Goal: Task Accomplishment & Management: Use online tool/utility

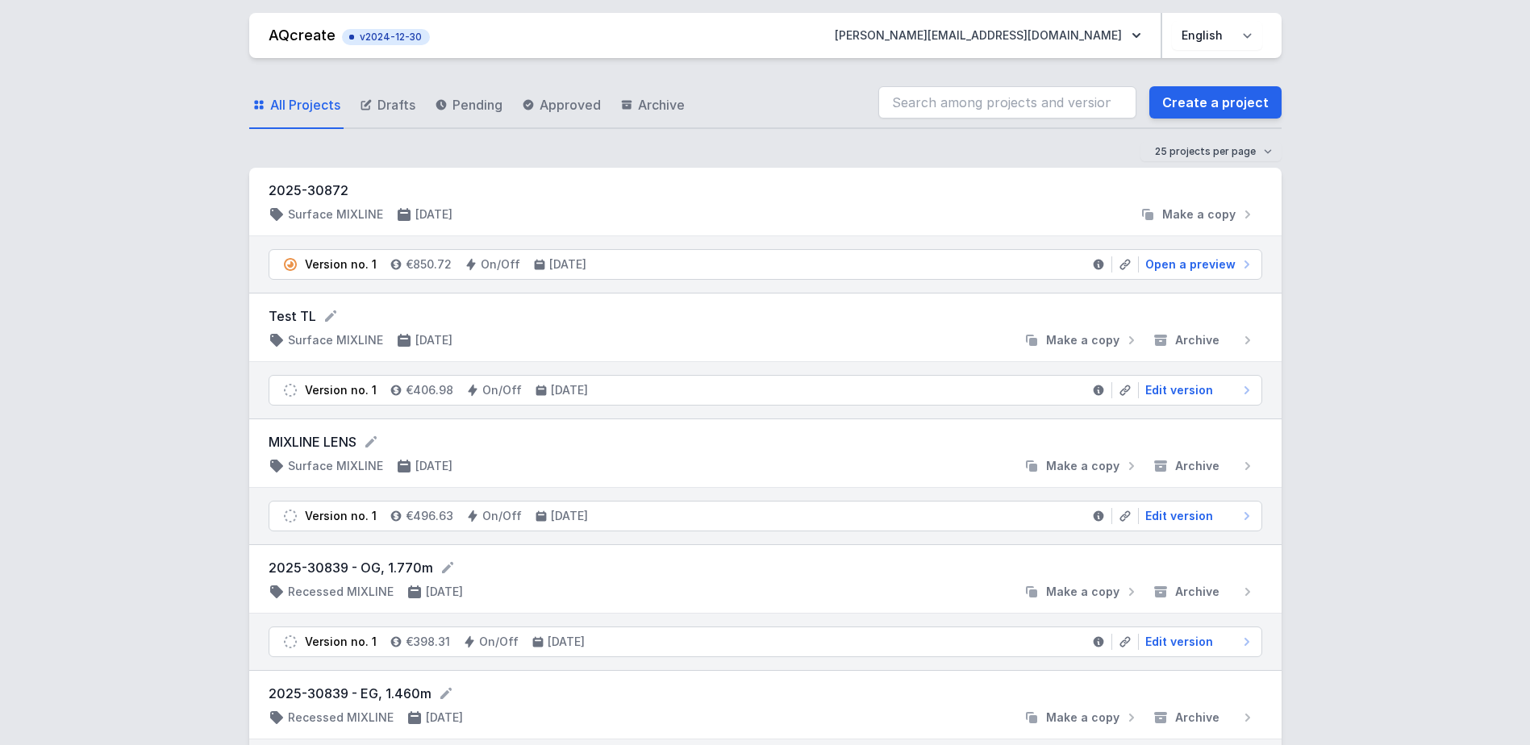
click at [1198, 260] on span "Open a preview" at bounding box center [1190, 264] width 90 height 16
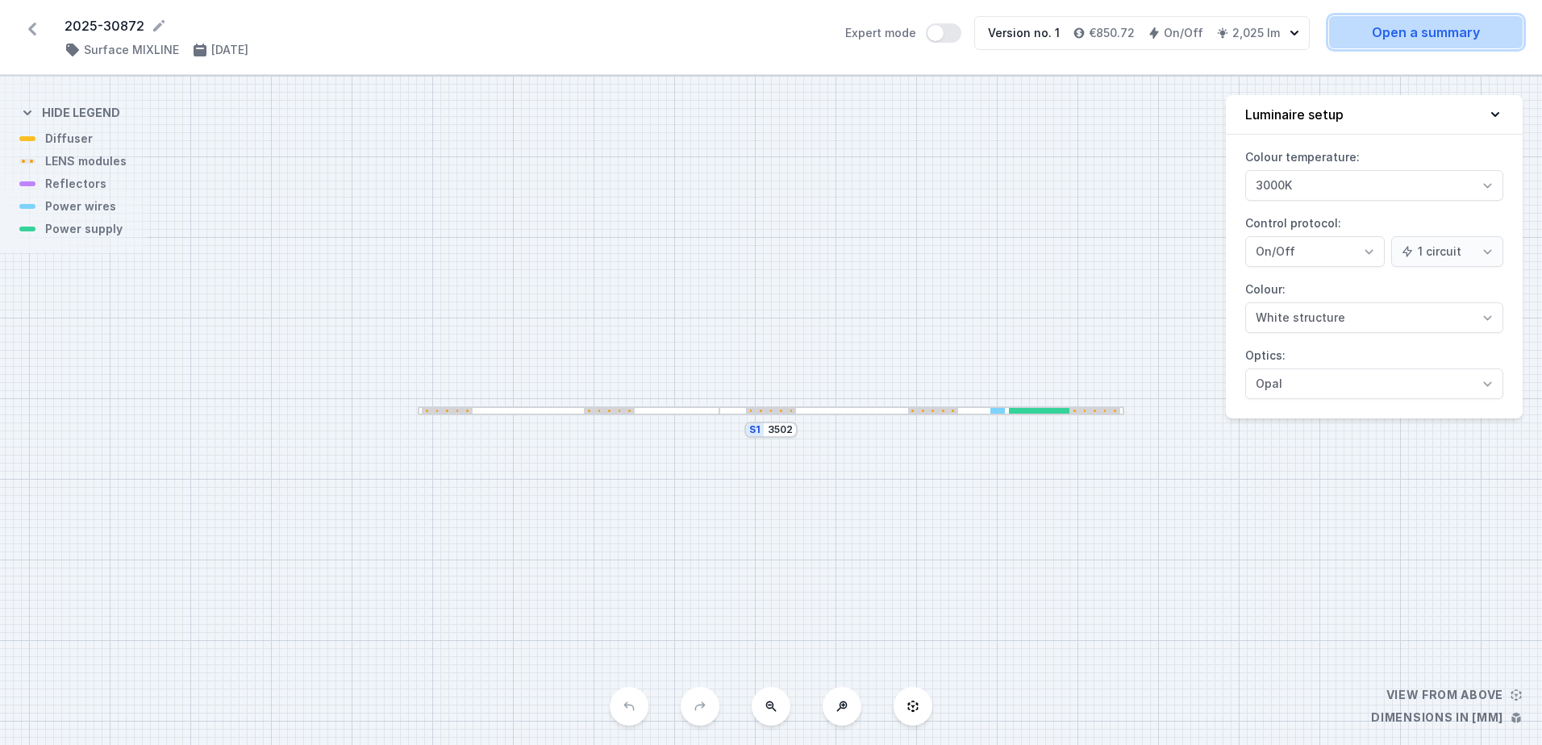
click at [1393, 44] on link "Open a summary" at bounding box center [1426, 32] width 194 height 32
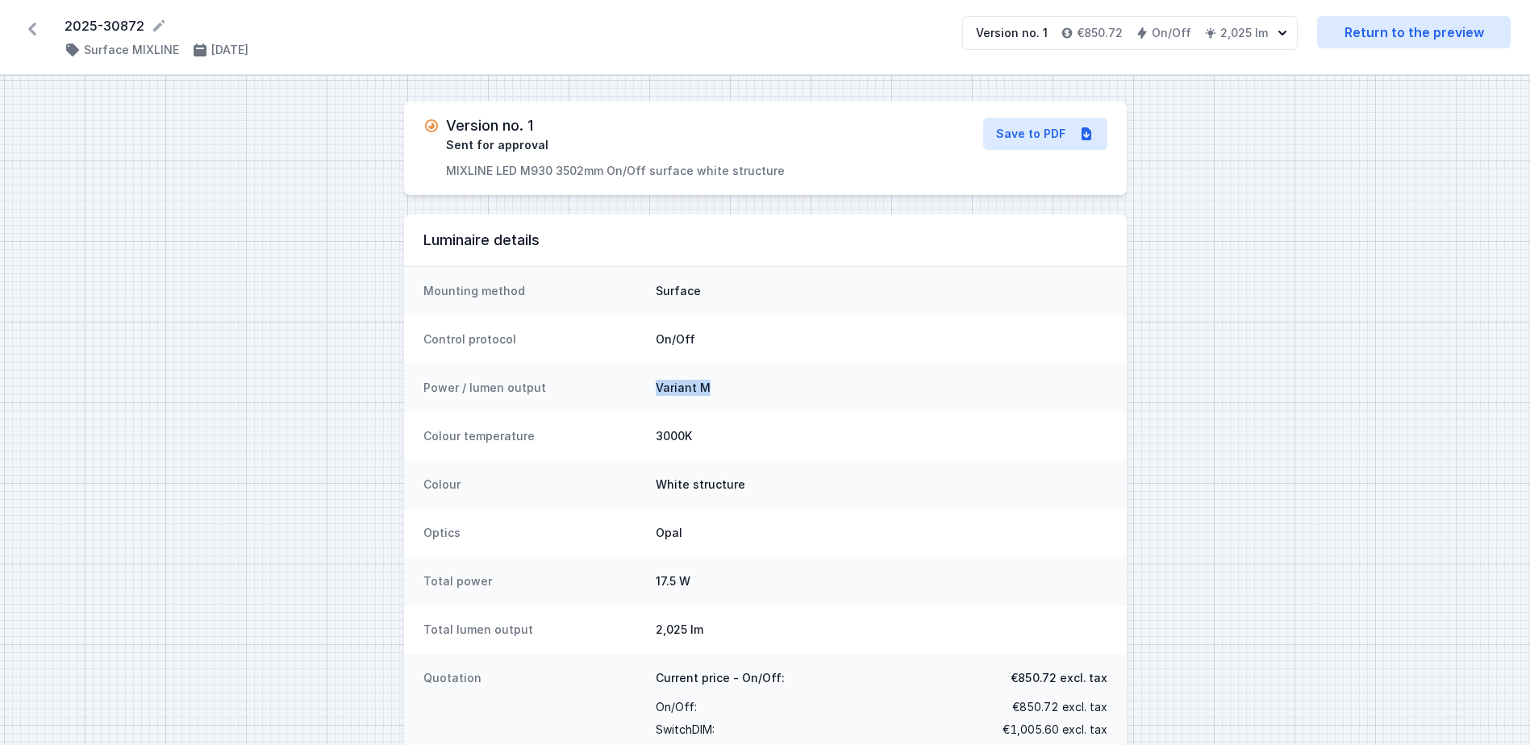
drag, startPoint x: 713, startPoint y: 382, endPoint x: 656, endPoint y: 384, distance: 57.3
click at [656, 384] on dd "Variant M" at bounding box center [882, 388] width 452 height 16
drag, startPoint x: 656, startPoint y: 384, endPoint x: 681, endPoint y: 395, distance: 28.2
click at [647, 392] on div "Power / lumen output Variant M" at bounding box center [765, 388] width 722 height 48
drag, startPoint x: 731, startPoint y: 393, endPoint x: 651, endPoint y: 390, distance: 79.9
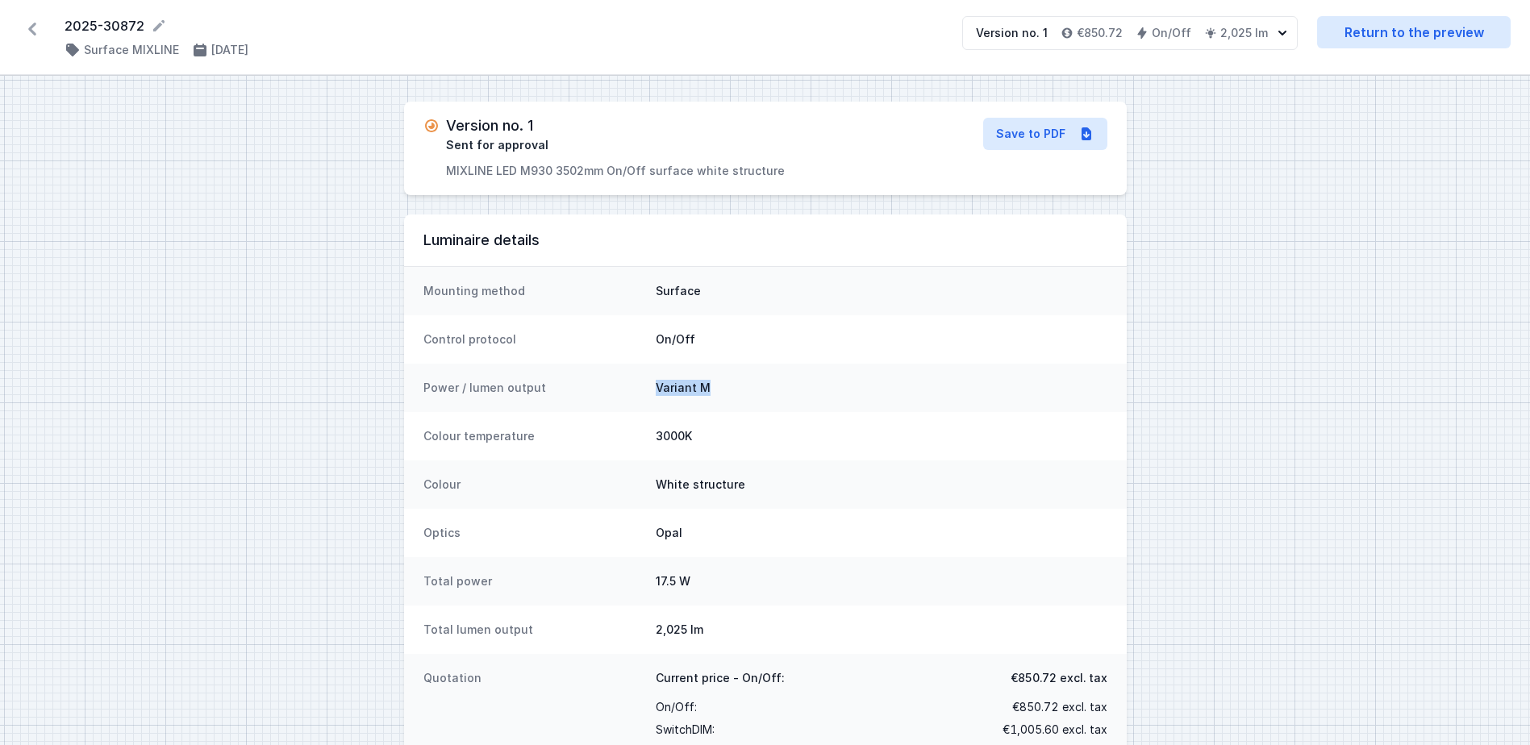
click at [651, 390] on div "Power / lumen output Variant M" at bounding box center [765, 388] width 722 height 48
drag, startPoint x: 651, startPoint y: 390, endPoint x: 648, endPoint y: 400, distance: 10.2
click at [646, 399] on div "Power / lumen output Variant M" at bounding box center [765, 388] width 722 height 48
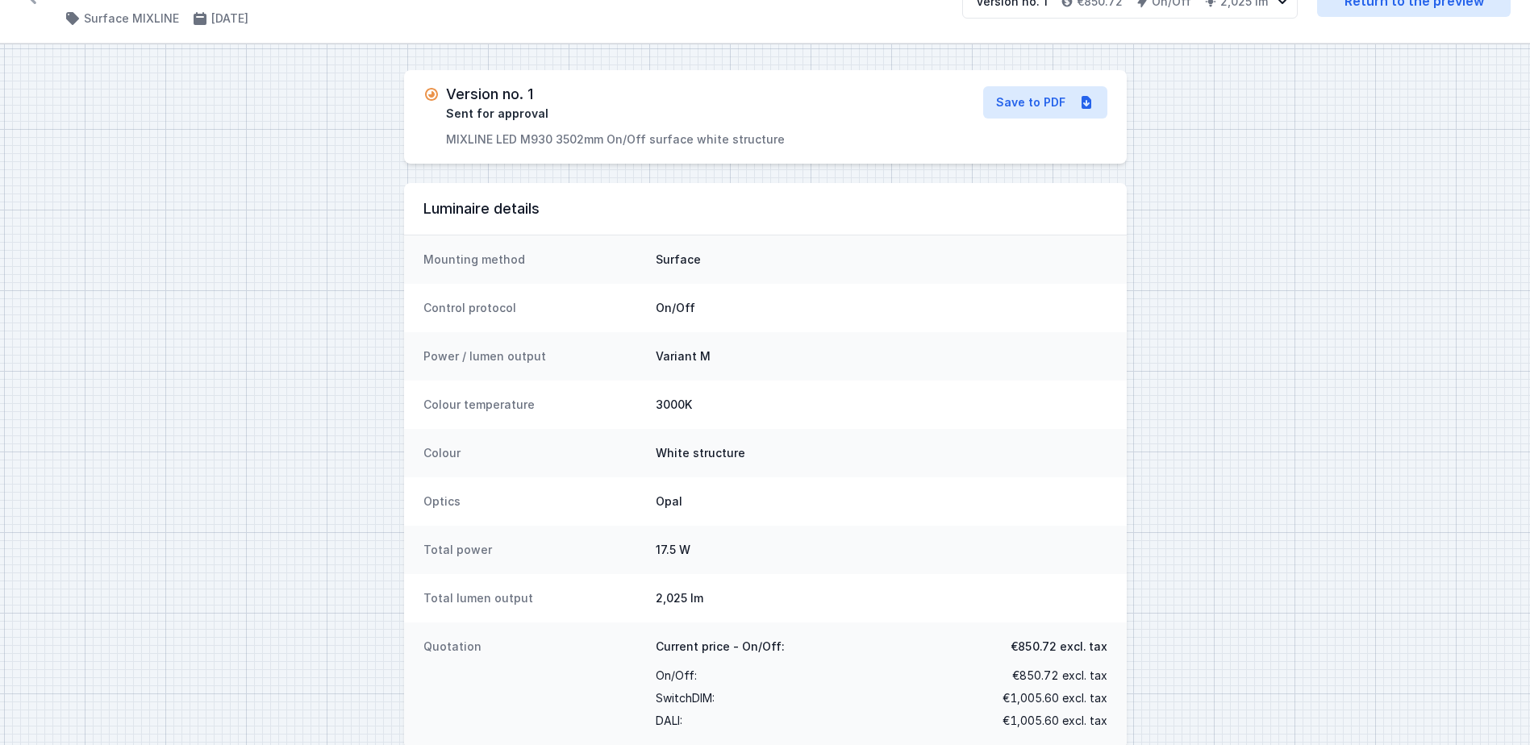
scroll to position [60, 0]
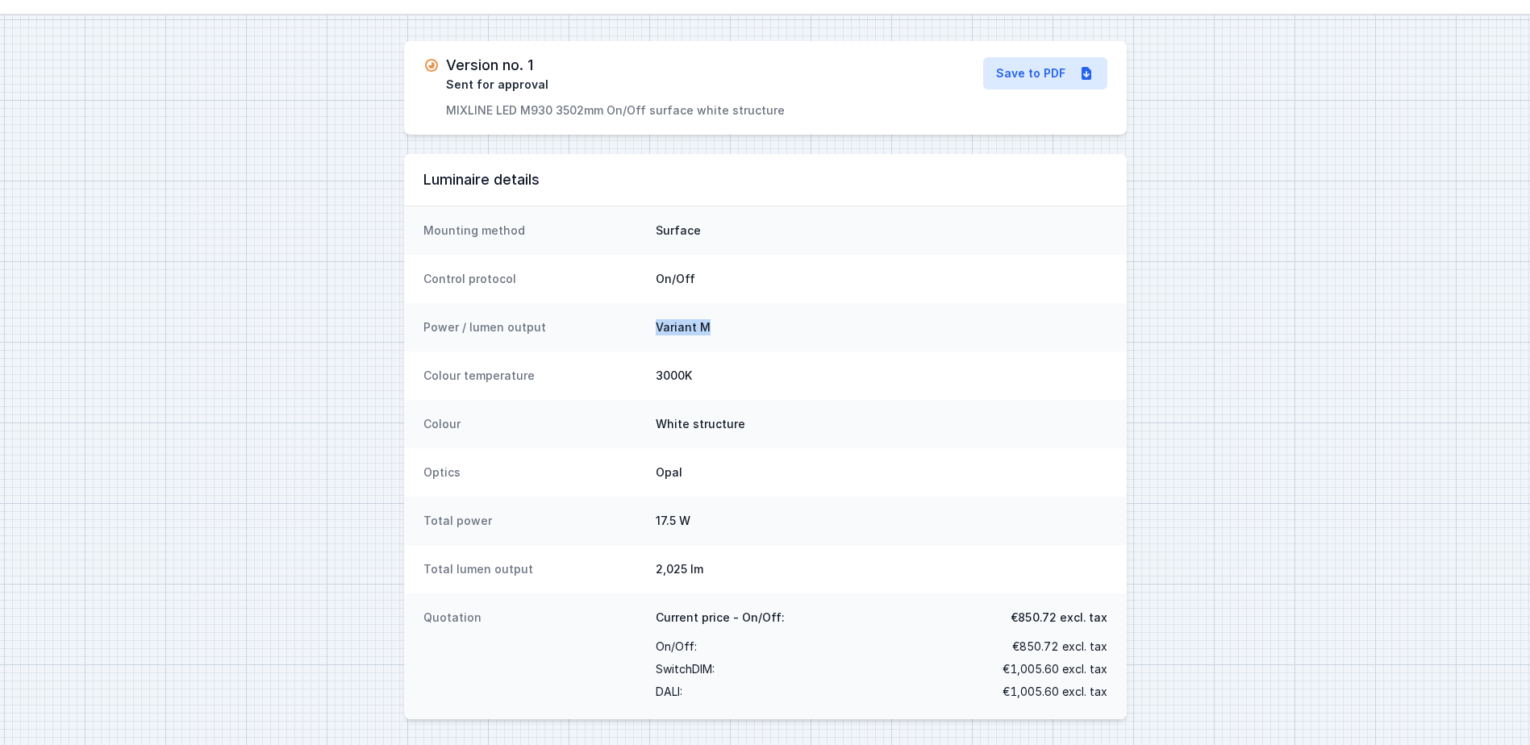
drag, startPoint x: 707, startPoint y: 327, endPoint x: 631, endPoint y: 331, distance: 76.8
click at [631, 331] on div "Power / lumen output Variant M" at bounding box center [765, 327] width 722 height 48
drag, startPoint x: 631, startPoint y: 331, endPoint x: 650, endPoint y: 338, distance: 20.4
click at [636, 346] on div "Power / lumen output Variant M" at bounding box center [765, 327] width 722 height 48
drag, startPoint x: 670, startPoint y: 331, endPoint x: 726, endPoint y: 324, distance: 56.0
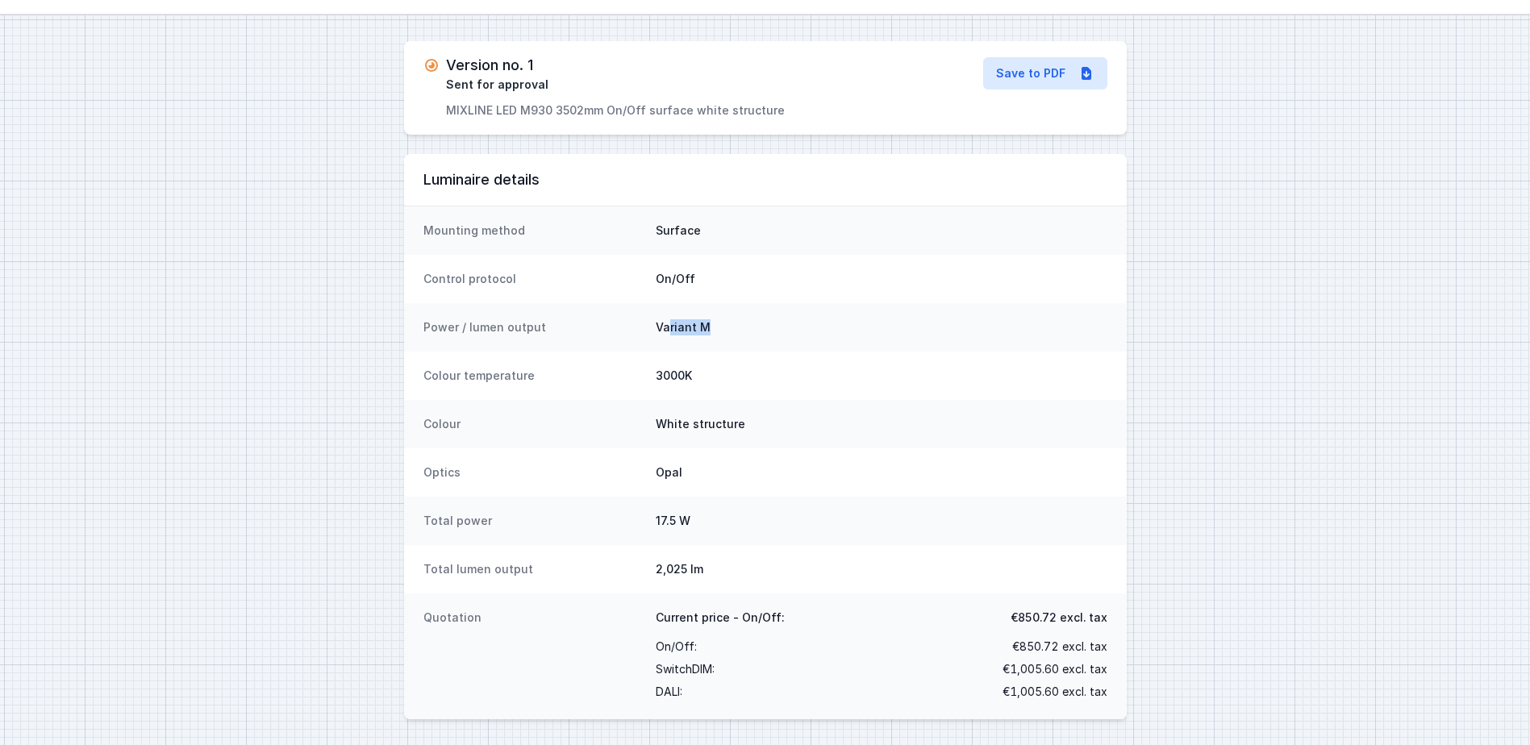
click at [726, 324] on dd "Variant M" at bounding box center [882, 327] width 452 height 16
drag, startPoint x: 707, startPoint y: 330, endPoint x: 656, endPoint y: 329, distance: 50.8
click at [656, 329] on dd "Variant M" at bounding box center [882, 327] width 452 height 16
drag, startPoint x: 656, startPoint y: 329, endPoint x: 650, endPoint y: 347, distance: 18.9
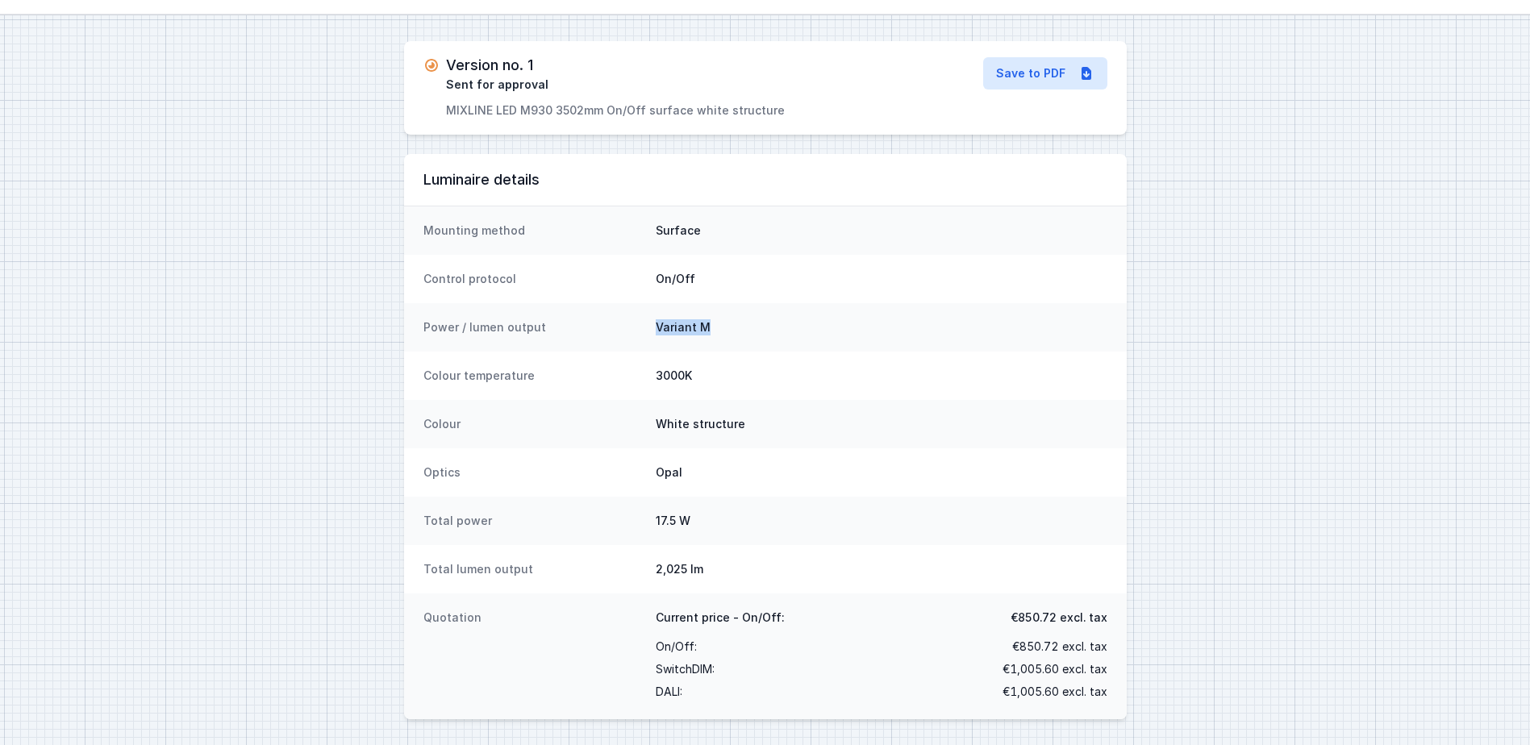
click at [650, 347] on div "Power / lumen output Variant M" at bounding box center [765, 327] width 722 height 48
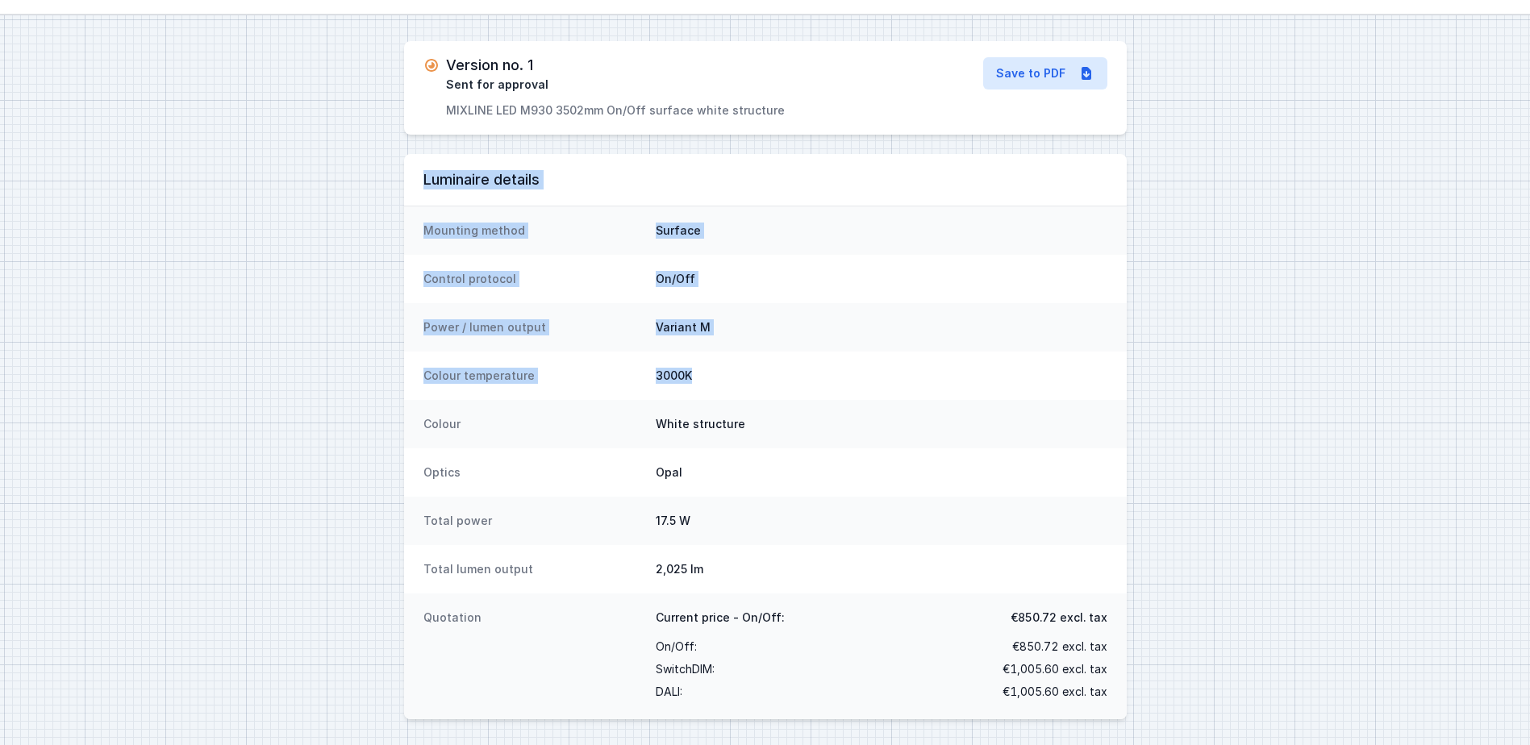
drag, startPoint x: 715, startPoint y: 384, endPoint x: 411, endPoint y: 185, distance: 363.0
click at [411, 185] on main "Luminaire details Mounting method Surface Control protocol On/Off Power / lumen…" at bounding box center [765, 436] width 722 height 565
drag, startPoint x: 411, startPoint y: 185, endPoint x: 417, endPoint y: 260, distance: 74.4
click at [416, 259] on div "Control protocol On/Off" at bounding box center [765, 279] width 722 height 48
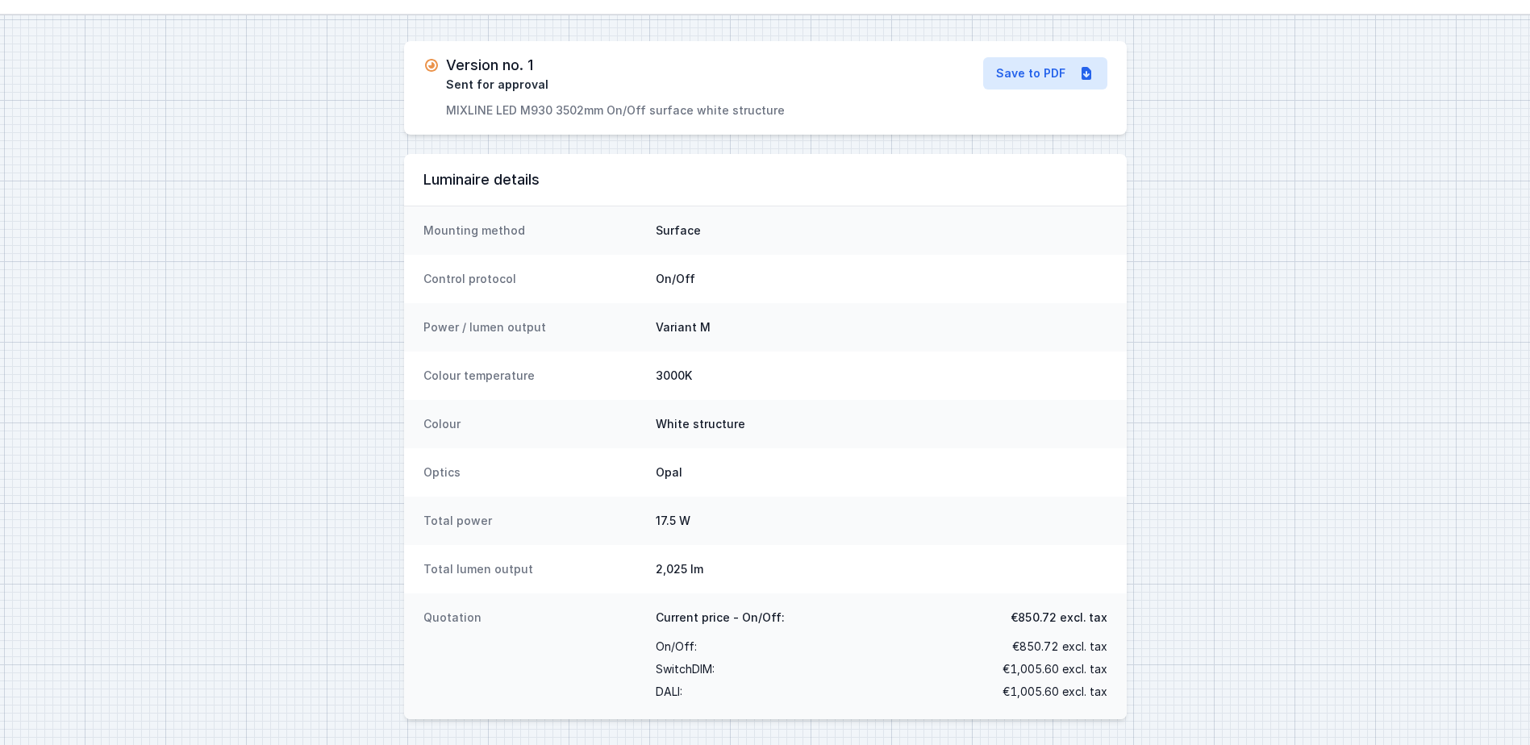
click at [714, 421] on dd "White structure" at bounding box center [882, 424] width 452 height 16
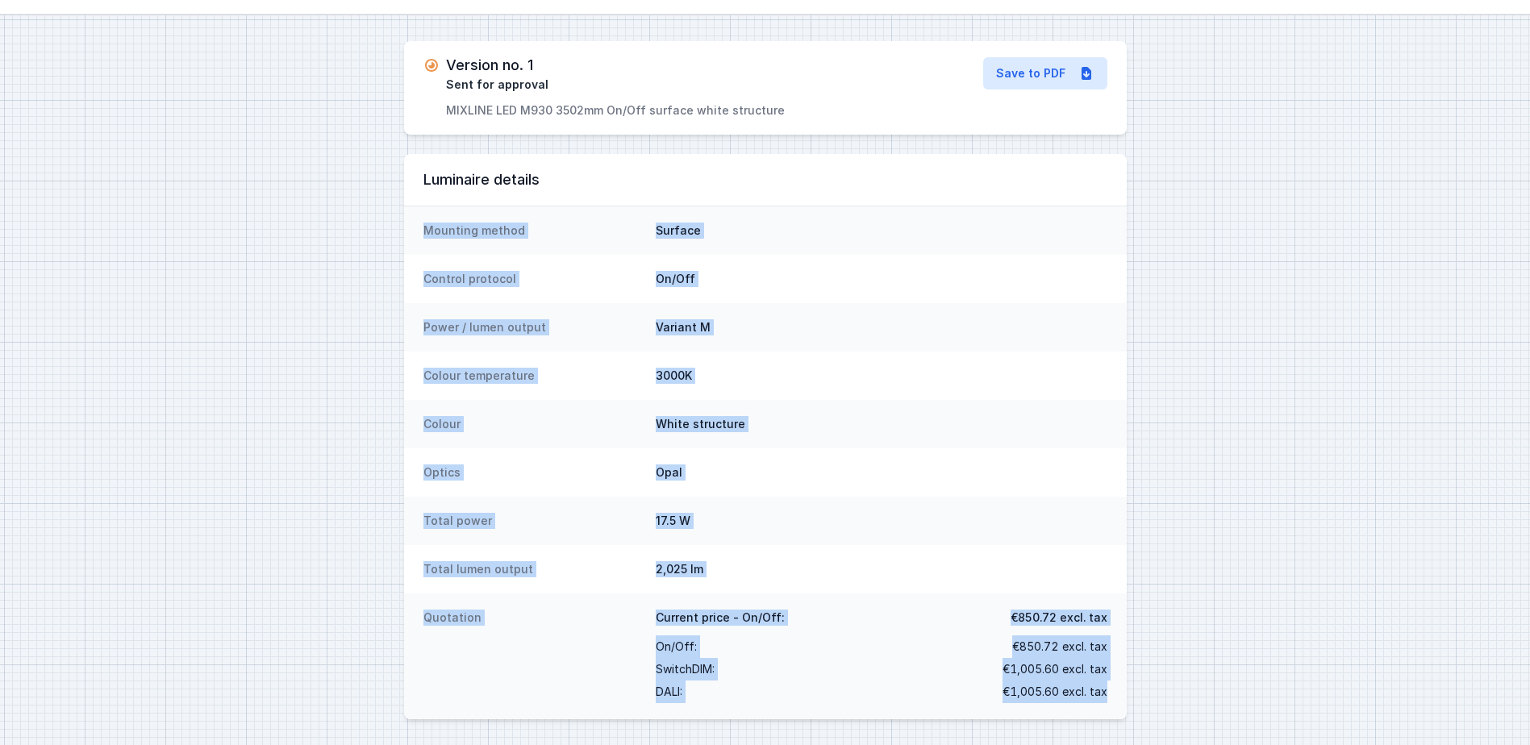
drag, startPoint x: 1112, startPoint y: 699, endPoint x: 377, endPoint y: 197, distance: 890.5
click at [377, 197] on div "Version no. 1 Sent for approval MIXLINE LED M930 3502mm On/Off surface white st…" at bounding box center [765, 380] width 1530 height 730
drag, startPoint x: 377, startPoint y: 197, endPoint x: 602, endPoint y: 318, distance: 256.1
click at [602, 318] on div "Power / lumen output Variant M" at bounding box center [765, 327] width 722 height 48
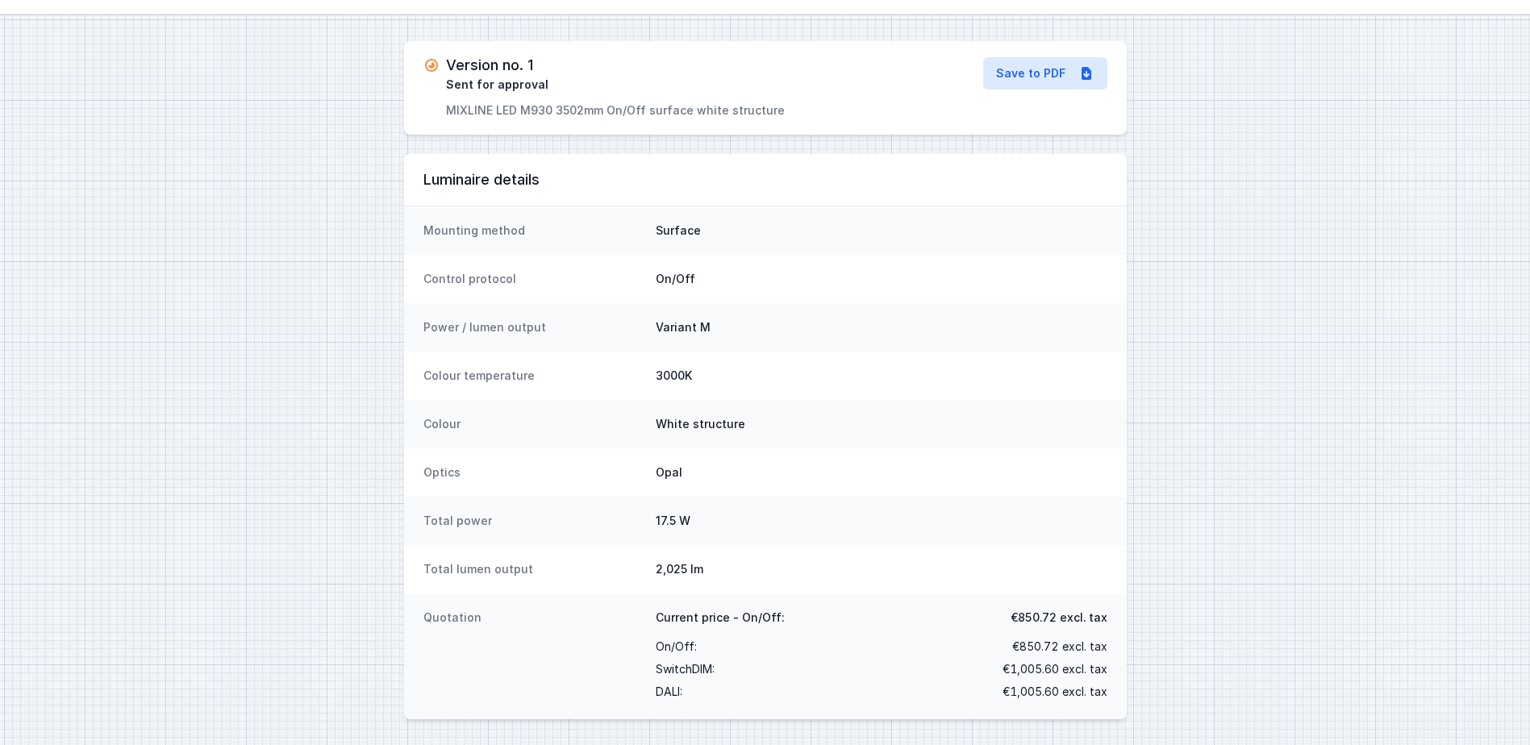
click at [768, 324] on dd "Variant M" at bounding box center [882, 327] width 452 height 16
drag, startPoint x: 734, startPoint y: 328, endPoint x: 489, endPoint y: 327, distance: 245.1
click at [489, 327] on div "Power / lumen output Variant M" at bounding box center [765, 327] width 722 height 48
drag, startPoint x: 489, startPoint y: 327, endPoint x: 571, endPoint y: 339, distance: 83.1
click at [571, 339] on div "Power / lumen output Variant M" at bounding box center [765, 327] width 722 height 48
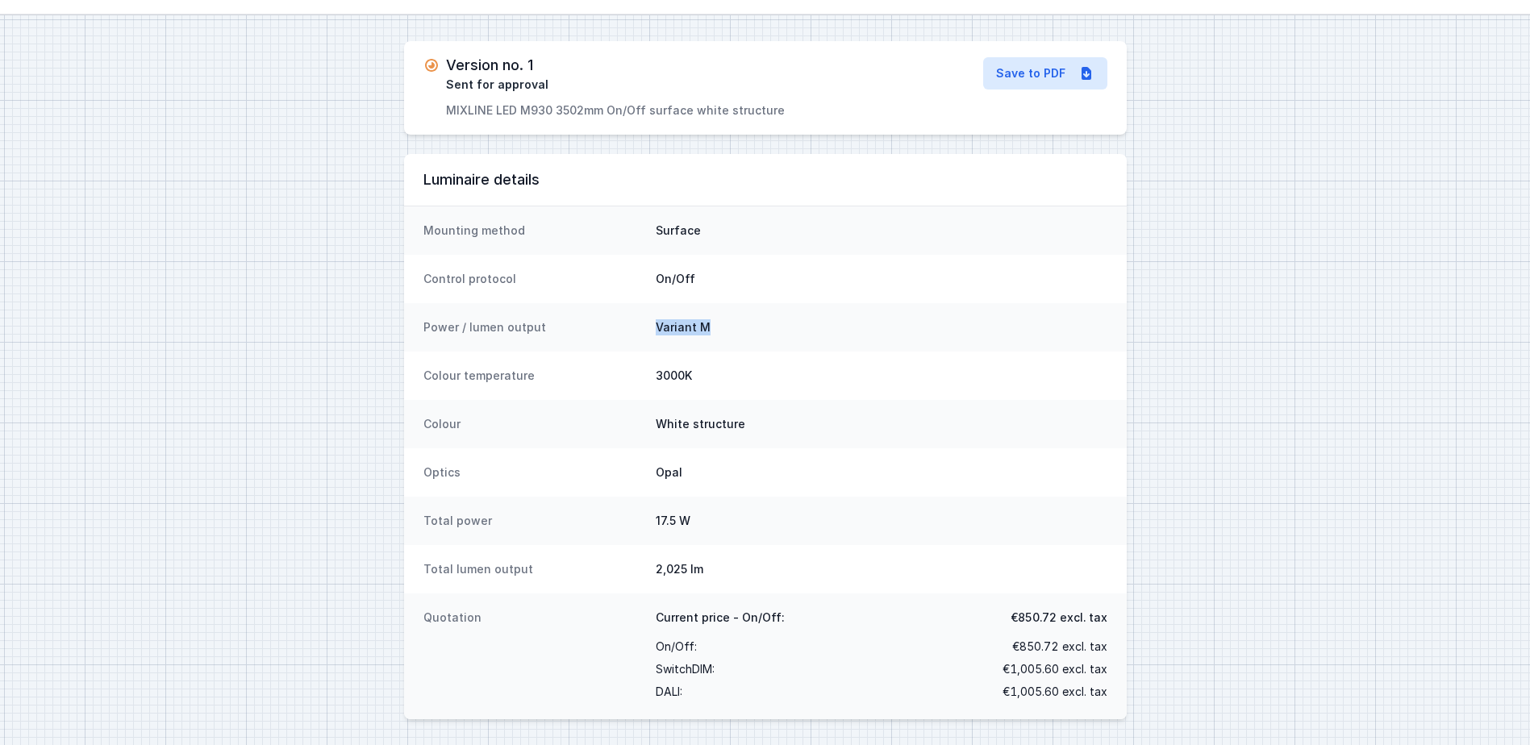
drag, startPoint x: 720, startPoint y: 324, endPoint x: 649, endPoint y: 328, distance: 71.1
click at [649, 328] on div "Power / lumen output Variant M" at bounding box center [765, 327] width 722 height 48
drag, startPoint x: 649, startPoint y: 328, endPoint x: 837, endPoint y: 345, distance: 188.6
click at [837, 345] on div "Power / lumen output Variant M" at bounding box center [765, 327] width 722 height 48
drag, startPoint x: 747, startPoint y: 327, endPoint x: 632, endPoint y: 330, distance: 114.5
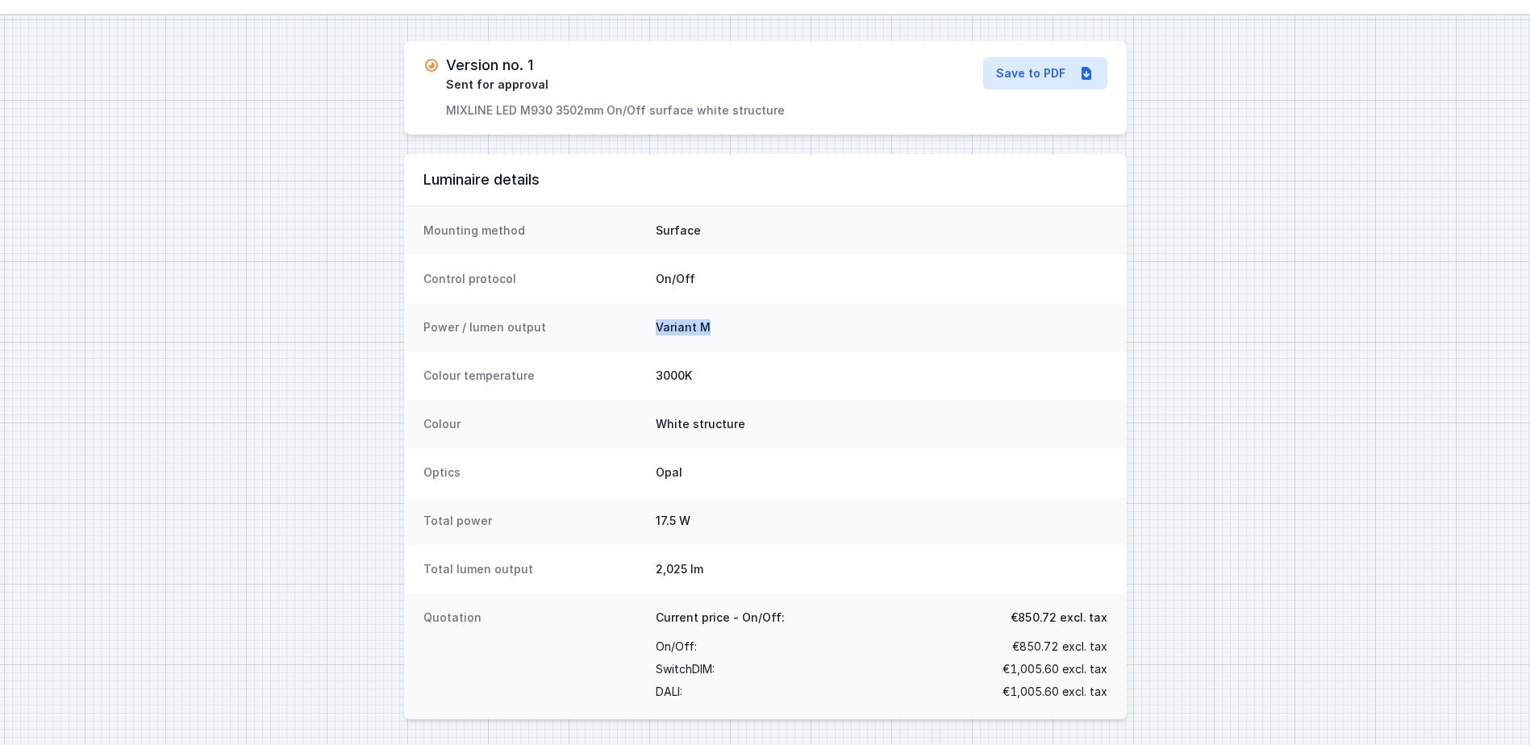
click at [632, 330] on div "Power / lumen output Variant M" at bounding box center [765, 327] width 722 height 48
drag, startPoint x: 632, startPoint y: 330, endPoint x: 710, endPoint y: 329, distance: 77.4
click at [710, 329] on dd "Variant M" at bounding box center [882, 327] width 452 height 16
drag, startPoint x: 710, startPoint y: 329, endPoint x: 634, endPoint y: 330, distance: 75.8
click at [634, 330] on div "Power / lumen output Variant M" at bounding box center [765, 327] width 722 height 48
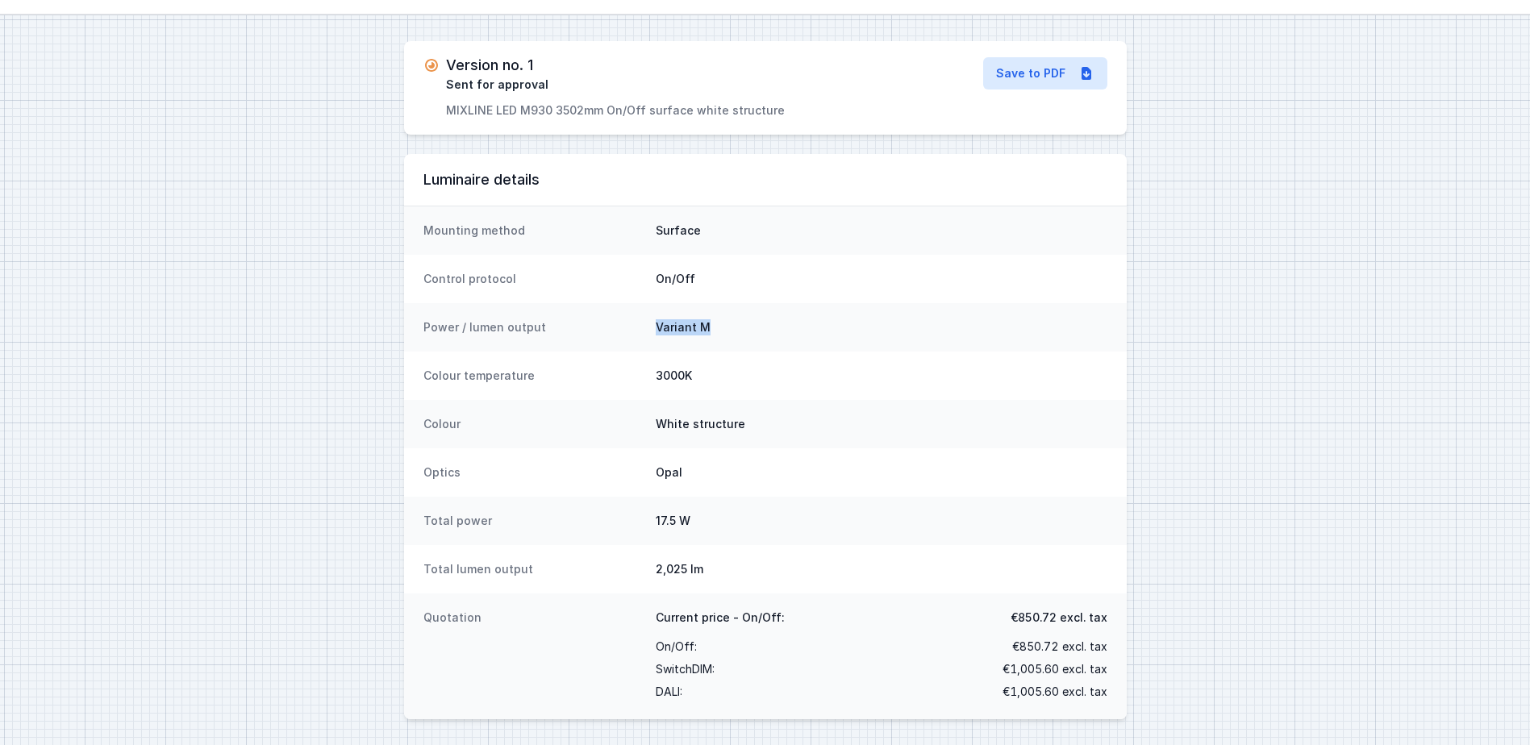
drag, startPoint x: 634, startPoint y: 330, endPoint x: 782, endPoint y: 330, distance: 148.4
click at [782, 330] on dd "Variant M" at bounding box center [882, 327] width 452 height 16
drag, startPoint x: 782, startPoint y: 330, endPoint x: 648, endPoint y: 333, distance: 133.9
click at [648, 333] on div "Power / lumen output Variant M" at bounding box center [765, 327] width 722 height 48
drag, startPoint x: 648, startPoint y: 333, endPoint x: 716, endPoint y: 349, distance: 69.6
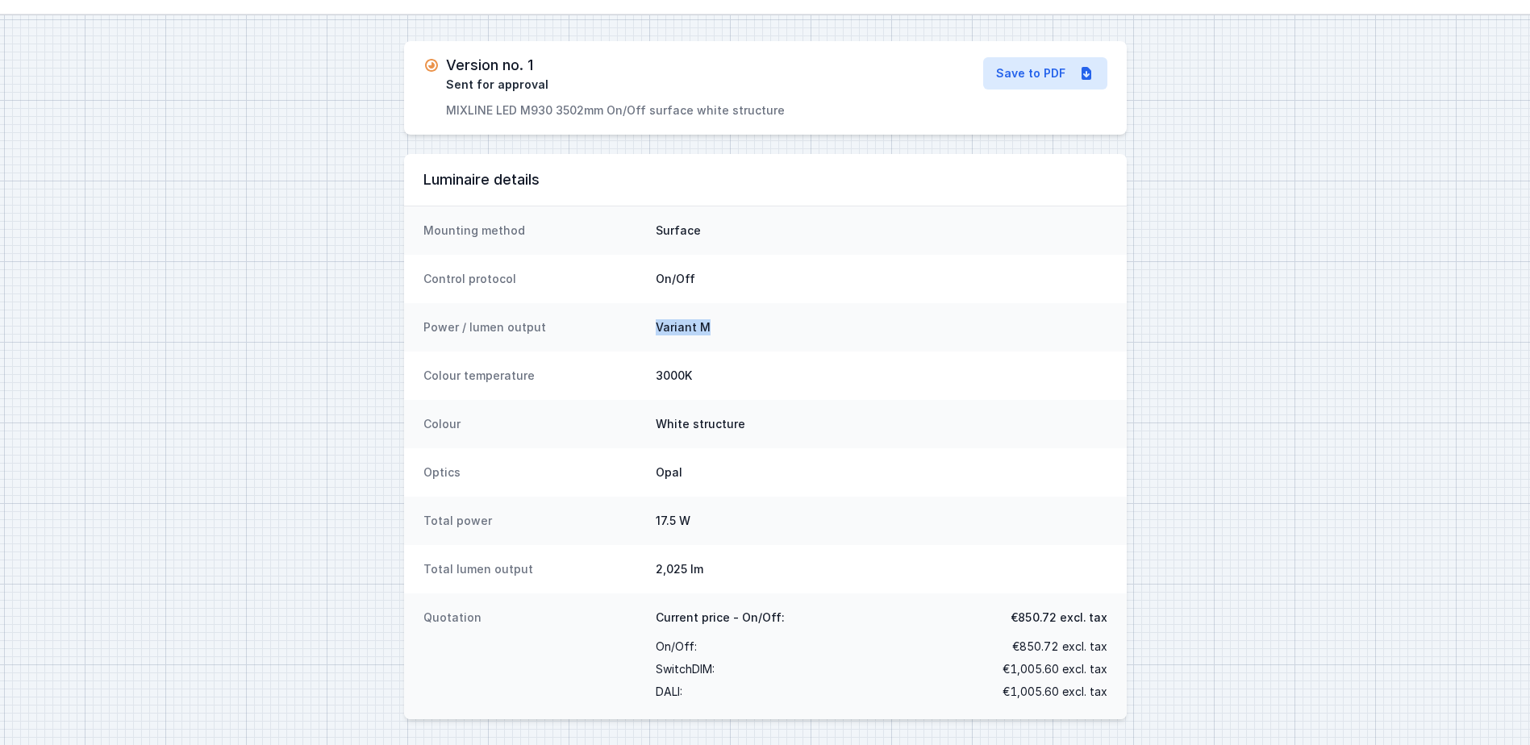
click at [714, 351] on div "Power / lumen output Variant M" at bounding box center [765, 327] width 722 height 48
click at [680, 335] on div "Power / lumen output Variant M" at bounding box center [765, 327] width 722 height 48
drag, startPoint x: 710, startPoint y: 328, endPoint x: 681, endPoint y: 327, distance: 29.0
click at [681, 327] on dd "Variant M" at bounding box center [882, 327] width 452 height 16
drag, startPoint x: 681, startPoint y: 327, endPoint x: 660, endPoint y: 318, distance: 22.8
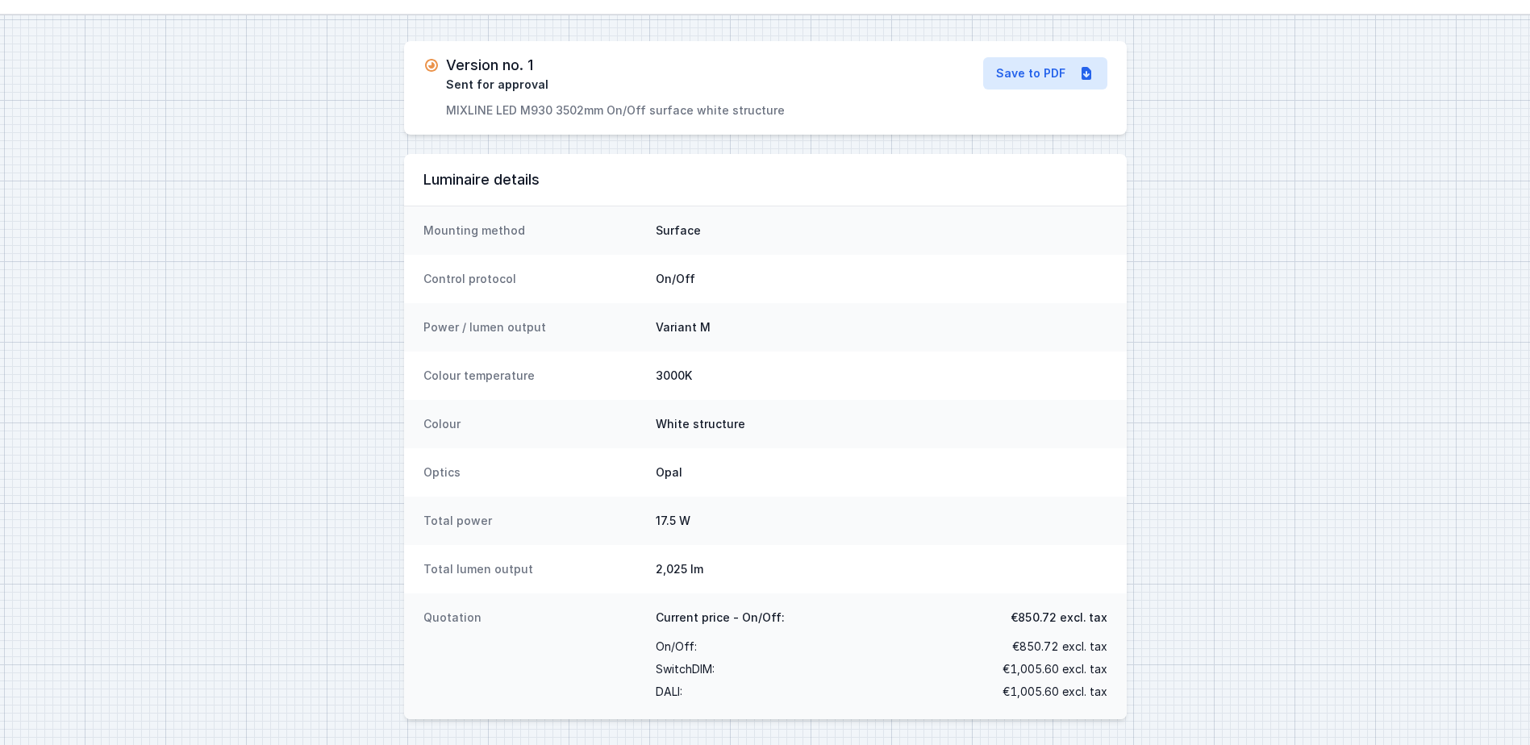
click at [668, 333] on dd "Variant M" at bounding box center [882, 327] width 452 height 16
drag, startPoint x: 710, startPoint y: 325, endPoint x: 651, endPoint y: 330, distance: 59.1
click at [651, 330] on div "Power / lumen output Variant M" at bounding box center [765, 327] width 722 height 48
drag, startPoint x: 651, startPoint y: 330, endPoint x: 639, endPoint y: 345, distance: 19.5
click at [639, 345] on div "Power / lumen output Variant M" at bounding box center [765, 327] width 722 height 48
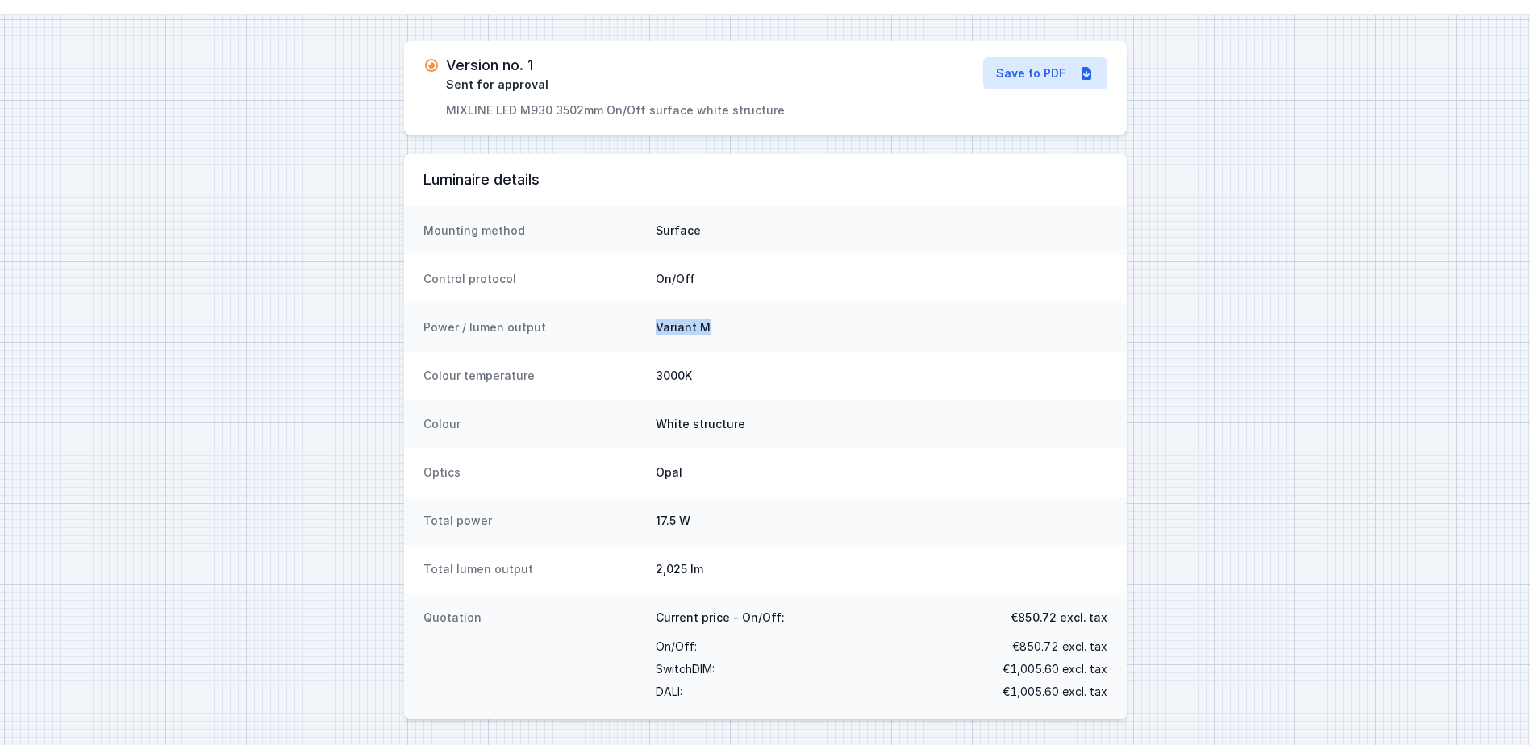
drag, startPoint x: 656, startPoint y: 329, endPoint x: 735, endPoint y: 328, distance: 78.2
click at [735, 328] on dd "Variant M" at bounding box center [882, 327] width 452 height 16
drag, startPoint x: 735, startPoint y: 328, endPoint x: 755, endPoint y: 371, distance: 47.2
click at [755, 371] on dd "3000K" at bounding box center [882, 376] width 452 height 16
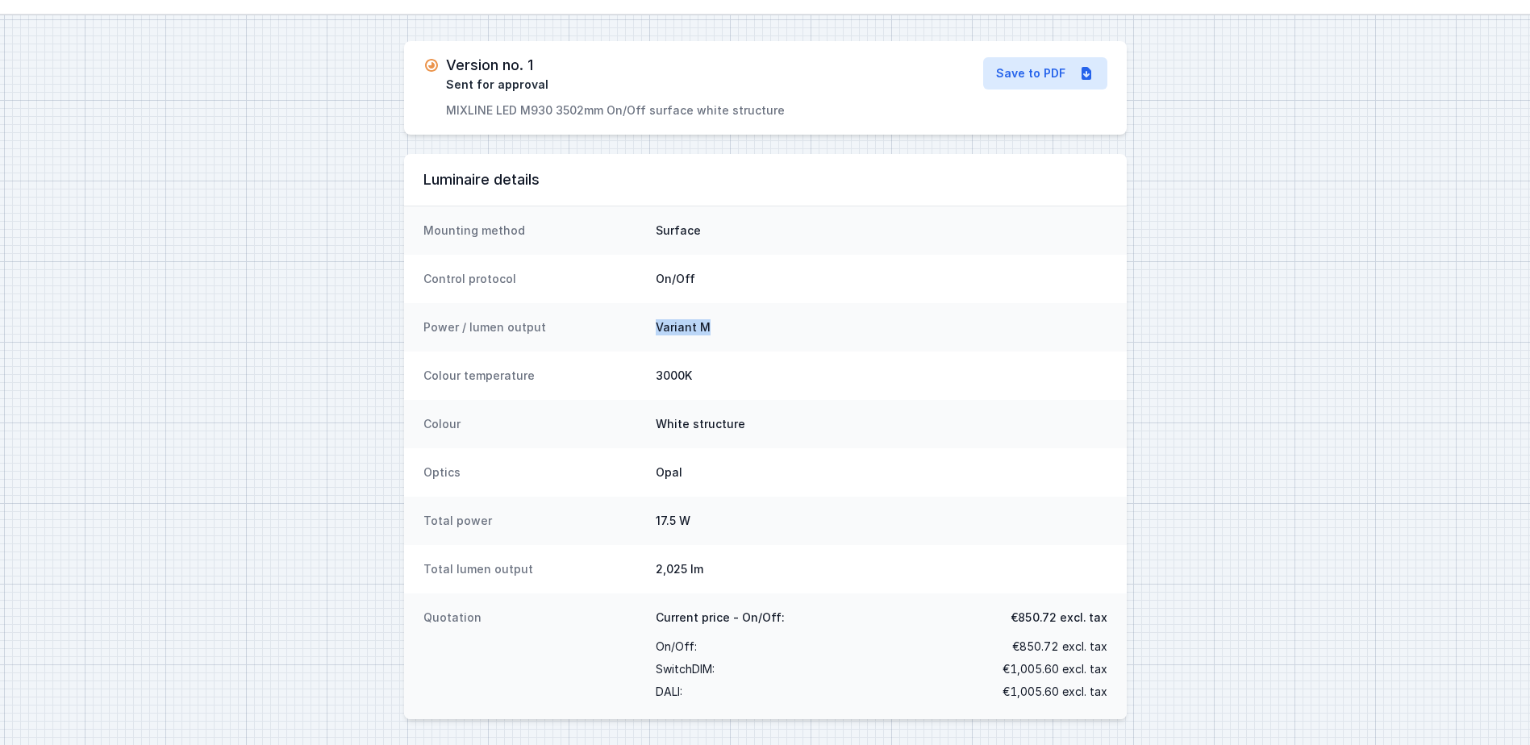
drag, startPoint x: 755, startPoint y: 347, endPoint x: 651, endPoint y: 333, distance: 104.1
click at [651, 333] on div "Power / lumen output Variant M" at bounding box center [765, 327] width 722 height 48
click at [647, 339] on div "Power / lumen output Variant M" at bounding box center [765, 327] width 722 height 48
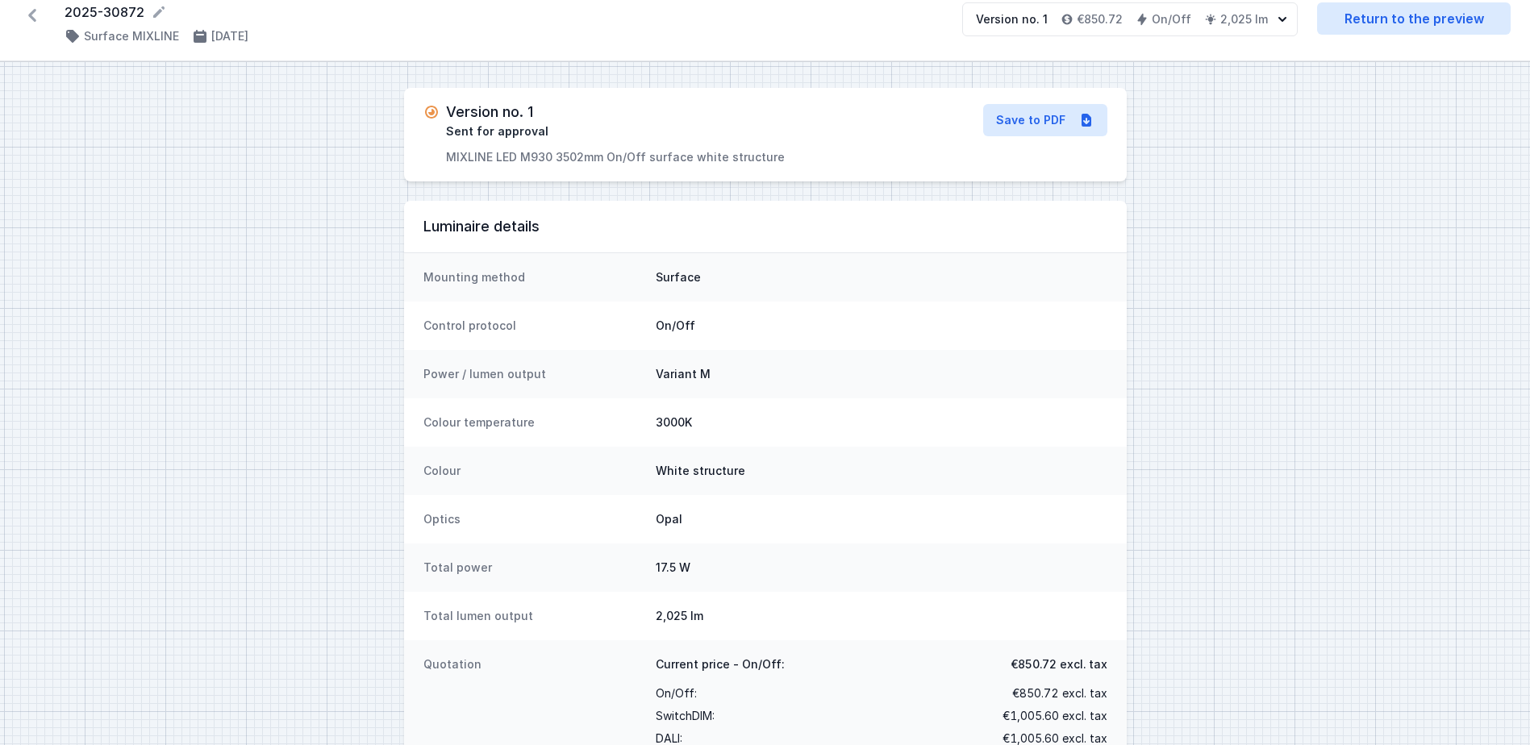
scroll to position [0, 0]
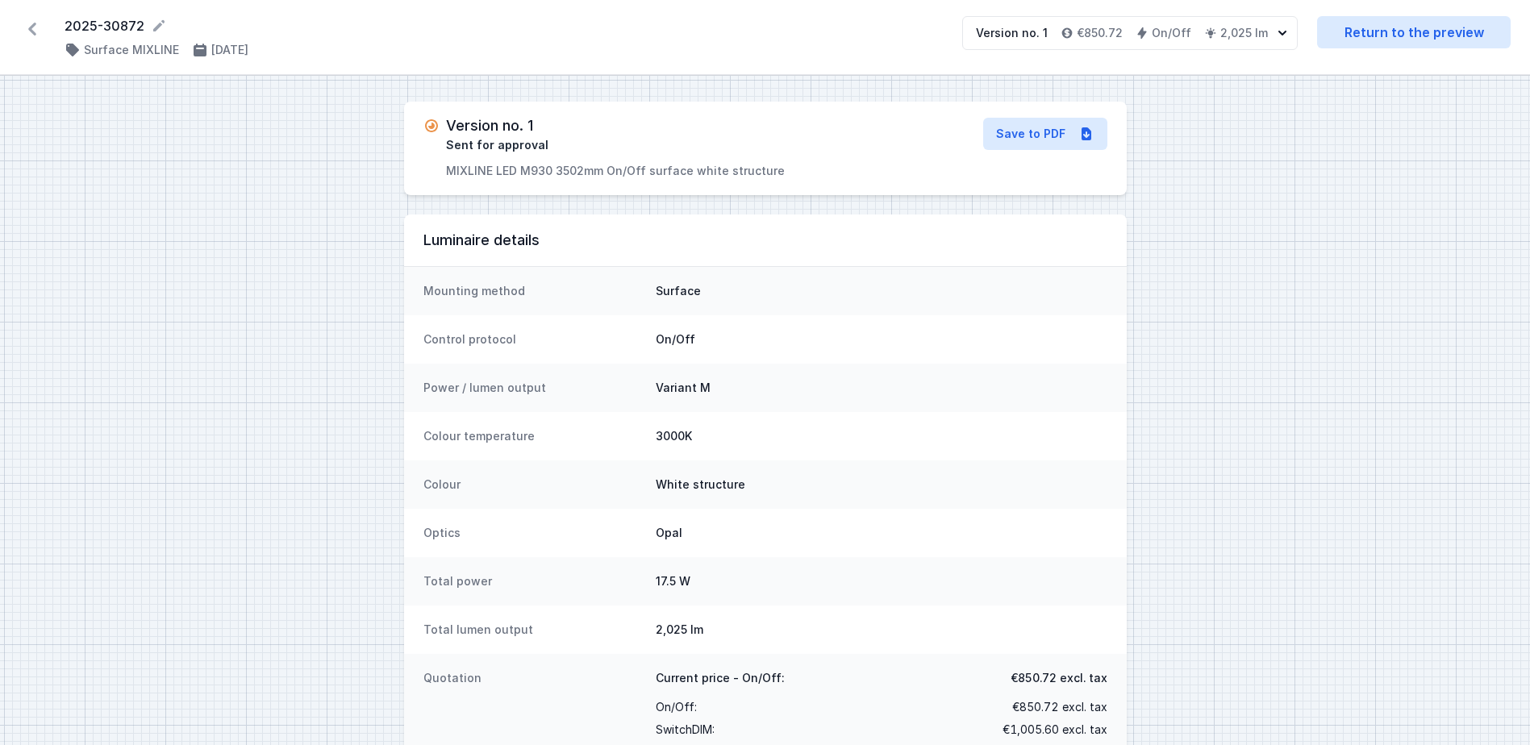
click at [173, 114] on div "Version no. 1 Sent for approval MIXLINE LED M930 3502mm On/Off surface white st…" at bounding box center [765, 441] width 1530 height 730
click at [27, 27] on icon at bounding box center [32, 29] width 26 height 26
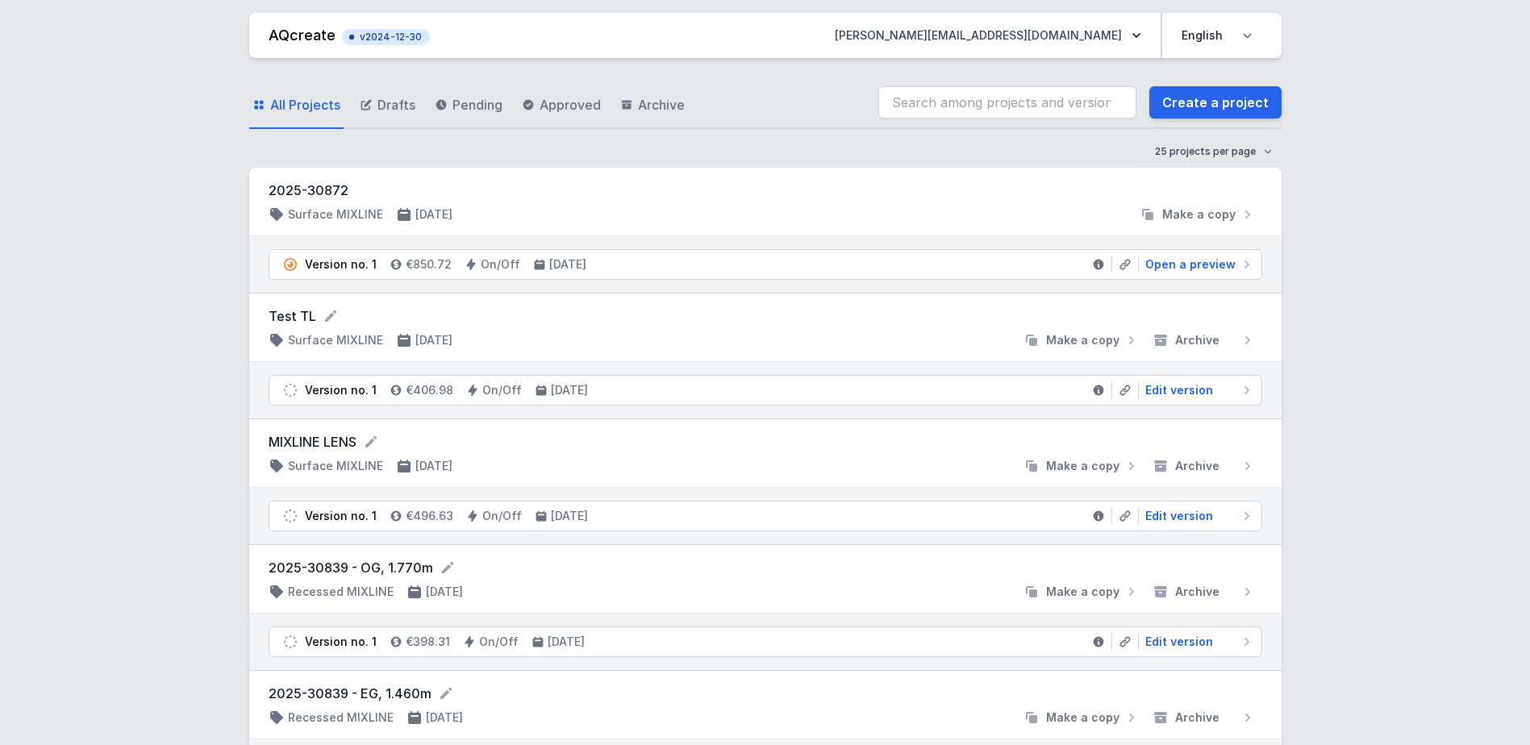
click at [1250, 34] on select "Polski English" at bounding box center [1217, 35] width 90 height 29
click at [1238, 98] on link "Create a project" at bounding box center [1215, 102] width 132 height 32
click at [1273, 99] on link "Create a project" at bounding box center [1215, 102] width 132 height 32
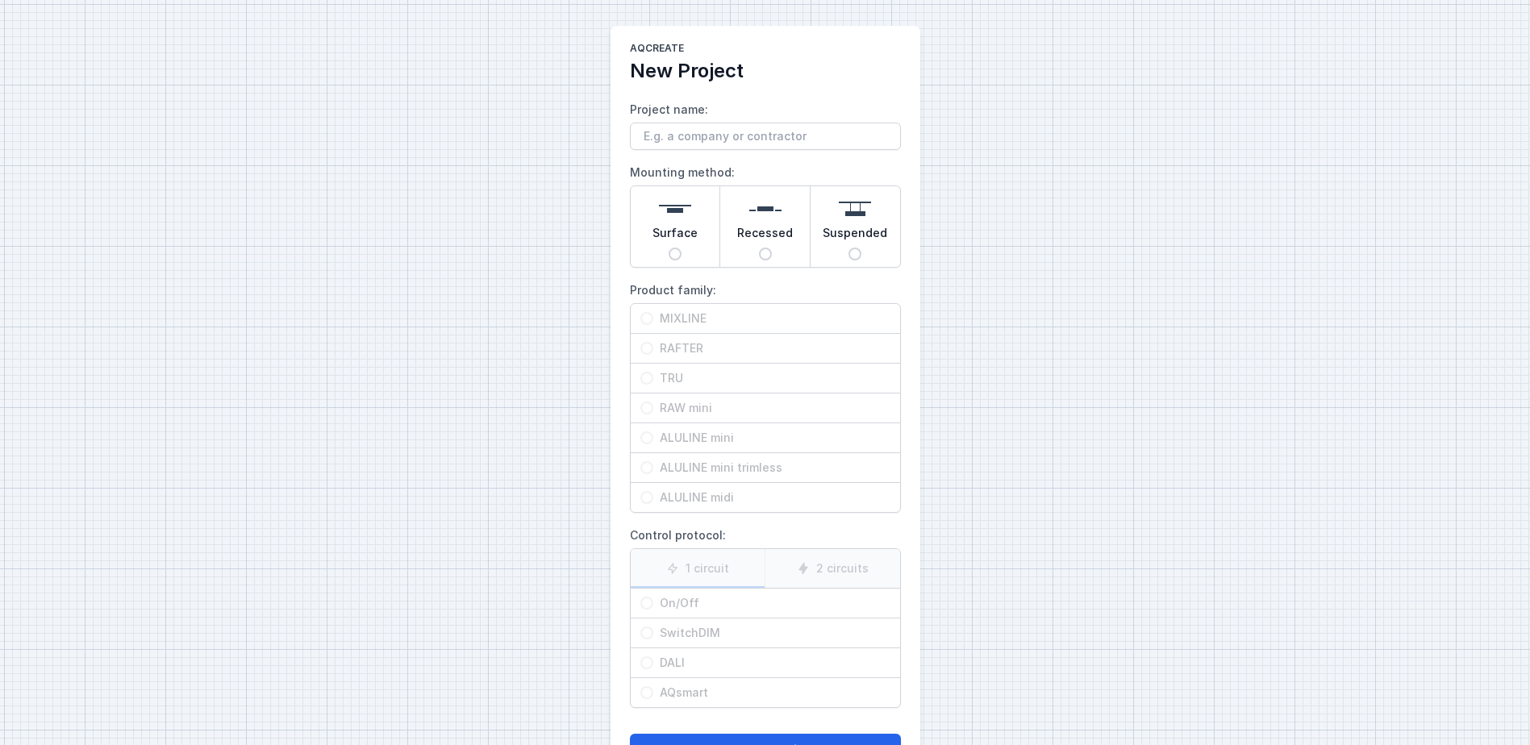
drag, startPoint x: 750, startPoint y: 148, endPoint x: 758, endPoint y: 139, distance: 11.4
click at [750, 148] on input "Project name:" at bounding box center [765, 136] width 271 height 27
click at [762, 146] on input "Test 1" at bounding box center [765, 136] width 271 height 27
type input "Test 1.1.1"
click at [671, 250] on input "Surface" at bounding box center [674, 254] width 13 height 13
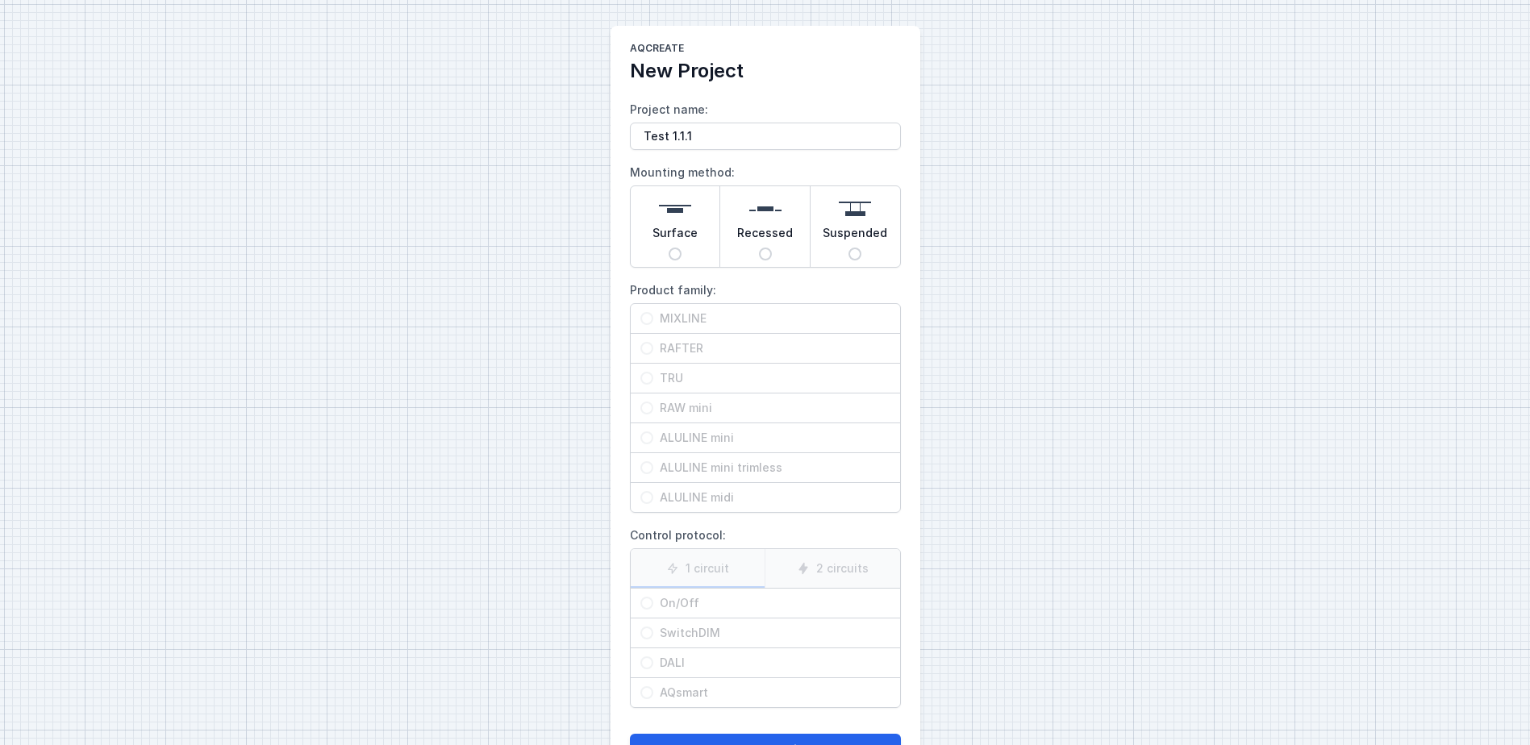
radio input "true"
click at [651, 314] on input "MIXLINE" at bounding box center [646, 318] width 13 height 13
radio input "true"
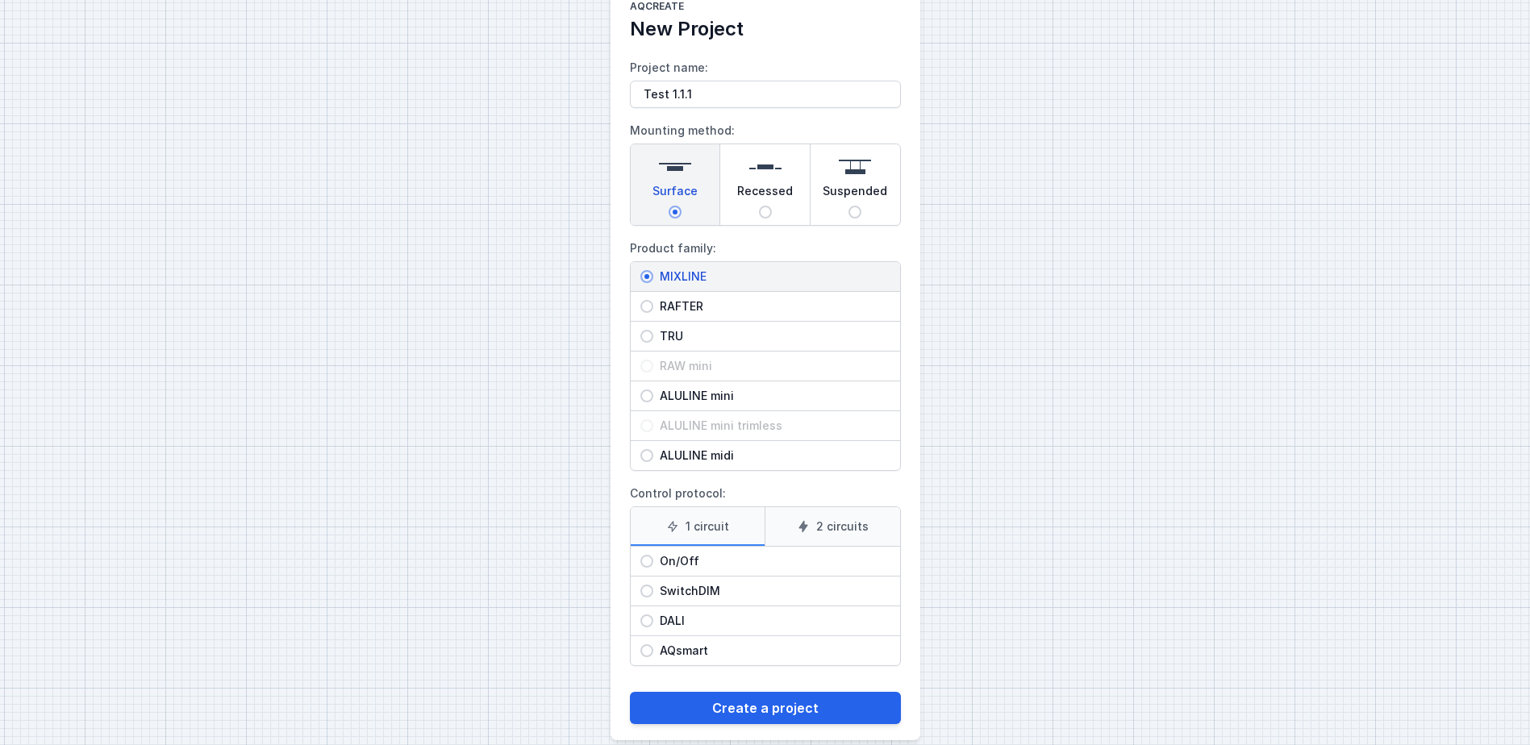
scroll to position [63, 0]
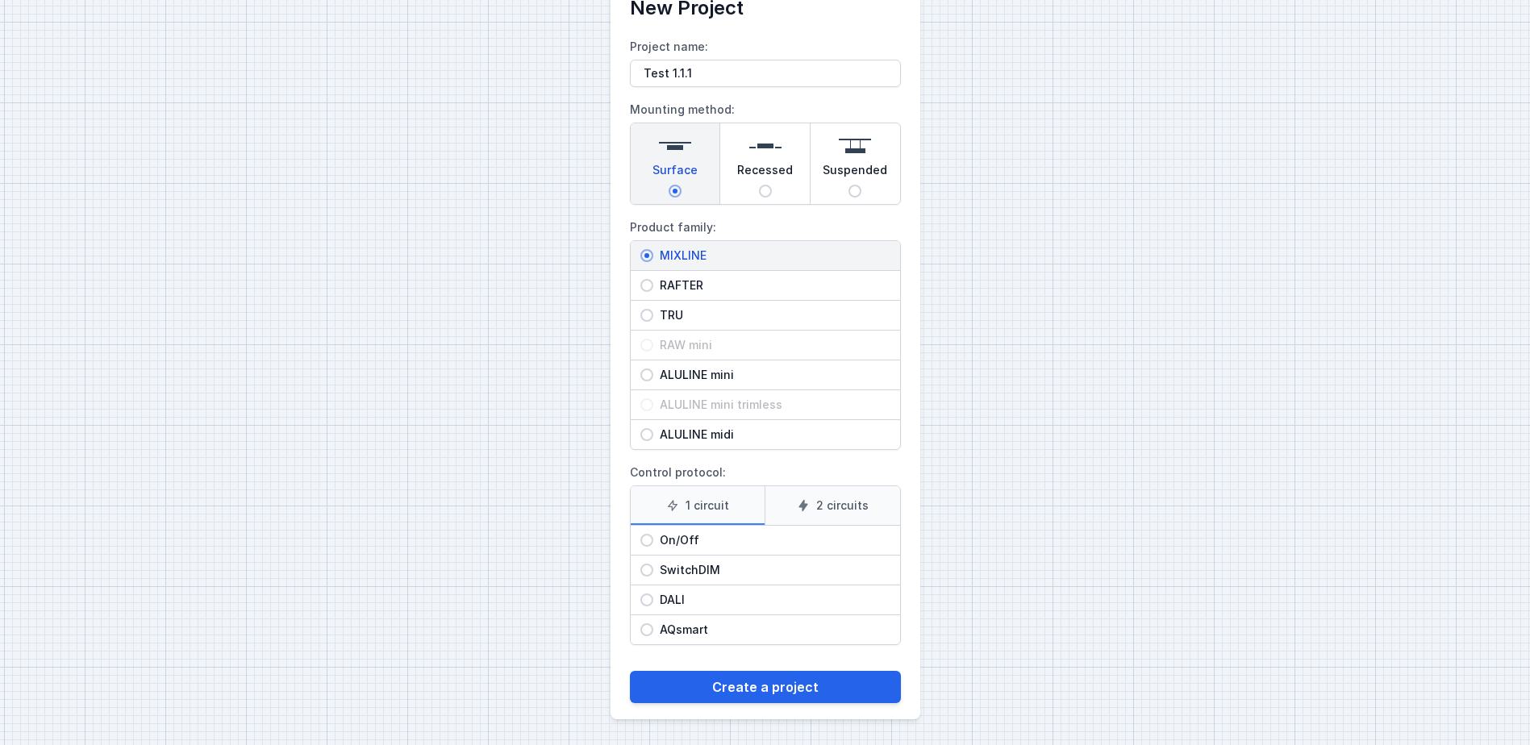
click at [689, 539] on span "On/Off" at bounding box center [771, 540] width 237 height 16
click at [653, 539] on input "On/Off" at bounding box center [646, 540] width 13 height 13
radio input "true"
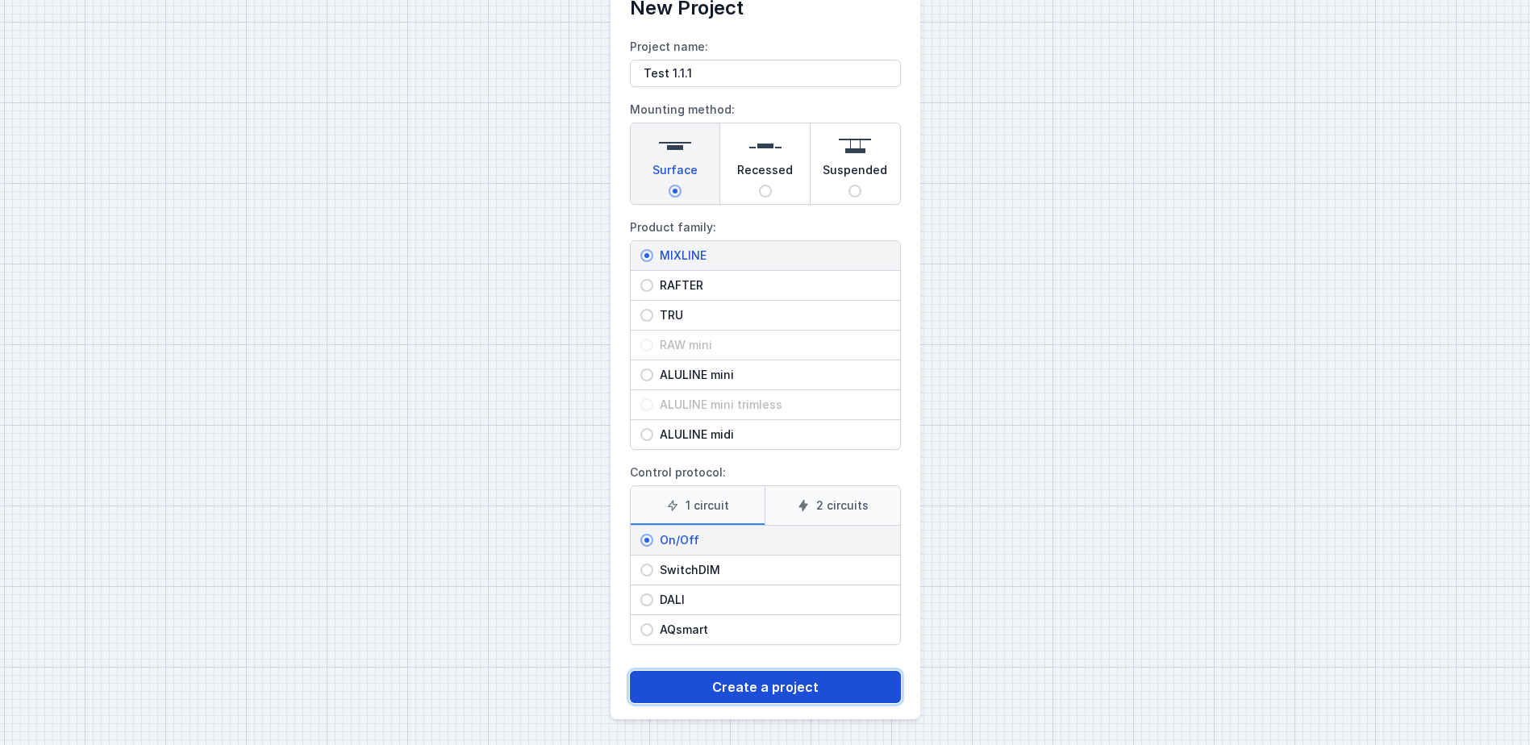
click at [738, 685] on button "Create a project" at bounding box center [765, 687] width 271 height 32
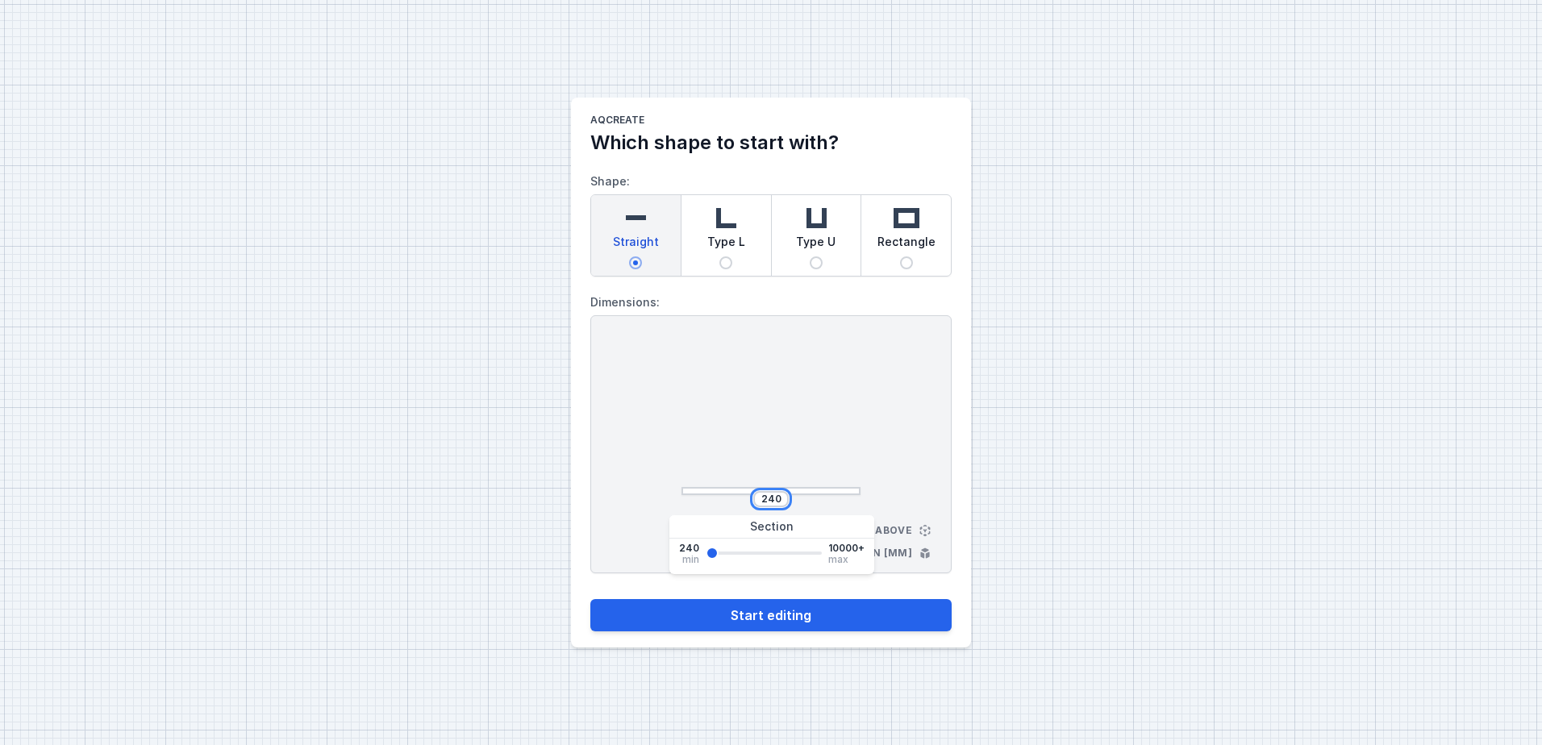
drag, startPoint x: 781, startPoint y: 498, endPoint x: 699, endPoint y: 501, distance: 82.3
click at [706, 498] on div "240" at bounding box center [770, 499] width 179 height 16
type input "2180"
click at [783, 629] on button "Start editing" at bounding box center [770, 615] width 361 height 32
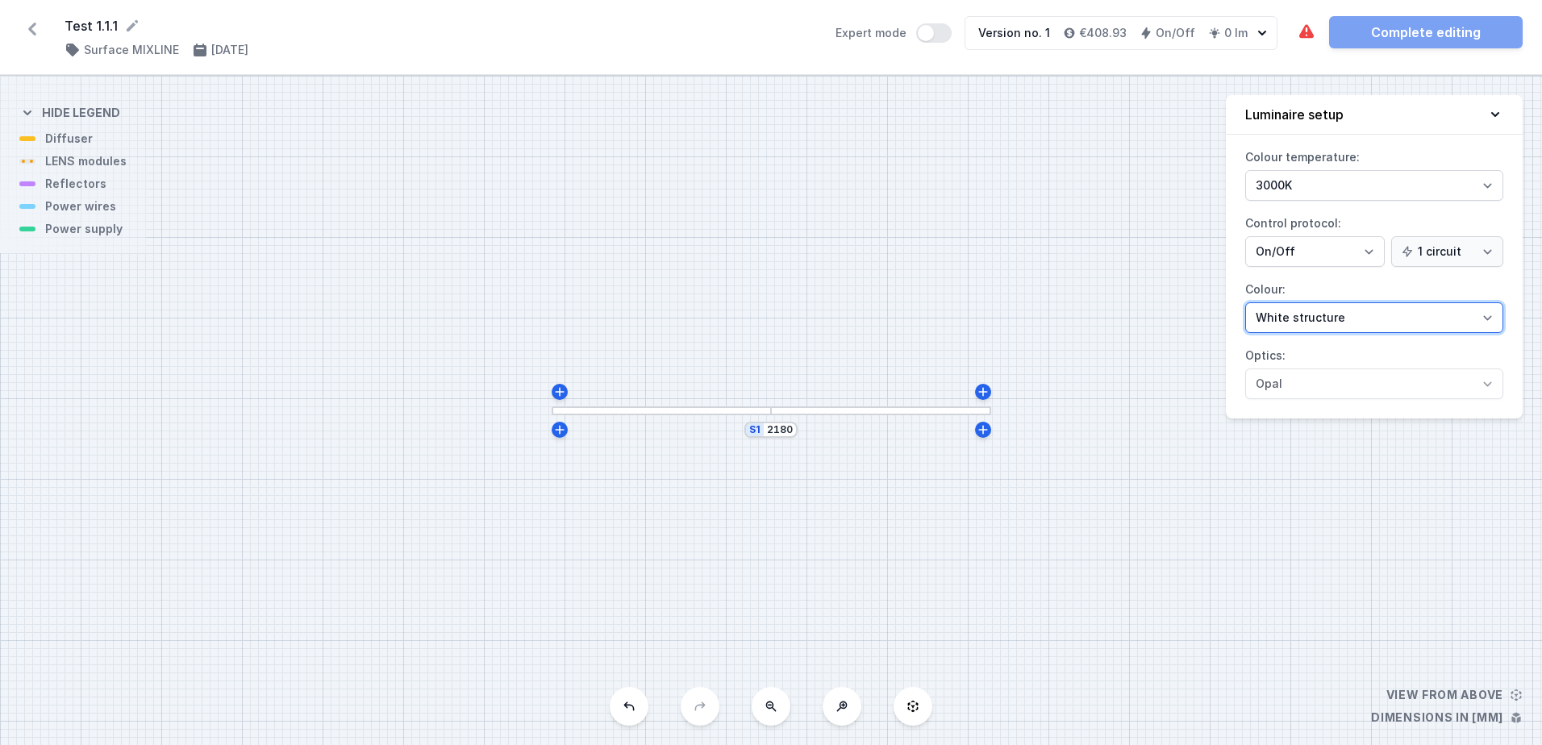
click at [1298, 318] on select "White structure Black structure Gold structure Copper Gray Another colour (from…" at bounding box center [1374, 317] width 258 height 31
click at [1116, 348] on div "S1 2180" at bounding box center [771, 410] width 1542 height 669
click at [797, 492] on div "S1 2180" at bounding box center [771, 410] width 1542 height 669
click at [795, 415] on div "S1 2180" at bounding box center [771, 410] width 1542 height 669
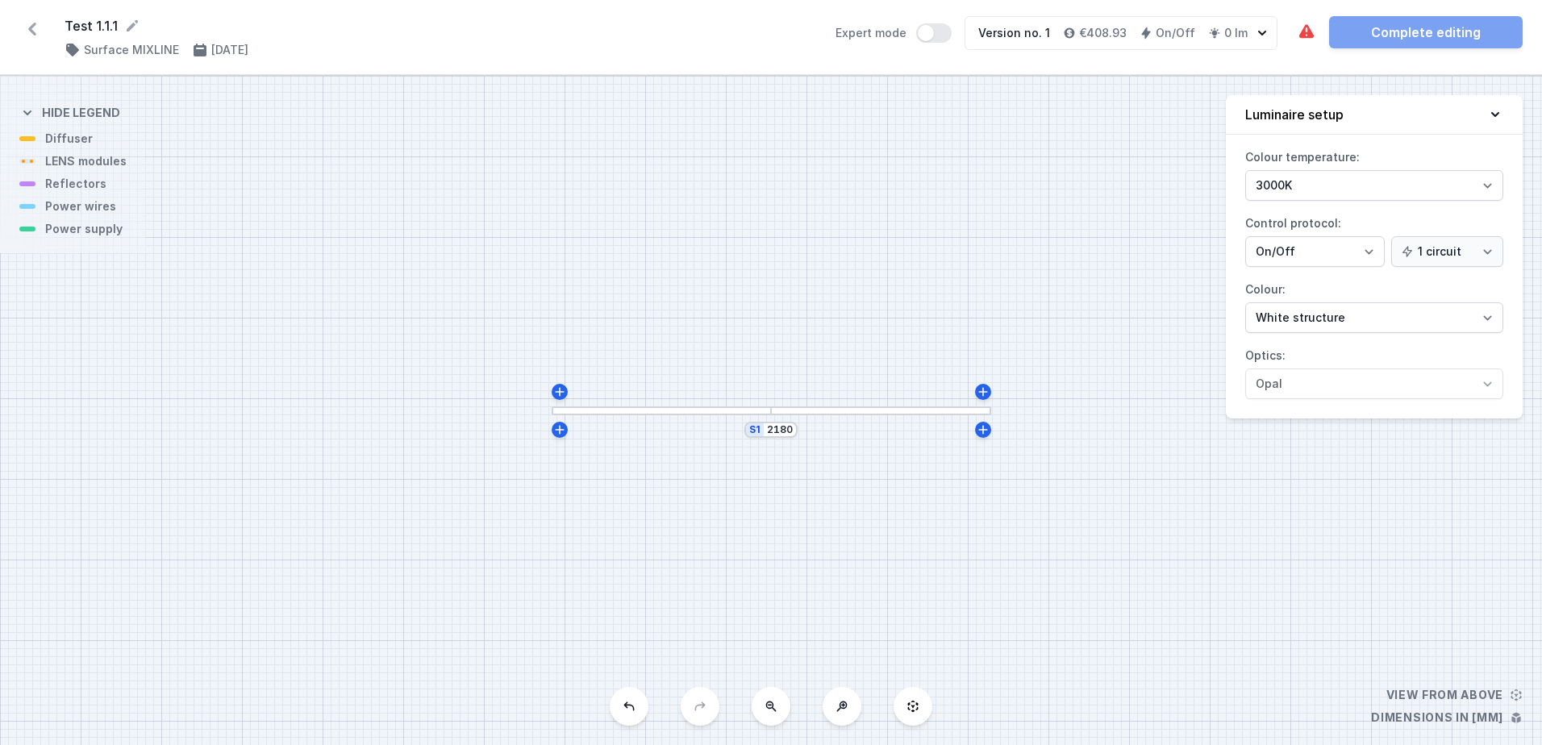
click at [796, 409] on div at bounding box center [881, 410] width 220 height 9
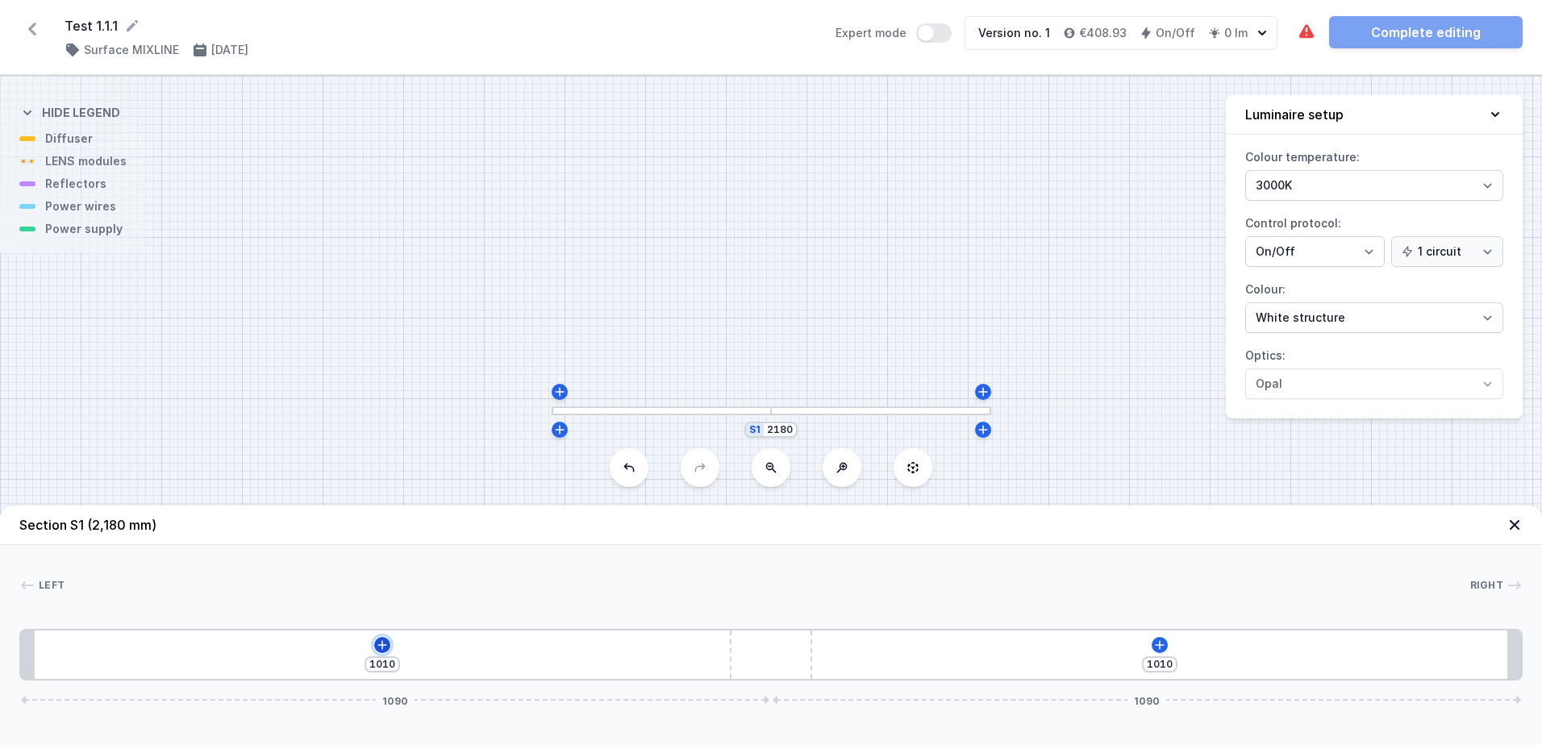
click at [385, 647] on icon at bounding box center [382, 645] width 13 height 13
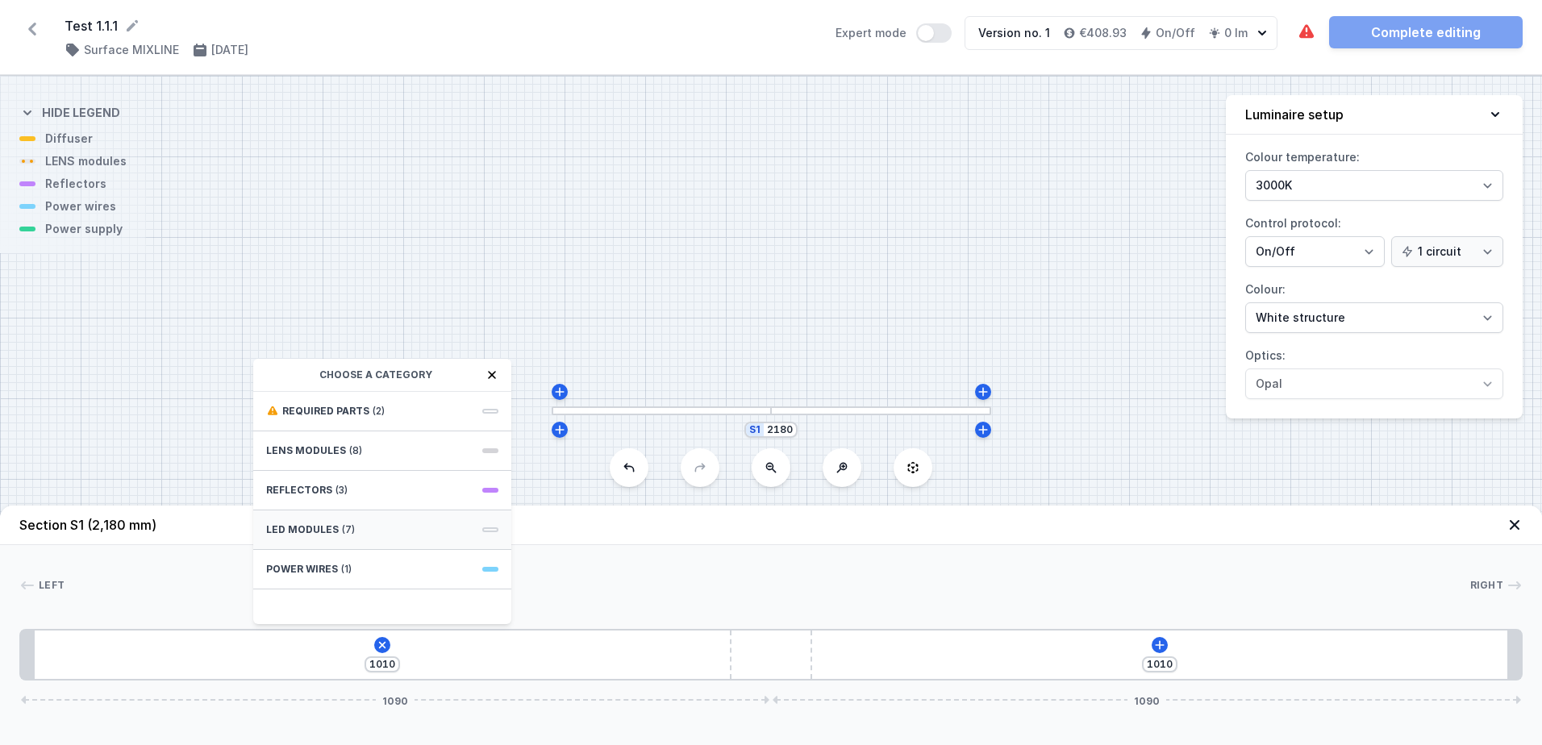
click at [395, 517] on div "LED modules (7)" at bounding box center [382, 530] width 258 height 40
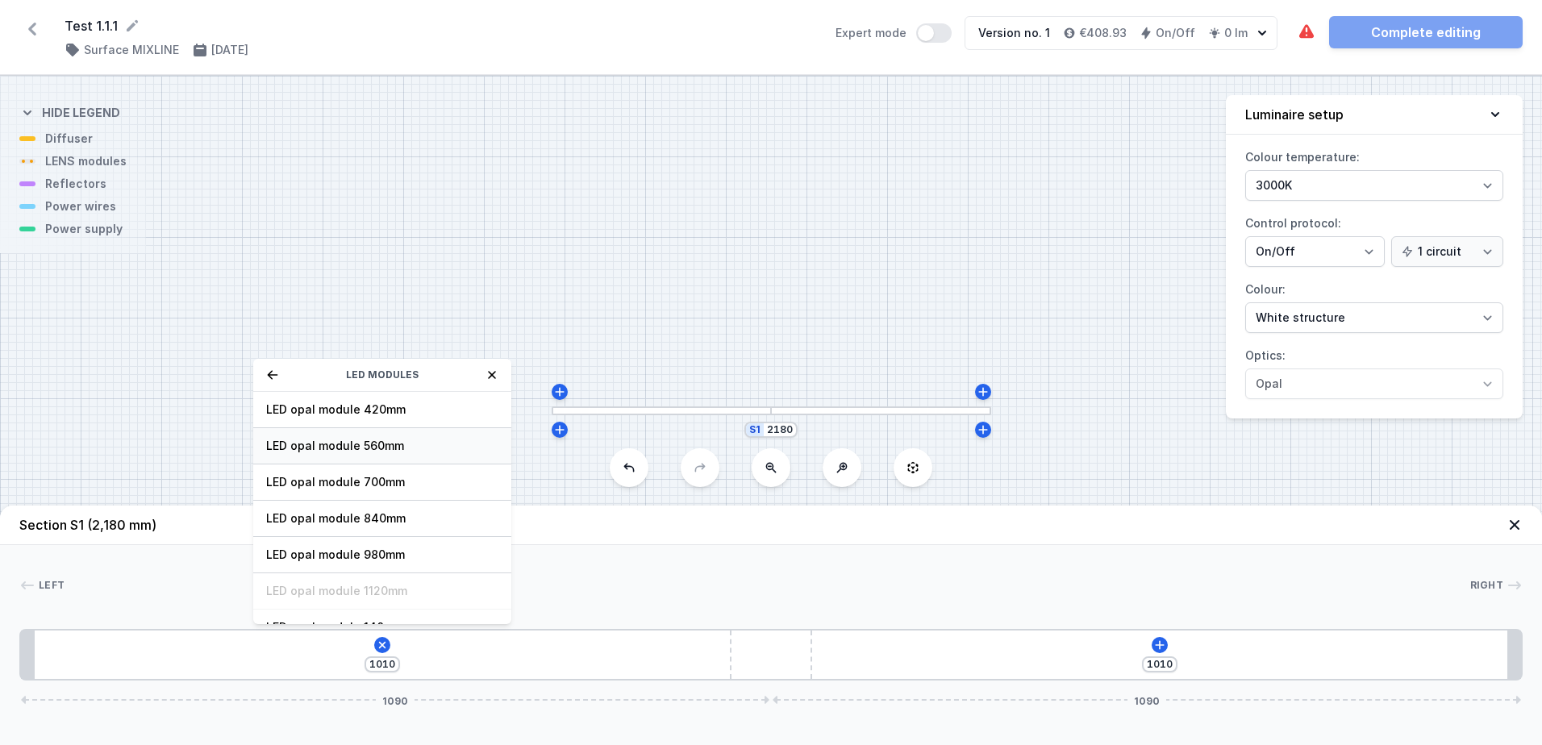
click at [399, 440] on span "LED opal module 560mm" at bounding box center [382, 446] width 232 height 16
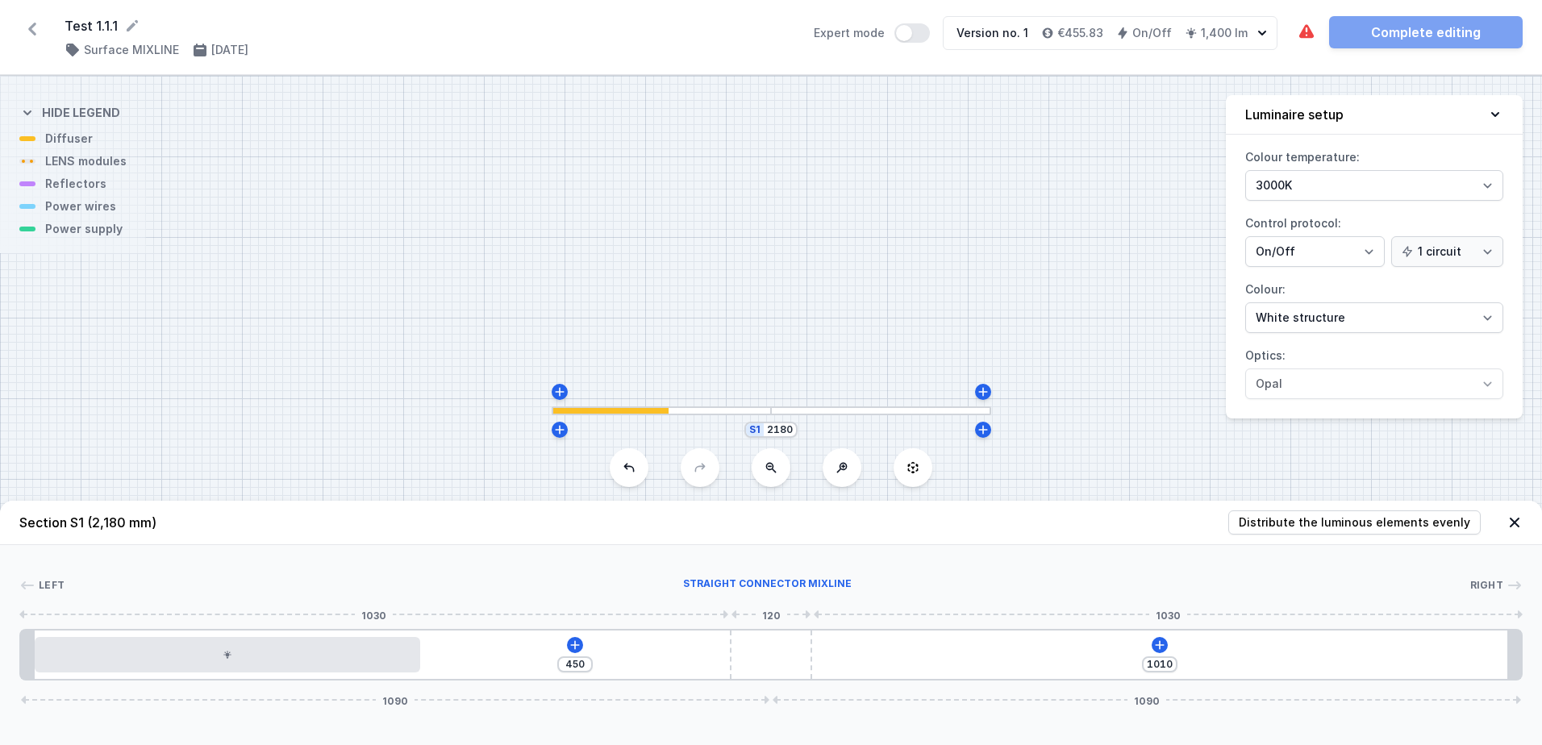
type input "374"
type input "1086"
type input "380"
type input "1080"
type input "401"
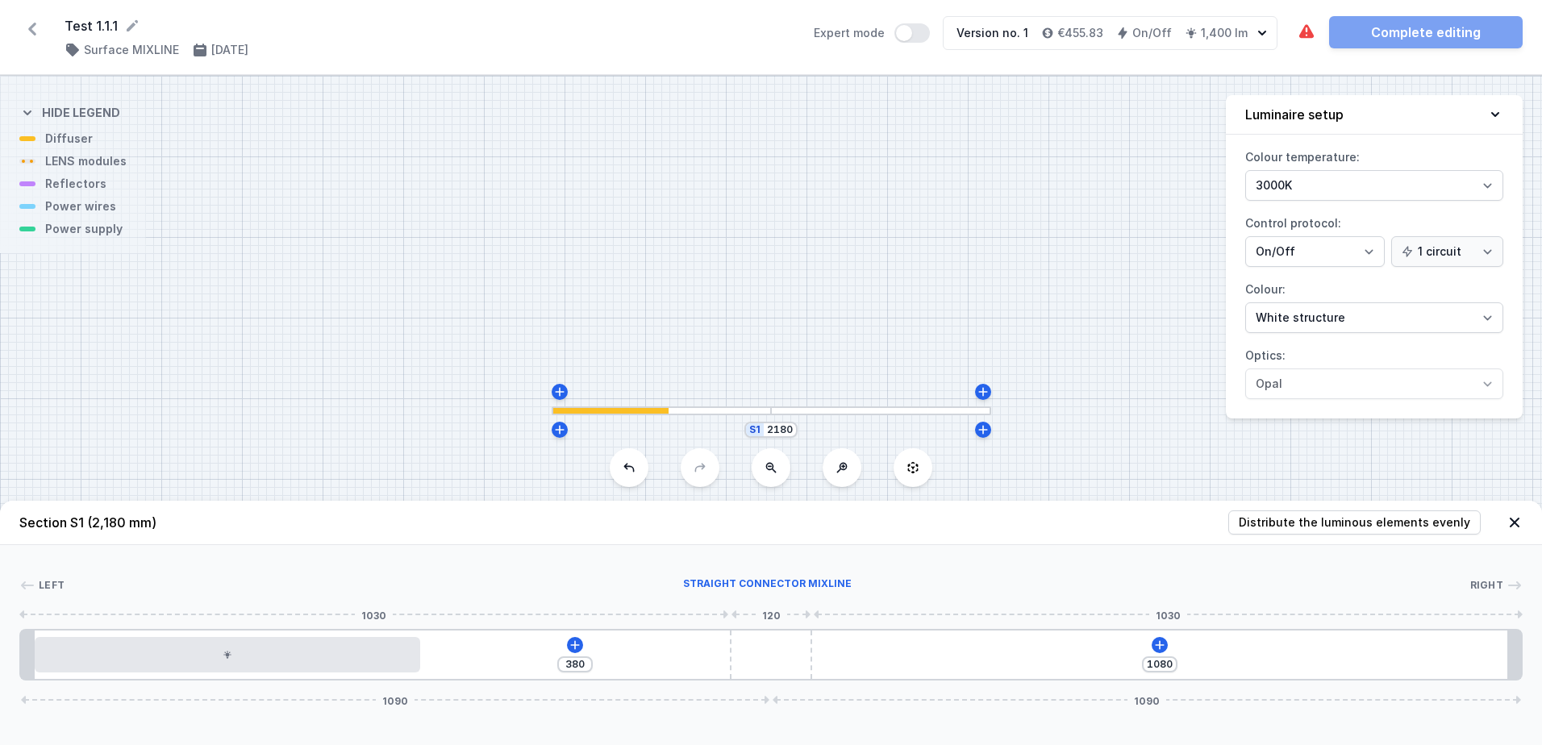
type input "1059"
type input "434"
type input "1026"
type input "470"
type input "990"
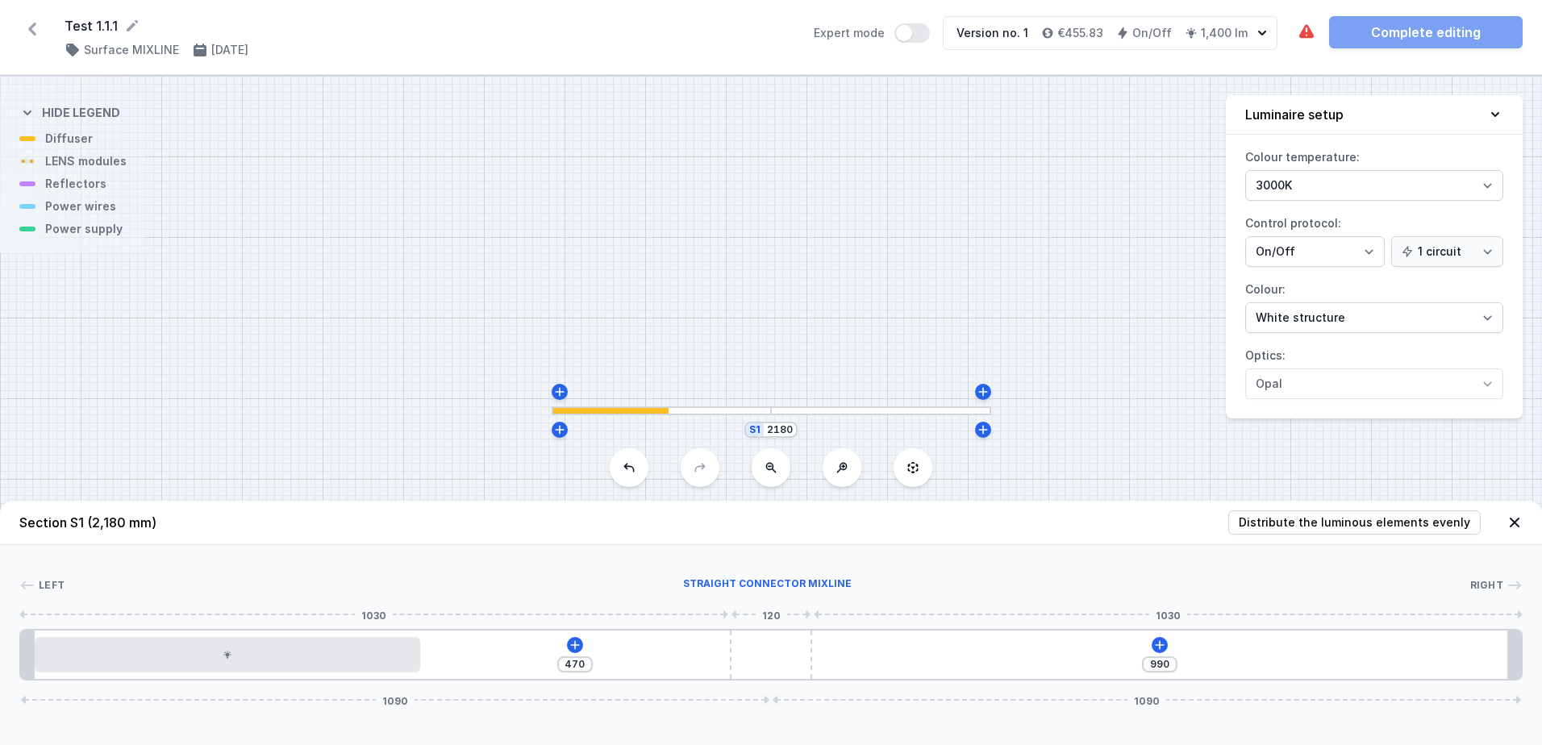
type input "509"
type input "951"
type input "540"
type input "920"
type input "568"
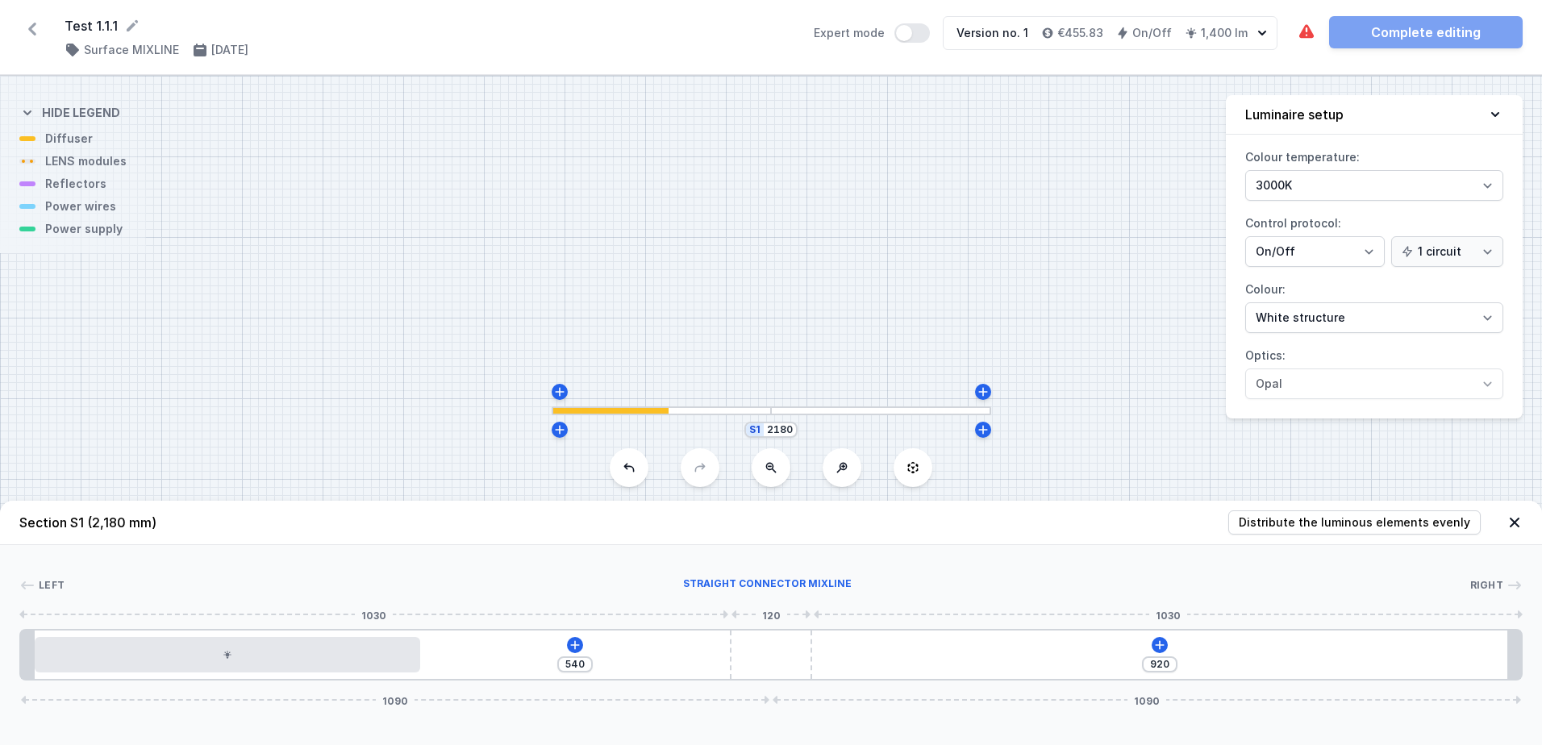
type input "892"
type input "582"
type input "878"
type input "584"
type input "876"
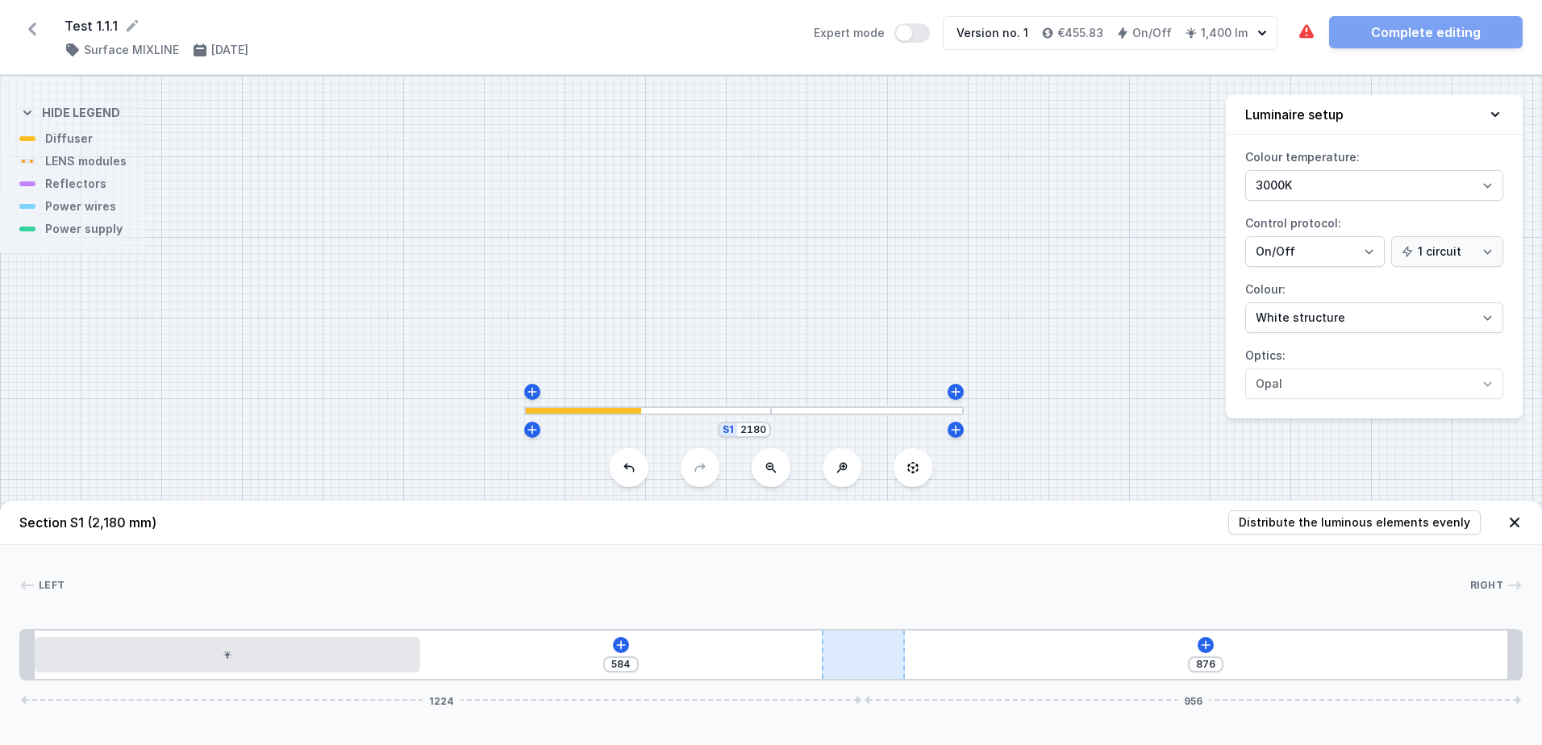
type input "571"
type input "889"
type input "562"
type input "898"
type input "509"
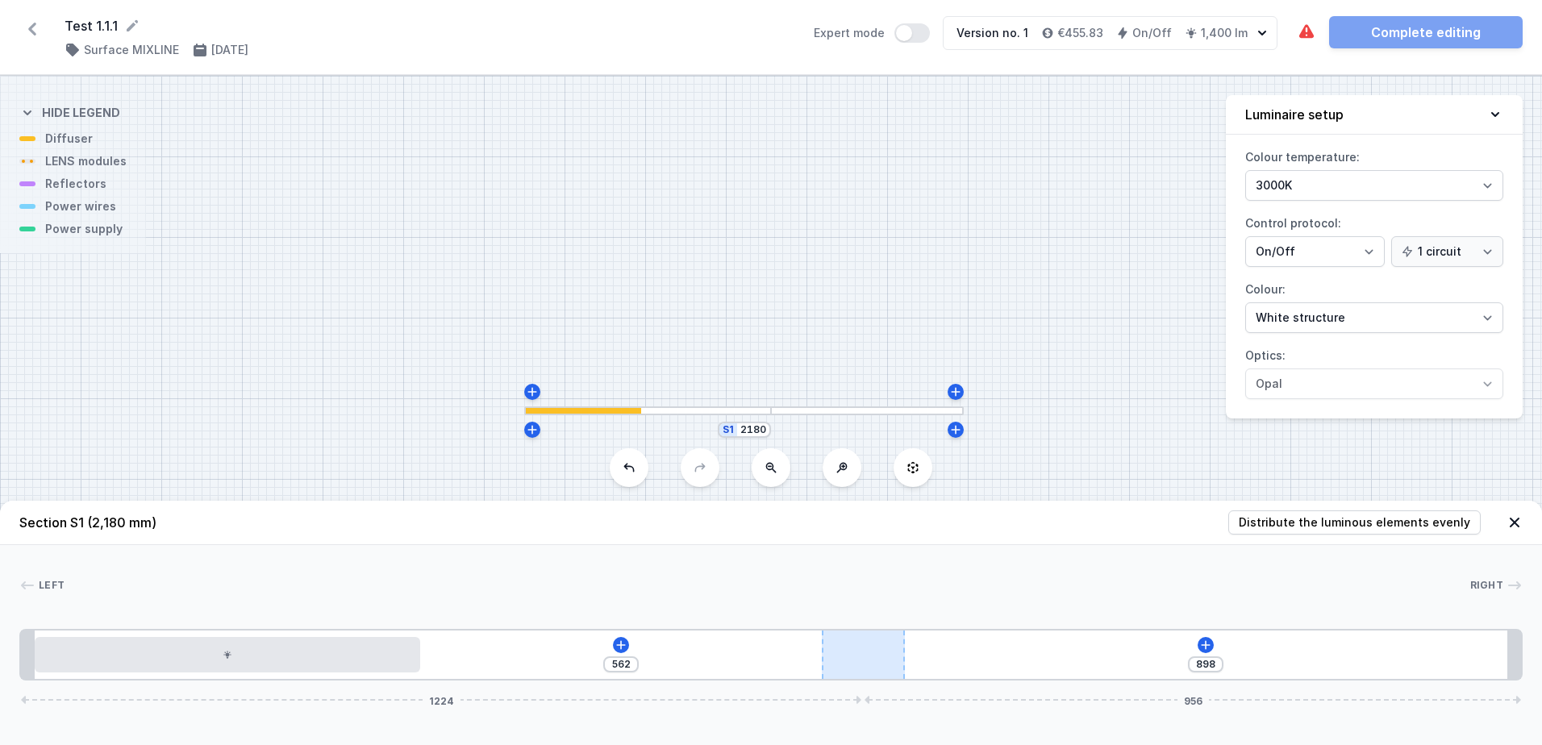
type input "951"
type input "464"
type input "996"
type input "423"
type input "1037"
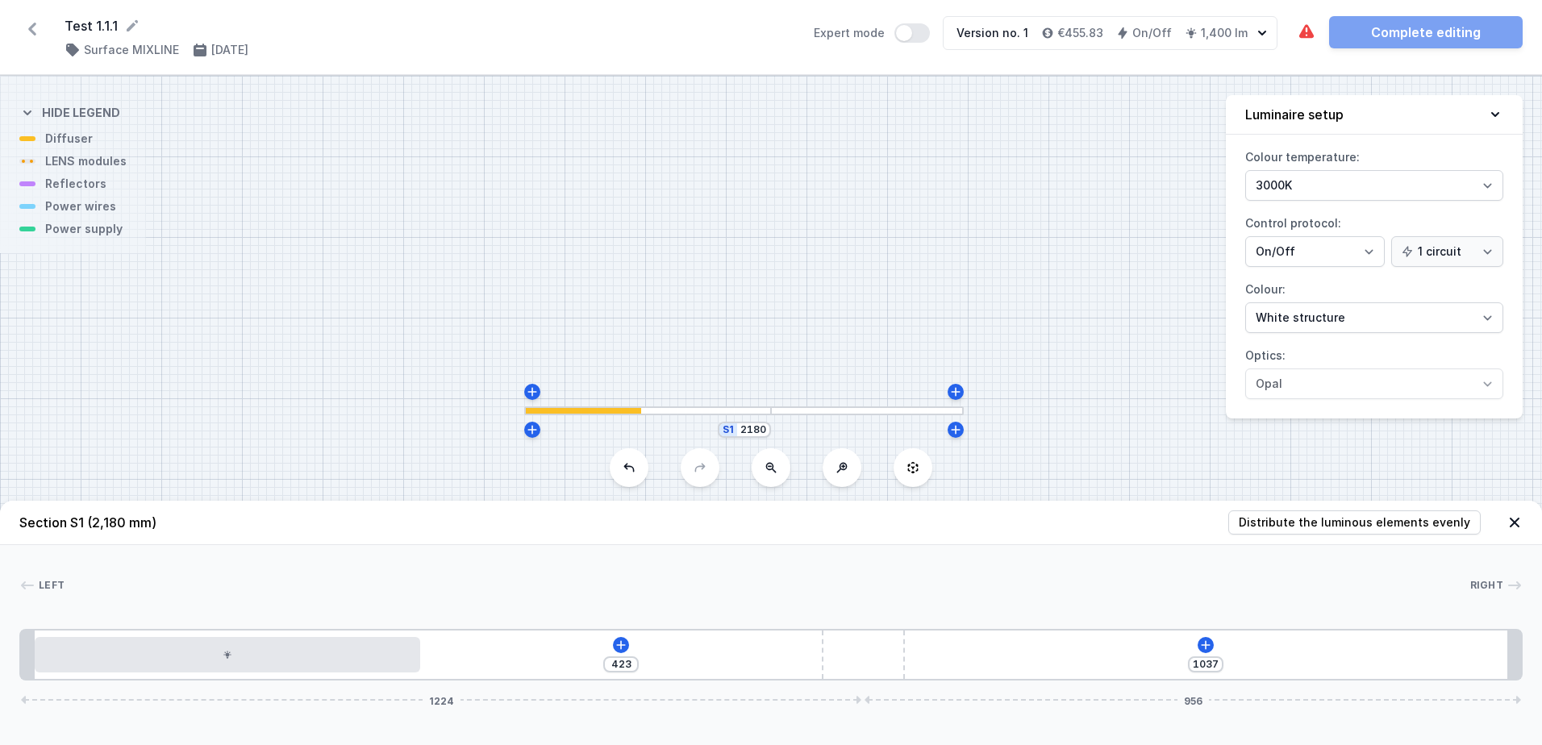
type input "382"
type input "1078"
type input "331"
type input "1129"
type input "310"
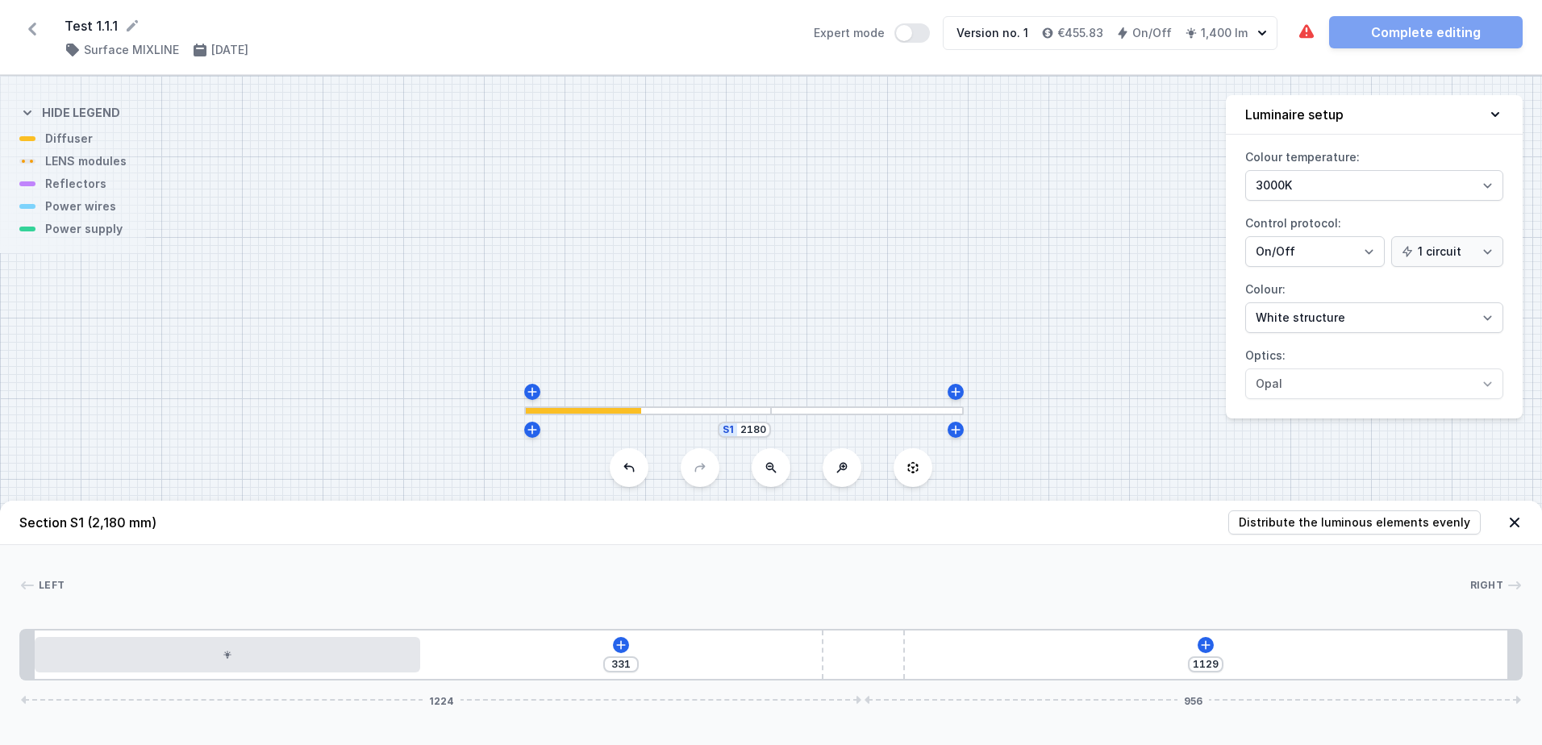
type input "1150"
type input "309"
type input "1151"
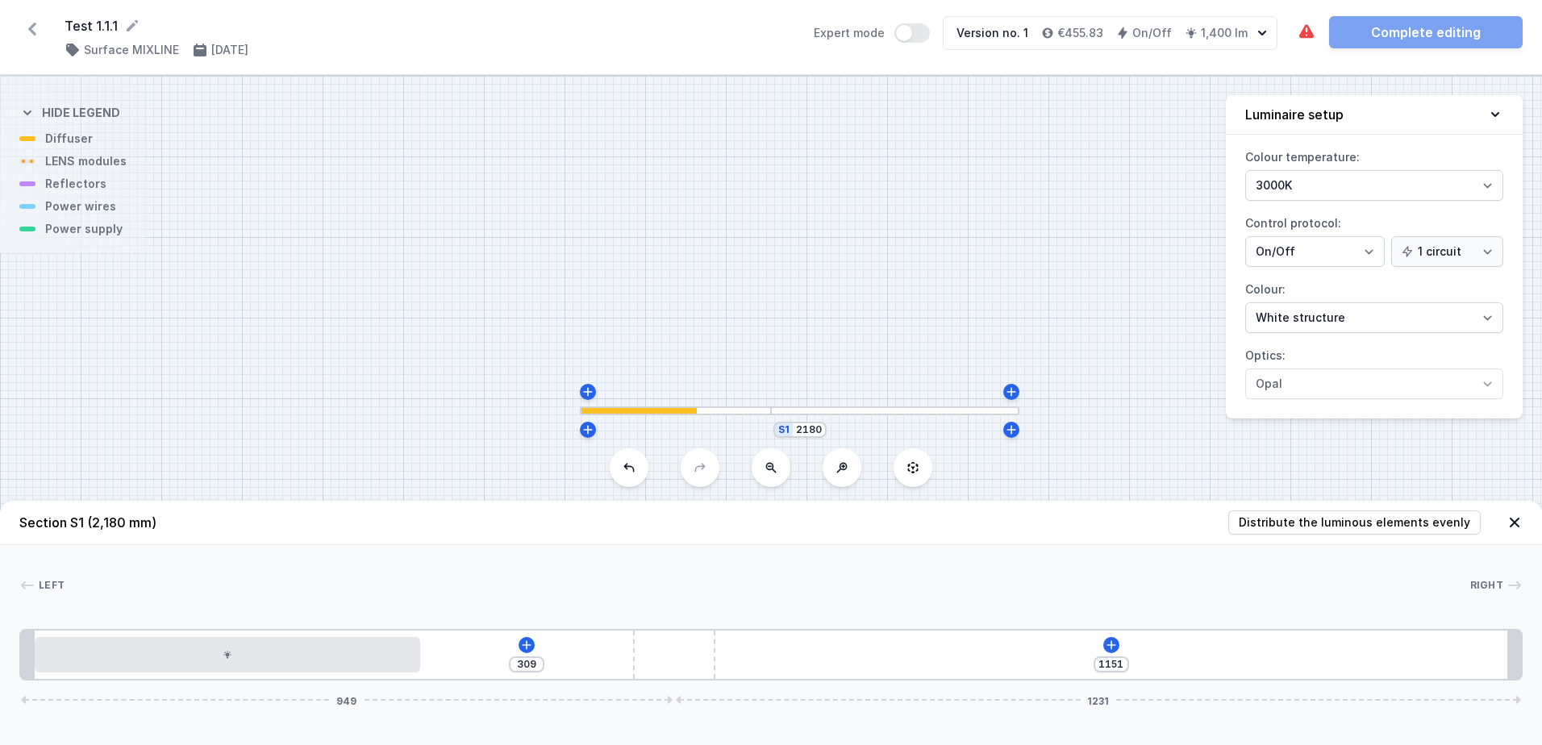
type input "315"
type input "1145"
type input "332"
type input "1128"
type input "365"
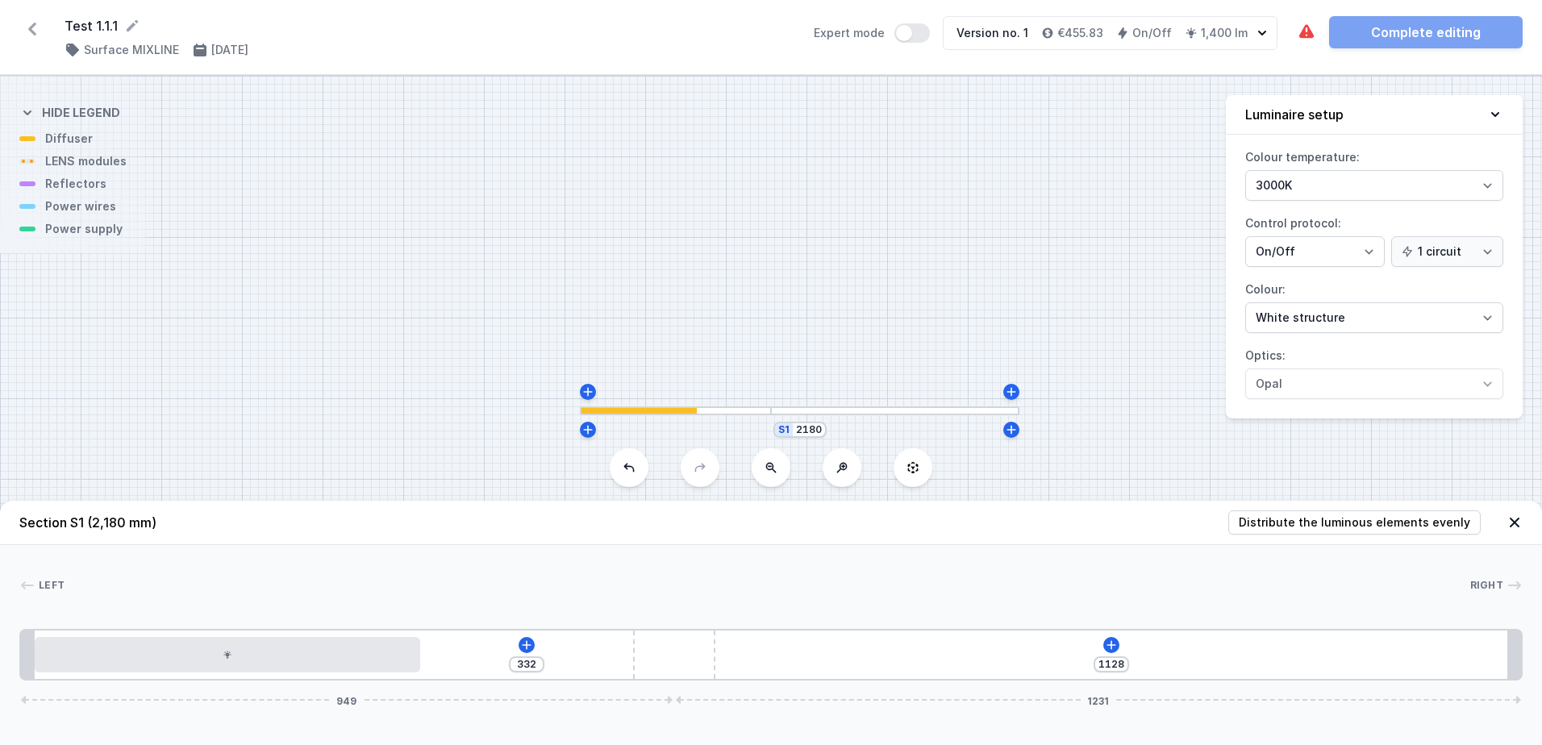
type input "1095"
type input "418"
type input "1042"
type input "509"
type input "951"
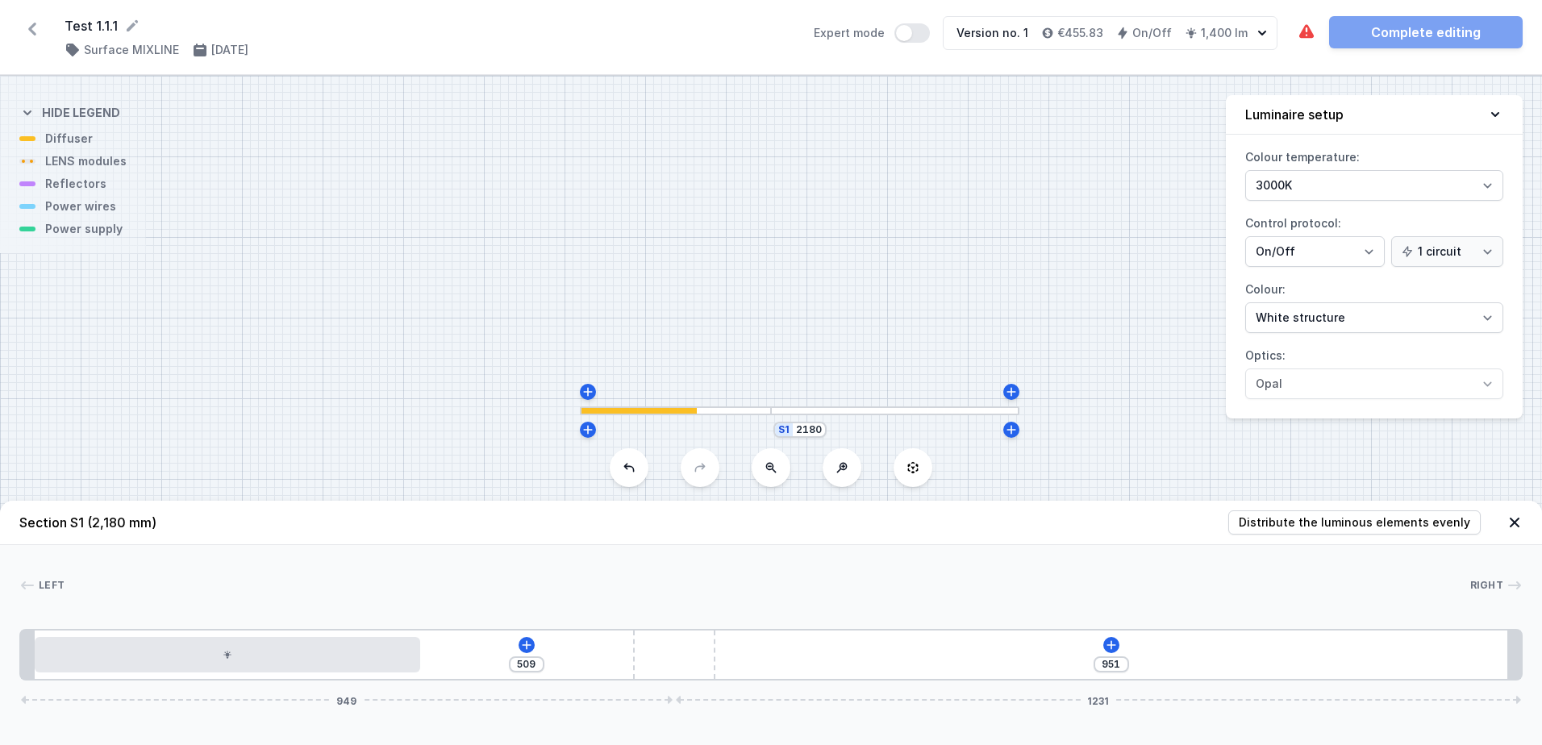
type input "584"
type input "876"
type input "631"
type input "829"
type input "644"
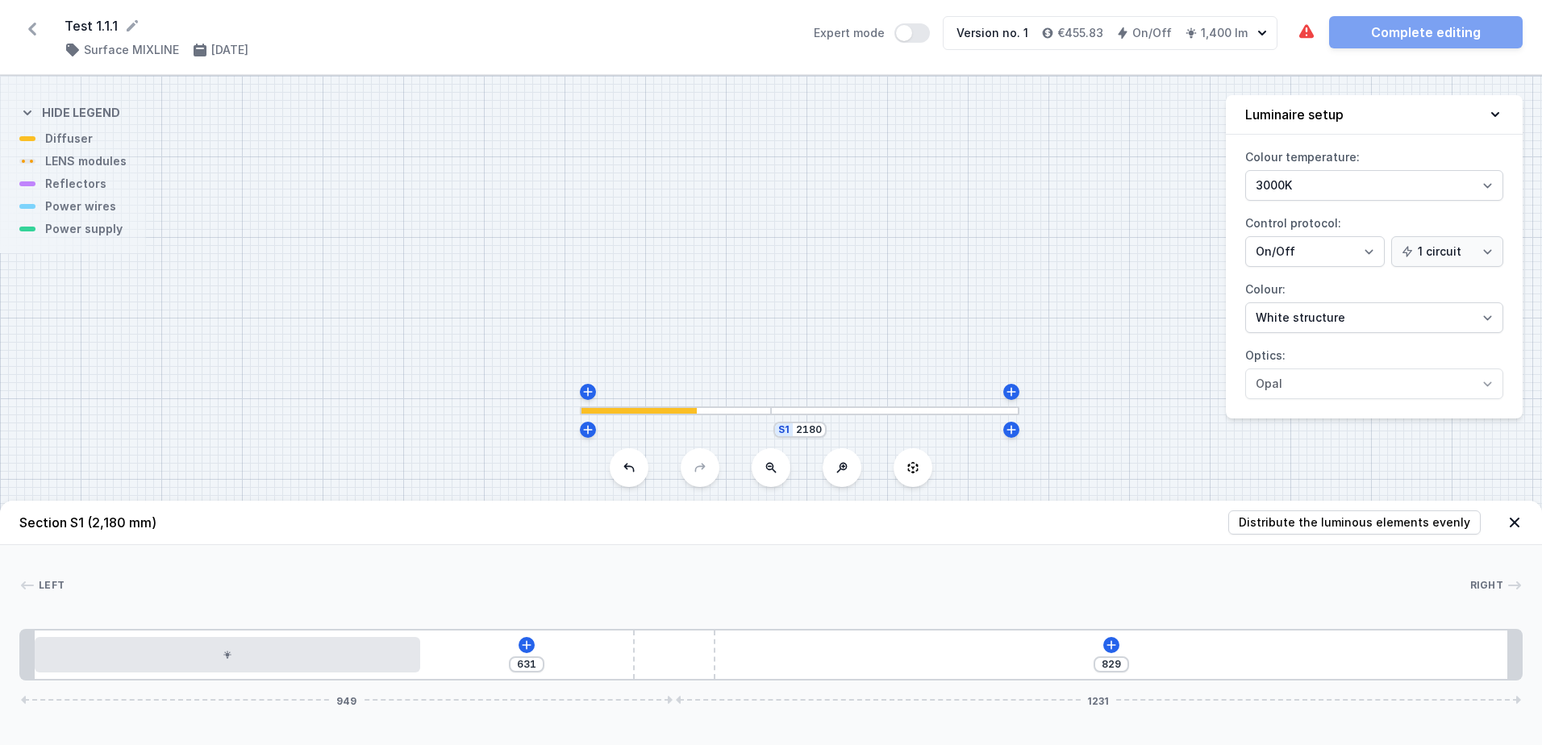
type input "816"
type input "646"
type input "814"
type input "644"
type input "816"
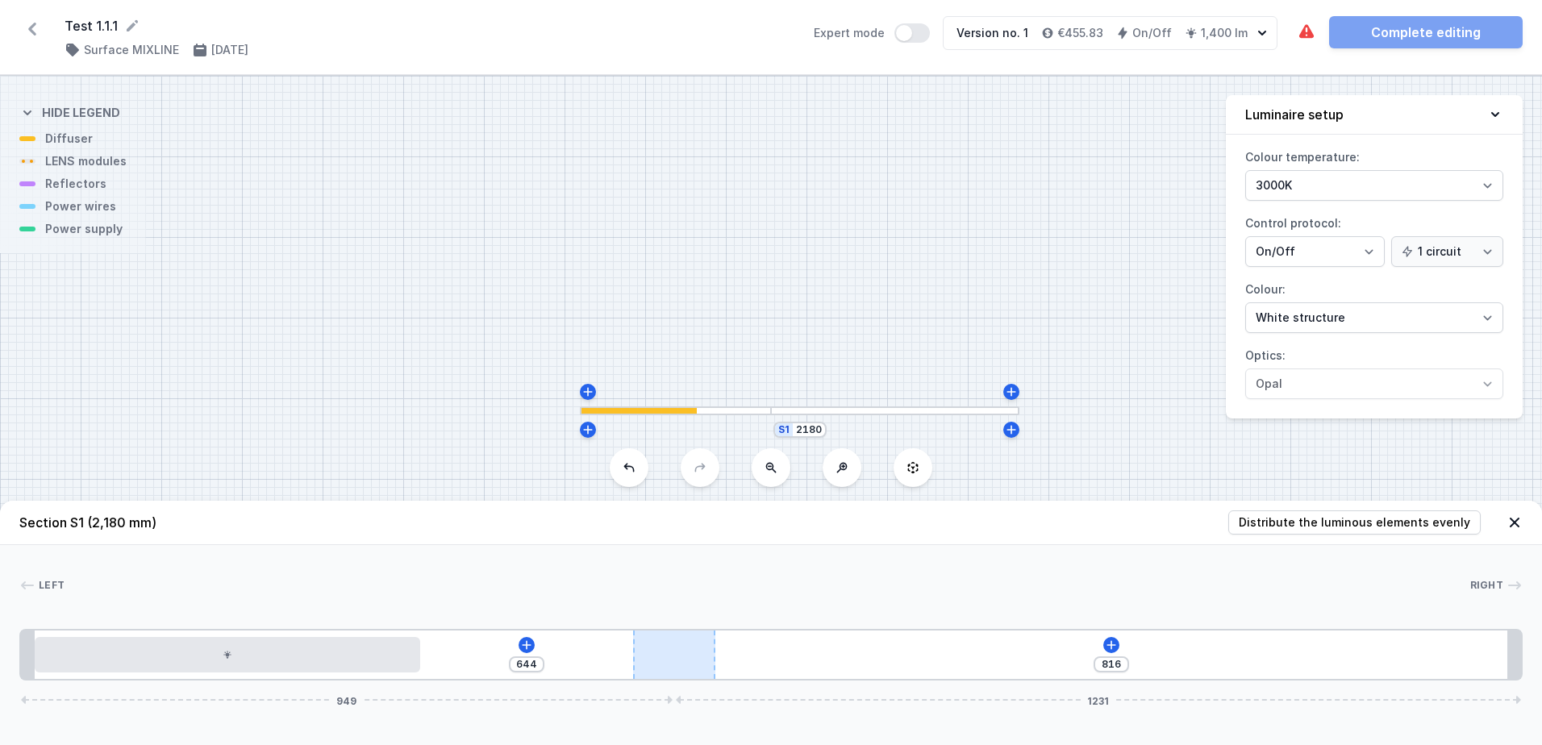
type input "627"
type input "833"
type input "603"
type input "857"
type input "545"
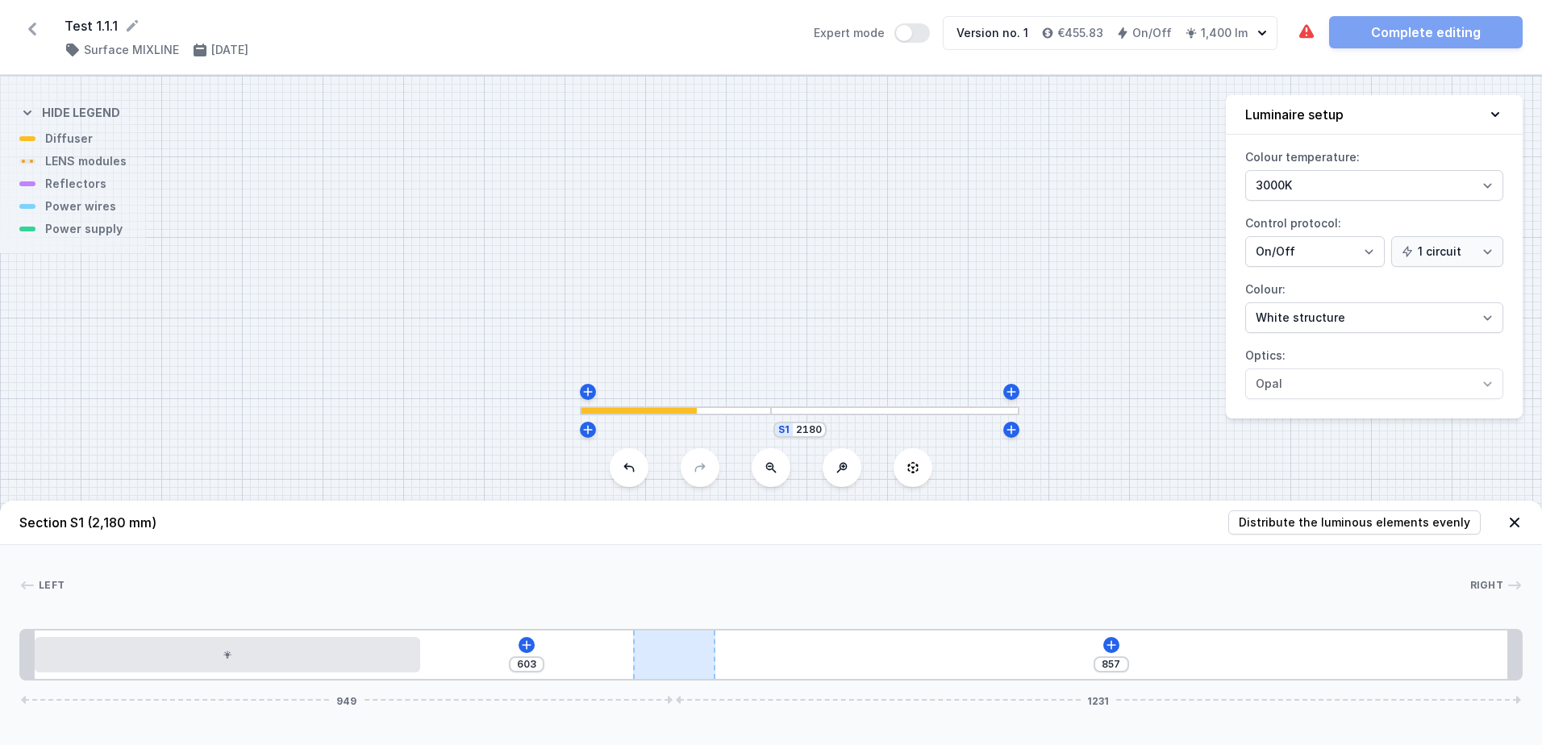
type input "915"
type input "468"
type input "992"
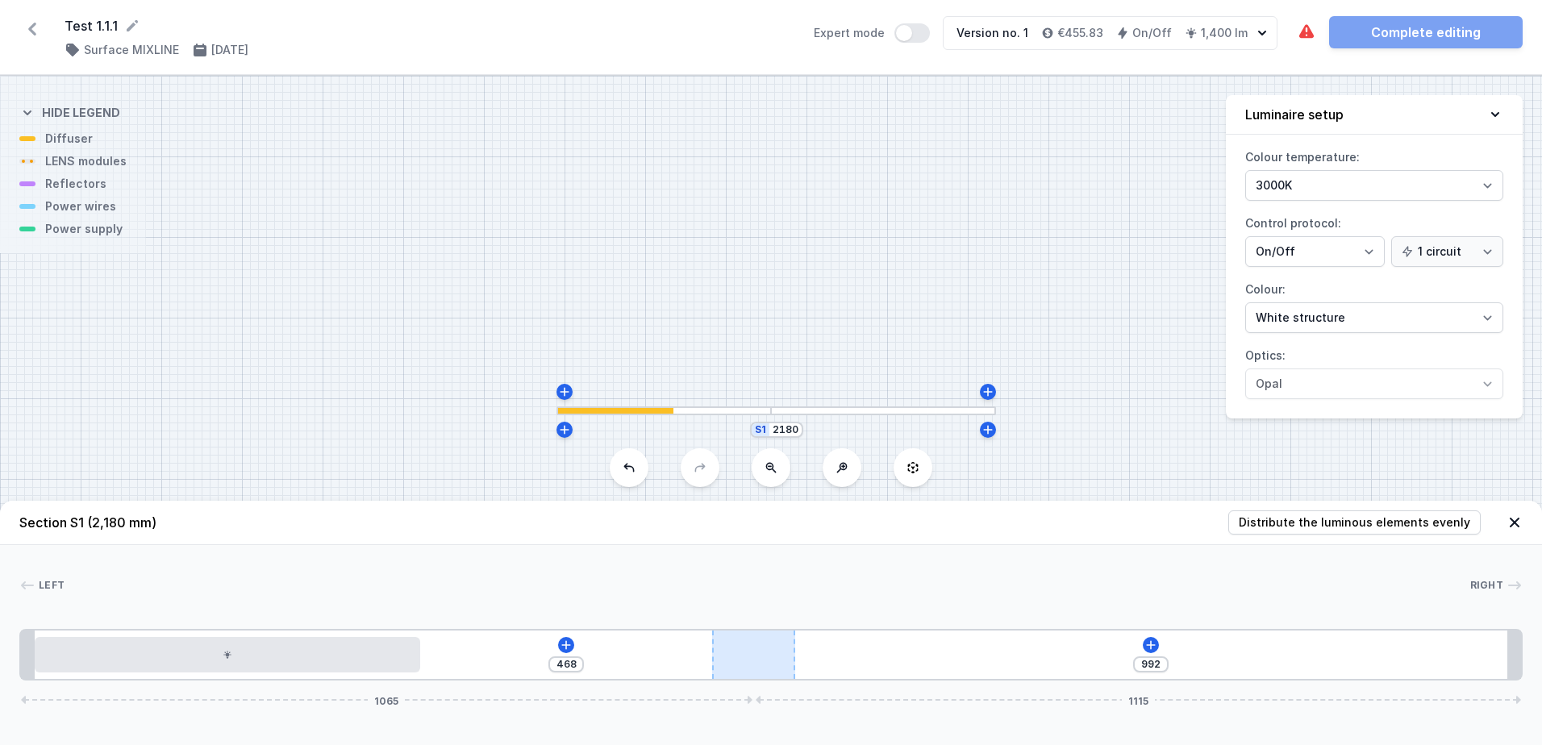
type input "425"
type input "1035"
type input "379"
type input "1081"
type input "357"
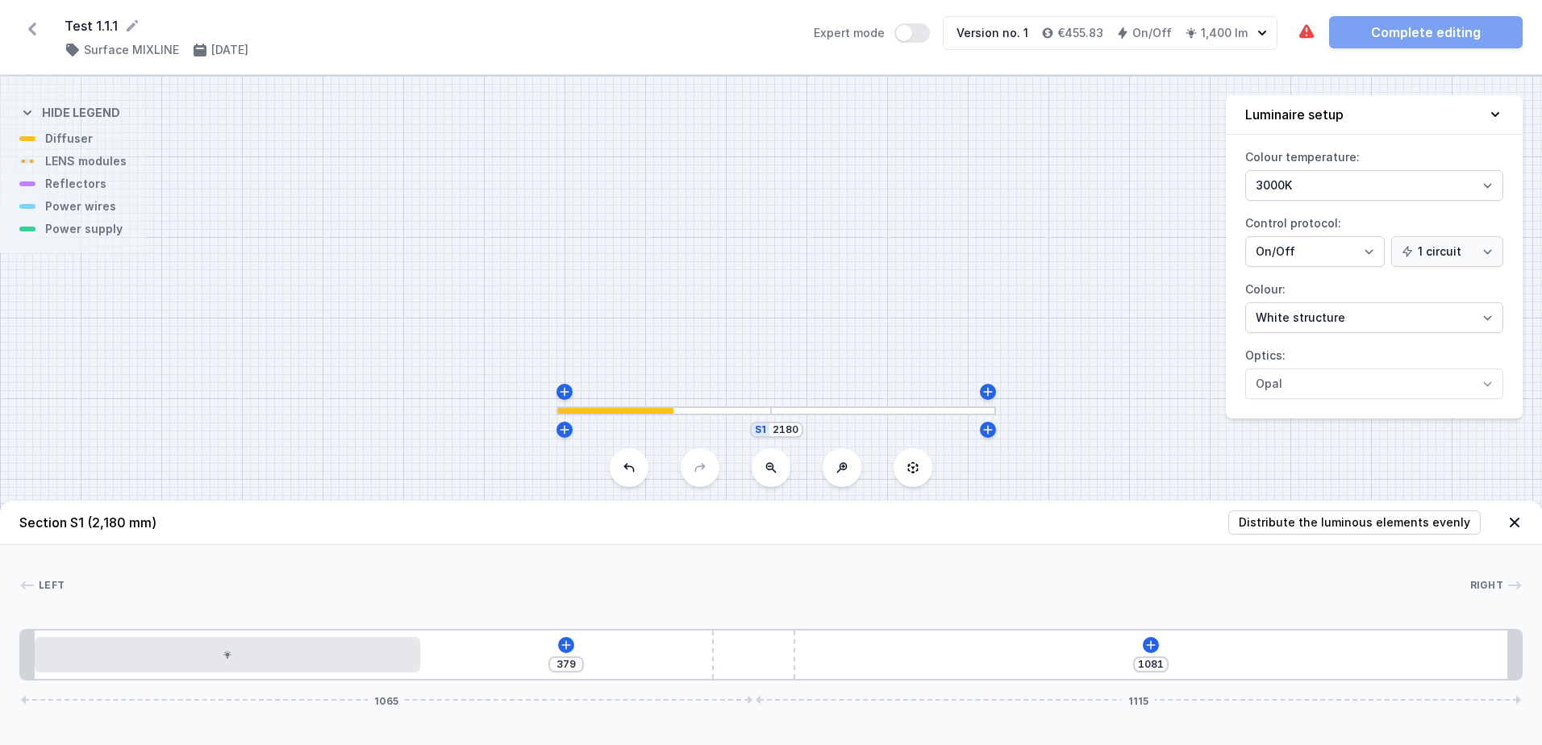
type input "1103"
type input "355"
type input "1105"
type input "354"
type input "1106"
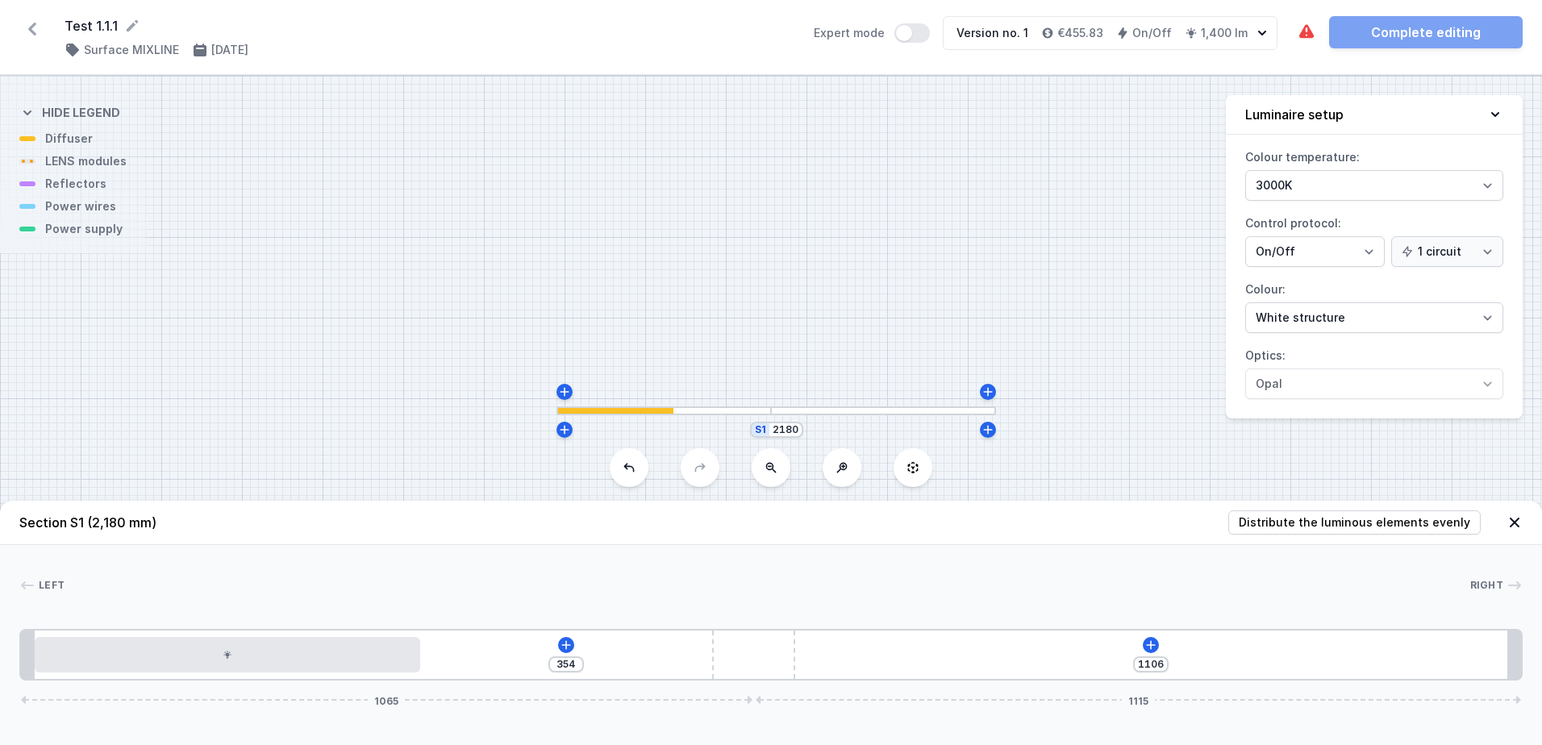
type input "359"
type input "1101"
type input "401"
type input "1059"
type input "449"
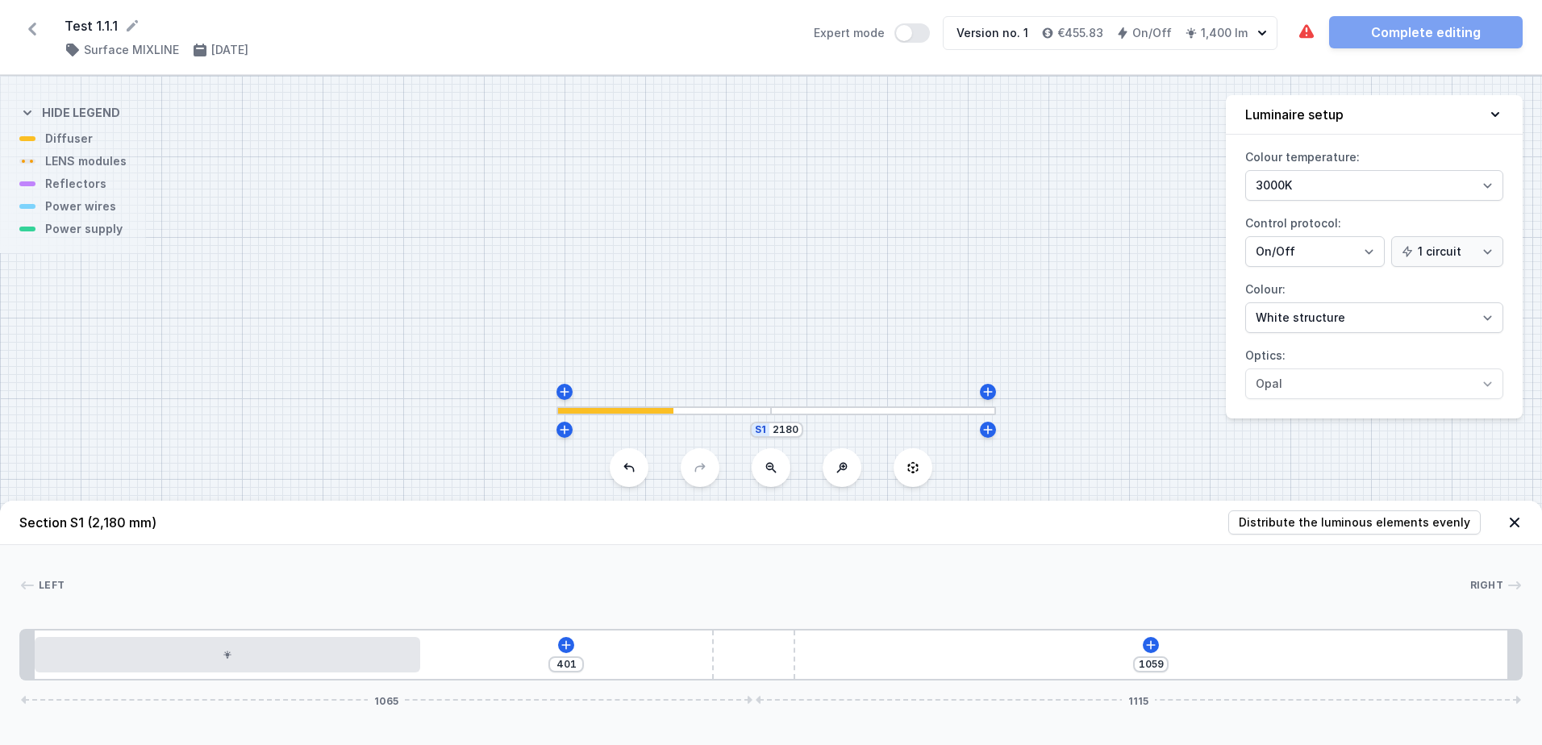
type input "1011"
type input "523"
type input "937"
type input "602"
type input "858"
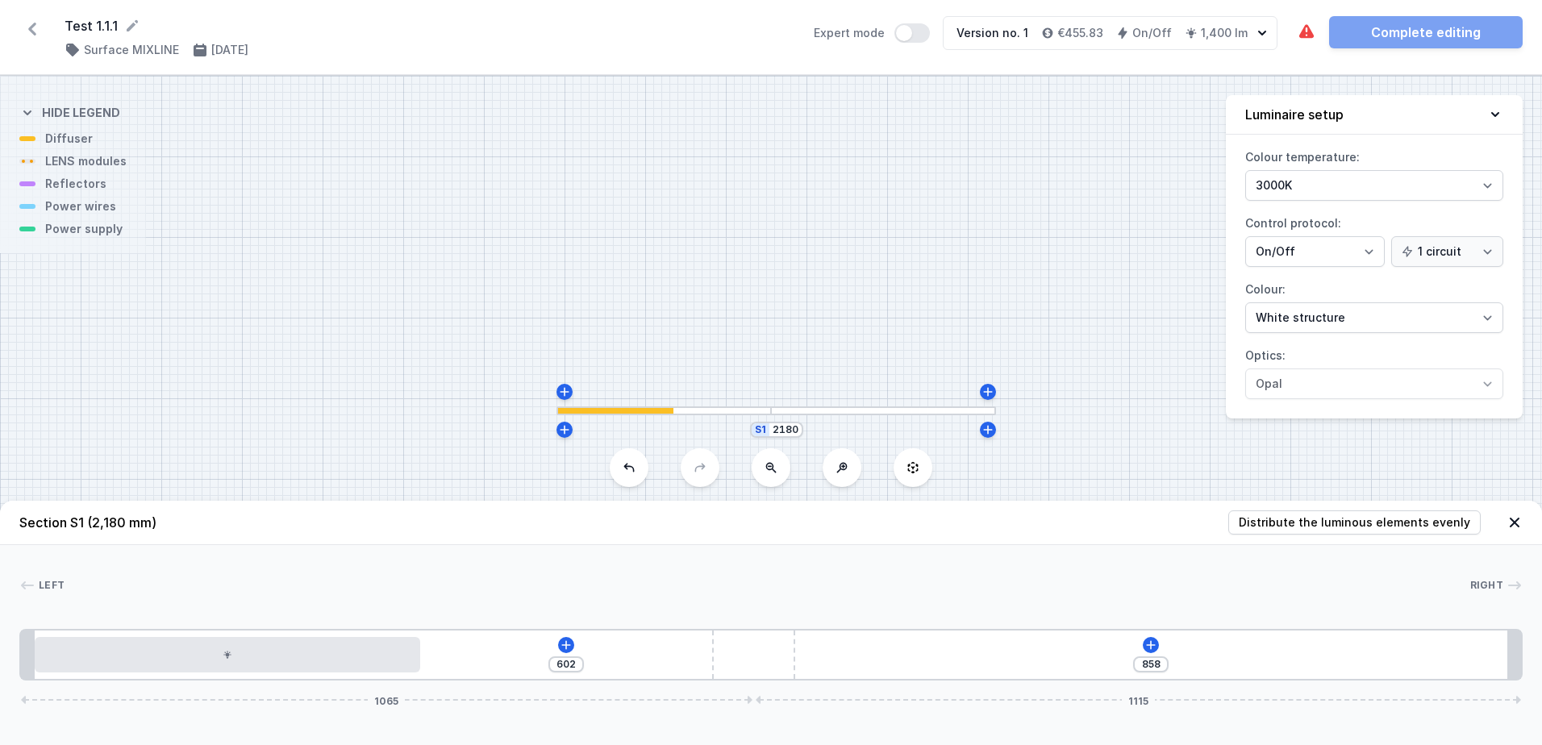
type input "576"
type input "797"
type input "614"
type input "759"
type input "616"
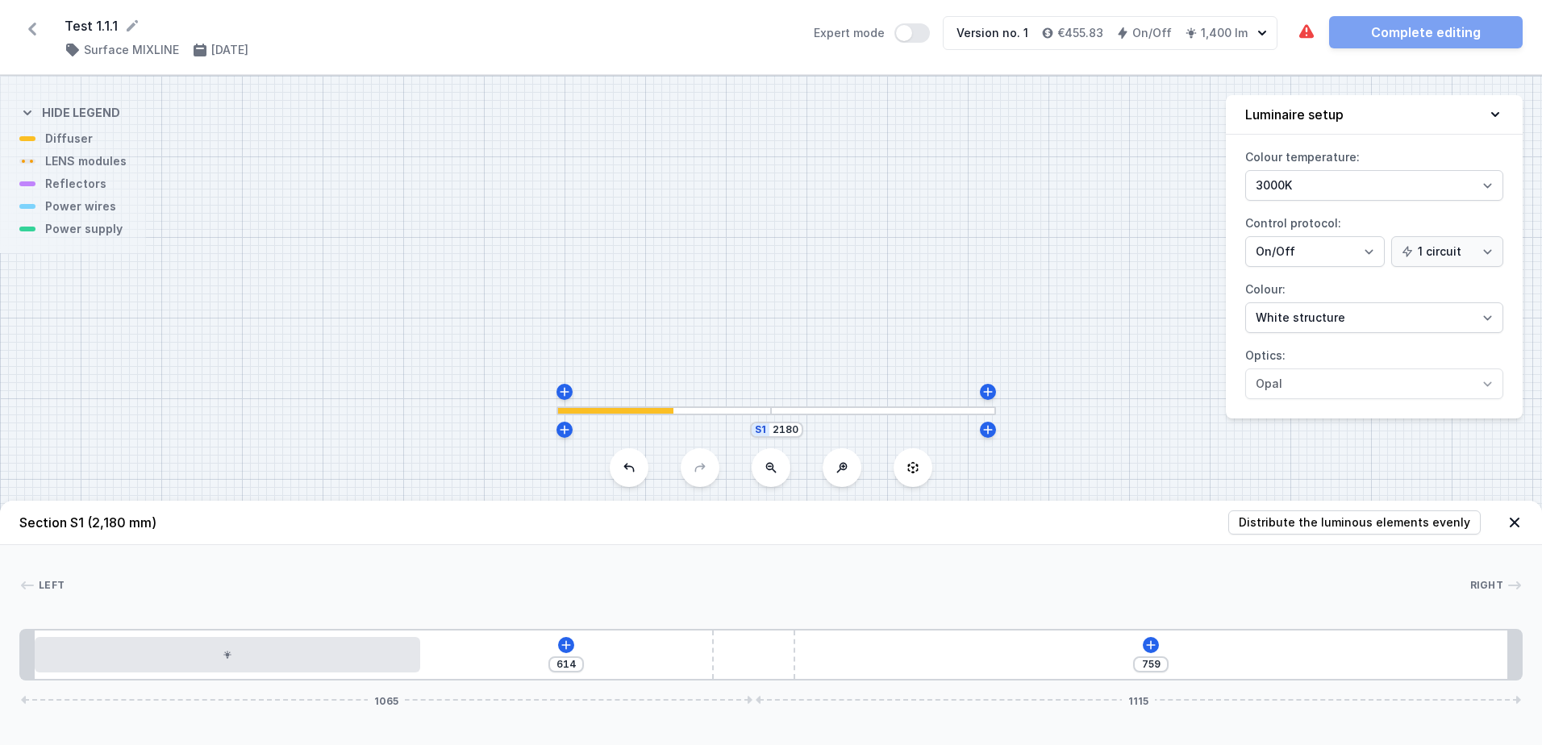
type input "757"
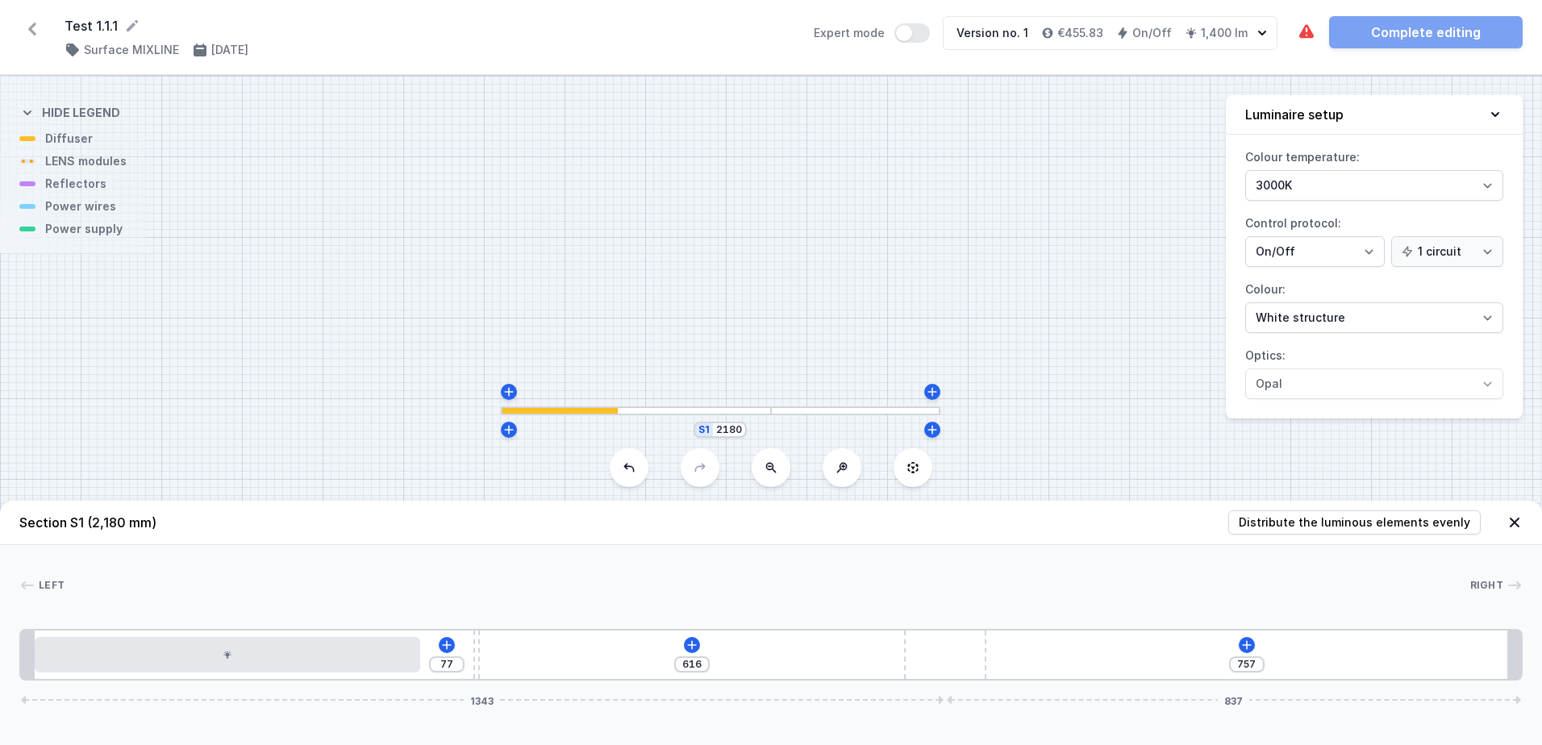
type input "615"
type input "758"
type input "588"
type input "785"
type input "654"
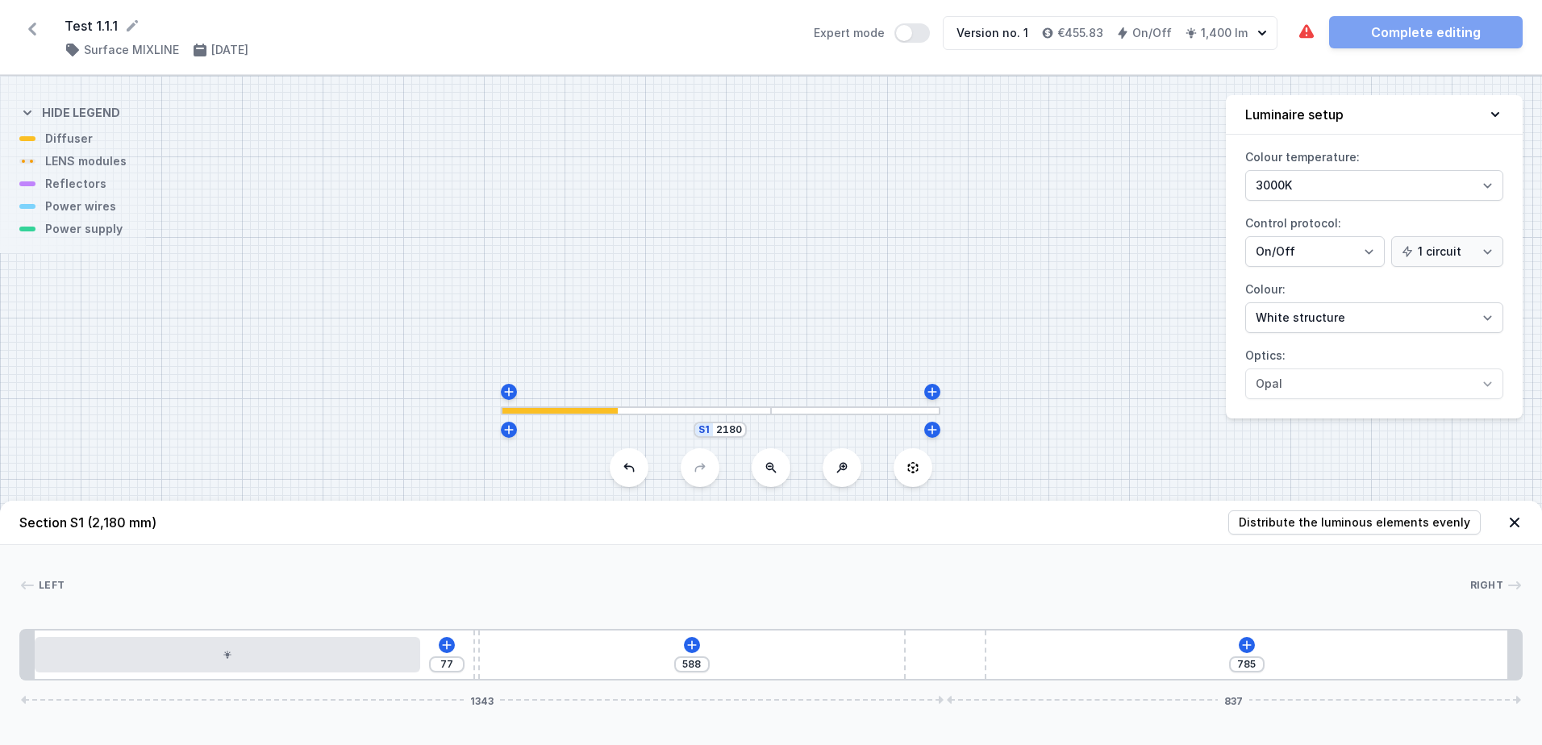
type input "806"
type input "616"
type input "844"
type input "585"
type input "875"
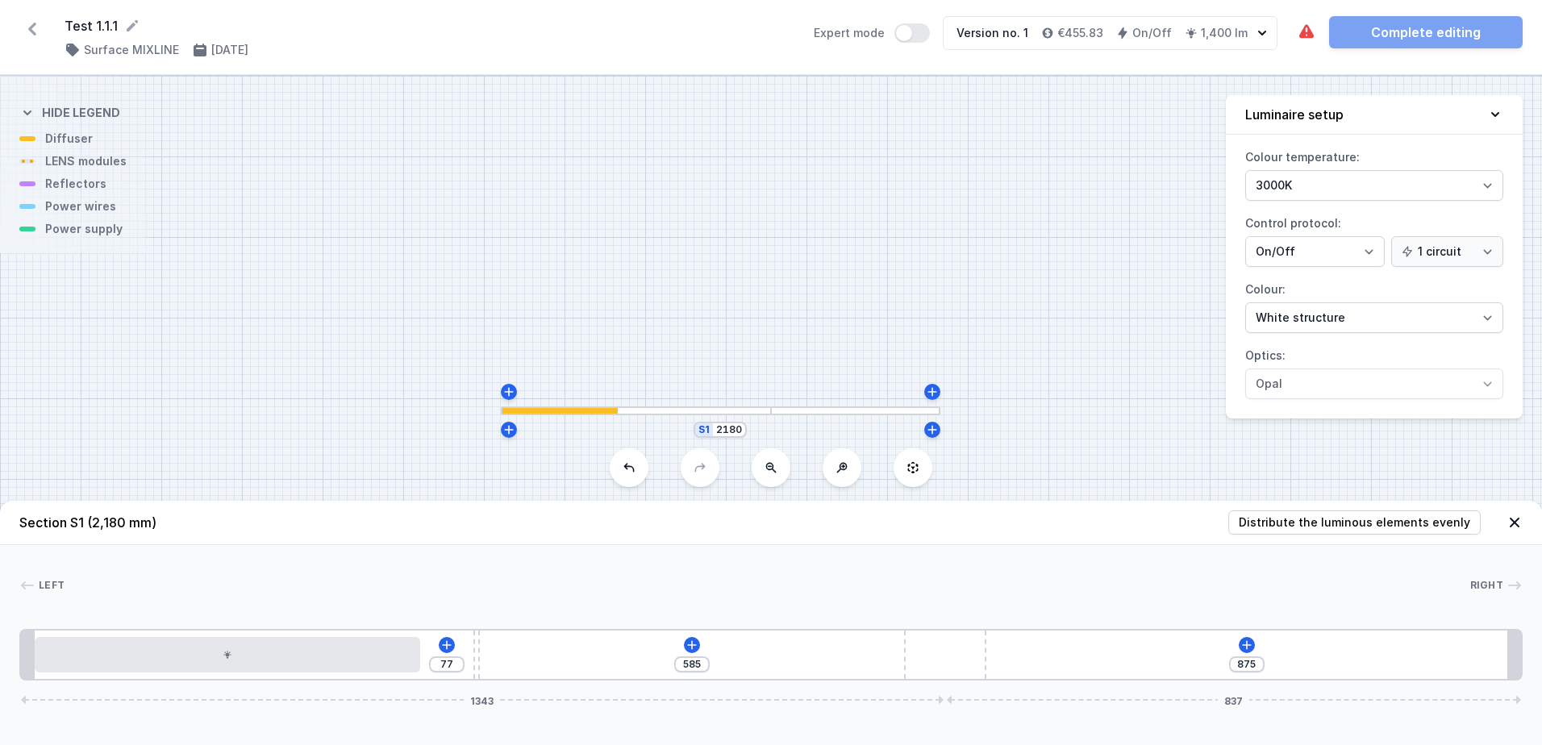
type input "570"
type input "890"
drag, startPoint x: 781, startPoint y: 661, endPoint x: 924, endPoint y: 650, distance: 144.0
click at [922, 650] on div "77 570 890 1343 837" at bounding box center [770, 655] width 1503 height 52
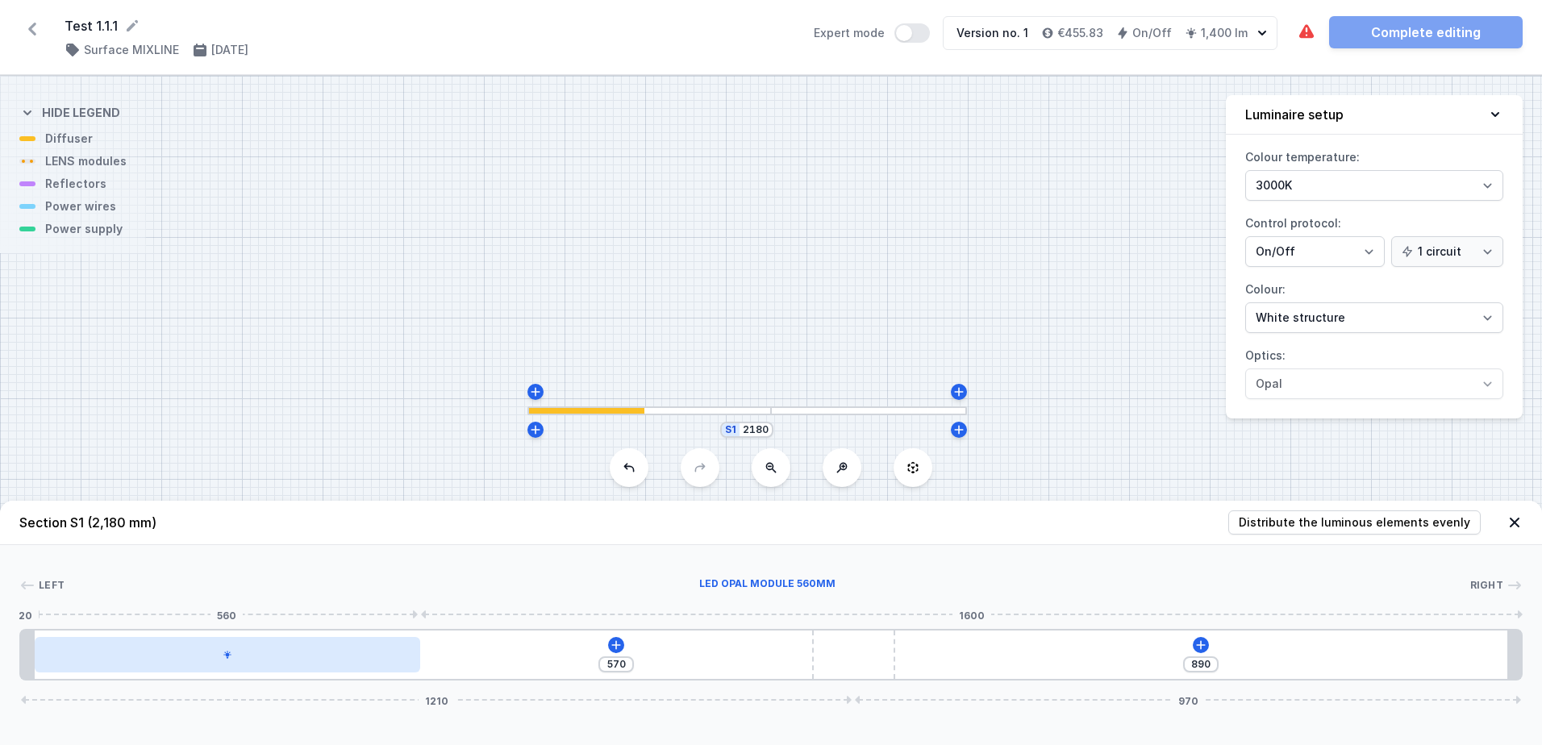
click at [313, 665] on div at bounding box center [227, 654] width 385 height 35
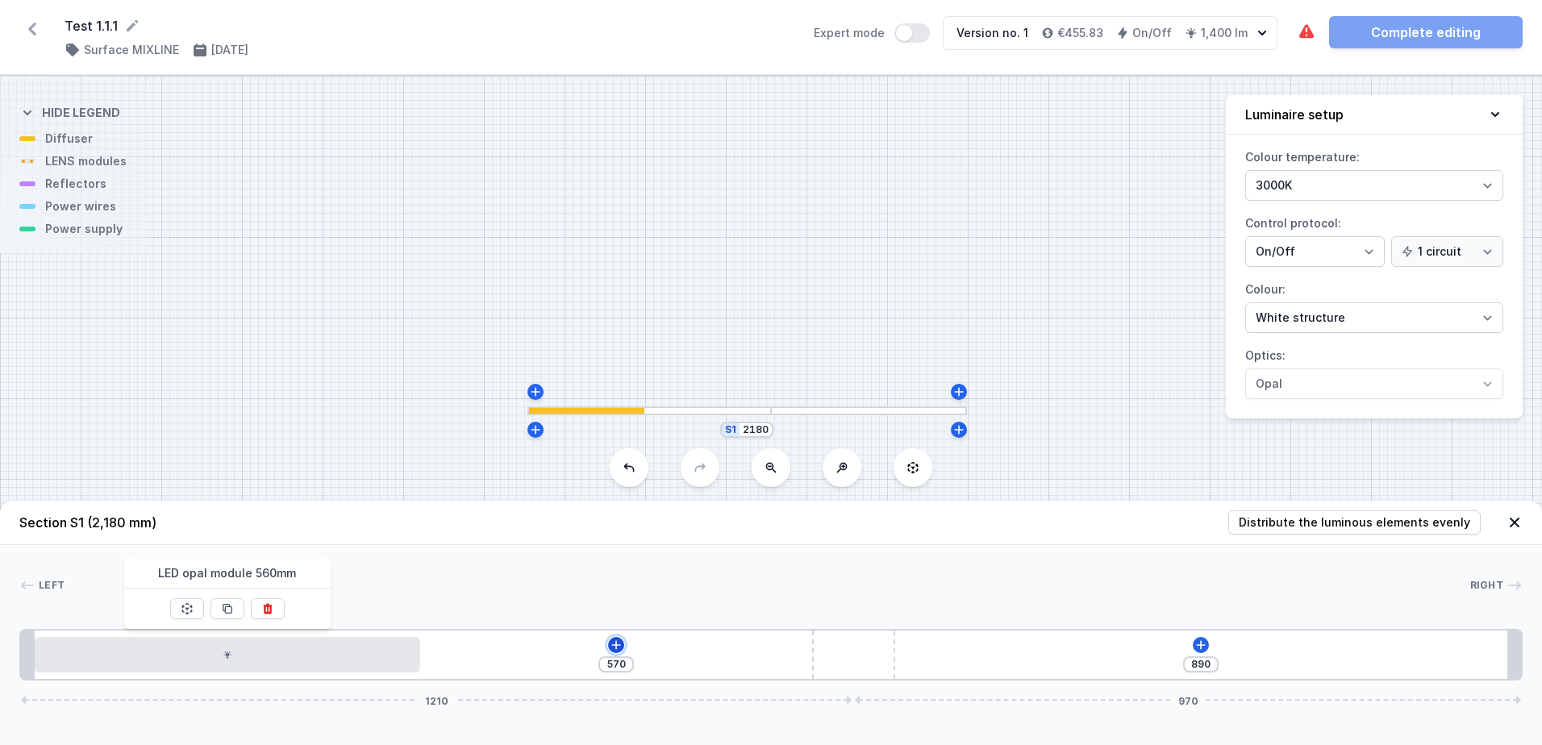
click at [615, 647] on icon at bounding box center [616, 645] width 13 height 13
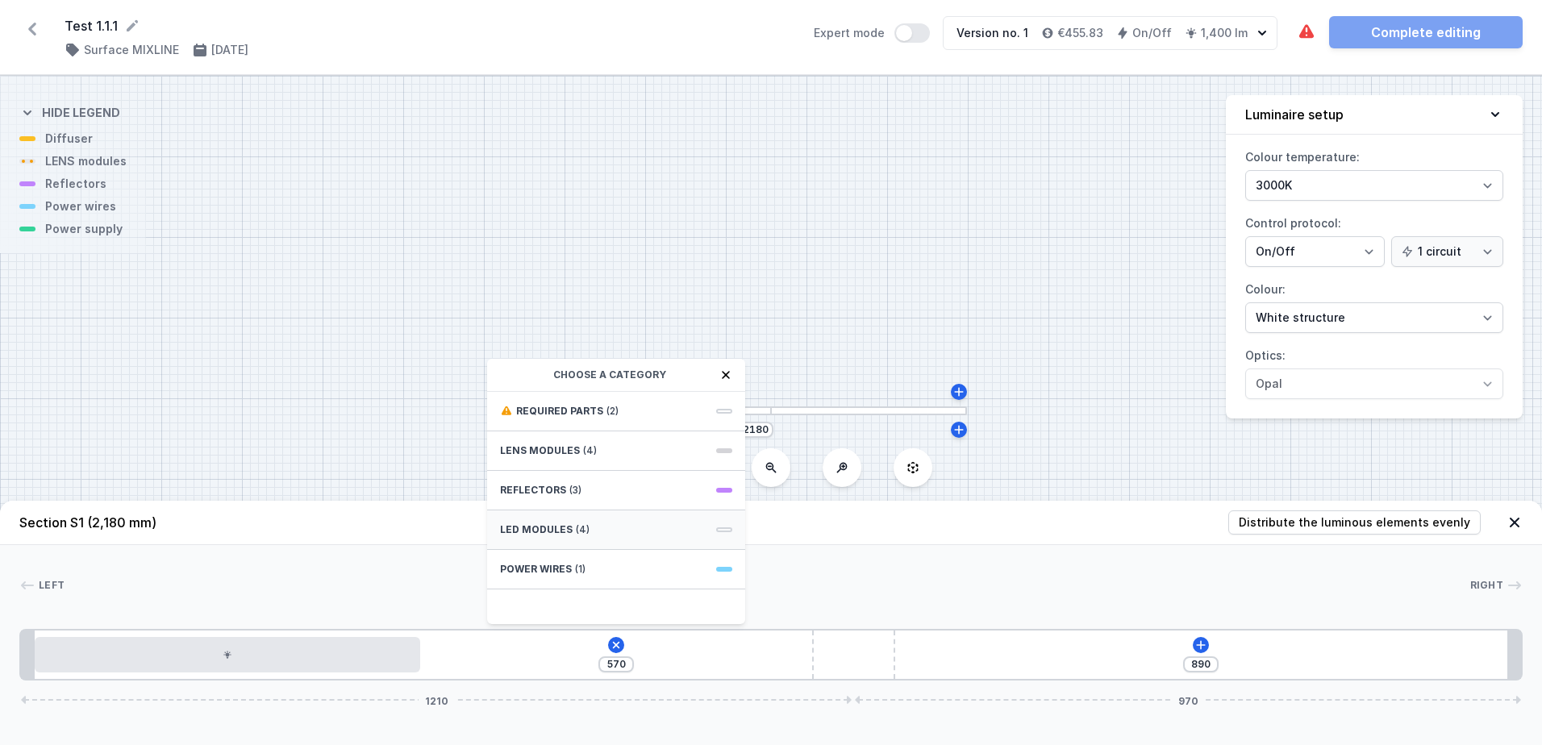
click at [611, 540] on div "LED modules (4)" at bounding box center [616, 530] width 258 height 40
click at [635, 444] on span "LED opal module 560mm" at bounding box center [616, 446] width 232 height 16
type input "10"
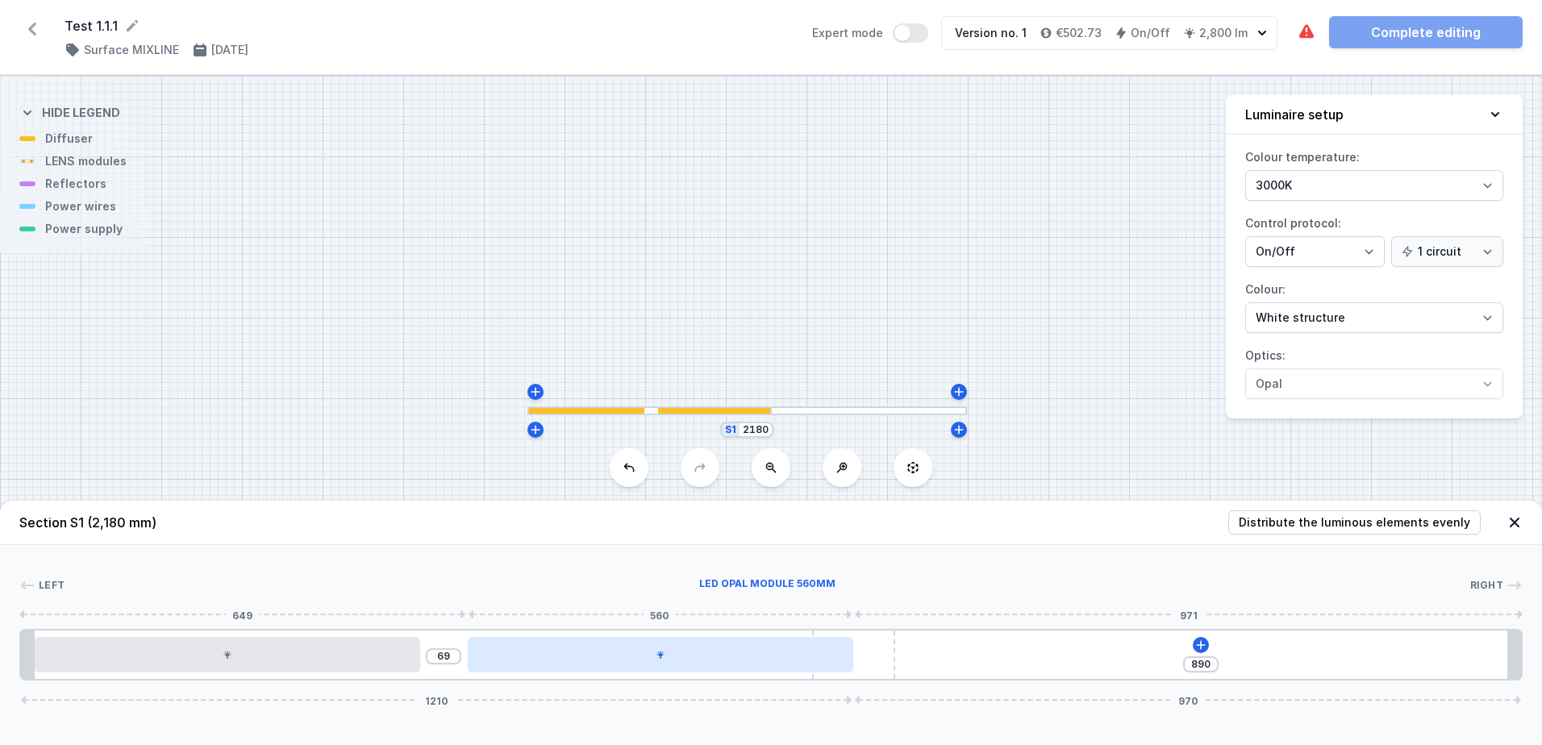
drag, startPoint x: 597, startPoint y: 651, endPoint x: 839, endPoint y: 639, distance: 241.4
click at [839, 639] on div at bounding box center [660, 654] width 385 height 35
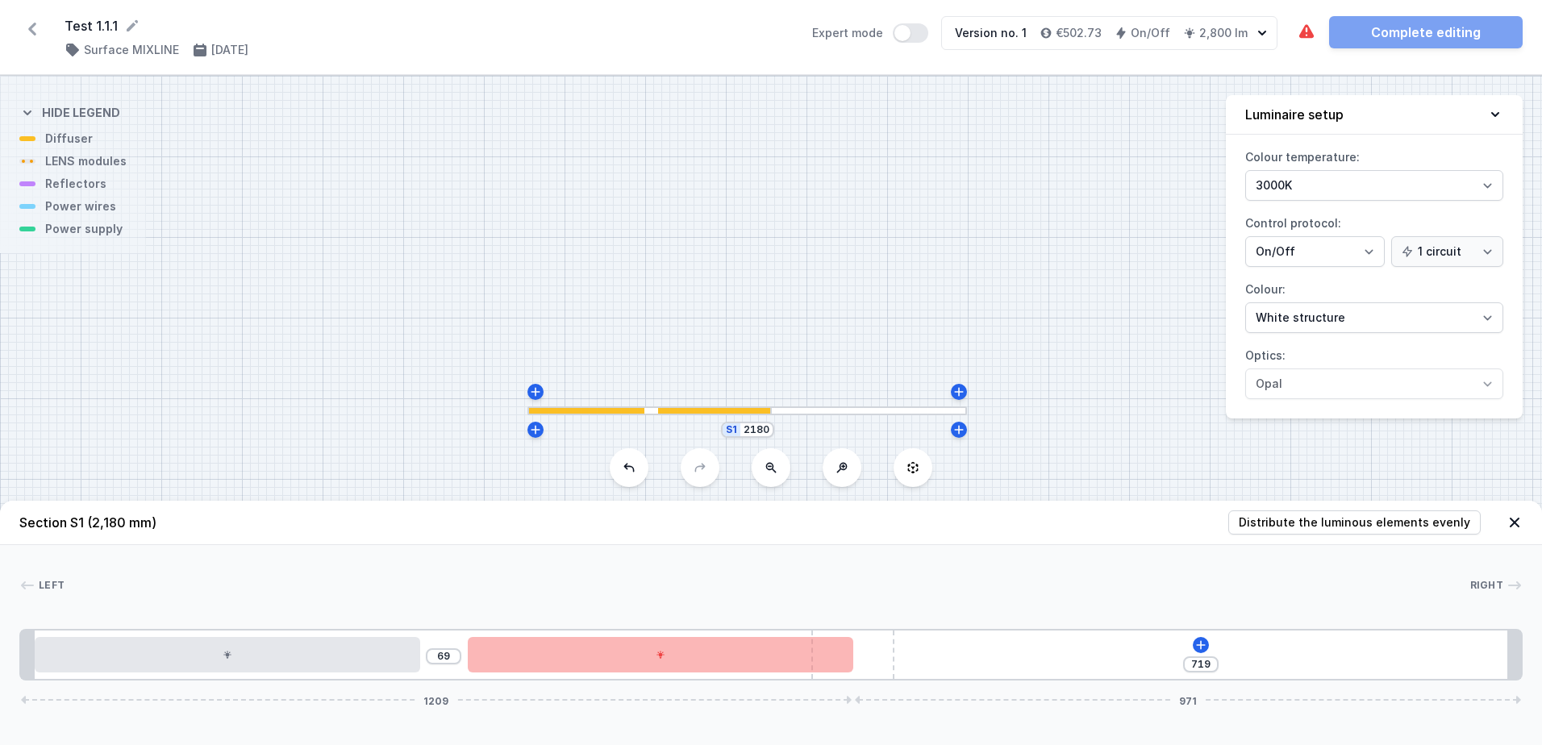
type input "716"
drag, startPoint x: 879, startPoint y: 665, endPoint x: 1059, endPoint y: 653, distance: 181.0
click at [1059, 653] on div "[CREDIT_CARD_NUMBER]" at bounding box center [770, 655] width 1503 height 52
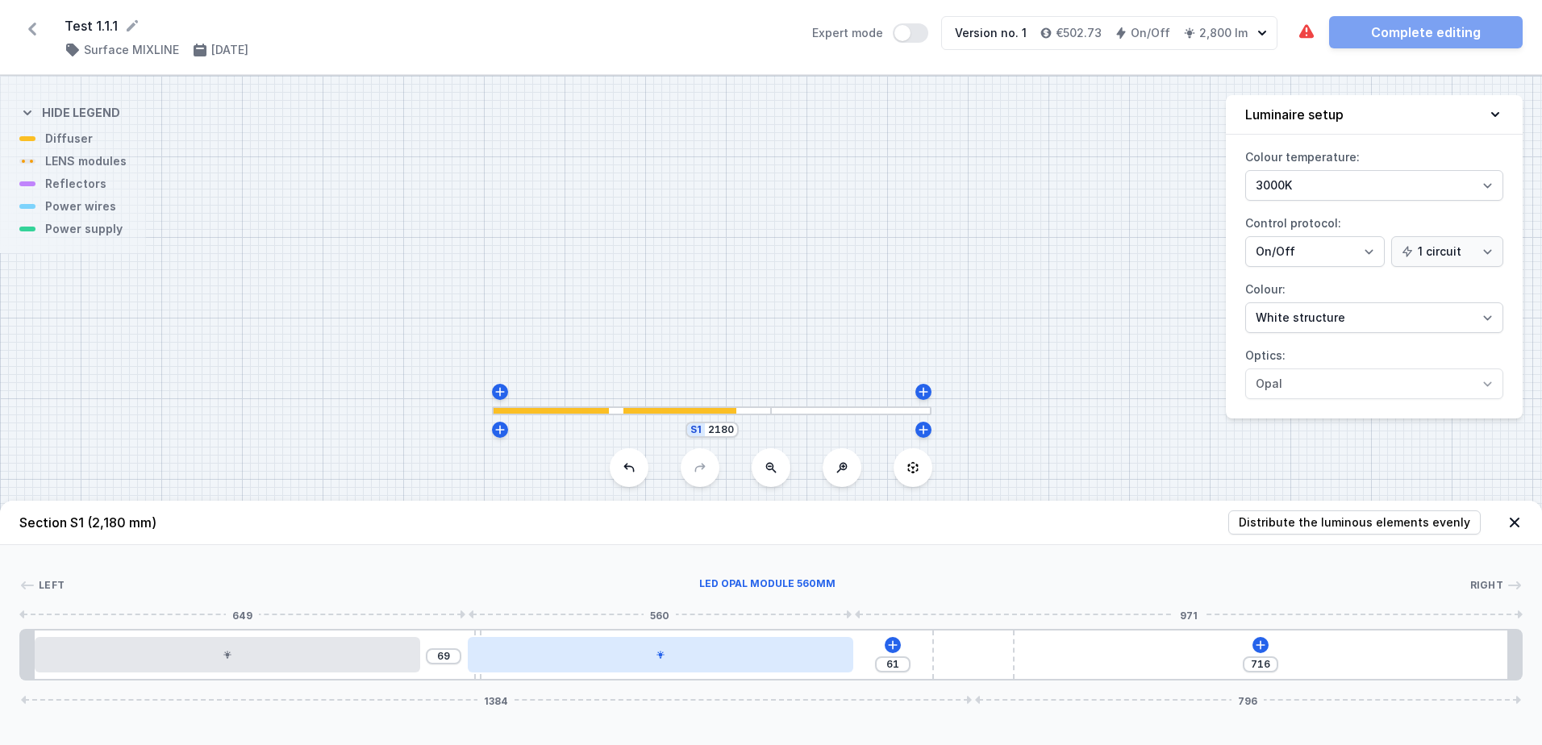
type input "31"
type input "154"
drag, startPoint x: 618, startPoint y: 668, endPoint x: 855, endPoint y: 661, distance: 237.9
click at [855, 661] on div at bounding box center [717, 654] width 385 height 35
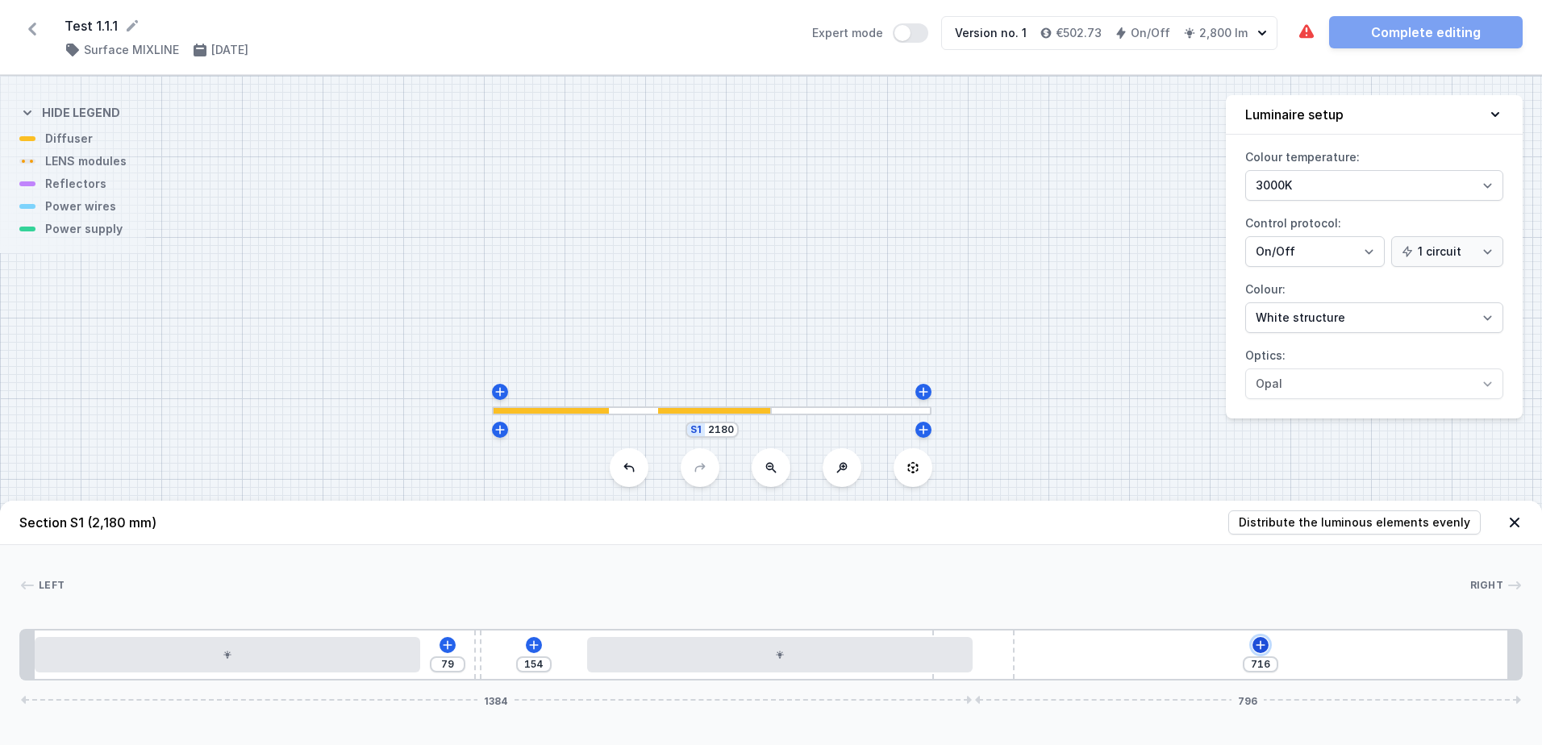
click at [1259, 645] on icon at bounding box center [1260, 644] width 9 height 9
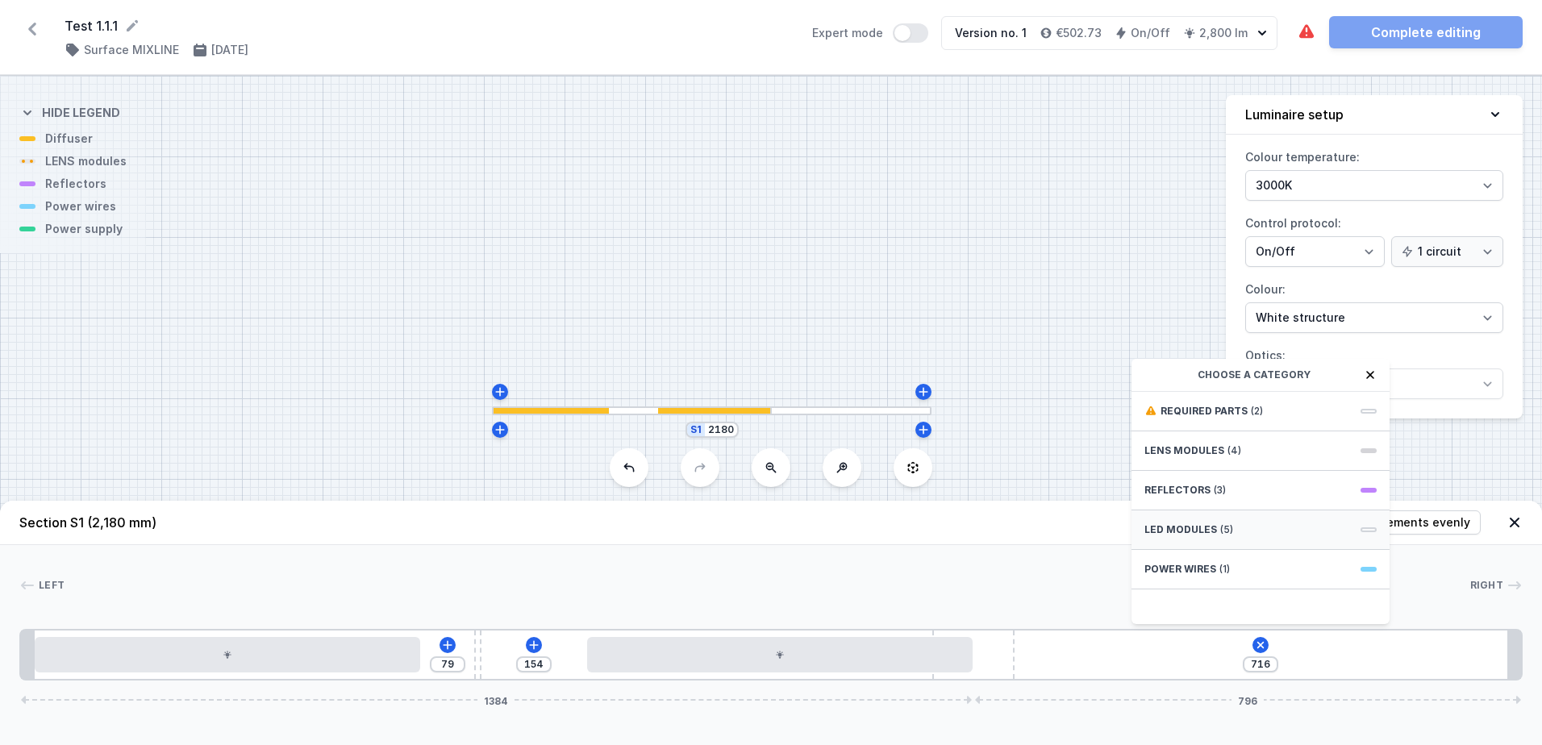
click at [1239, 522] on div "LED modules (5)" at bounding box center [1260, 530] width 258 height 40
click at [1247, 441] on span "LED opal module 560mm" at bounding box center [1260, 446] width 232 height 16
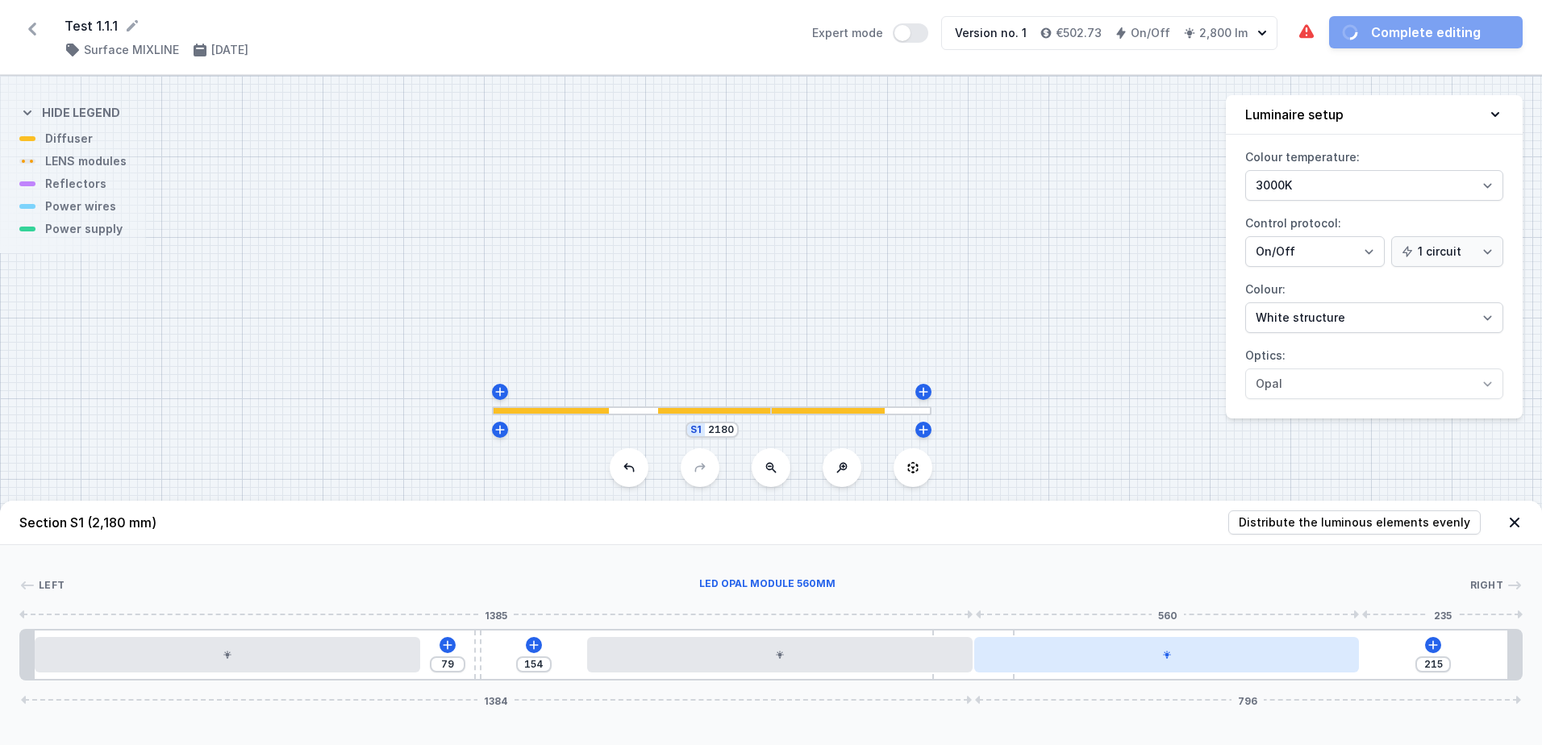
type input "161"
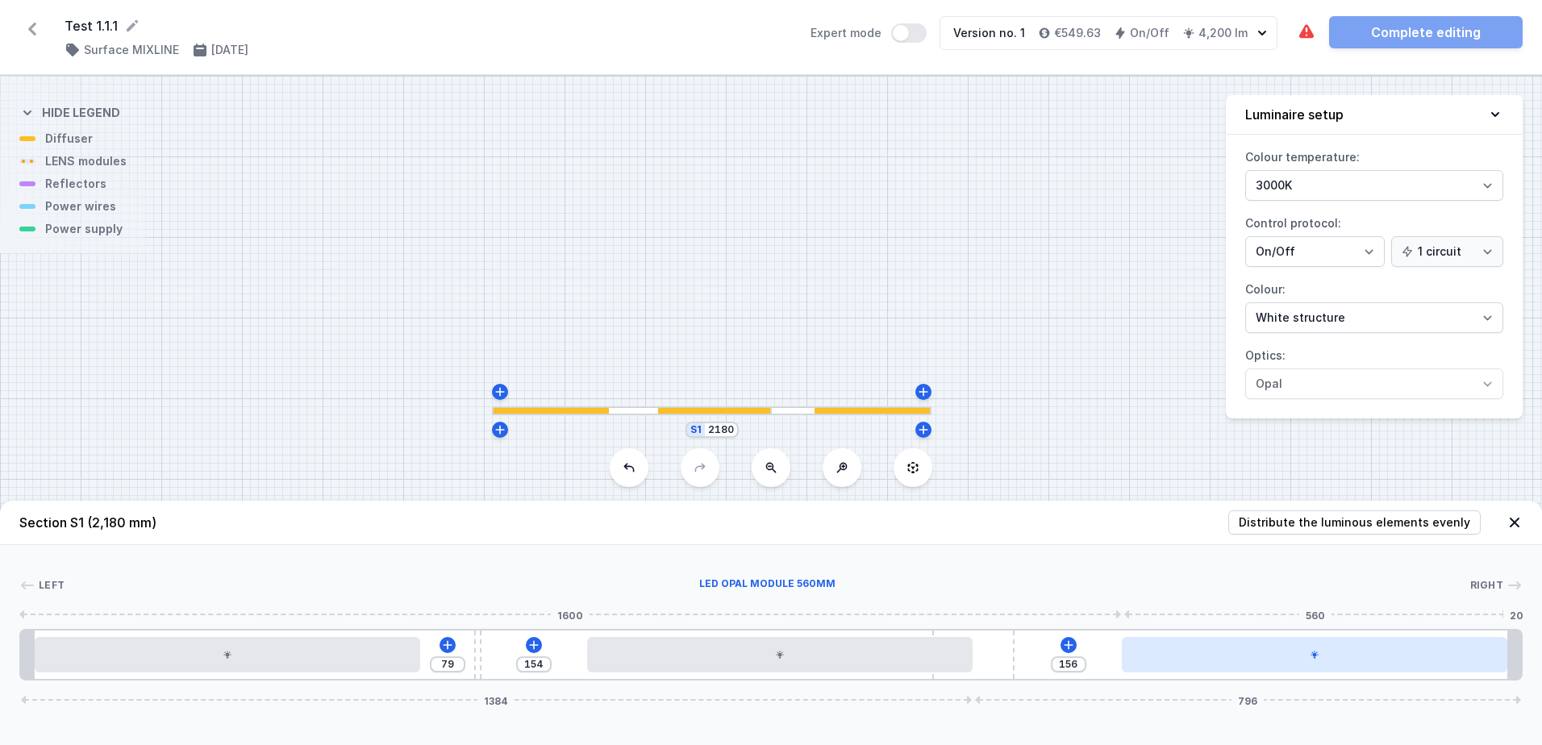
drag, startPoint x: 1204, startPoint y: 661, endPoint x: 1451, endPoint y: 664, distance: 247.5
click at [1451, 664] on div at bounding box center [1314, 654] width 385 height 35
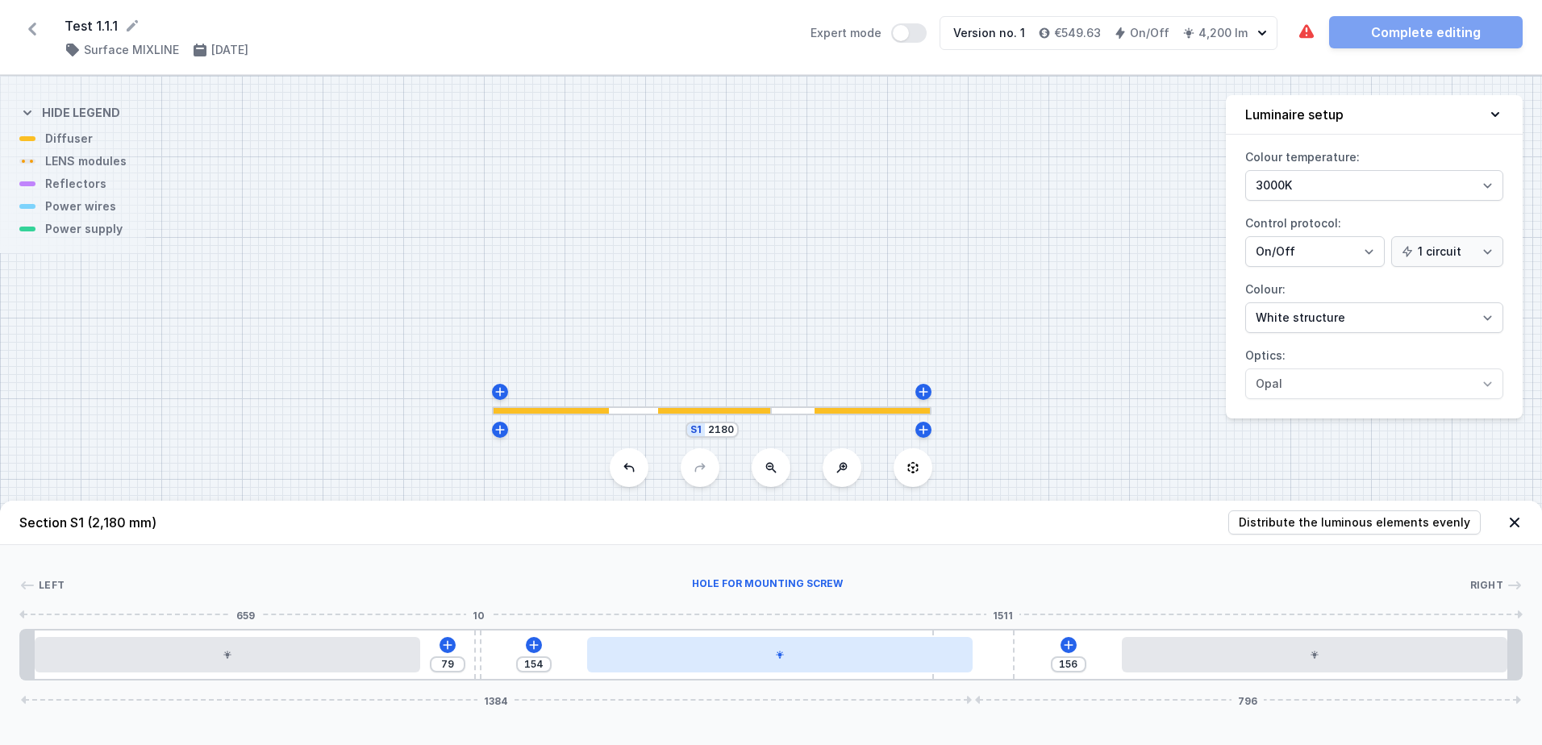
type input "144"
type input "89"
type input "129"
type input "104"
type input "103"
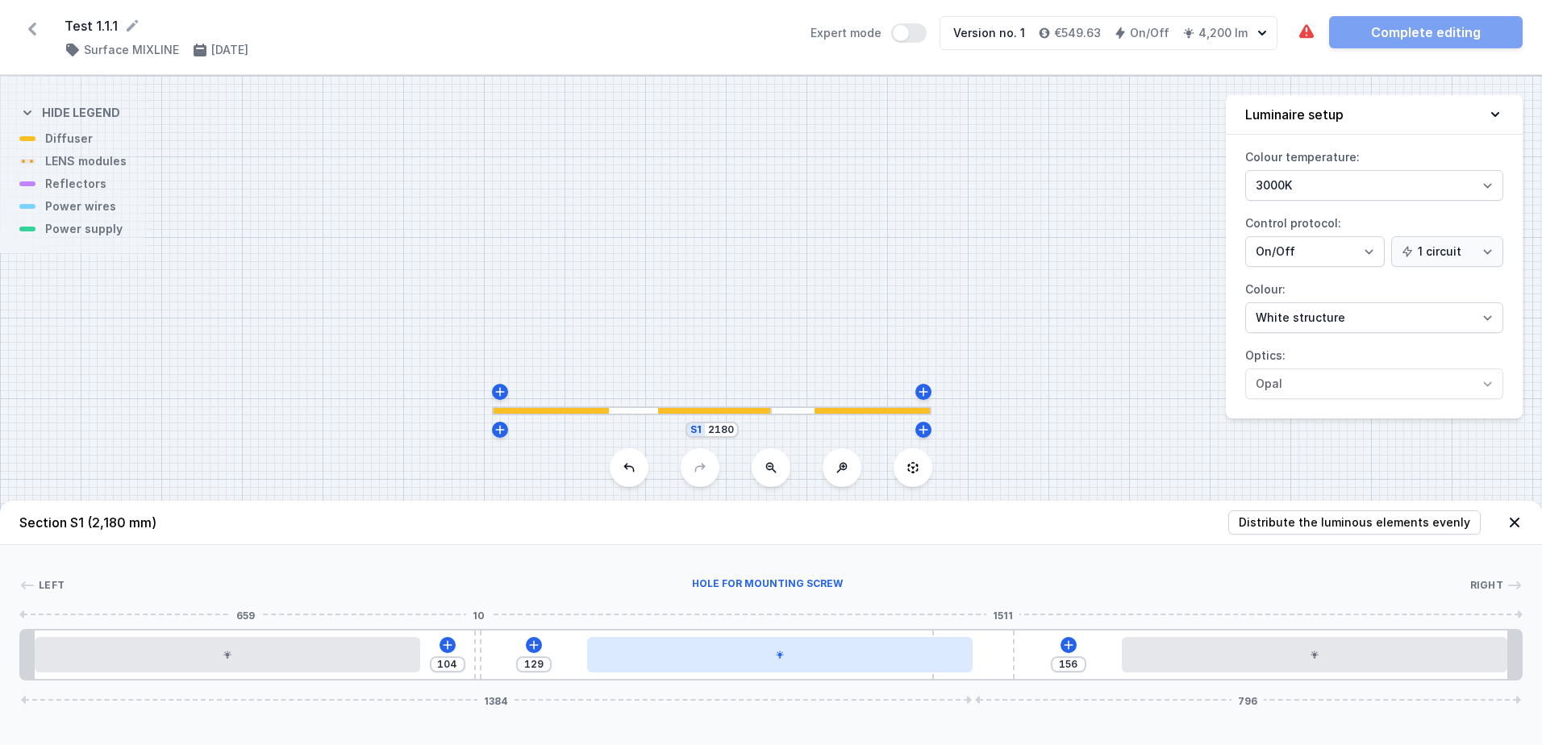
type input "130"
type input "49"
type input "184"
type input "243"
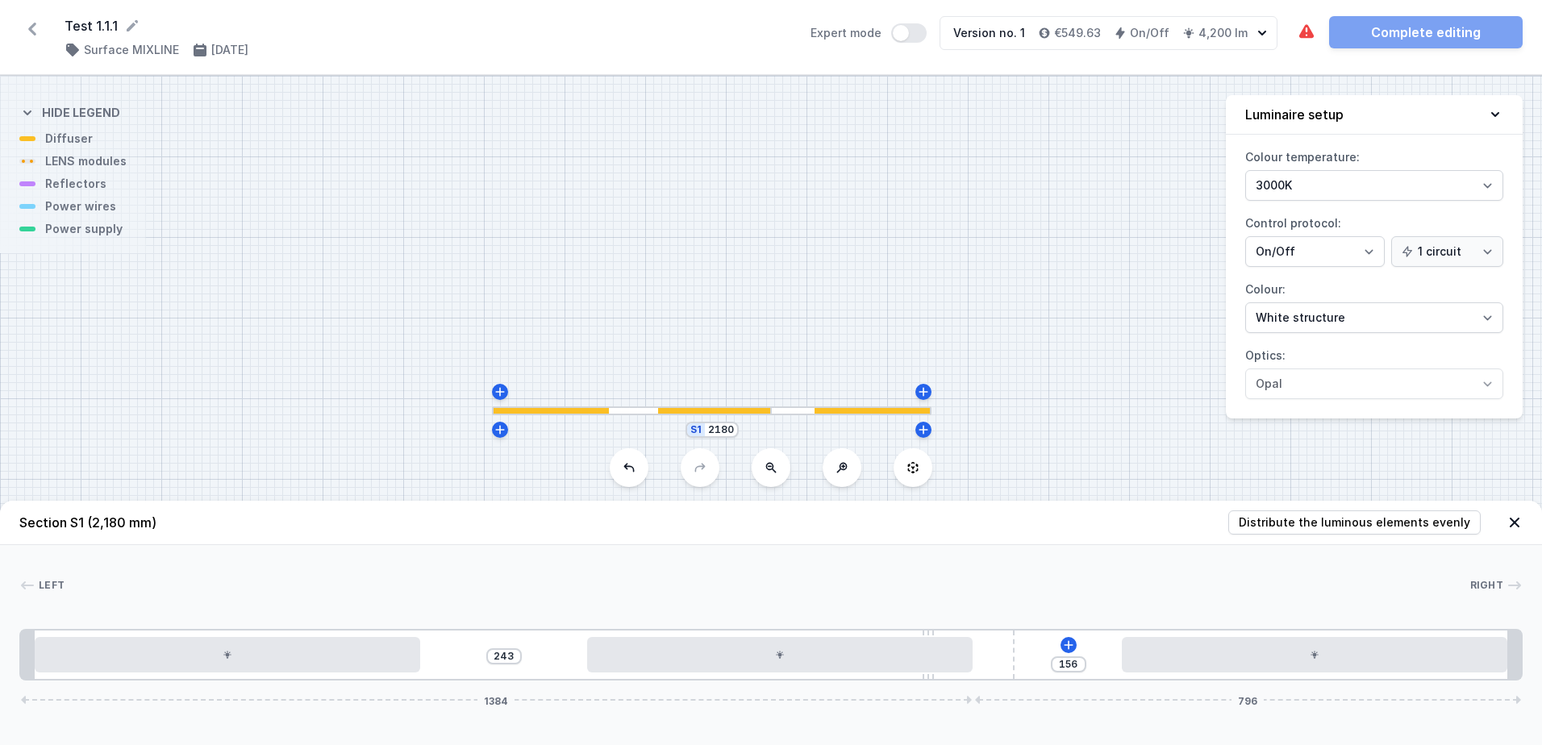
drag, startPoint x: 474, startPoint y: 668, endPoint x: 1109, endPoint y: 661, distance: 635.4
click at [1109, 661] on div "243 156 1384 796" at bounding box center [770, 655] width 1503 height 52
click at [1066, 651] on icon at bounding box center [1068, 645] width 13 height 13
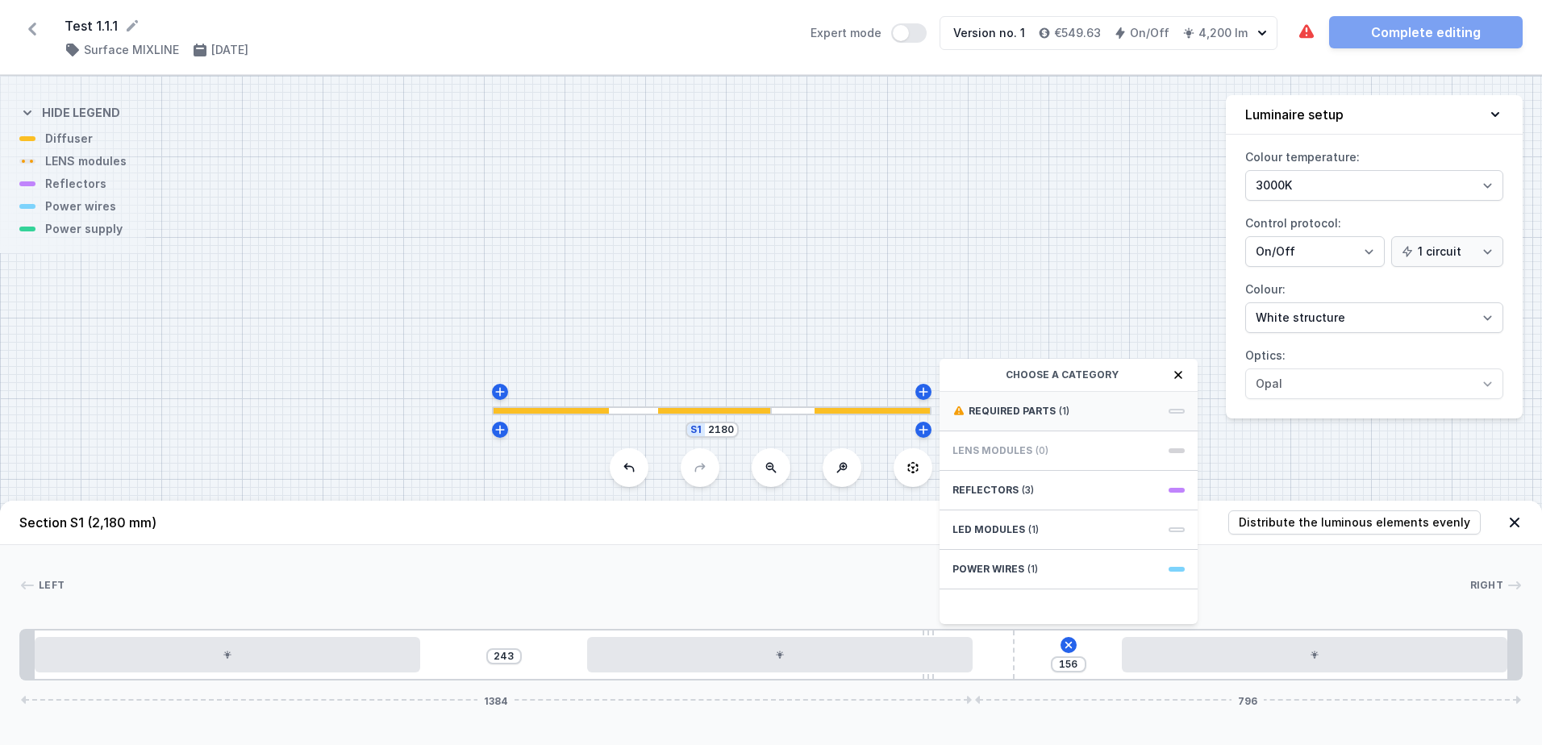
click at [1036, 411] on span "Required parts" at bounding box center [1011, 411] width 87 height 13
click at [1036, 411] on span "Hole for power supply cable" at bounding box center [1068, 410] width 232 height 16
type input "76"
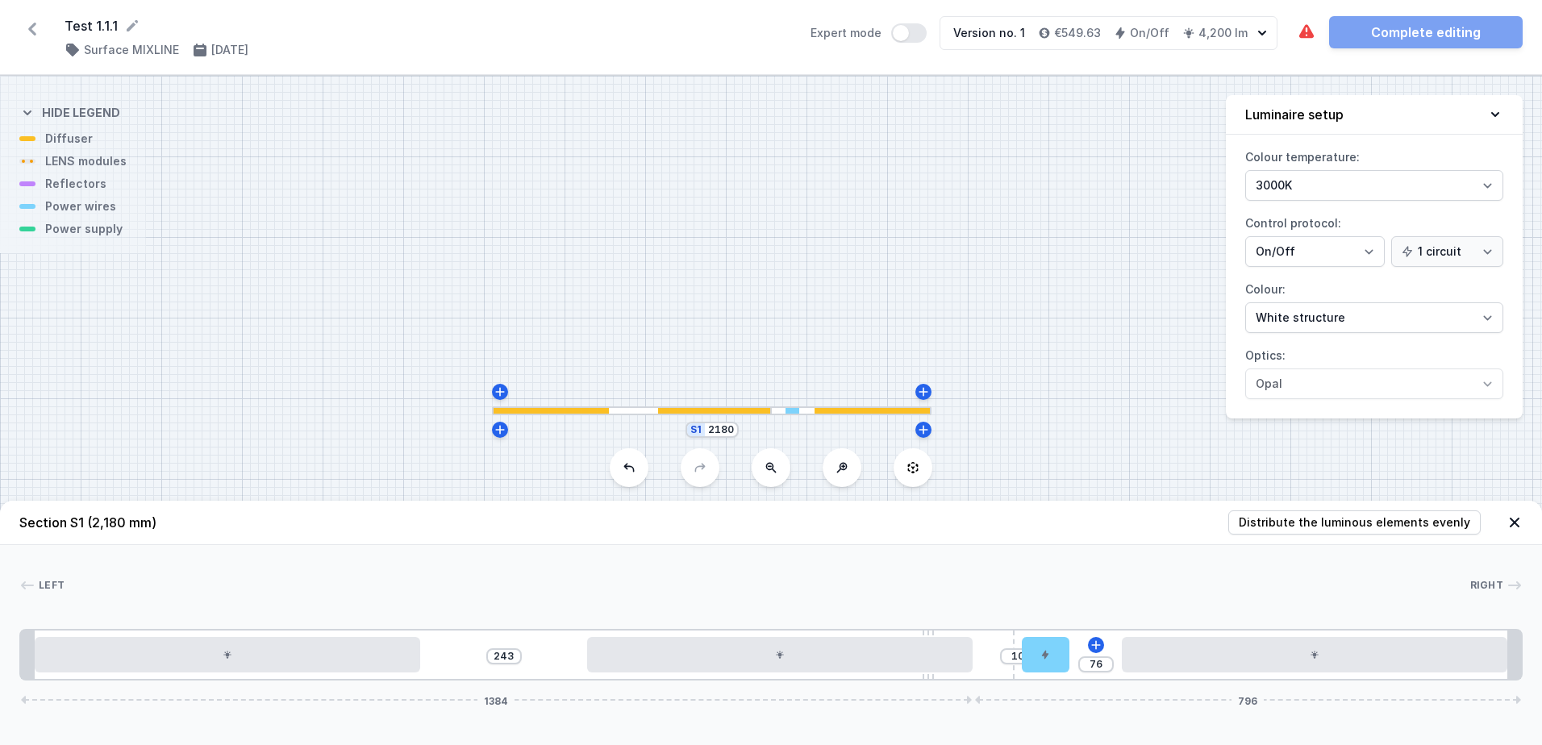
type input "86"
drag, startPoint x: 1038, startPoint y: 667, endPoint x: 1112, endPoint y: 664, distance: 74.3
click at [1112, 664] on div at bounding box center [1097, 654] width 48 height 35
click at [1310, 36] on icon at bounding box center [1306, 31] width 15 height 14
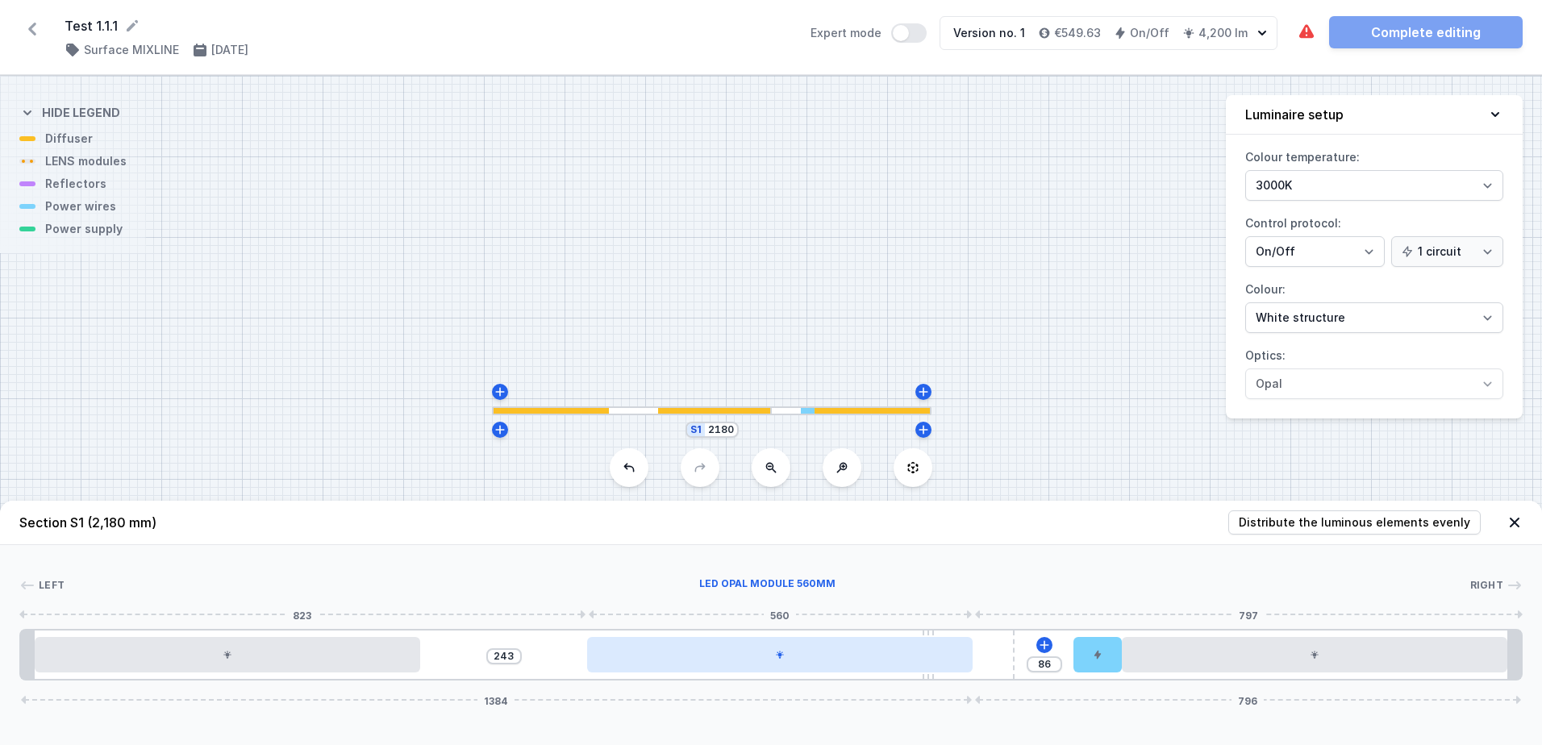
click at [690, 641] on div at bounding box center [779, 654] width 385 height 35
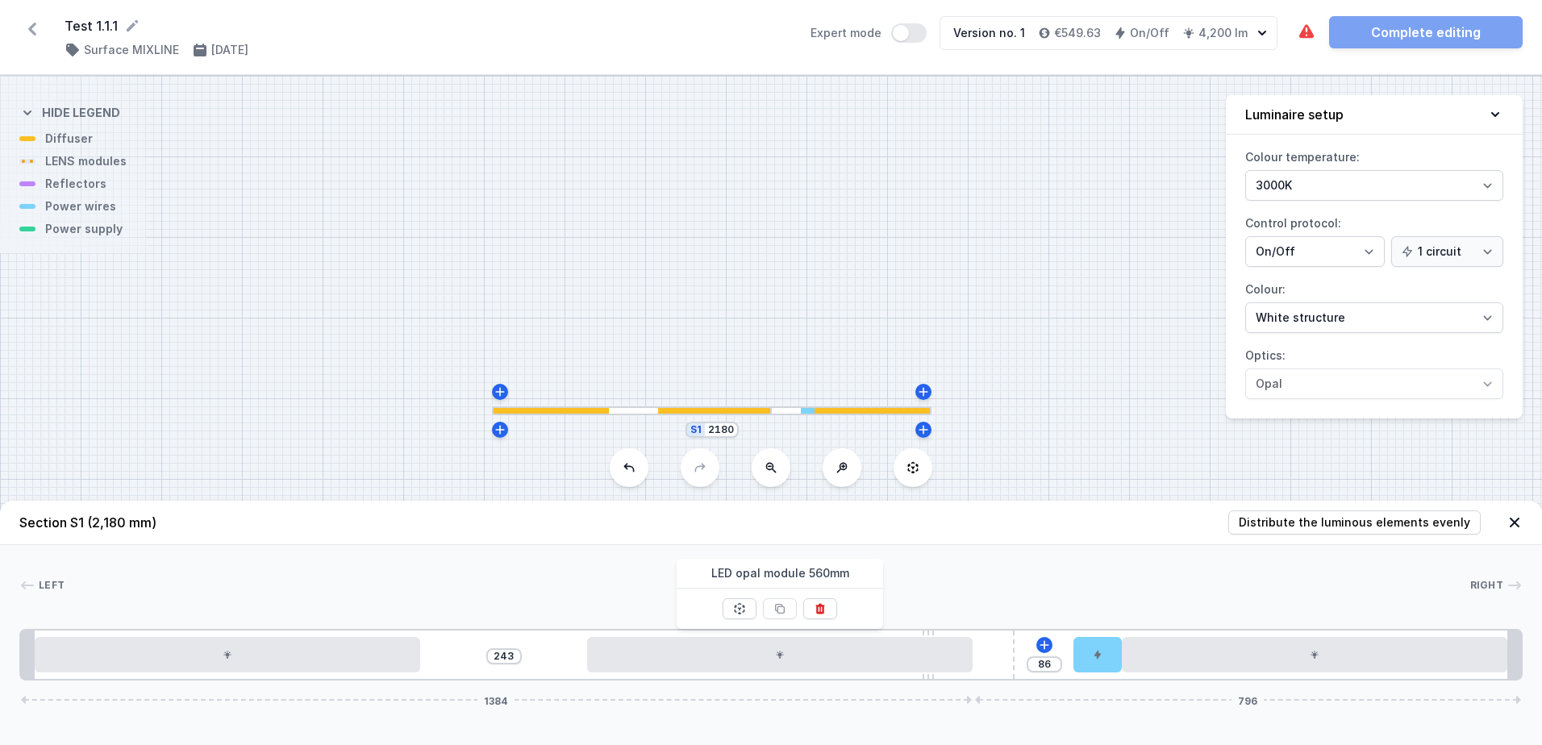
click at [500, 583] on div at bounding box center [767, 585] width 1405 height 16
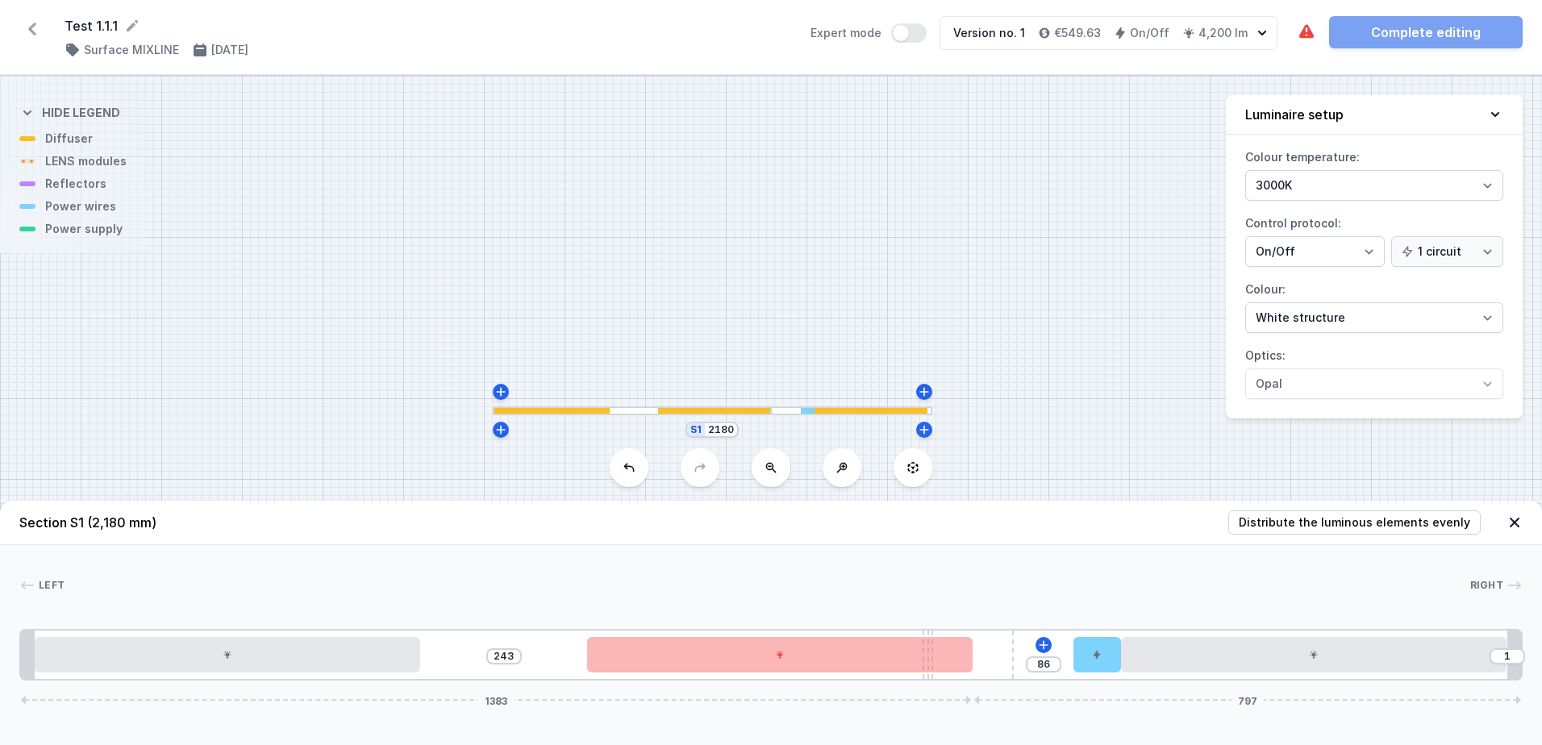
drag, startPoint x: 989, startPoint y: 677, endPoint x: 1021, endPoint y: 668, distance: 33.7
click at [481, 666] on div "243 86 1 1383 797" at bounding box center [770, 655] width 1503 height 52
drag, startPoint x: 956, startPoint y: 682, endPoint x: 1018, endPoint y: 672, distance: 62.8
click at [1018, 672] on div "Section S1 (2,180 mm) Distribute the luminous elements evenly Left Right 1 2 3 …" at bounding box center [771, 623] width 1542 height 244
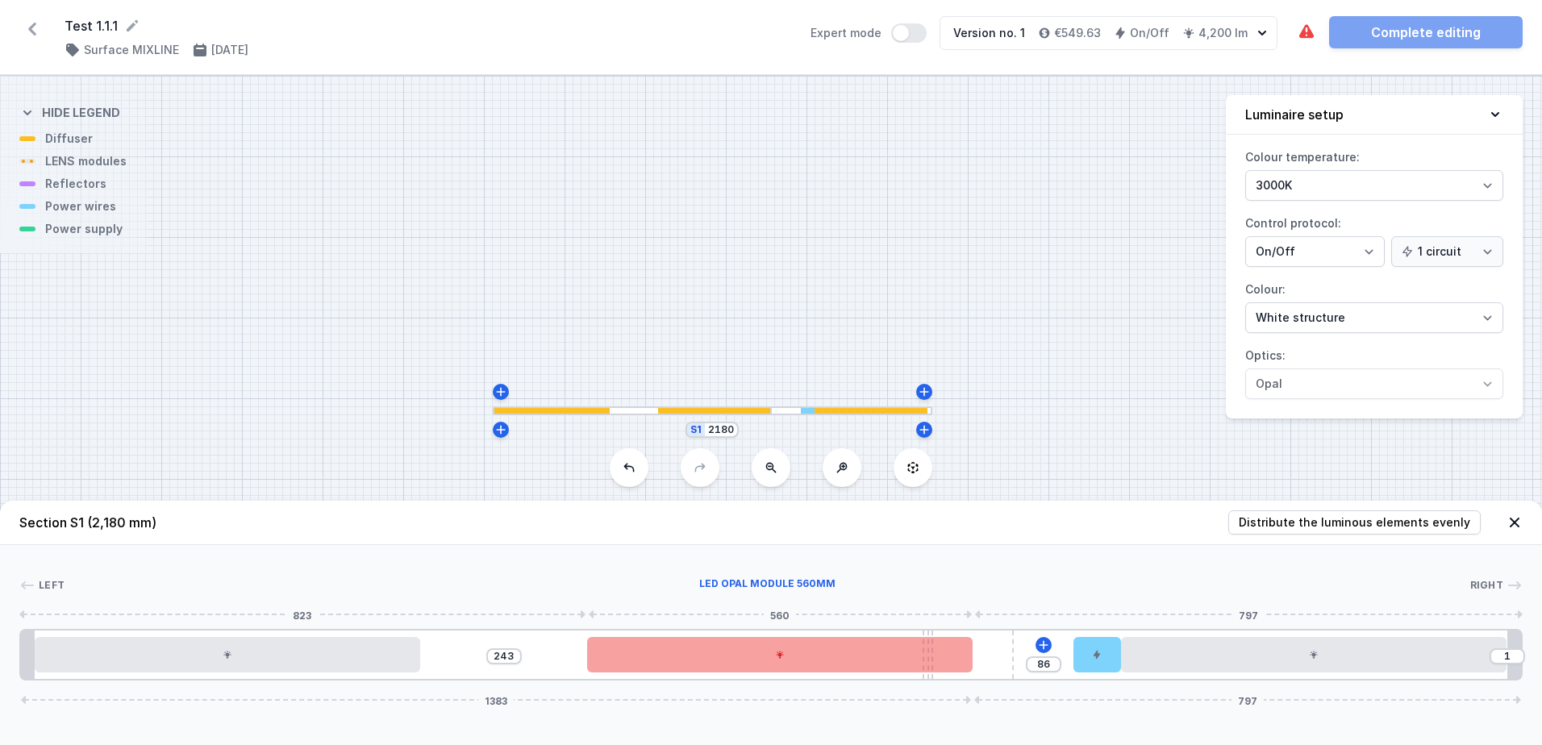
drag, startPoint x: 989, startPoint y: 668, endPoint x: 830, endPoint y: 672, distance: 158.9
click at [826, 672] on div "243 86 1 1383 797" at bounding box center [770, 655] width 1503 height 52
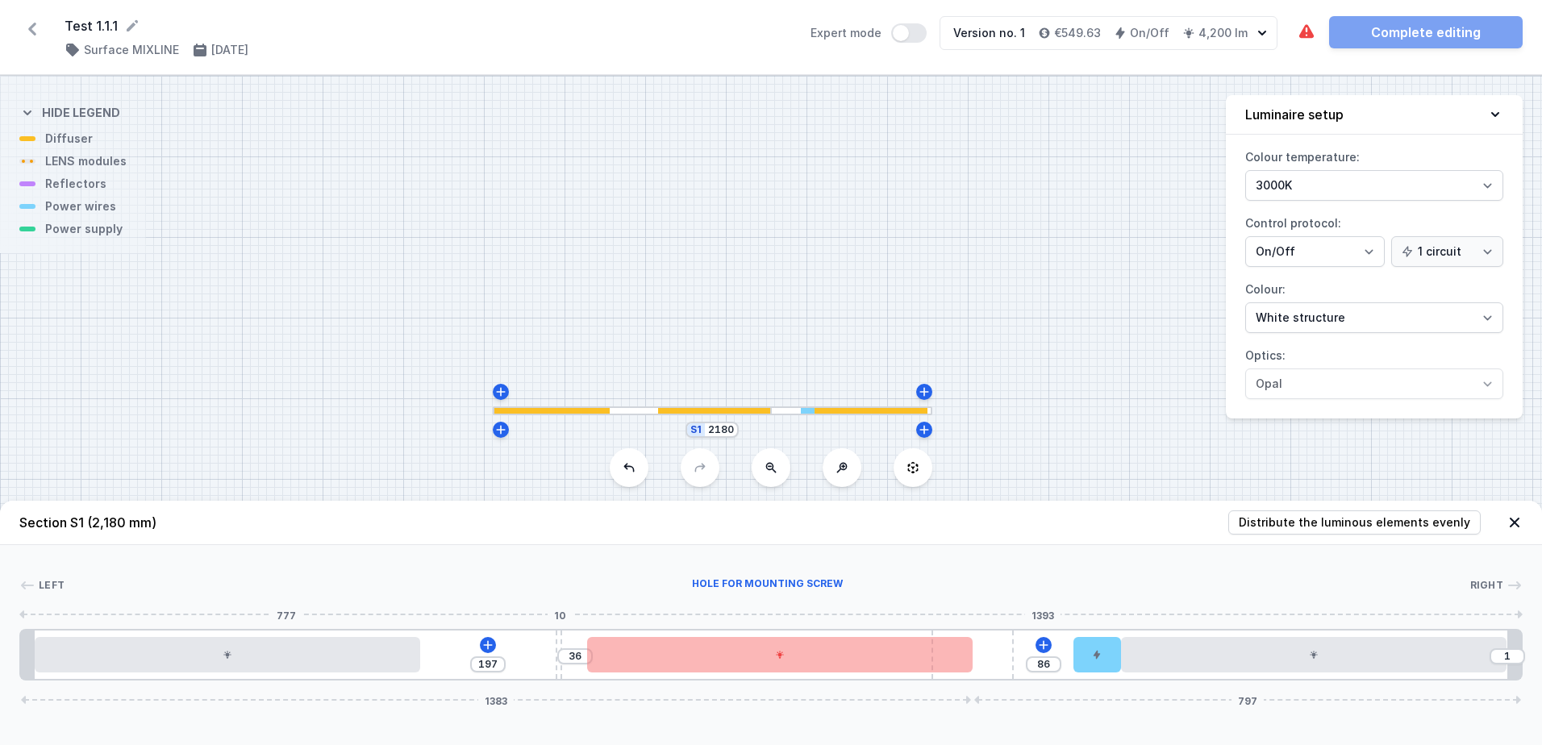
type input "80"
type input "153"
type input "99"
type input "134"
type input "118"
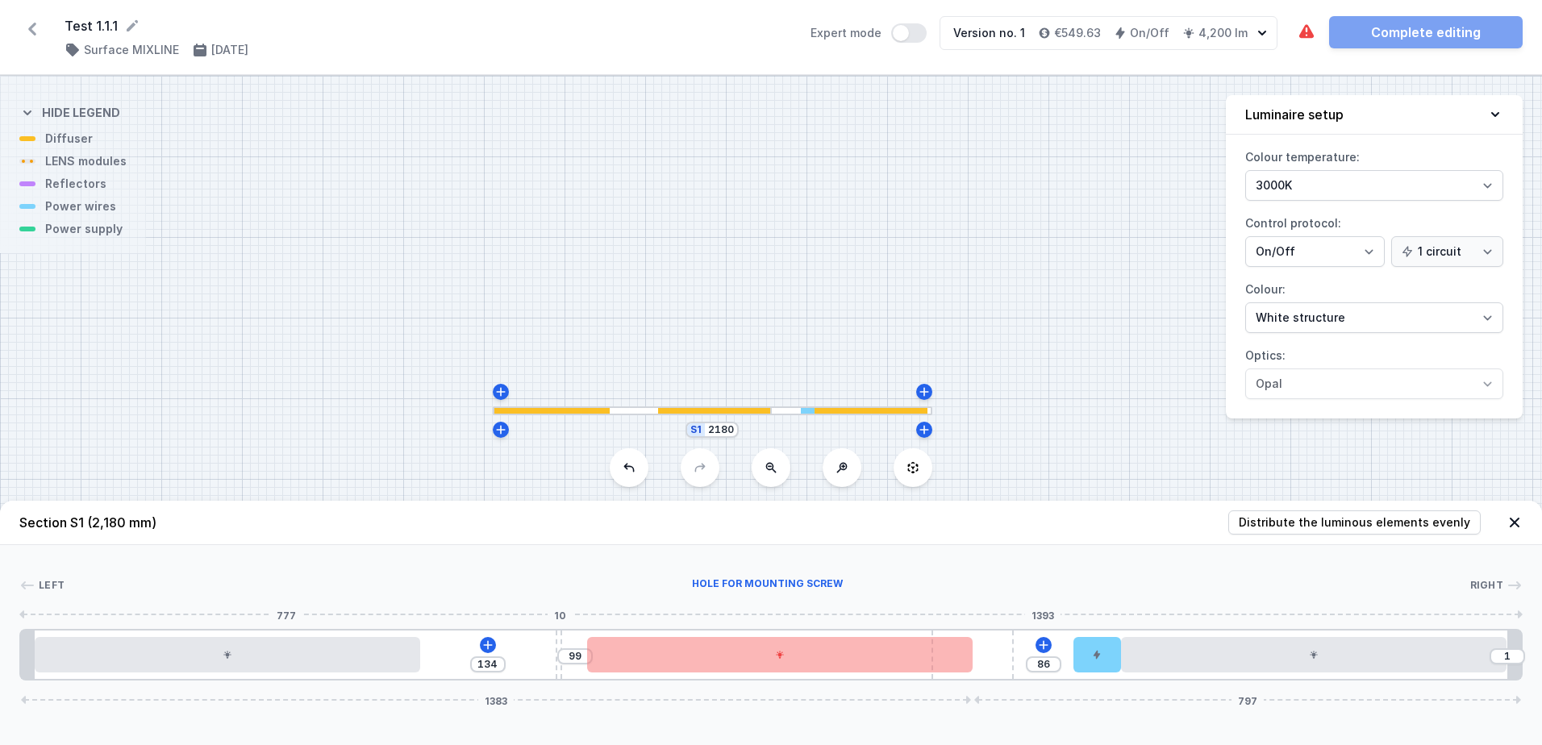
type input "115"
type input "137"
type input "96"
type input "157"
type input "76"
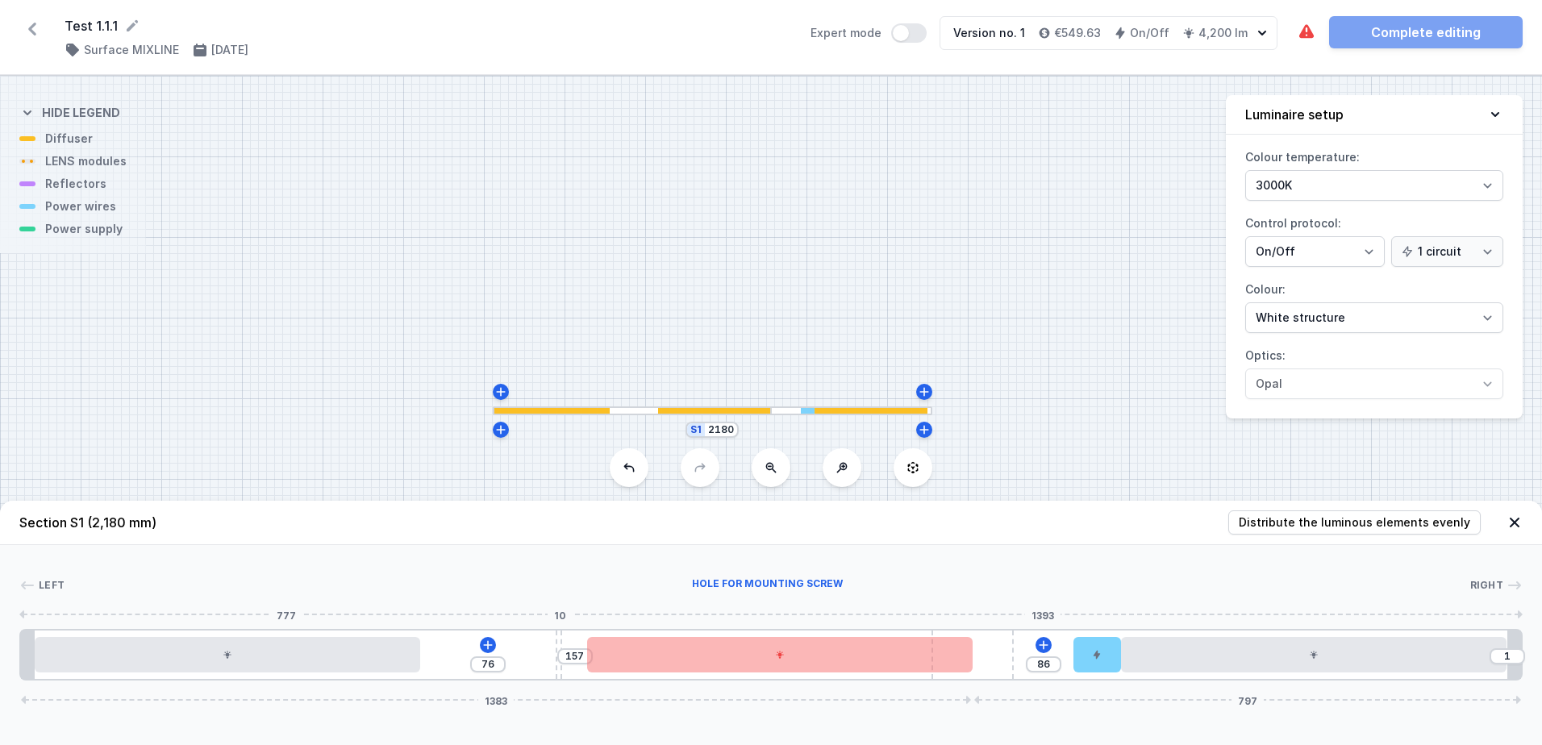
type input "169"
type input "64"
type input "176"
type input "57"
type input "178"
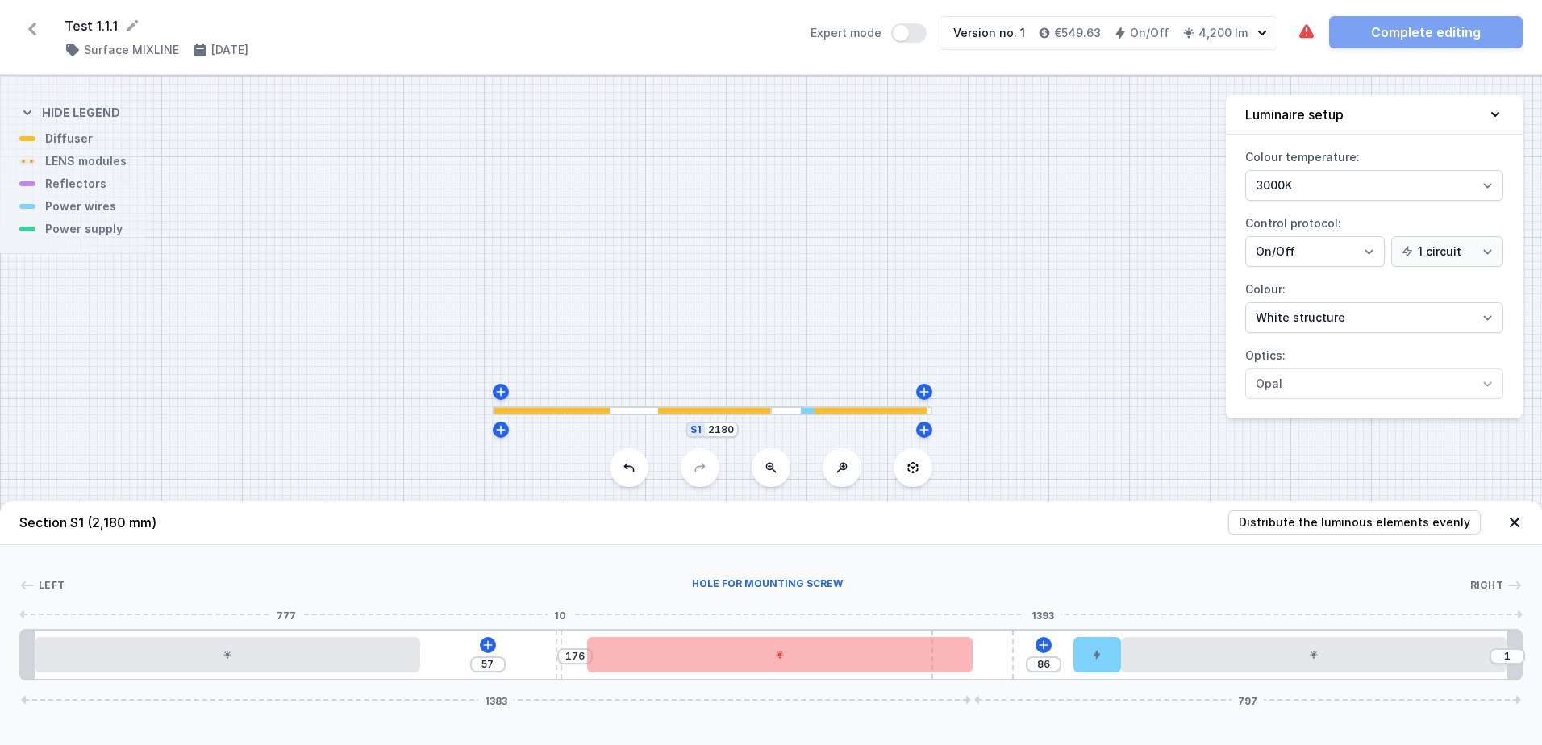
type input "55"
type input "183"
type input "50"
type input "188"
type input "45"
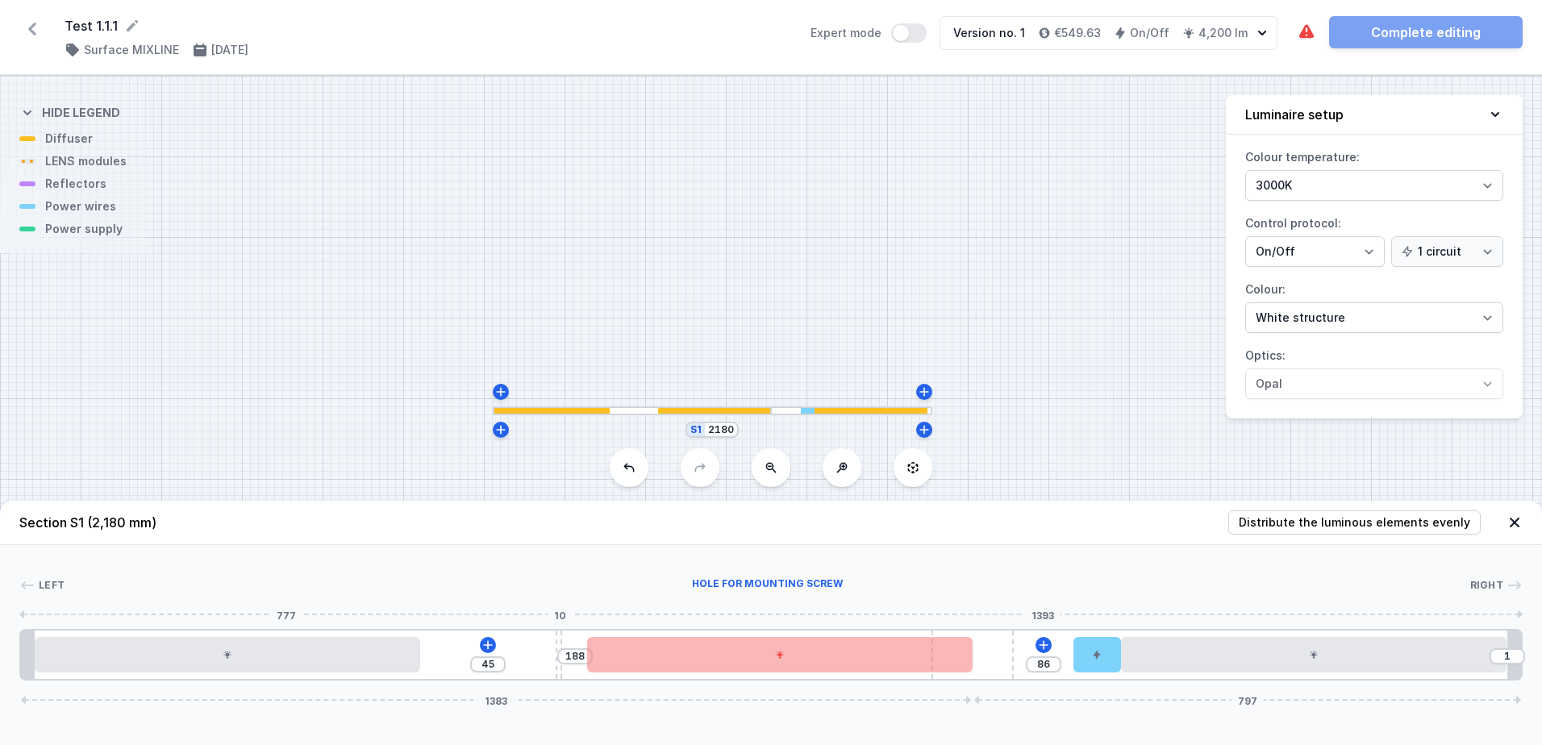
type input "197"
type input "36"
type input "207"
type input "26"
type input "218"
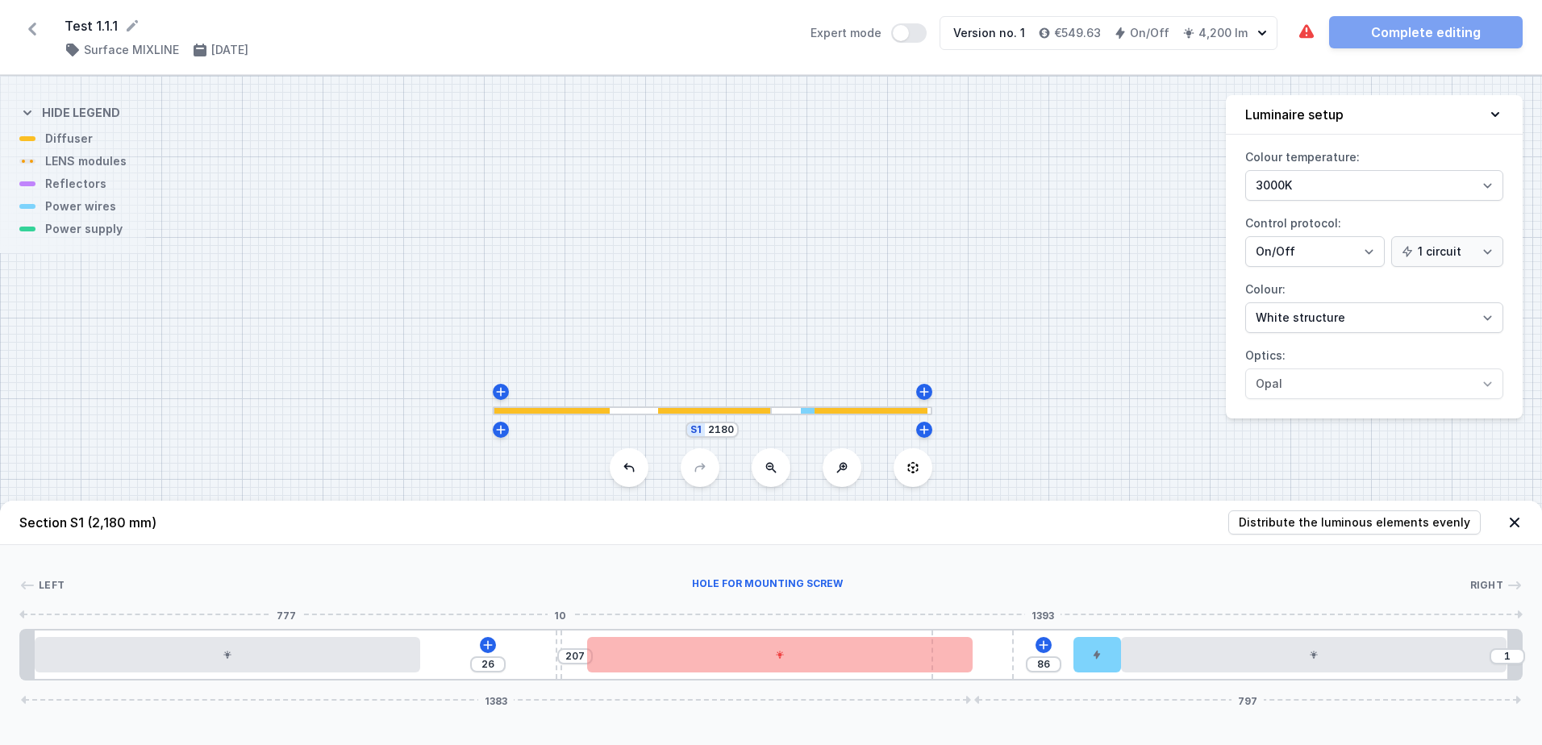
type input "15"
type input "223"
type input "10"
type input "225"
type input "8"
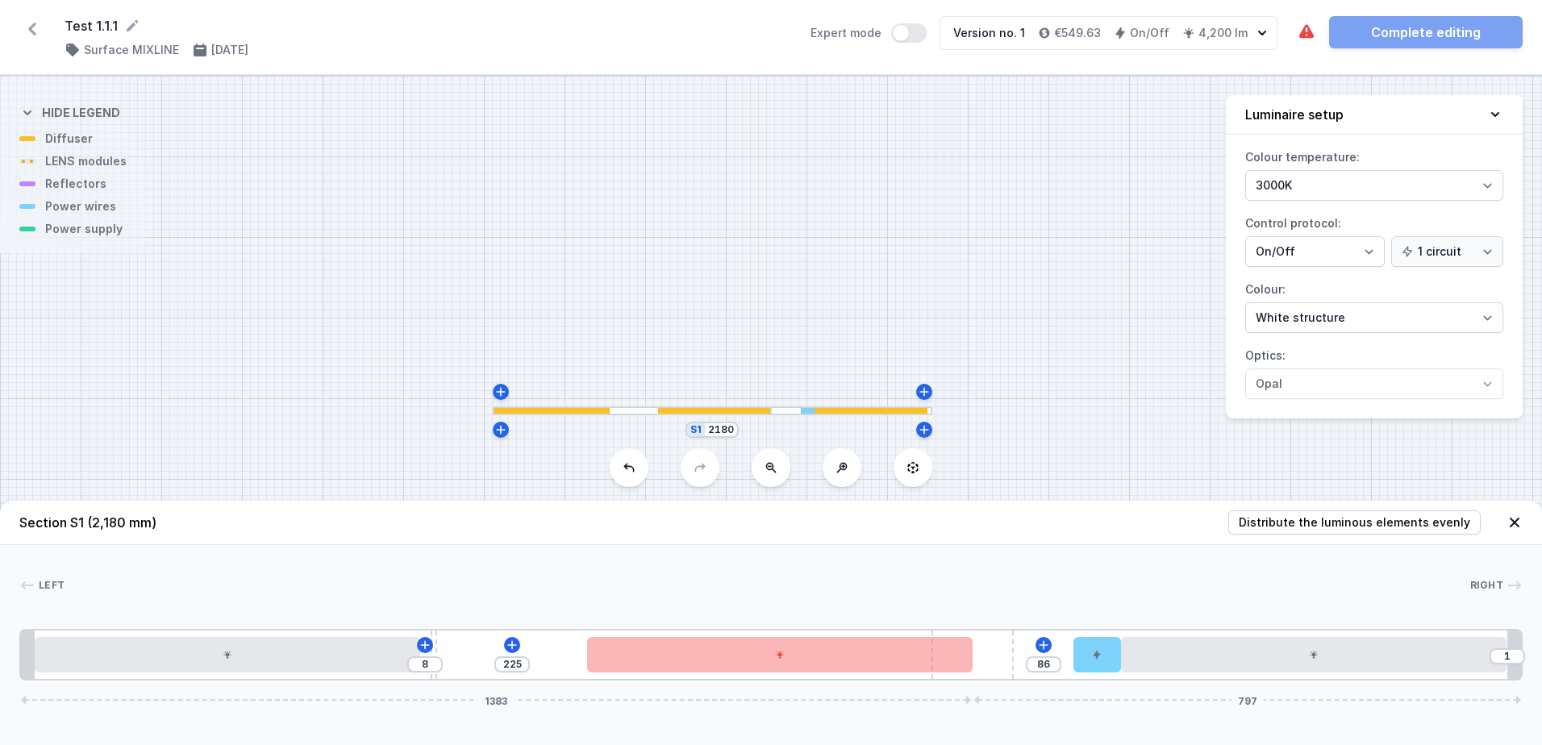
type input "227"
type input "6"
type input "224"
type input "9"
drag, startPoint x: 926, startPoint y: 677, endPoint x: 424, endPoint y: 670, distance: 501.6
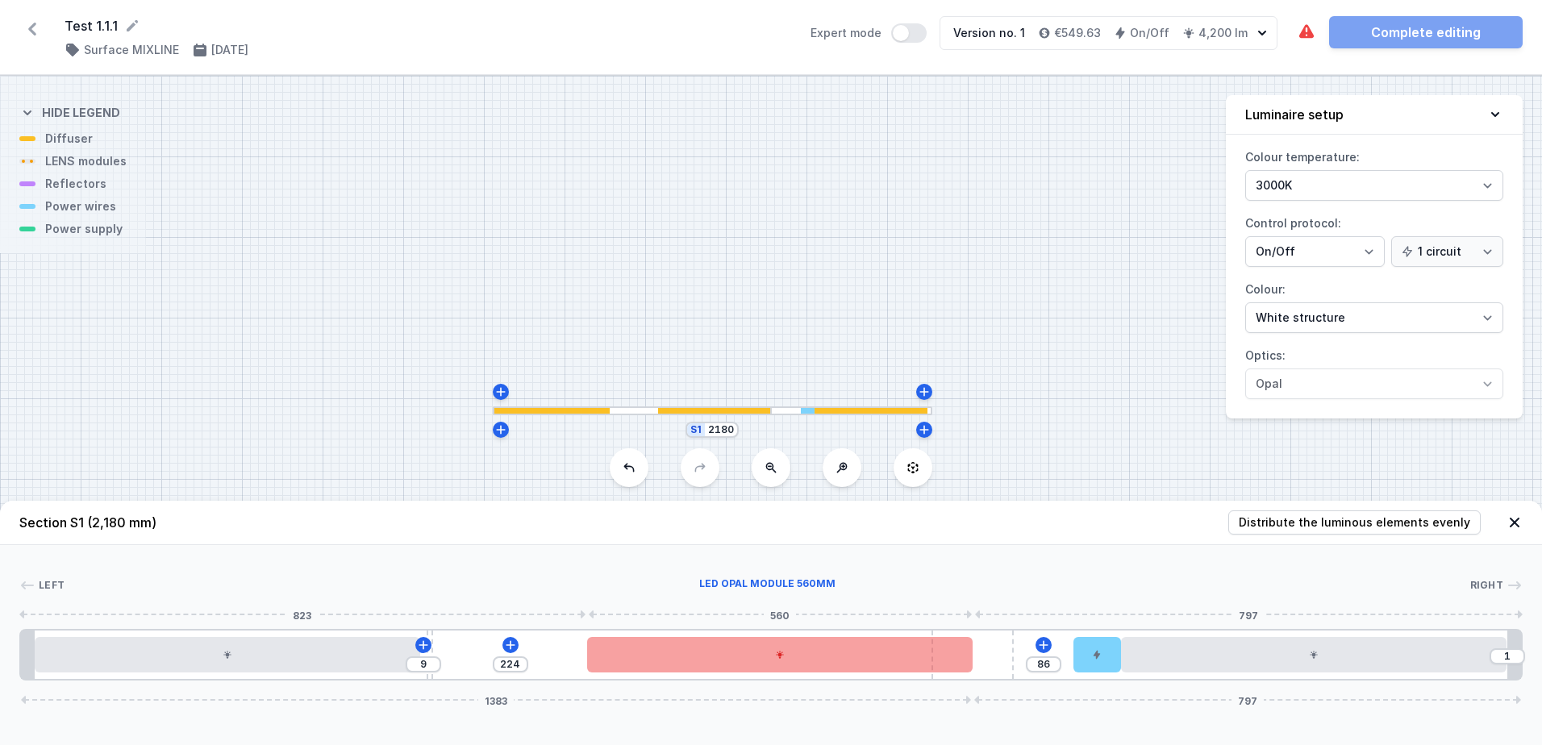
drag, startPoint x: 997, startPoint y: 670, endPoint x: 668, endPoint y: 668, distance: 329.0
click at [647, 670] on div "9 224 86 1 1383 797" at bounding box center [770, 655] width 1503 height 52
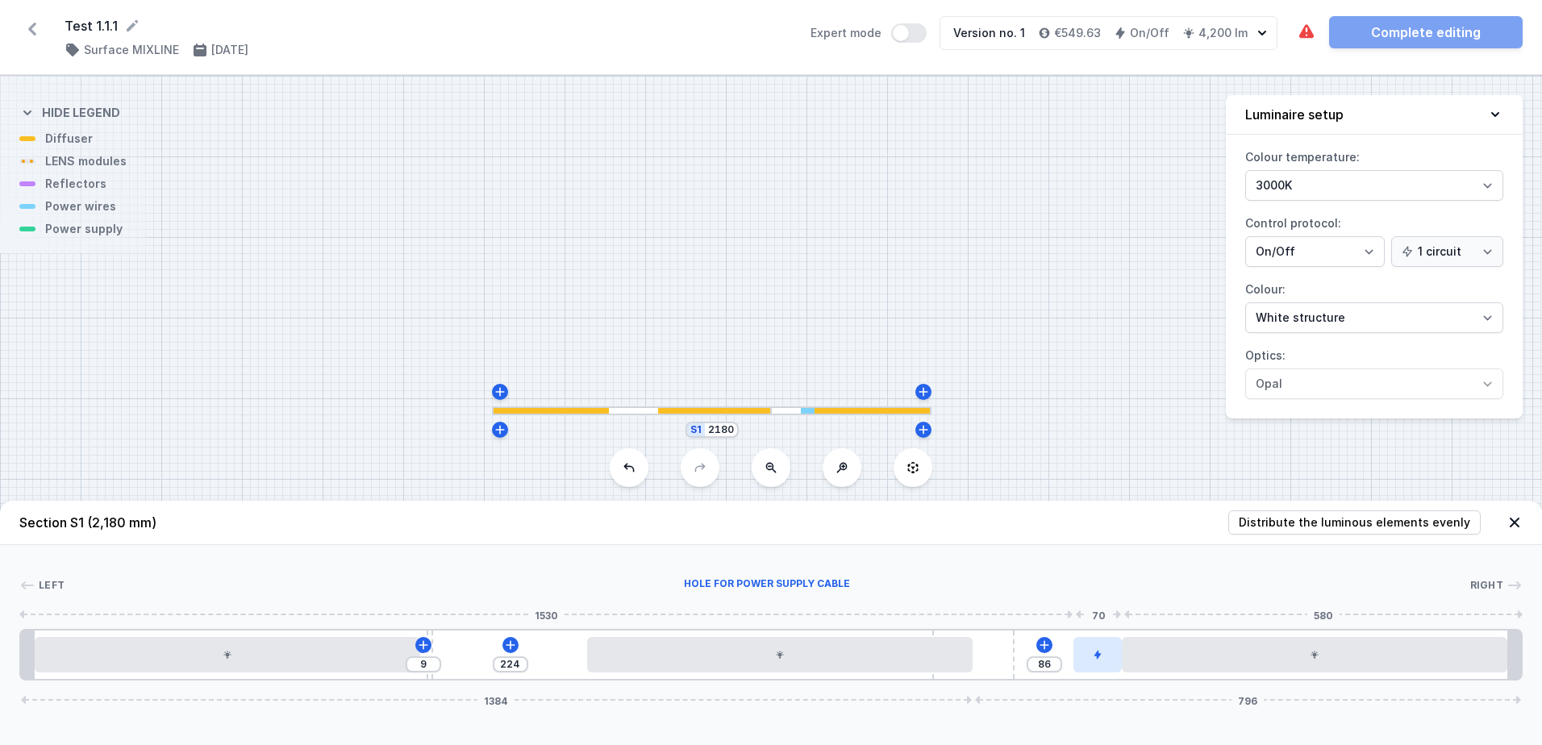
drag, startPoint x: 995, startPoint y: 669, endPoint x: 1109, endPoint y: 653, distance: 115.6
click at [1109, 653] on div "9 224 86 1384 796" at bounding box center [770, 655] width 1503 height 52
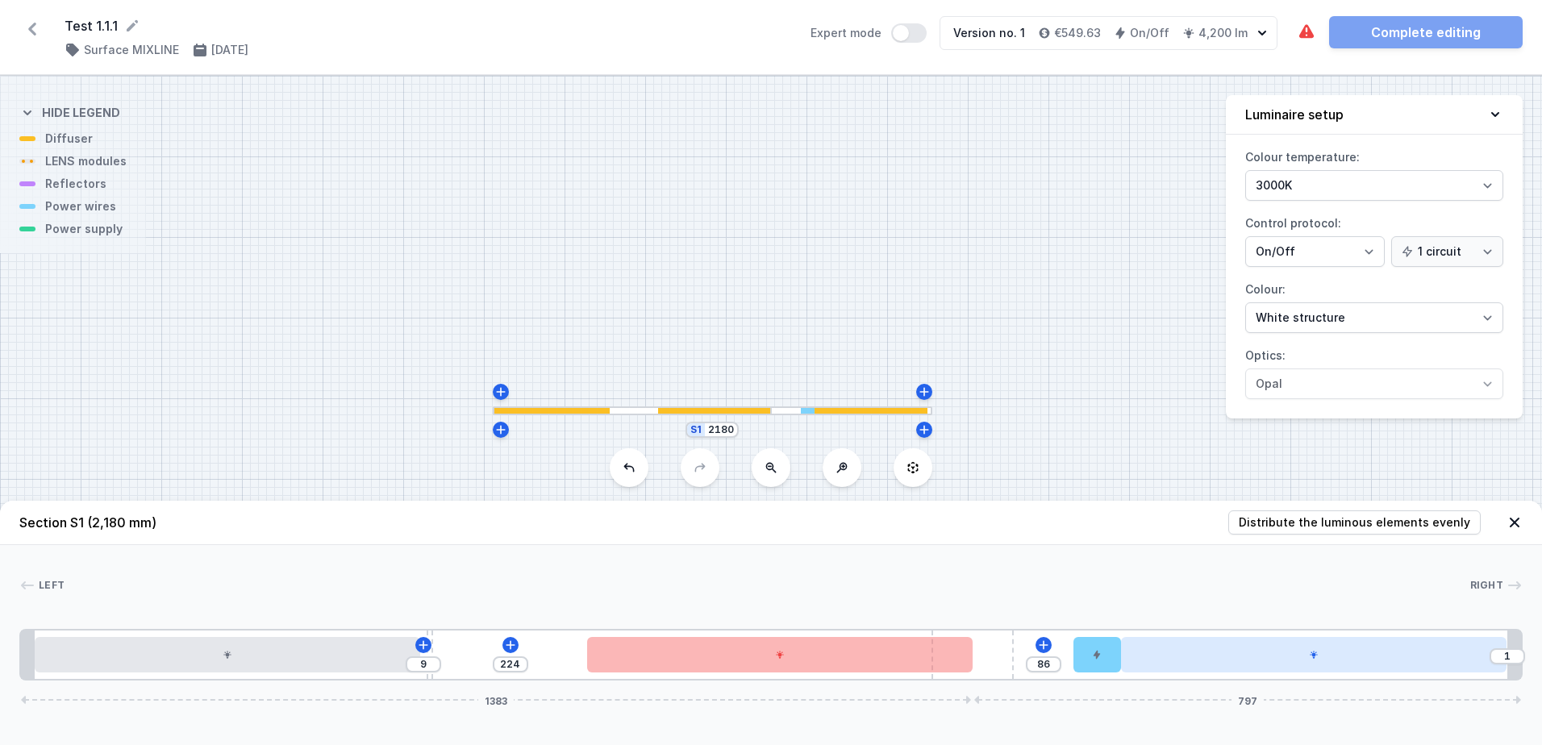
drag, startPoint x: 991, startPoint y: 665, endPoint x: 1182, endPoint y: 659, distance: 191.2
click at [1182, 660] on div "9 224 86 1 1383 797" at bounding box center [770, 655] width 1503 height 52
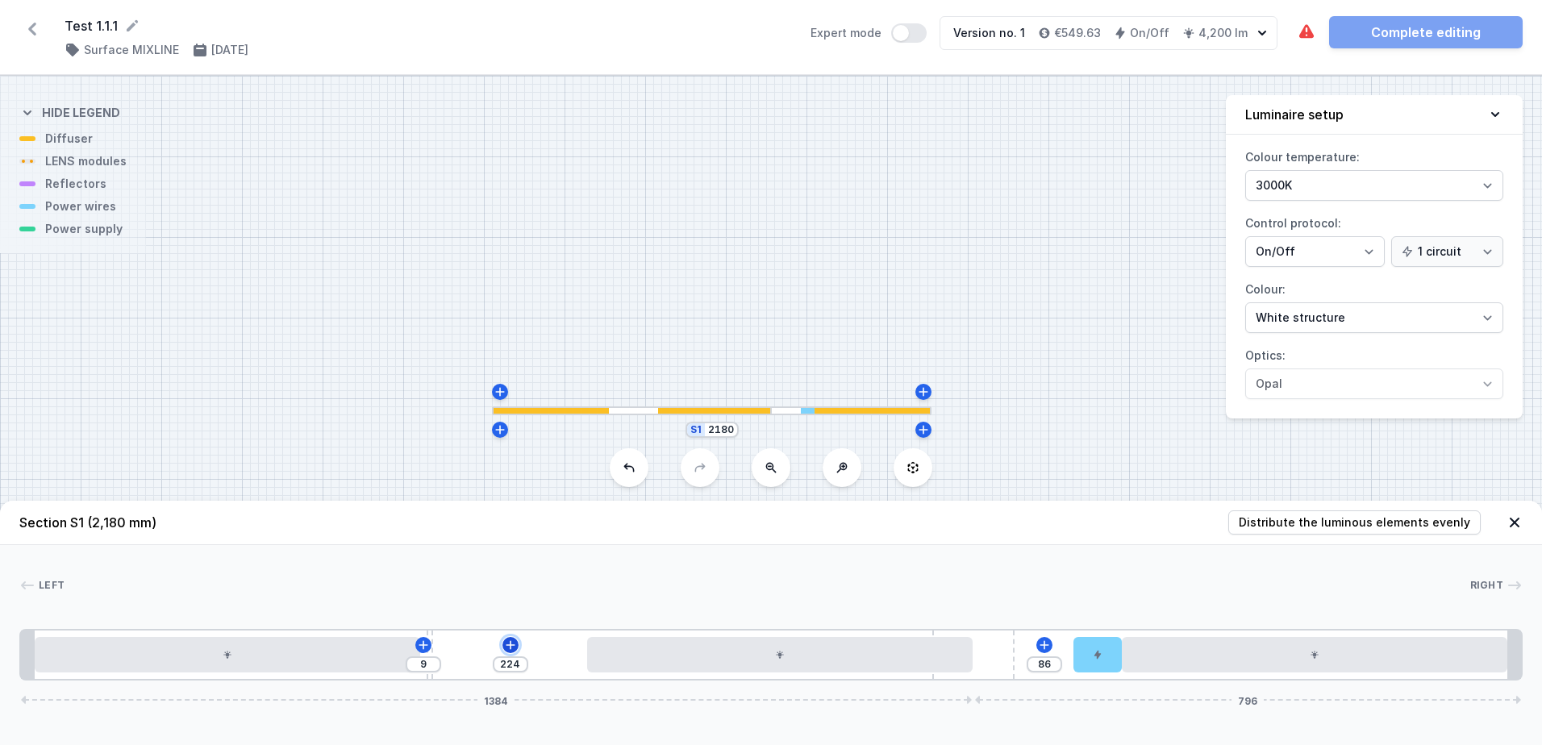
click at [510, 646] on icon at bounding box center [510, 644] width 9 height 9
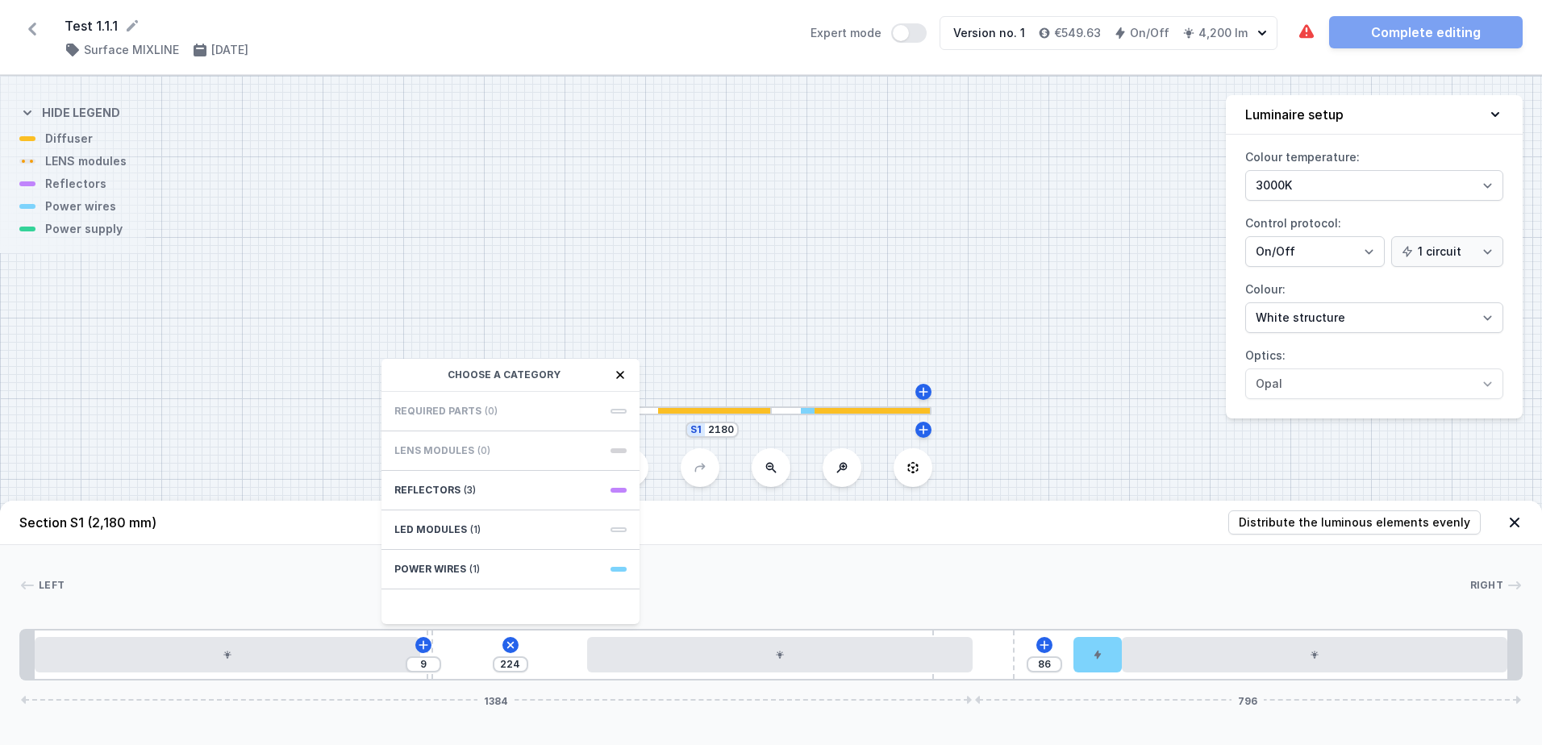
click at [532, 407] on div "Required parts (0)" at bounding box center [510, 412] width 258 height 40
click at [560, 656] on div "9 224 Choose a category Required parts (0) LENS modules (0) Reflectors (3) LED …" at bounding box center [770, 655] width 1503 height 52
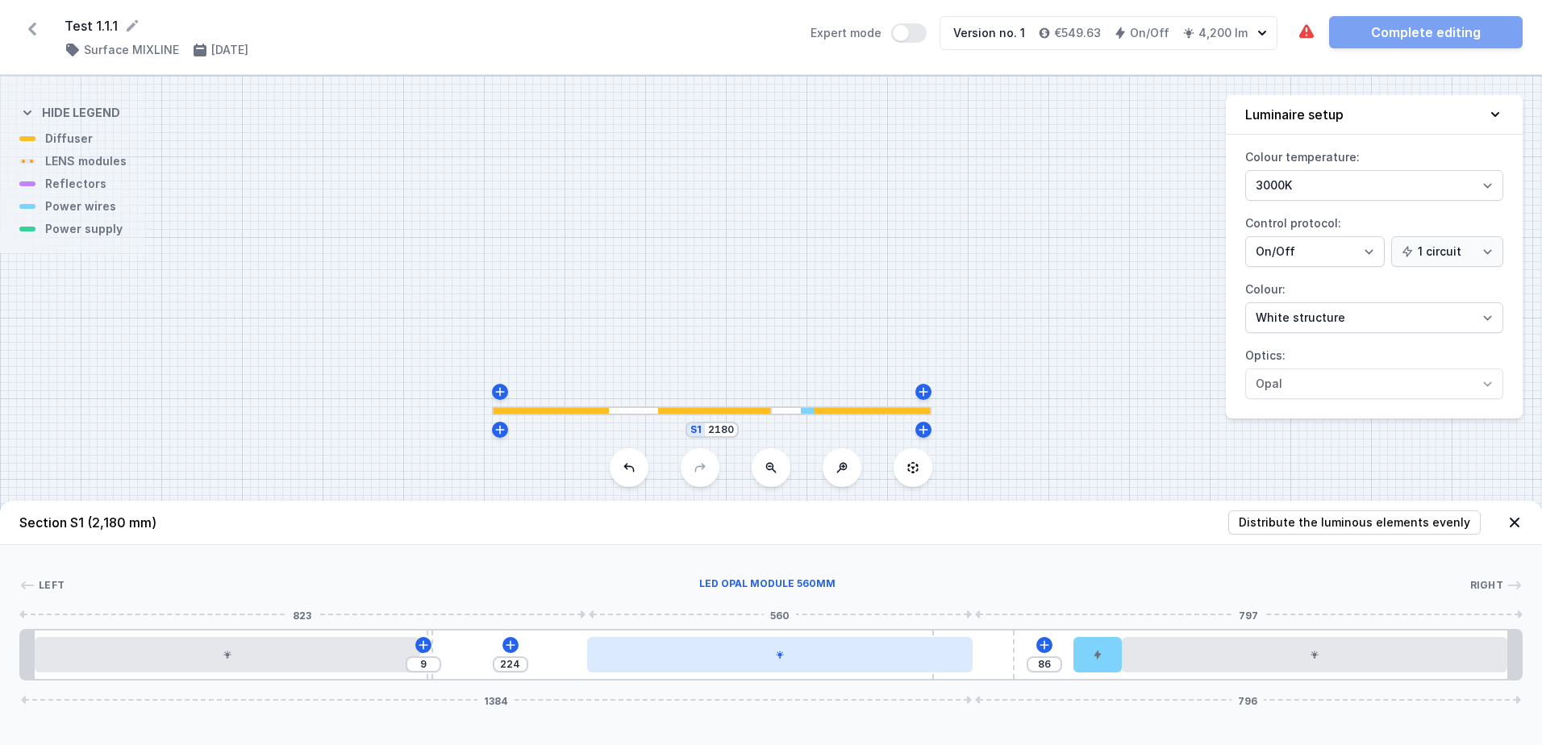
click at [861, 669] on div at bounding box center [779, 654] width 385 height 35
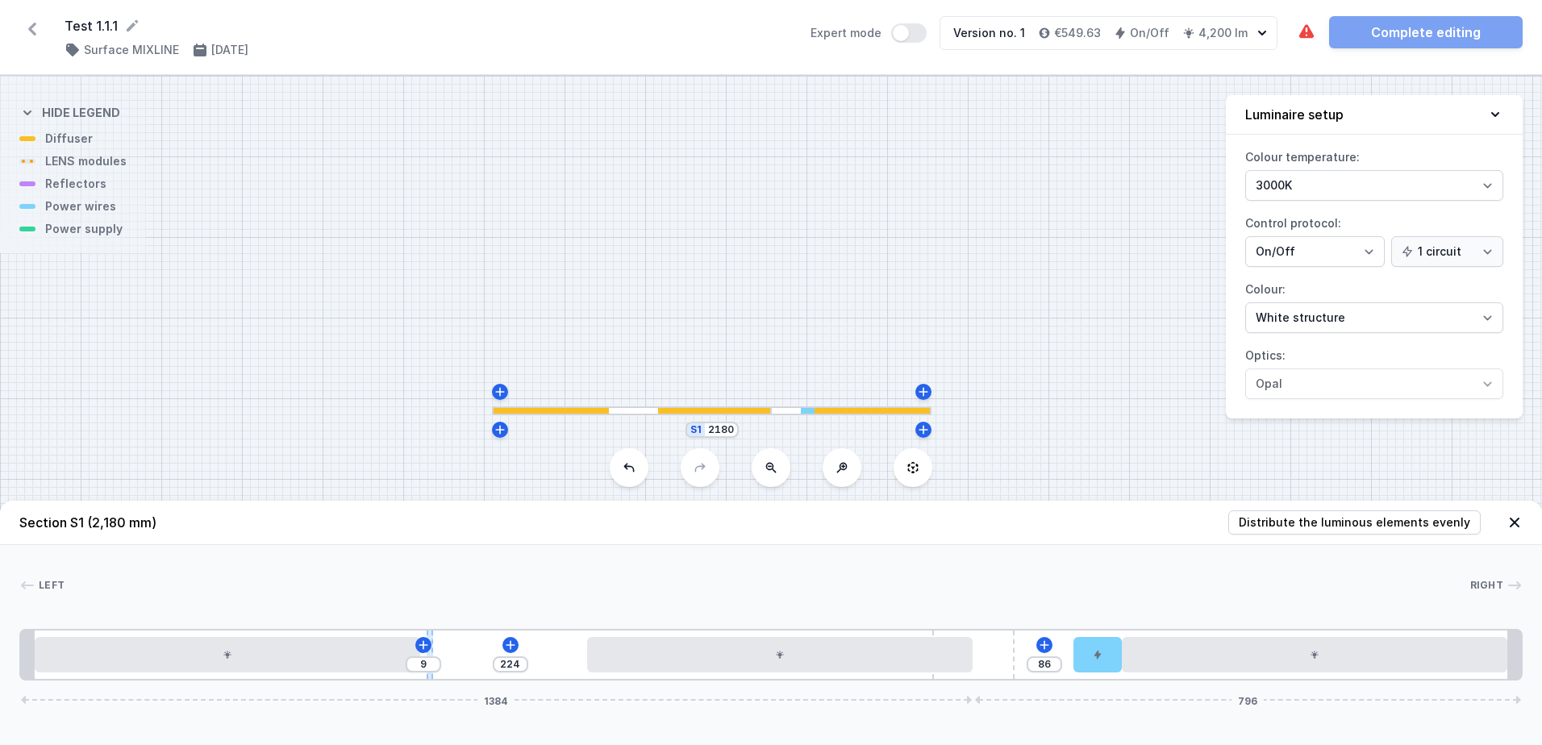
click at [430, 674] on div at bounding box center [430, 655] width 7 height 48
drag, startPoint x: 430, startPoint y: 674, endPoint x: 197, endPoint y: 685, distance: 233.3
click at [208, 686] on div "Section S1 (2,180 mm) Distribute the luminous elements evenly Left Right 1 2 3 …" at bounding box center [771, 623] width 1542 height 244
type input "228"
type input "5"
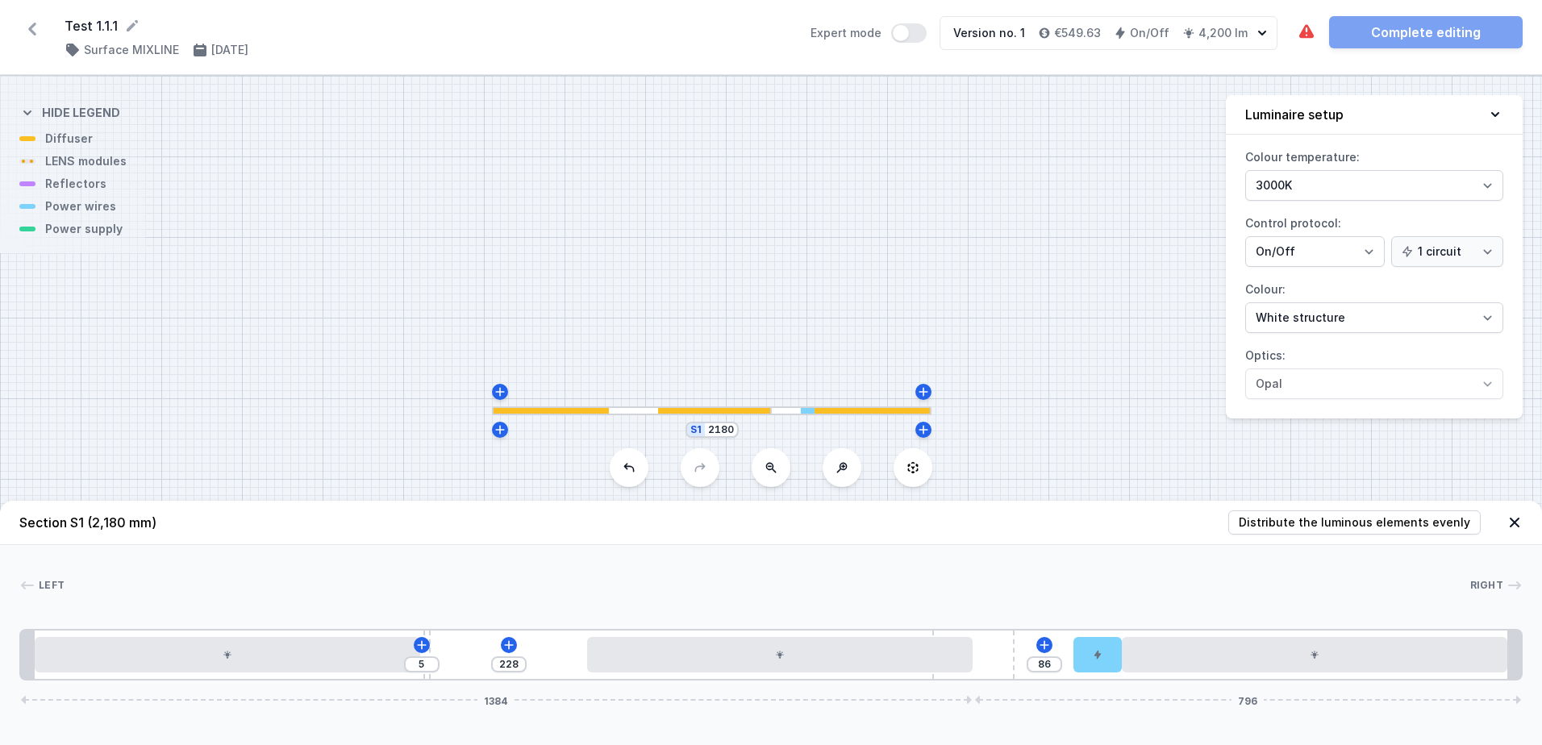
type input "220"
type input "13"
type input "205"
type input "28"
type input "176"
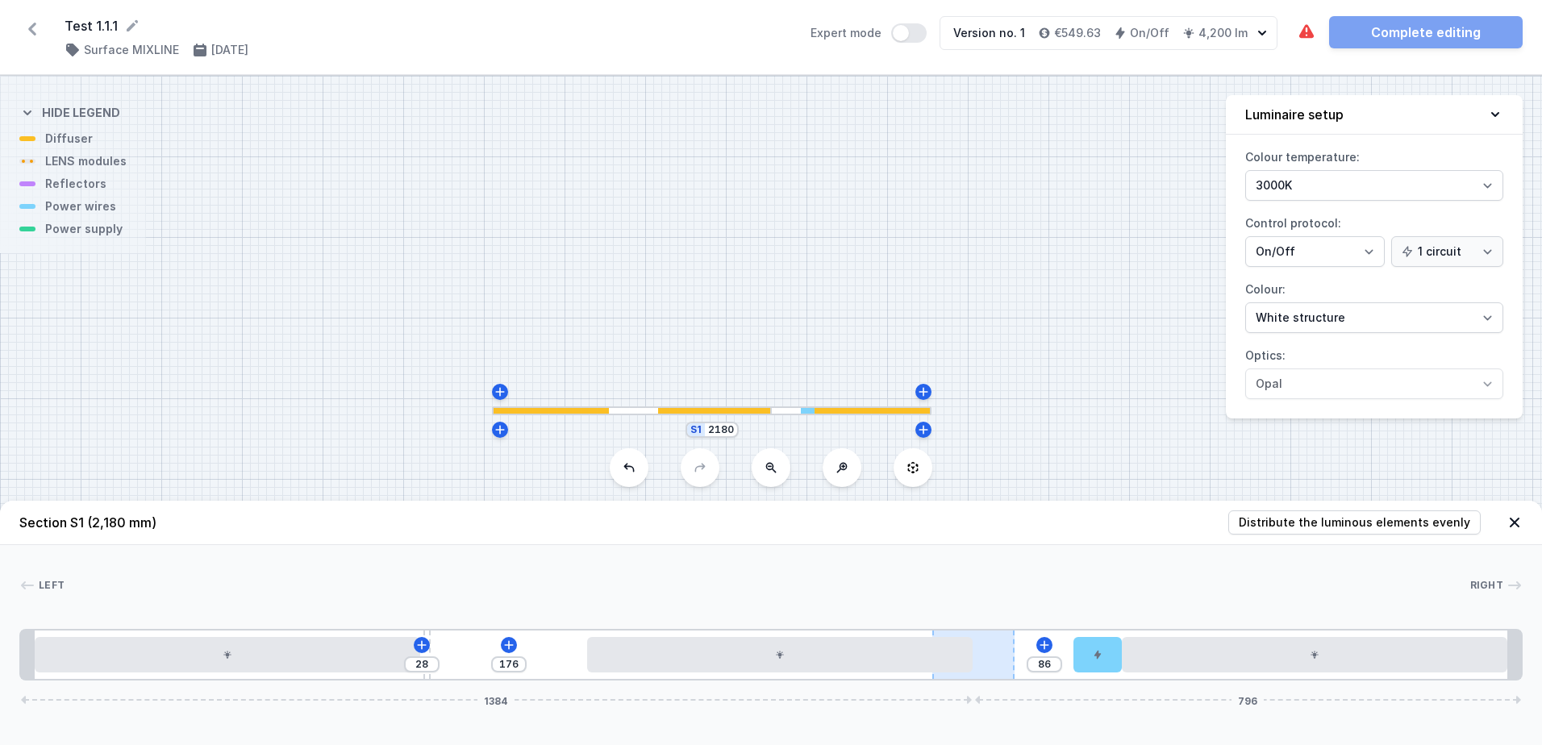
type input "57"
type input "243"
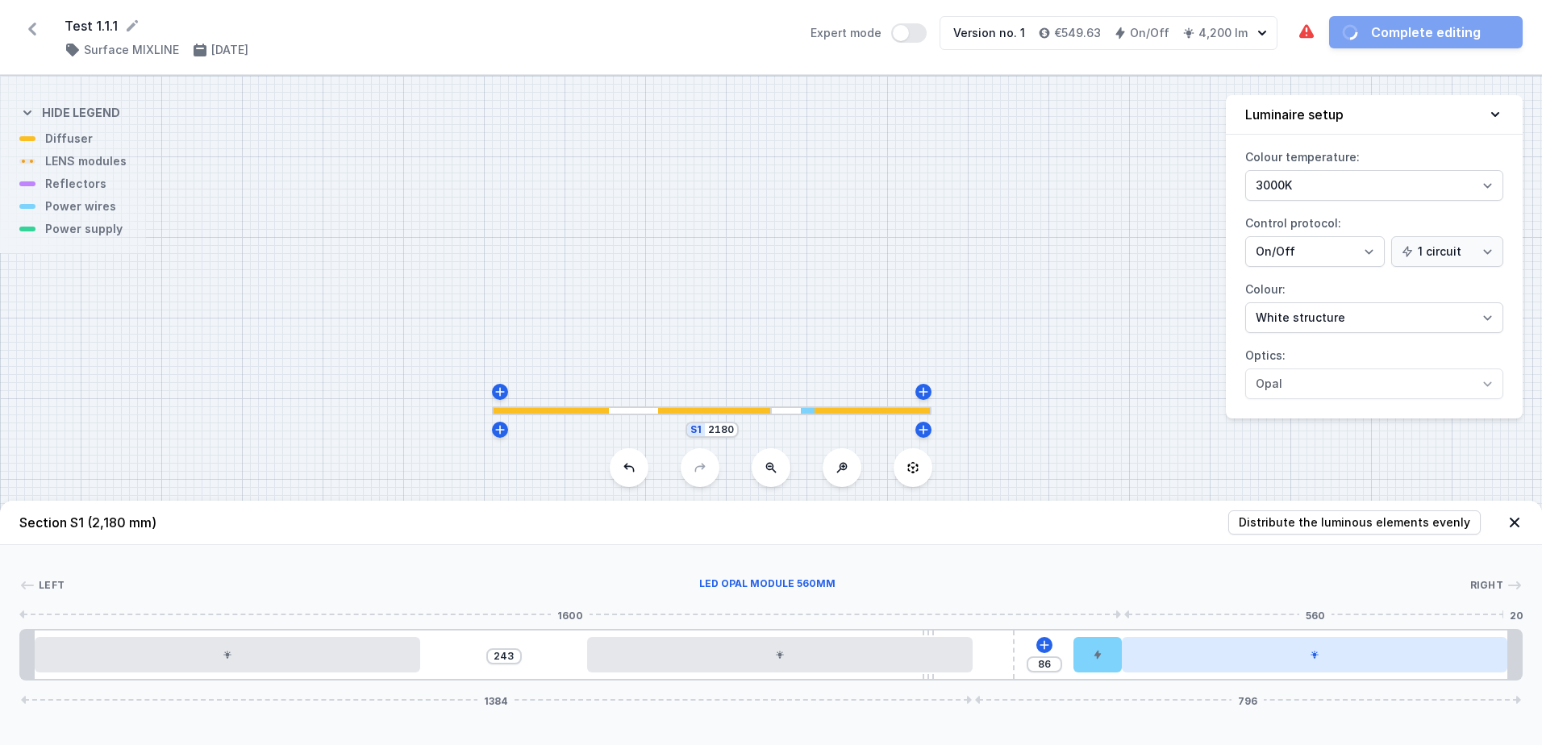
drag, startPoint x: 221, startPoint y: 675, endPoint x: 1320, endPoint y: 669, distance: 1099.0
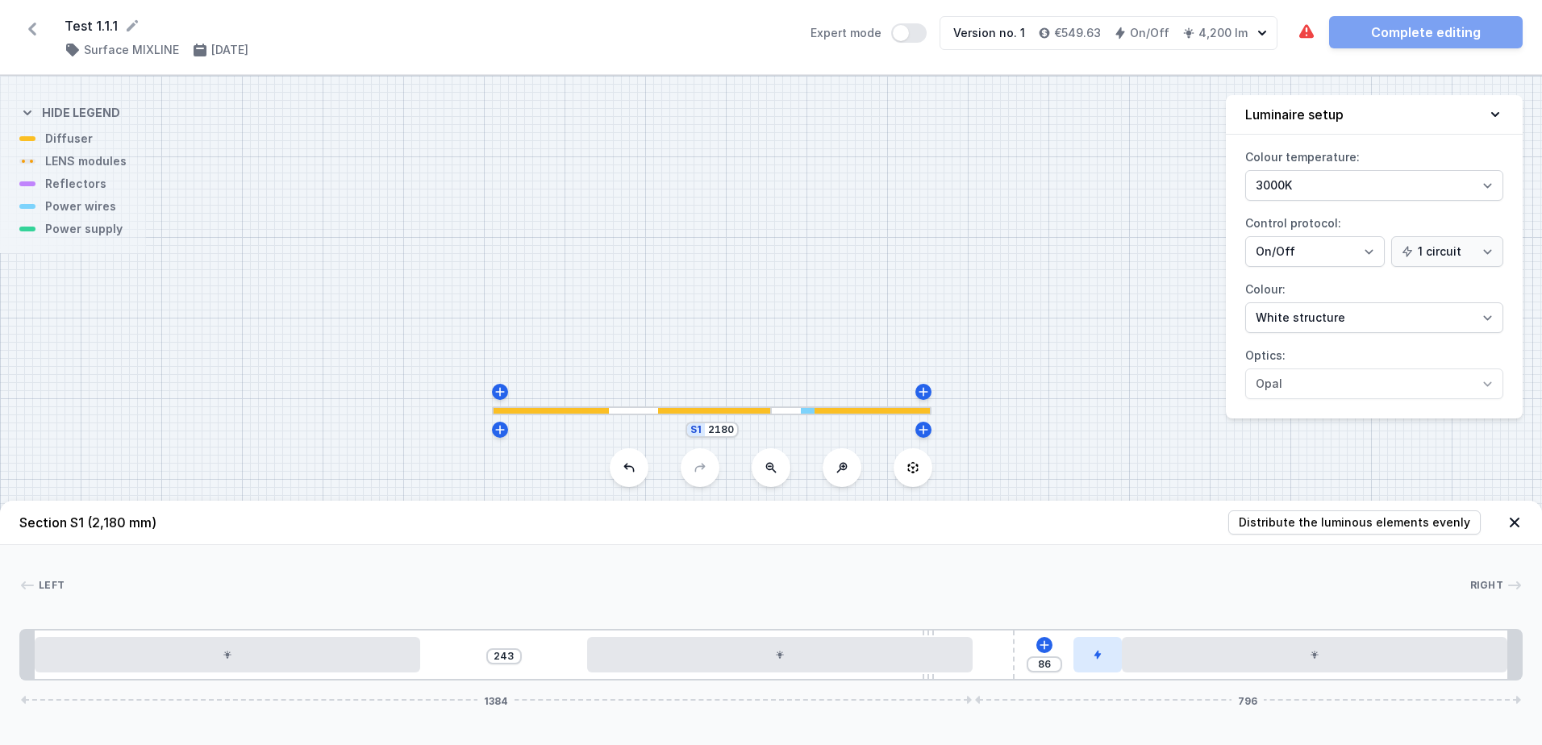
click at [1117, 651] on div at bounding box center [1097, 654] width 48 height 35
click at [1092, 603] on icon at bounding box center [1097, 608] width 13 height 13
drag, startPoint x: 1013, startPoint y: 656, endPoint x: 1106, endPoint y: 655, distance: 93.5
click at [1106, 655] on div "243 156 1384 796" at bounding box center [770, 655] width 1503 height 52
click at [1069, 639] on icon at bounding box center [1068, 645] width 13 height 13
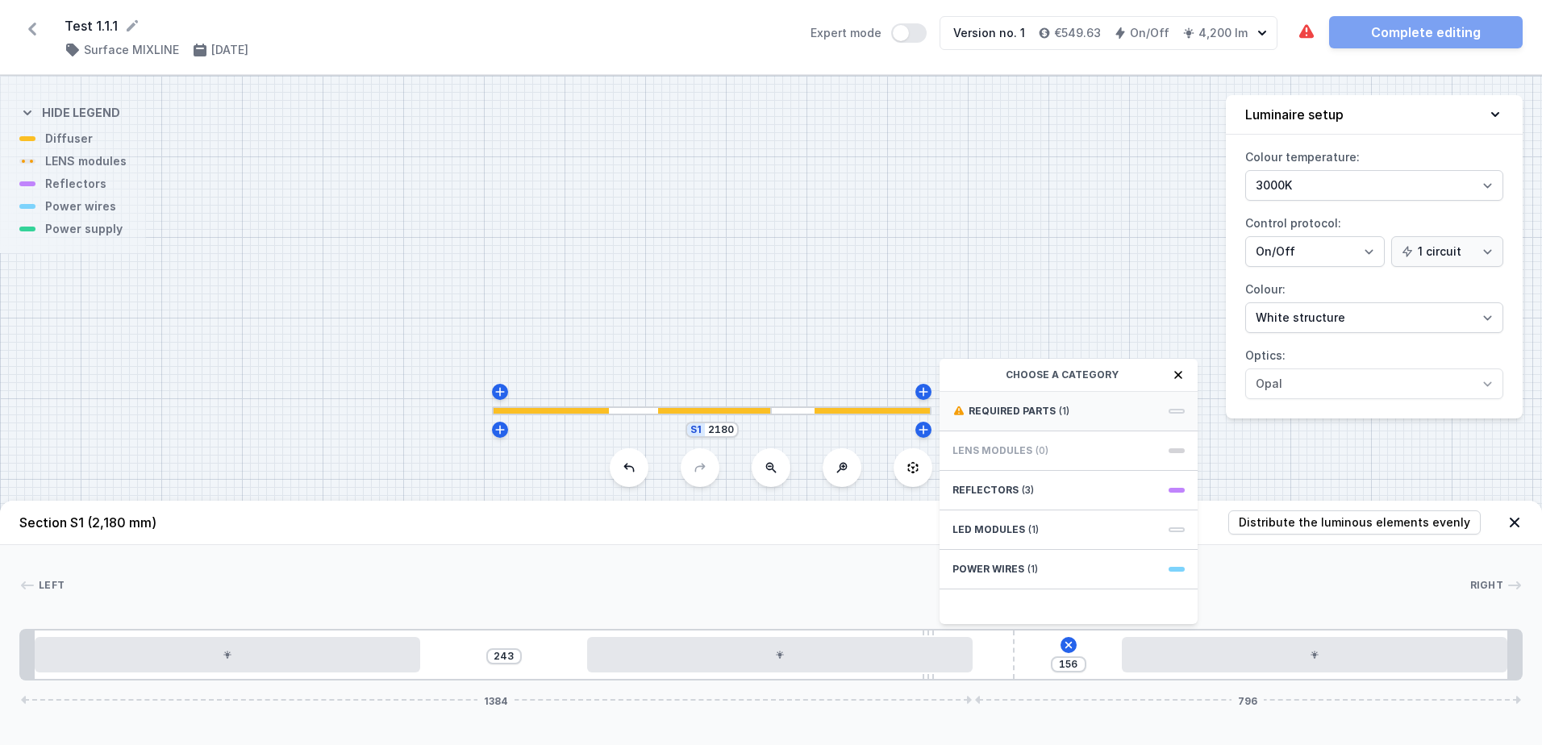
click at [1060, 417] on span "(1)" at bounding box center [1064, 411] width 10 height 13
click at [1059, 450] on div "Hole for power supply cable ON/OFF Driver - up to 40W ON/OFF Driver - up to 32W" at bounding box center [1068, 508] width 258 height 232
click at [1066, 416] on span "Hole for power supply cable" at bounding box center [1068, 410] width 232 height 16
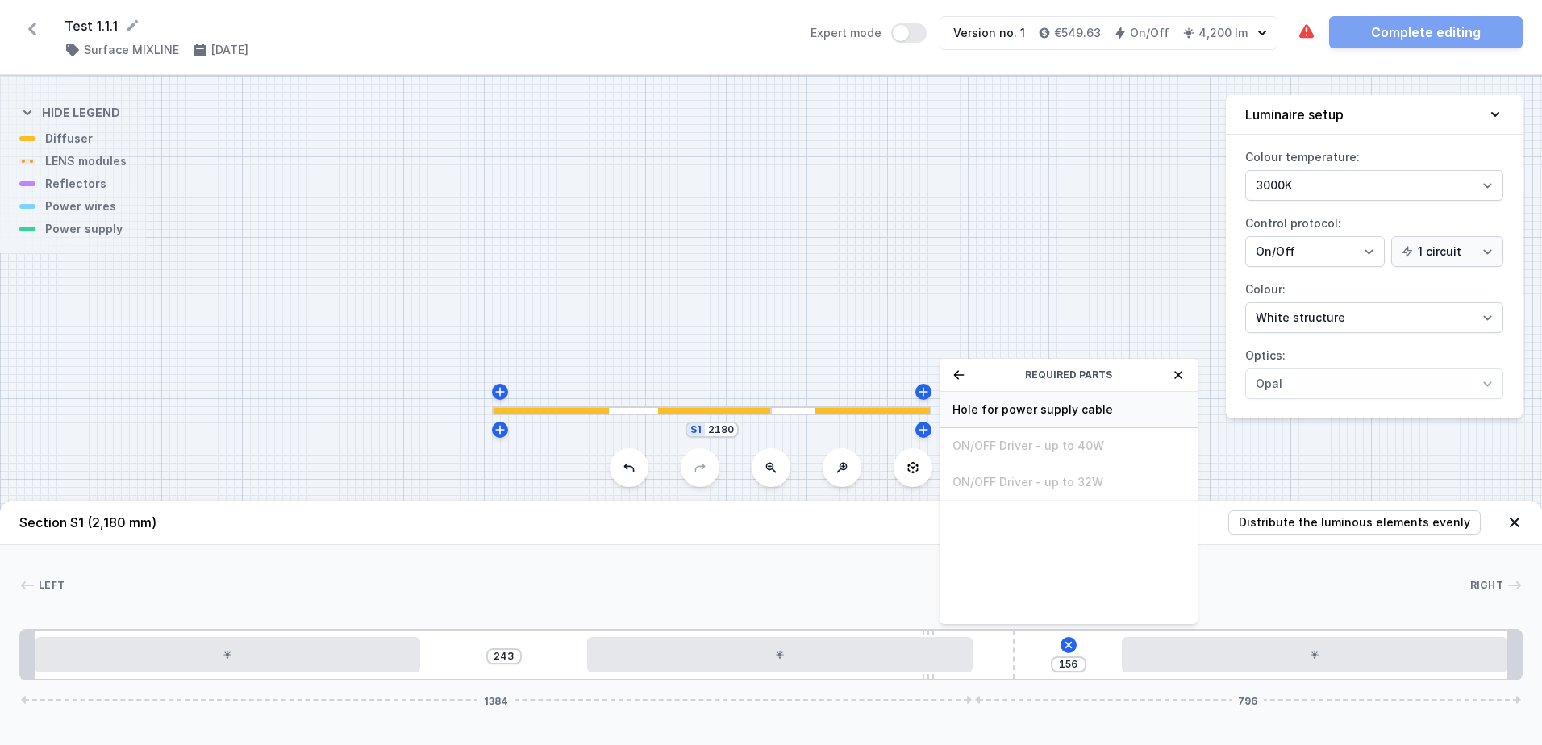
type input "76"
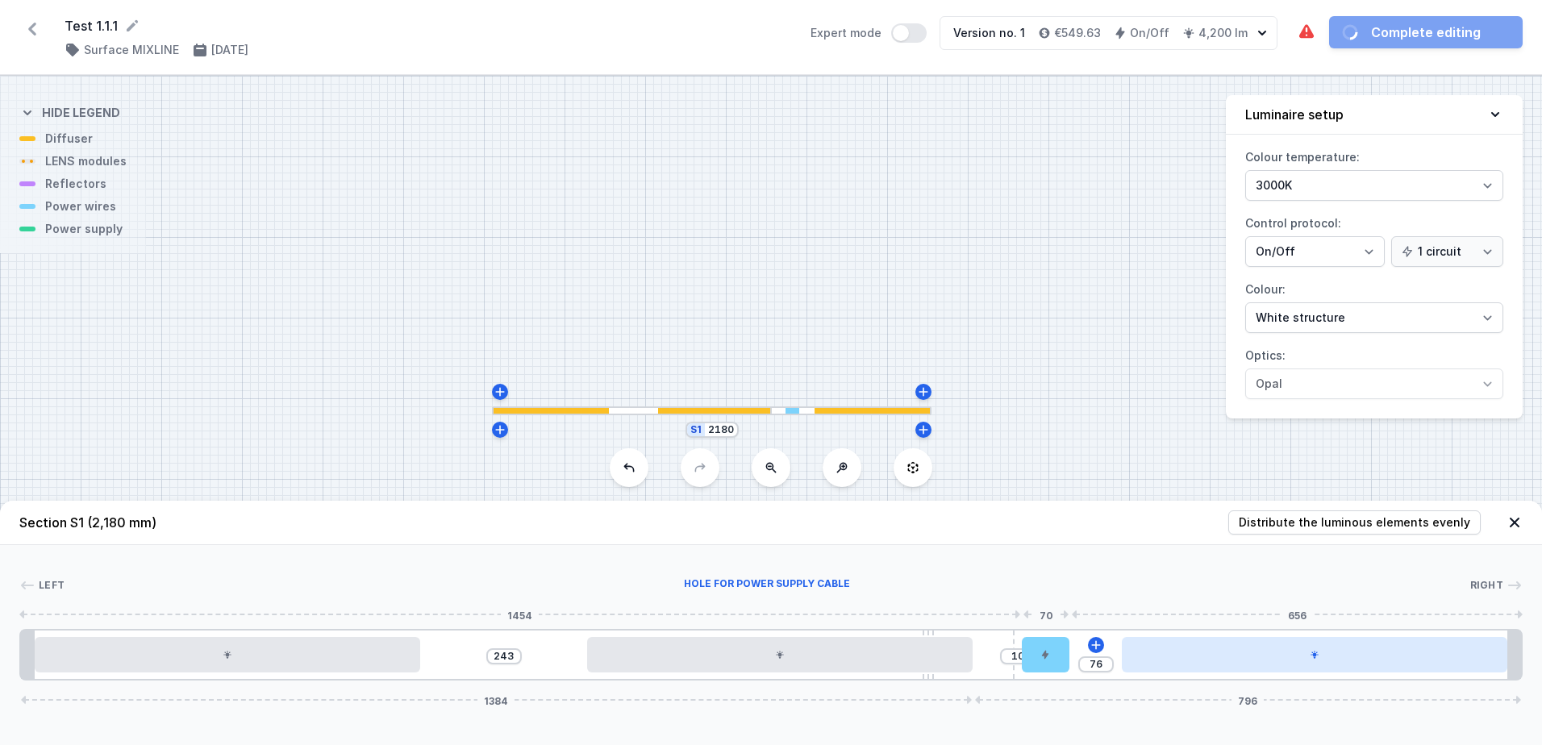
type input "86"
drag, startPoint x: 1047, startPoint y: 654, endPoint x: 1134, endPoint y: 651, distance: 86.3
click at [1134, 651] on div "243 86 1384 796" at bounding box center [770, 655] width 1503 height 52
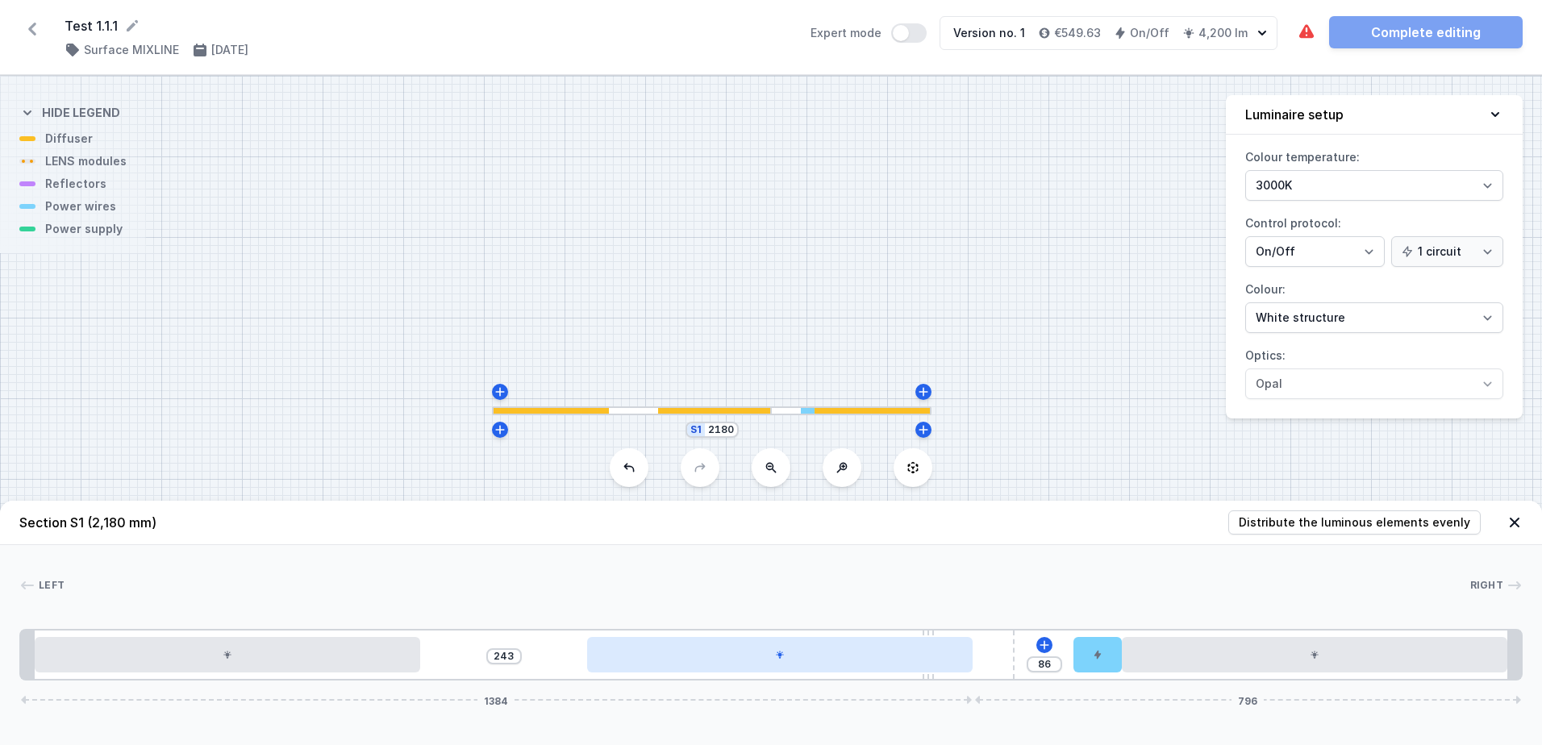
click at [681, 666] on div at bounding box center [779, 654] width 385 height 35
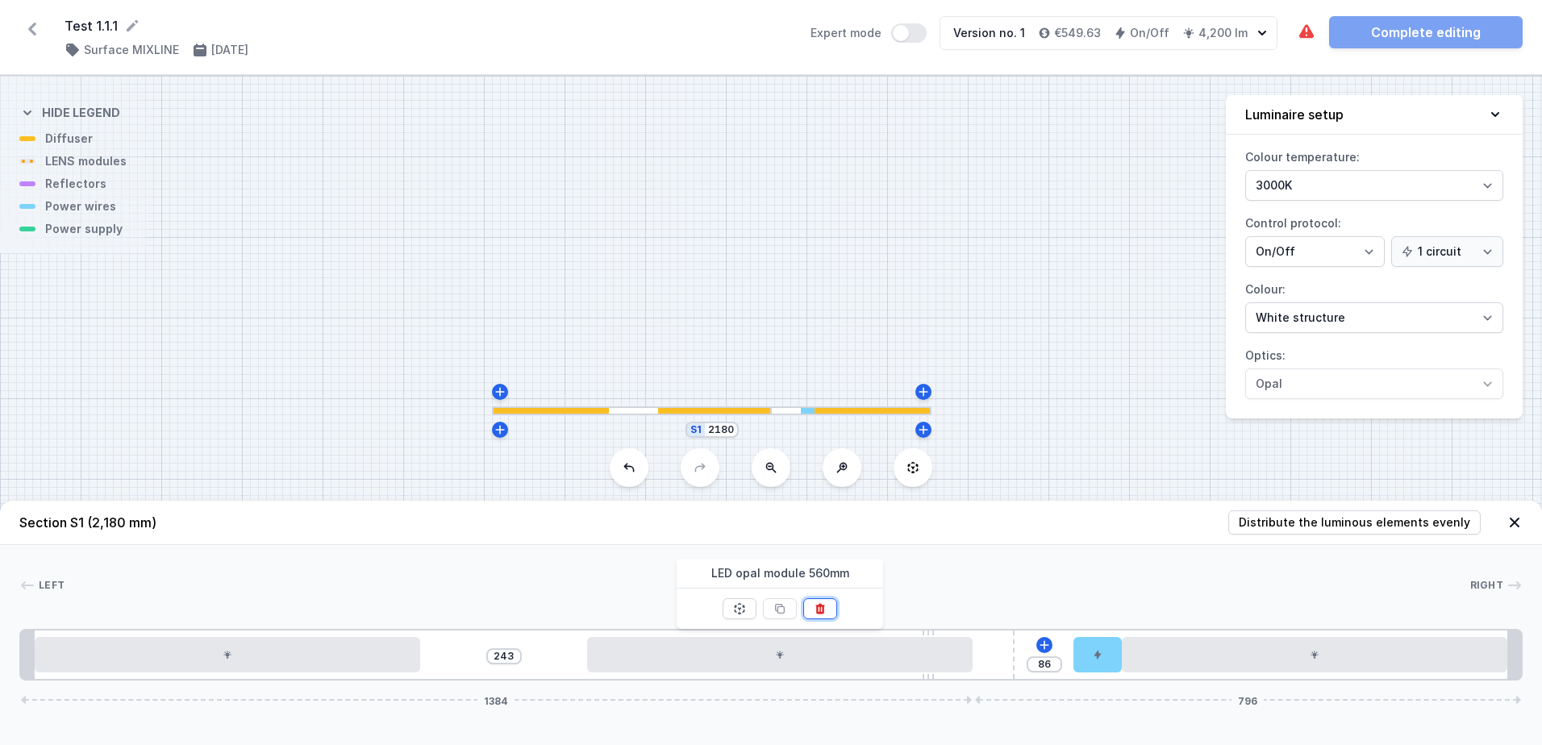
click at [826, 608] on icon at bounding box center [820, 608] width 13 height 13
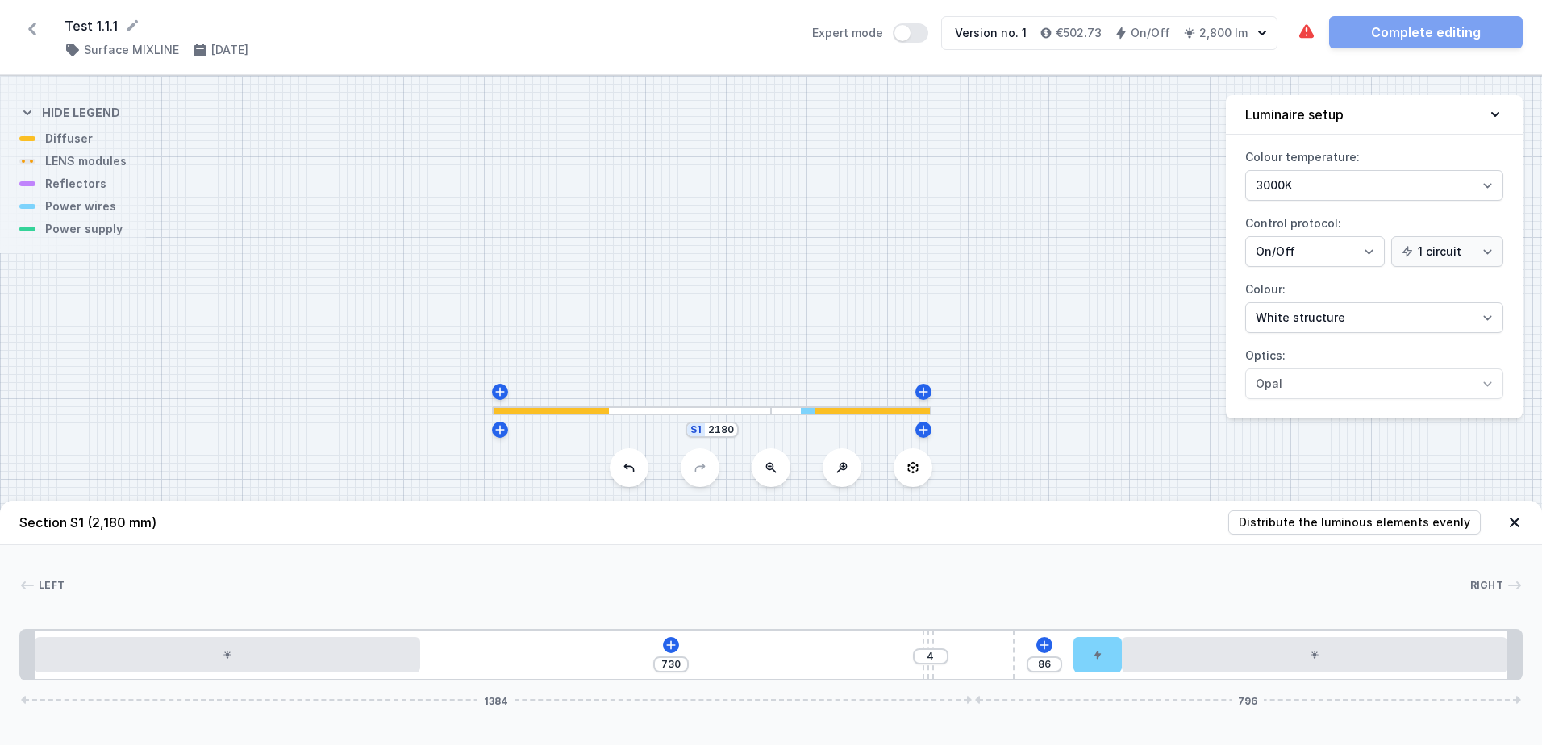
click at [684, 646] on div "730 4 86 1384 796" at bounding box center [770, 655] width 1503 height 52
click at [675, 650] on icon at bounding box center [670, 645] width 13 height 13
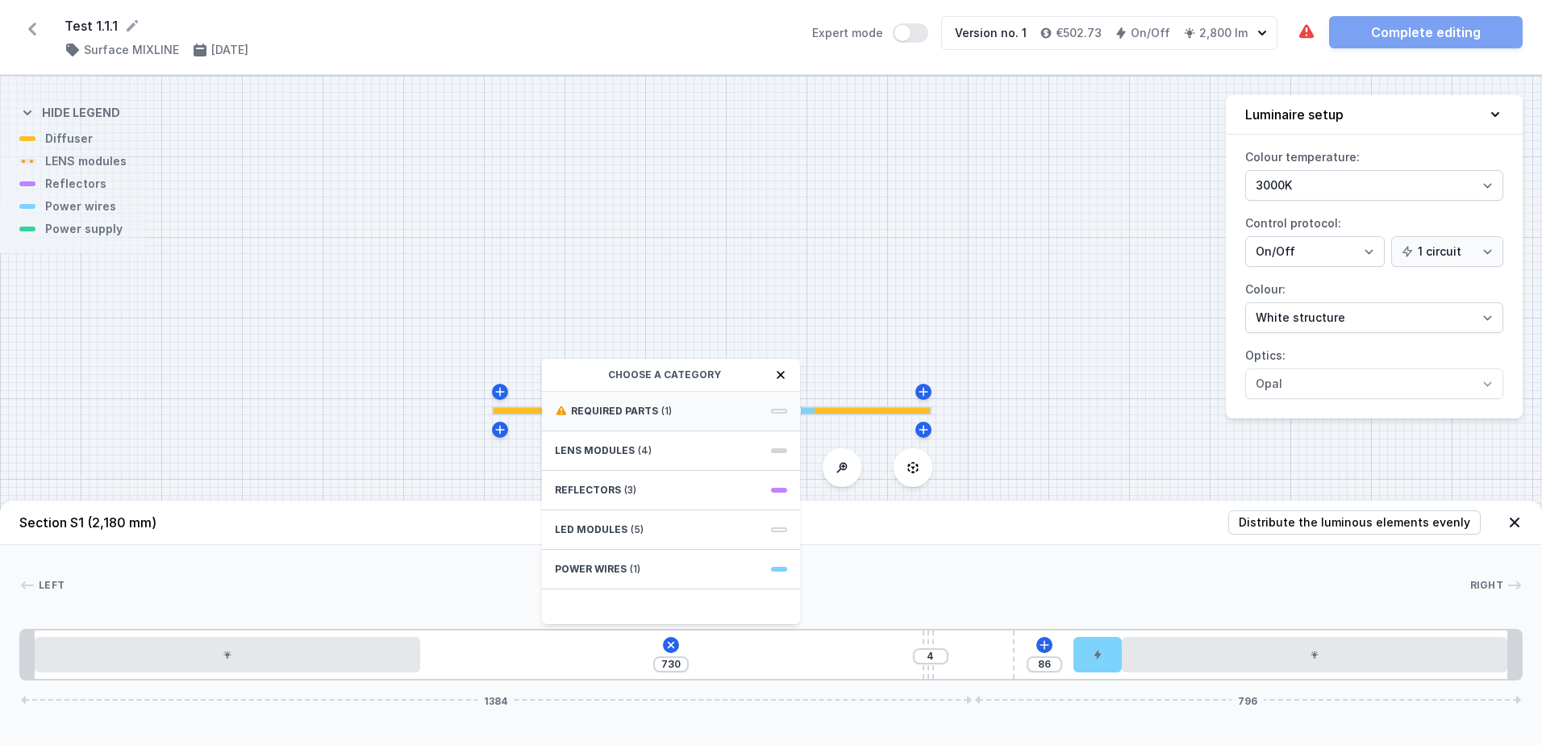
click at [685, 416] on div "Required parts (1)" at bounding box center [671, 412] width 258 height 40
click at [696, 407] on span "ON/OFF Driver - up to 40W" at bounding box center [671, 410] width 232 height 16
type input "430"
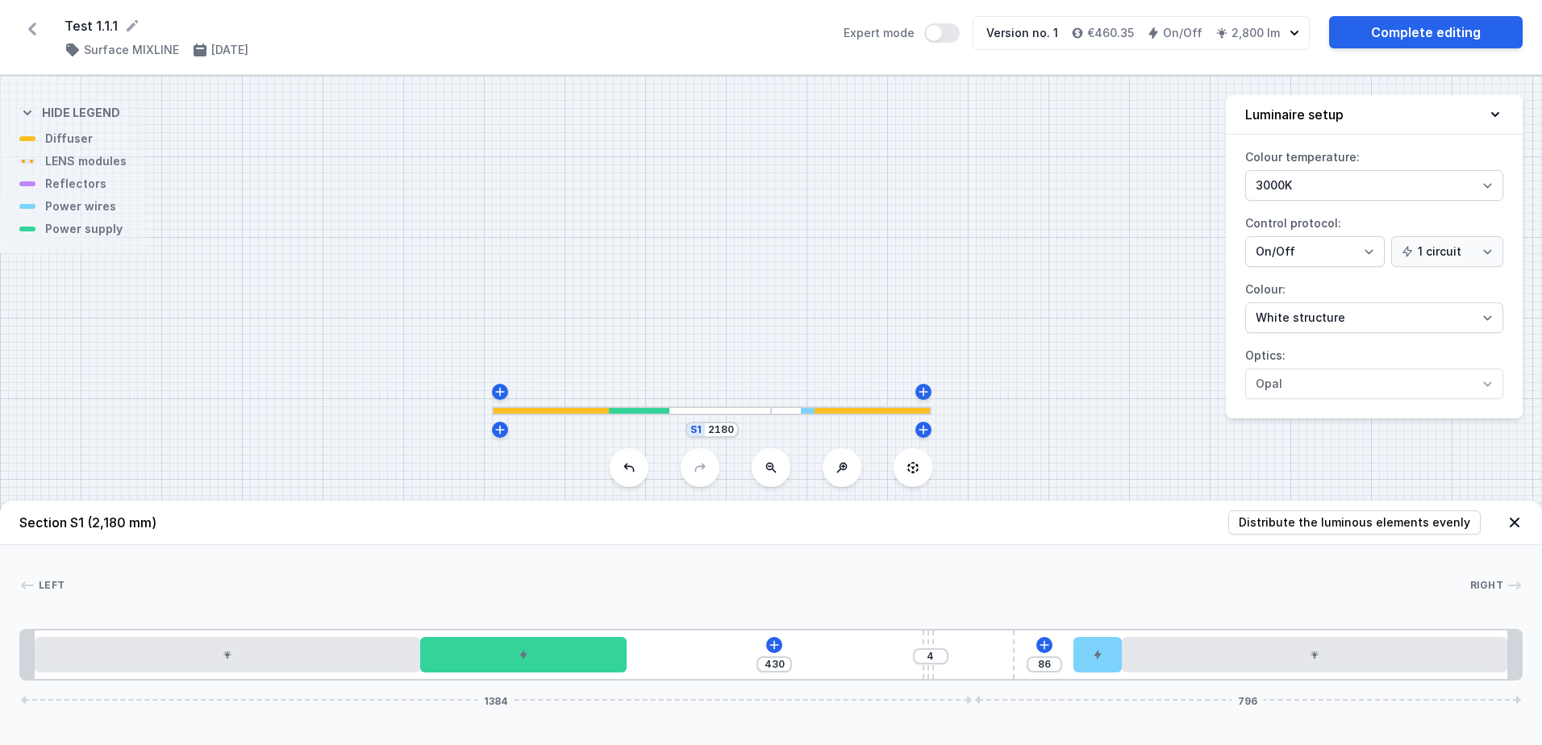
drag, startPoint x: 932, startPoint y: 675, endPoint x: 1072, endPoint y: 668, distance: 139.7
click at [1072, 668] on div "430 4 86 1384 796" at bounding box center [770, 655] width 1503 height 52
type input "10"
type input "424"
type input "7"
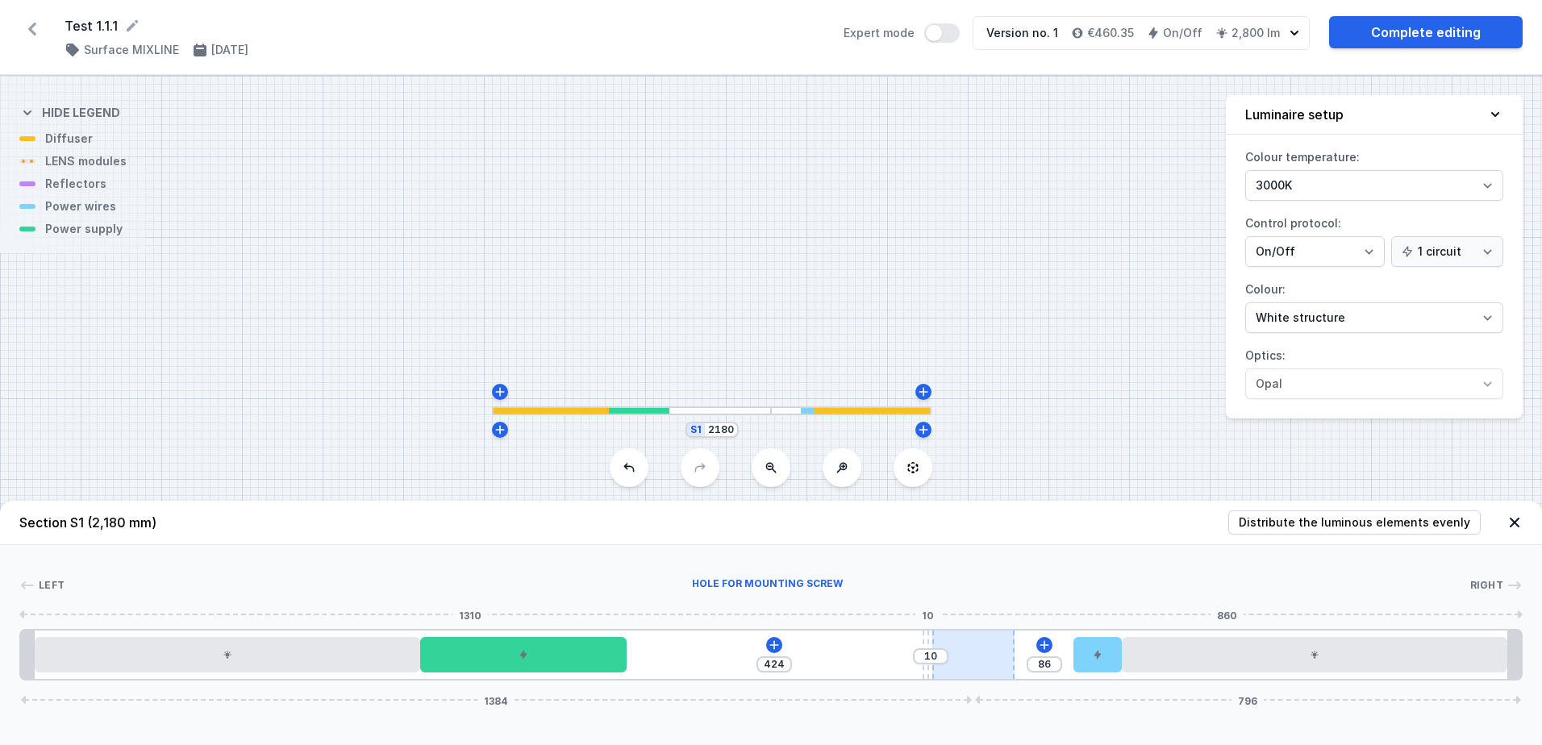
type input "427"
type input "5"
type input "429"
type input "4"
type input "430"
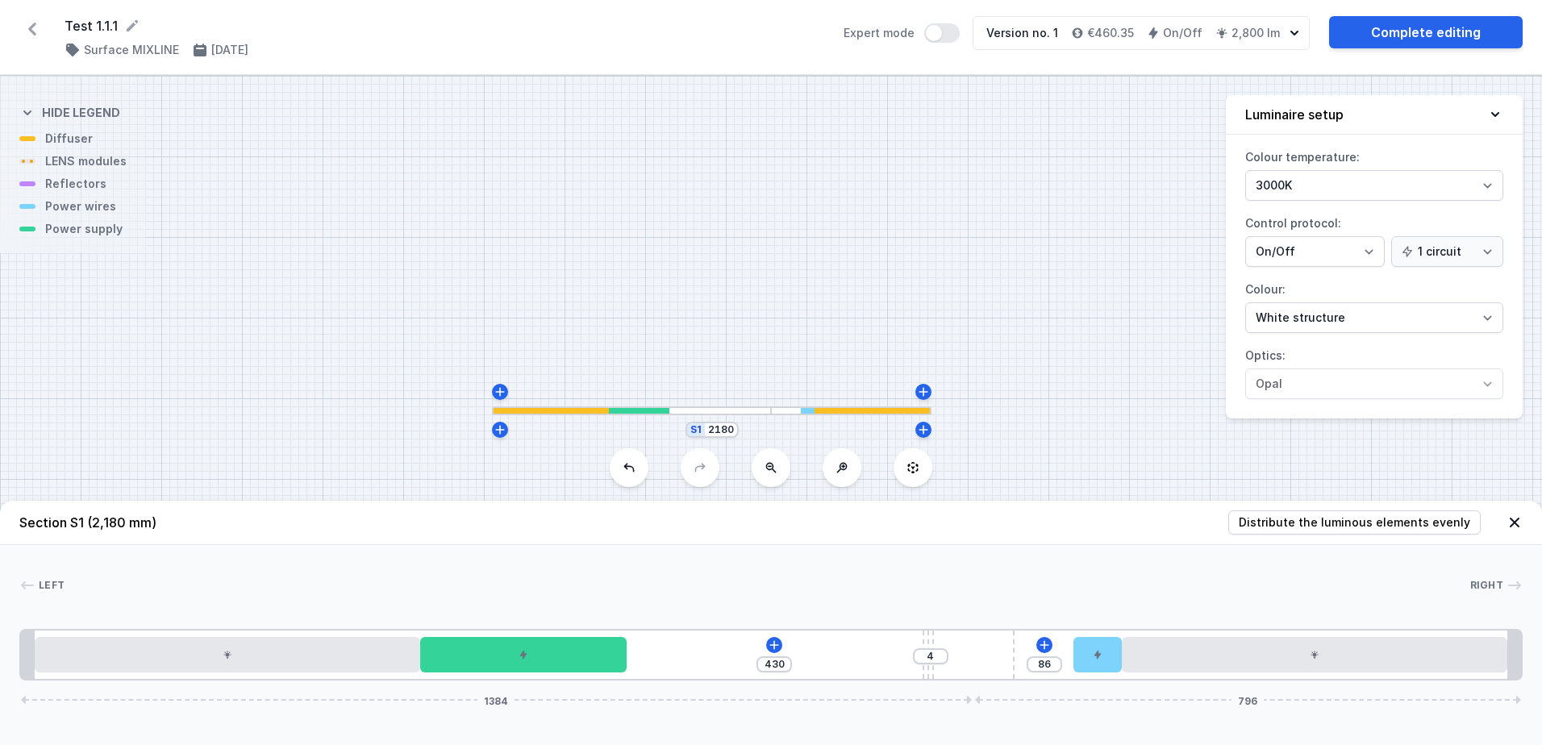
type input "97"
type input "337"
type input "153"
type input "281"
type input "209"
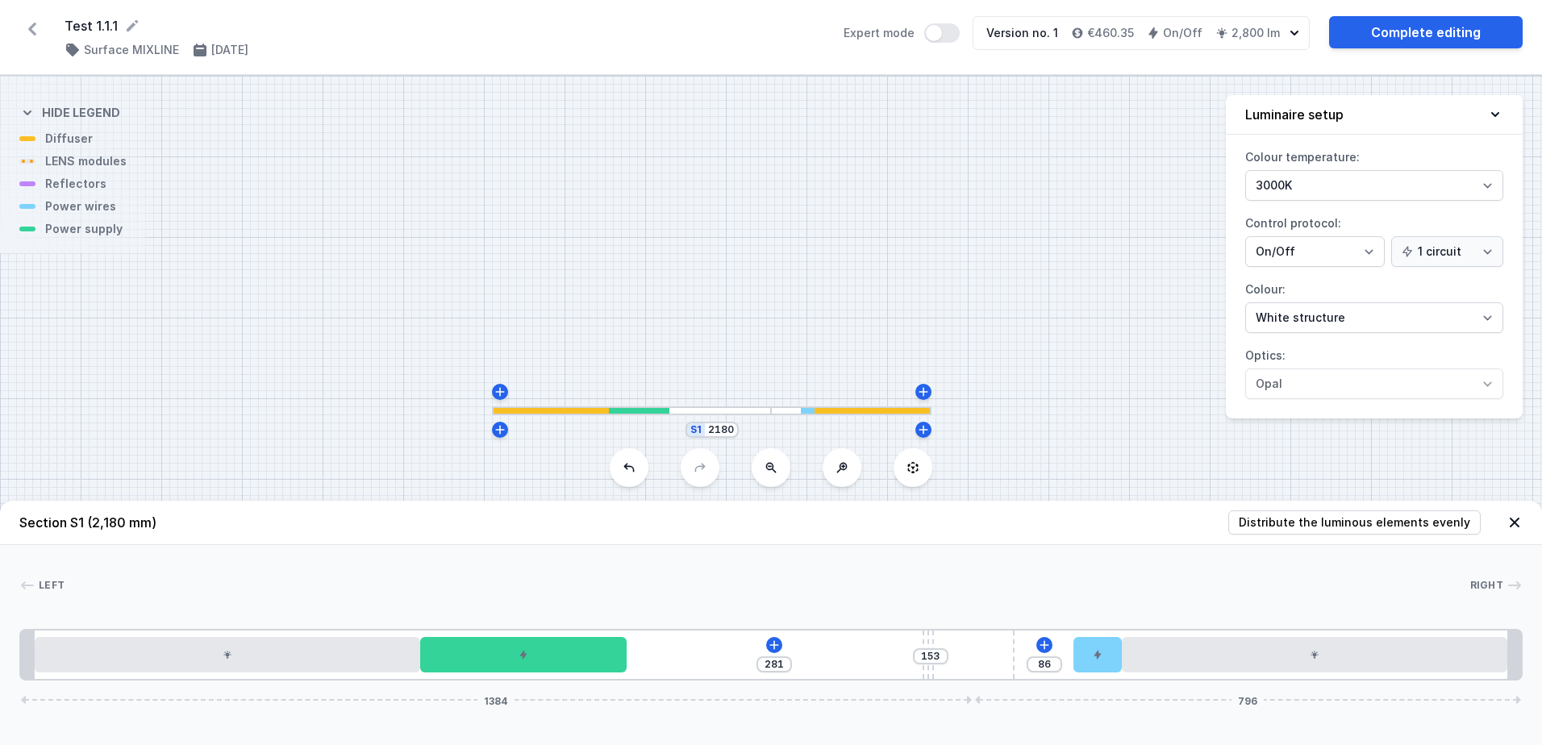
type input "225"
type input "251"
type input "183"
type input "314"
type input "120"
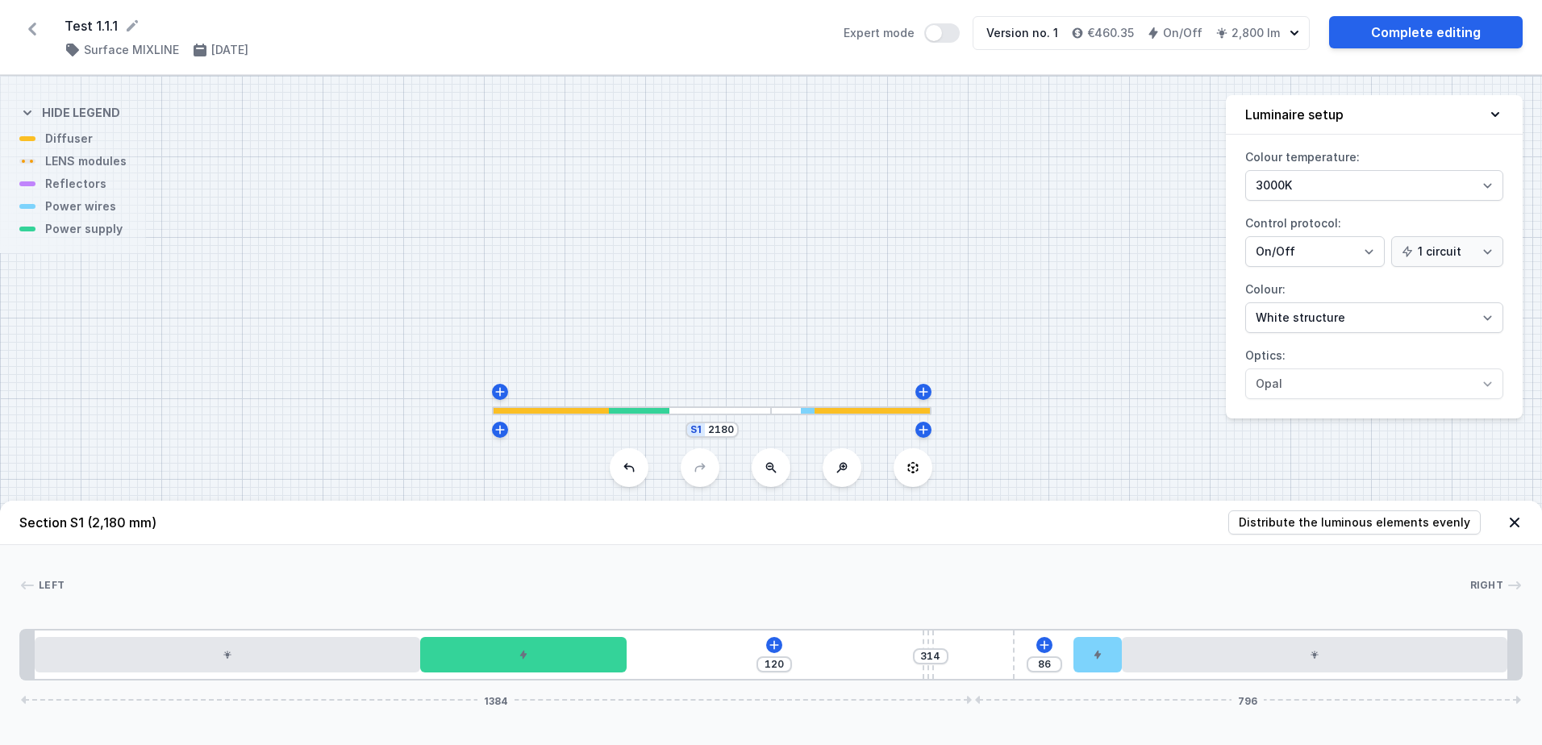
type input "341"
type input "93"
type input "380"
type input "54"
drag, startPoint x: 925, startPoint y: 672, endPoint x: 379, endPoint y: 694, distance: 546.3
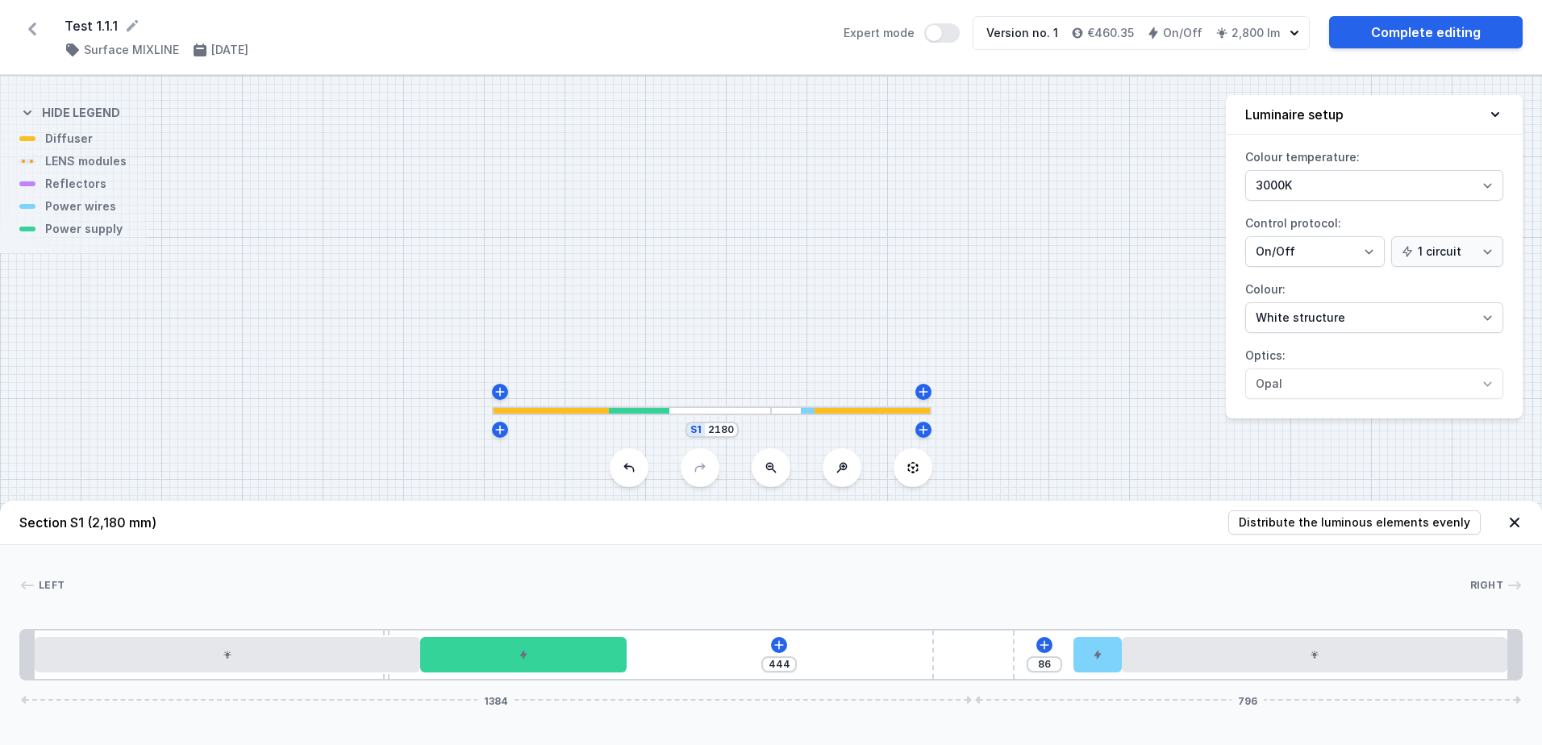
click at [379, 694] on div "Section S1 (2,180 mm) Distribute the luminous elements evenly Left Right 1 2 3 …" at bounding box center [771, 623] width 1542 height 244
click at [784, 645] on icon at bounding box center [778, 645] width 13 height 13
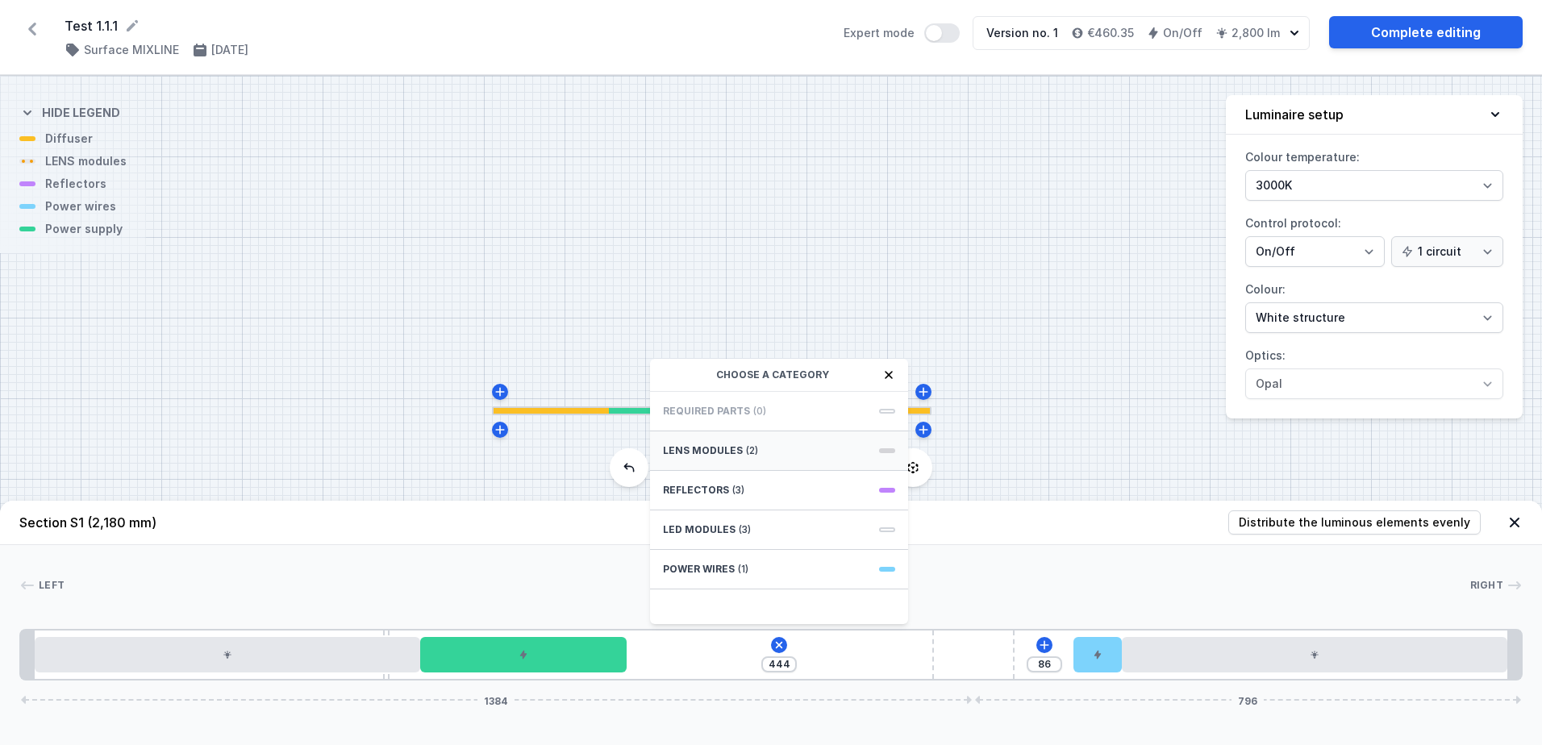
click at [785, 452] on div "LENS modules (2)" at bounding box center [779, 451] width 258 height 40
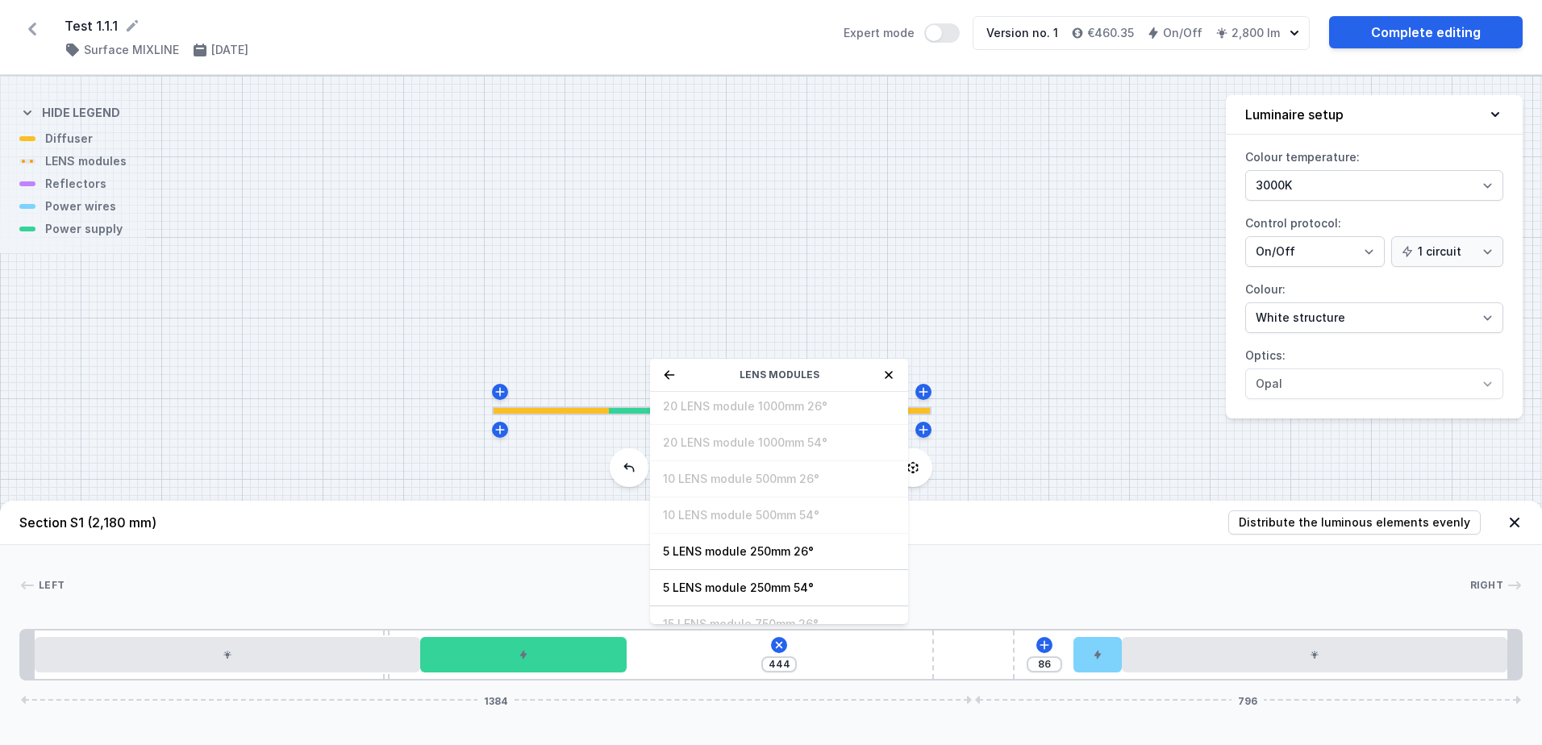
scroll to position [58, 0]
click at [673, 366] on div "LENS modules" at bounding box center [779, 375] width 258 height 33
click at [679, 382] on div "LENS modules" at bounding box center [779, 375] width 258 height 33
click at [672, 377] on icon at bounding box center [669, 374] width 13 height 13
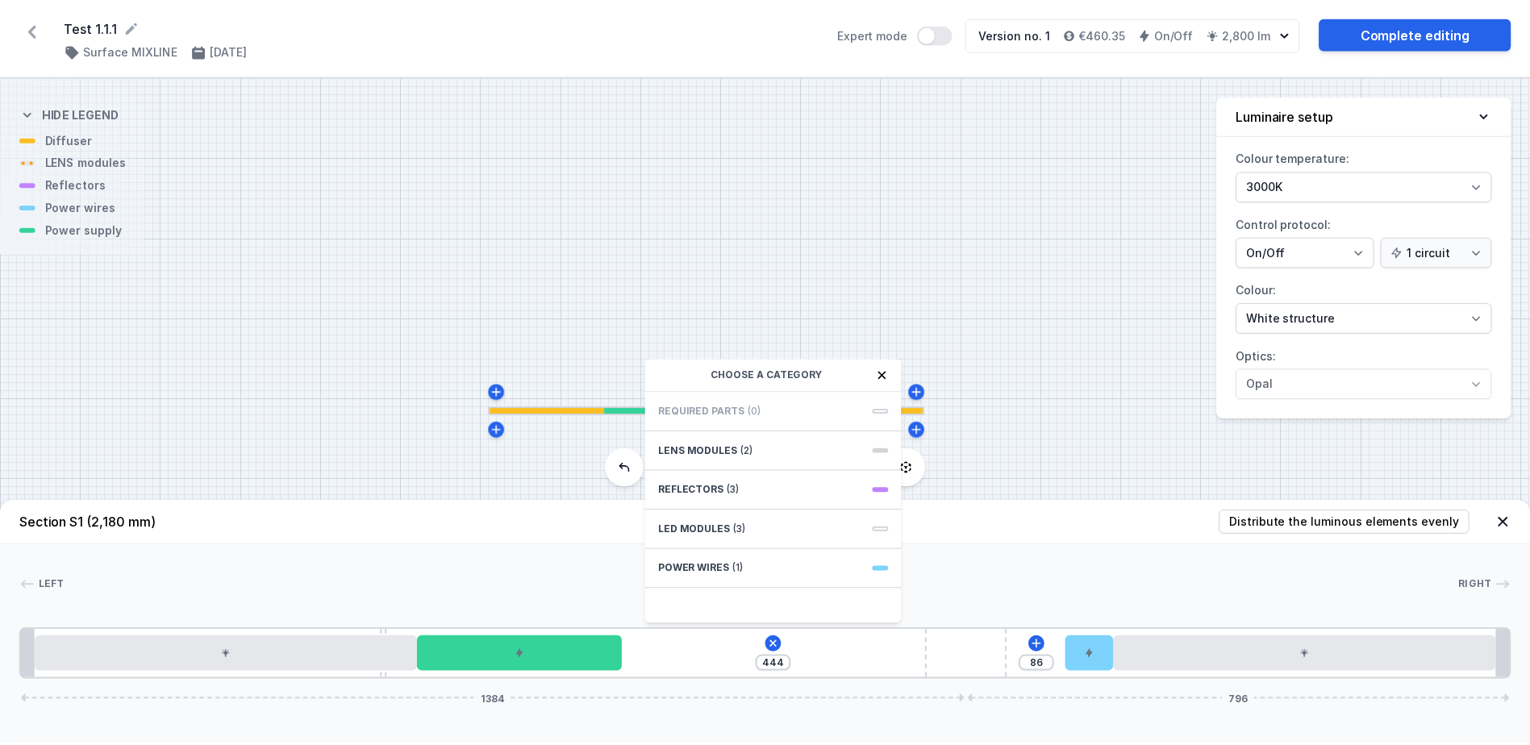
scroll to position [0, 0]
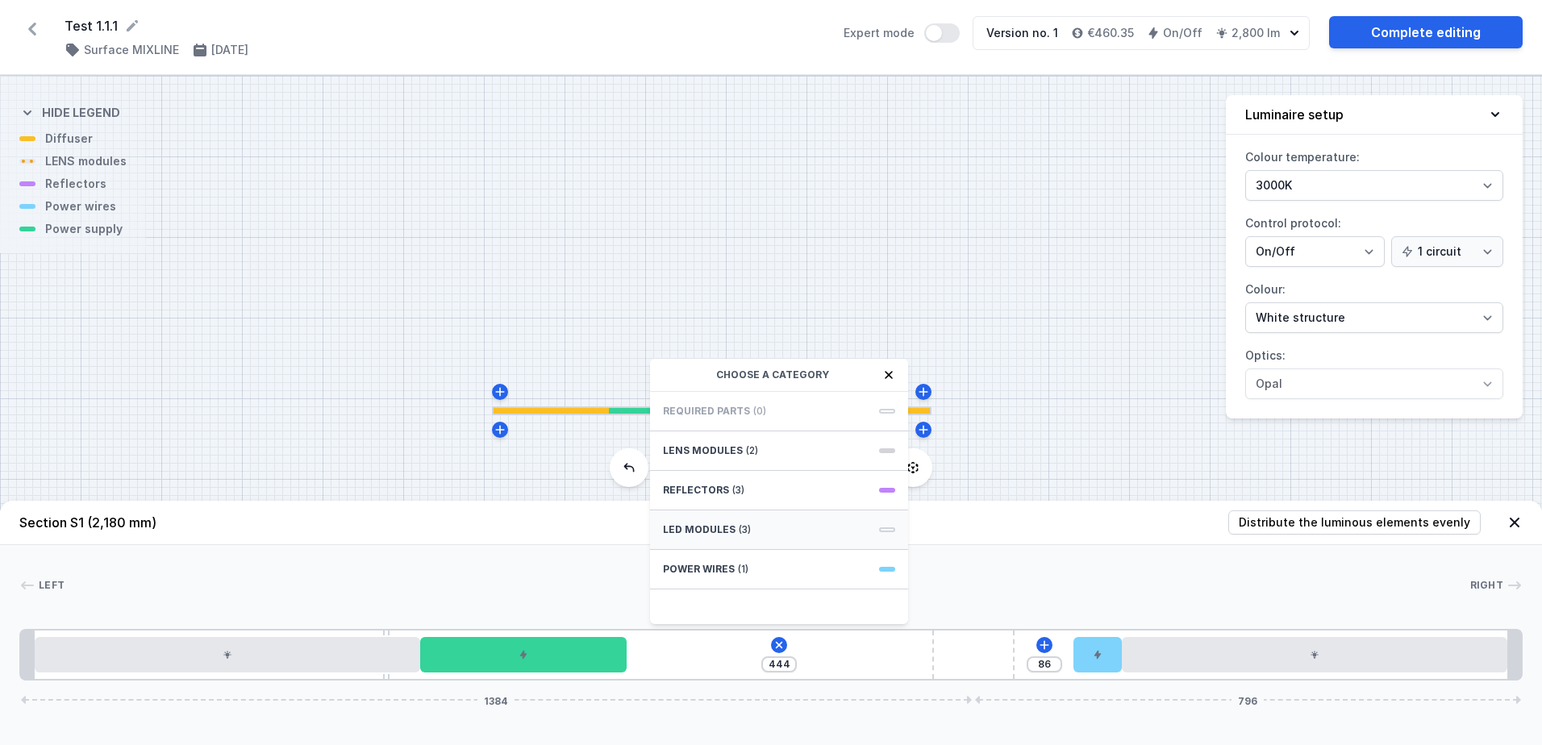
click at [731, 520] on div "LED modules (3)" at bounding box center [779, 530] width 258 height 40
click at [788, 405] on span "LED opal module 420mm" at bounding box center [779, 410] width 232 height 16
type input "24"
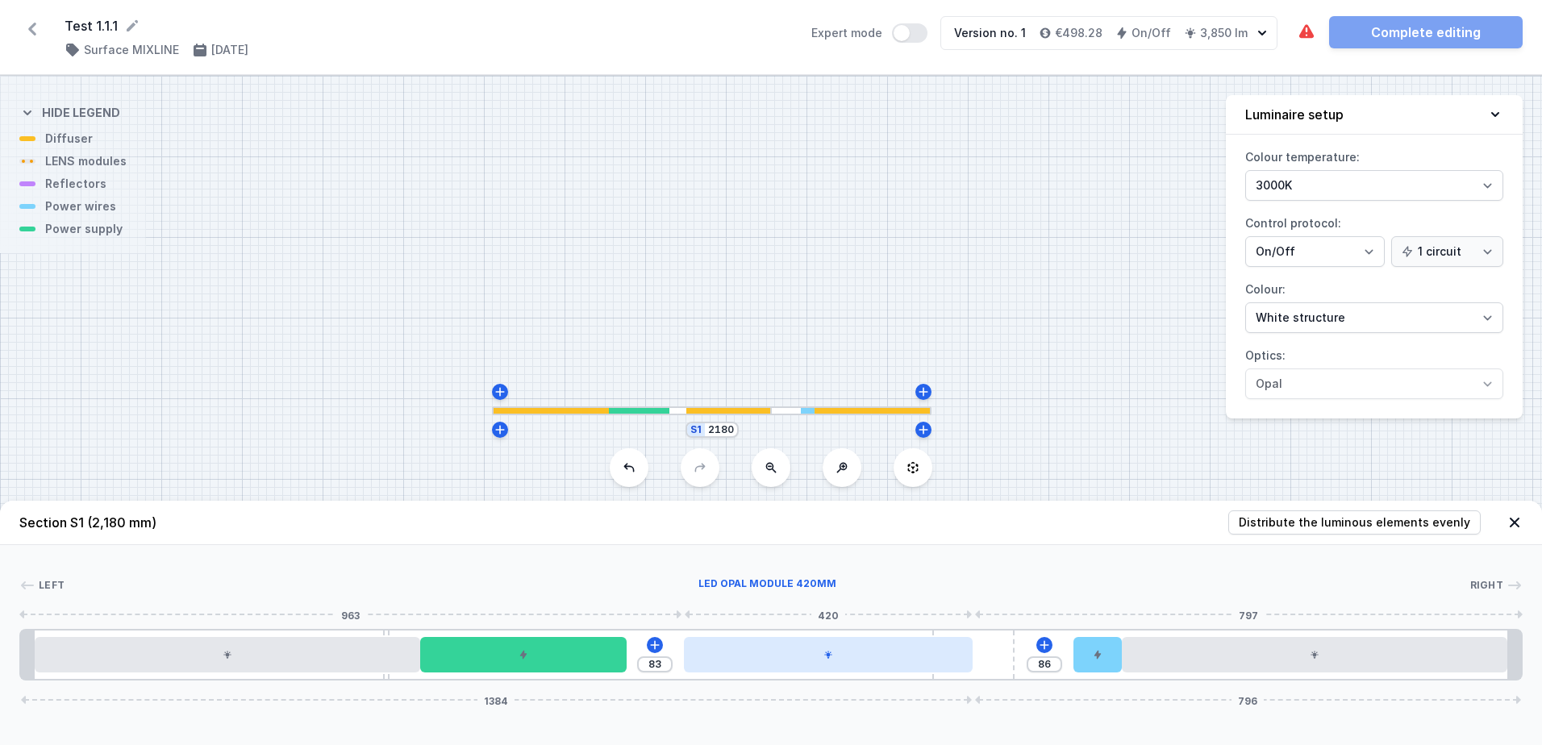
drag, startPoint x: 802, startPoint y: 667, endPoint x: 911, endPoint y: 666, distance: 108.9
click at [911, 666] on div at bounding box center [828, 654] width 289 height 35
click at [795, 659] on div at bounding box center [828, 654] width 289 height 35
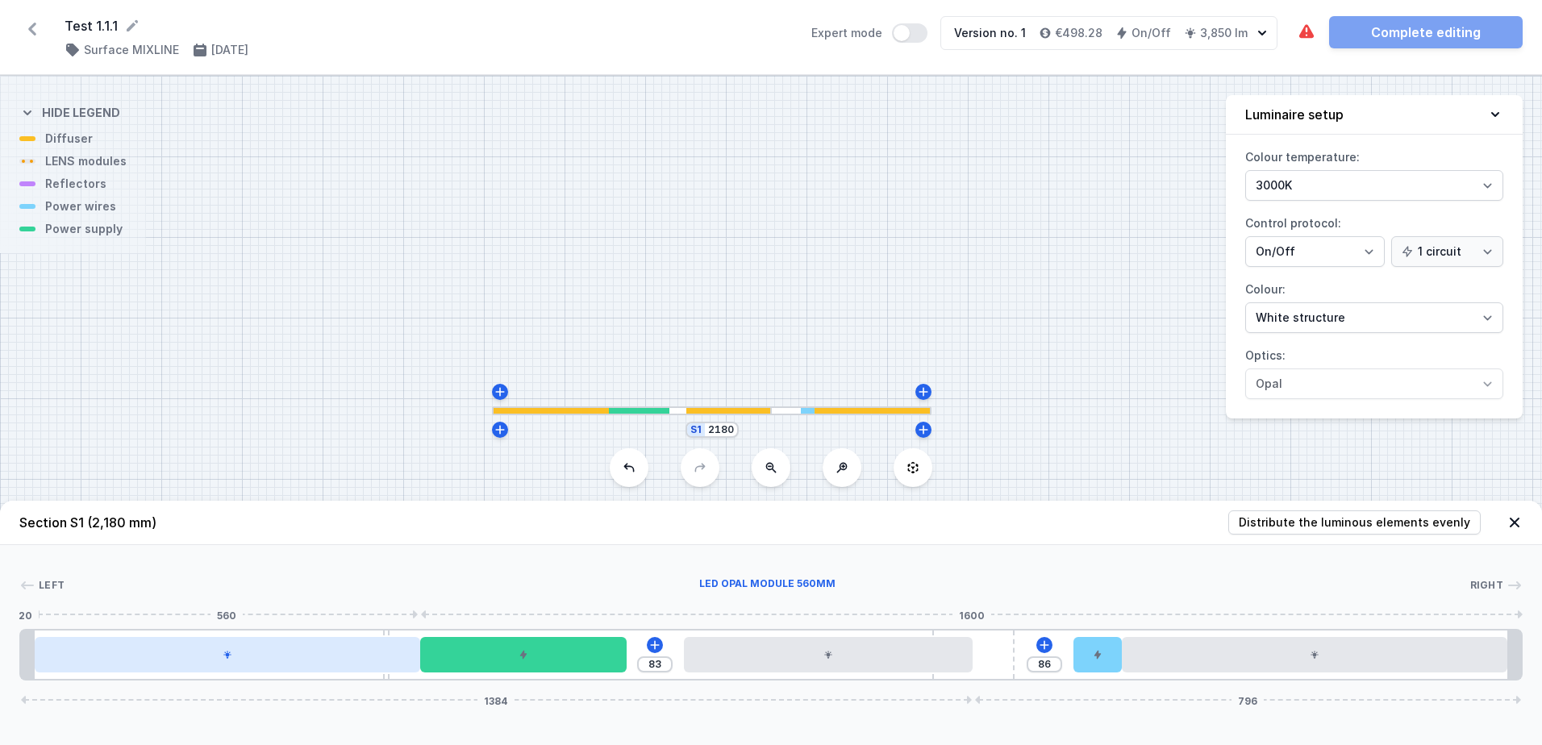
click at [356, 665] on div at bounding box center [227, 654] width 385 height 35
click at [296, 661] on div at bounding box center [227, 654] width 385 height 35
drag, startPoint x: 296, startPoint y: 661, endPoint x: 214, endPoint y: 657, distance: 82.3
click at [214, 657] on div at bounding box center [227, 654] width 385 height 35
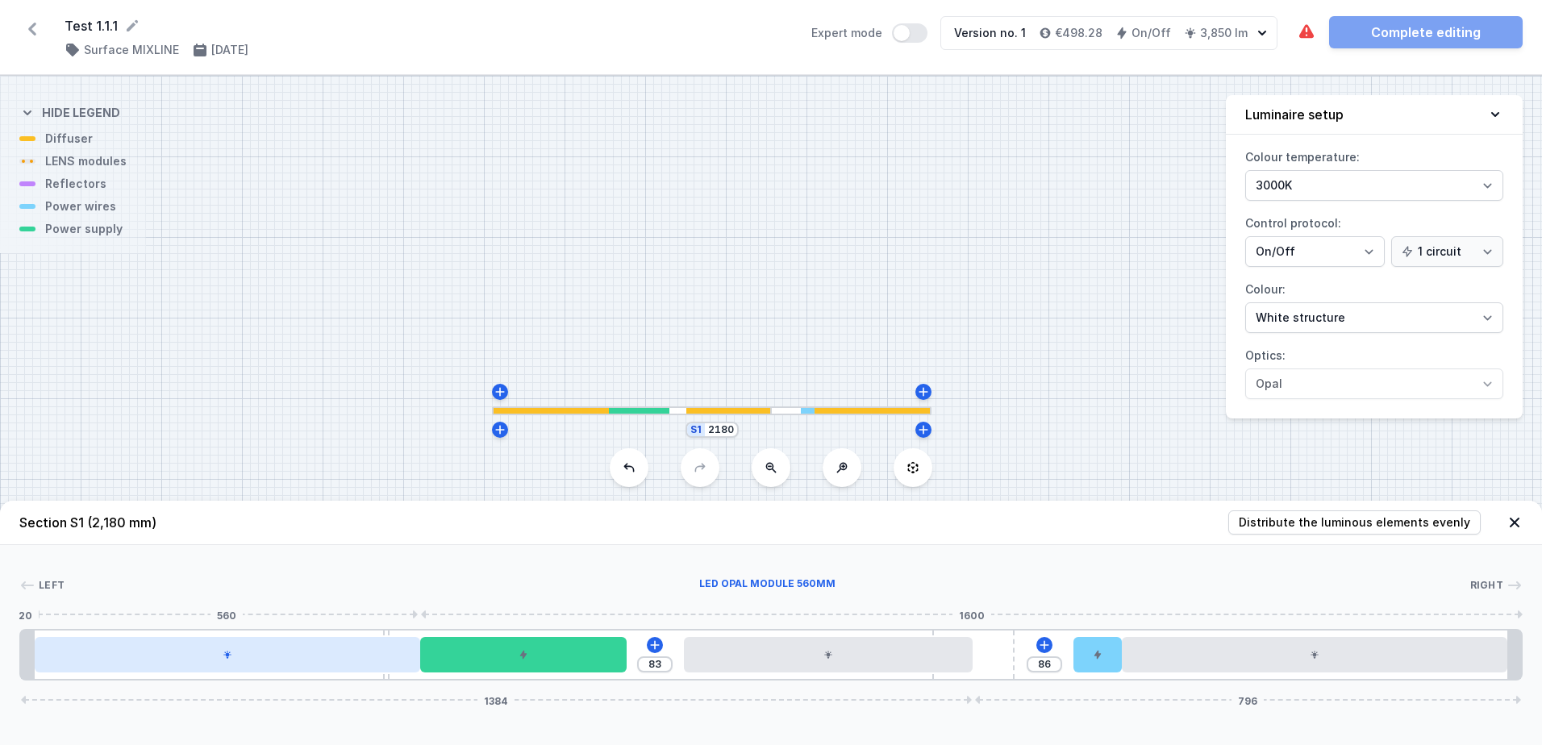
click at [214, 657] on div at bounding box center [227, 654] width 385 height 35
click at [236, 657] on div at bounding box center [227, 654] width 385 height 35
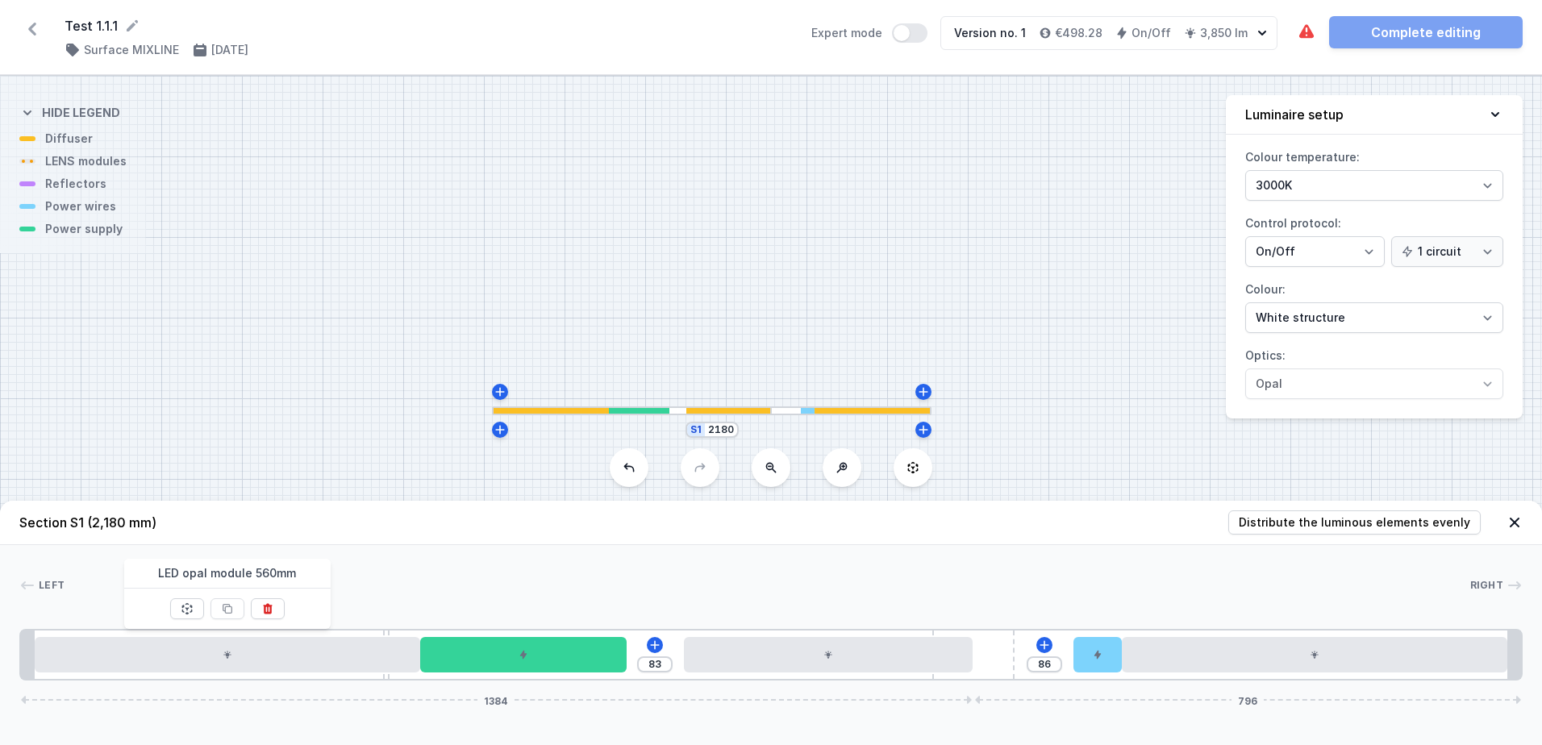
drag, startPoint x: 289, startPoint y: 613, endPoint x: 273, endPoint y: 611, distance: 16.2
click at [289, 612] on div at bounding box center [227, 609] width 206 height 40
click at [268, 610] on icon at bounding box center [267, 609] width 9 height 10
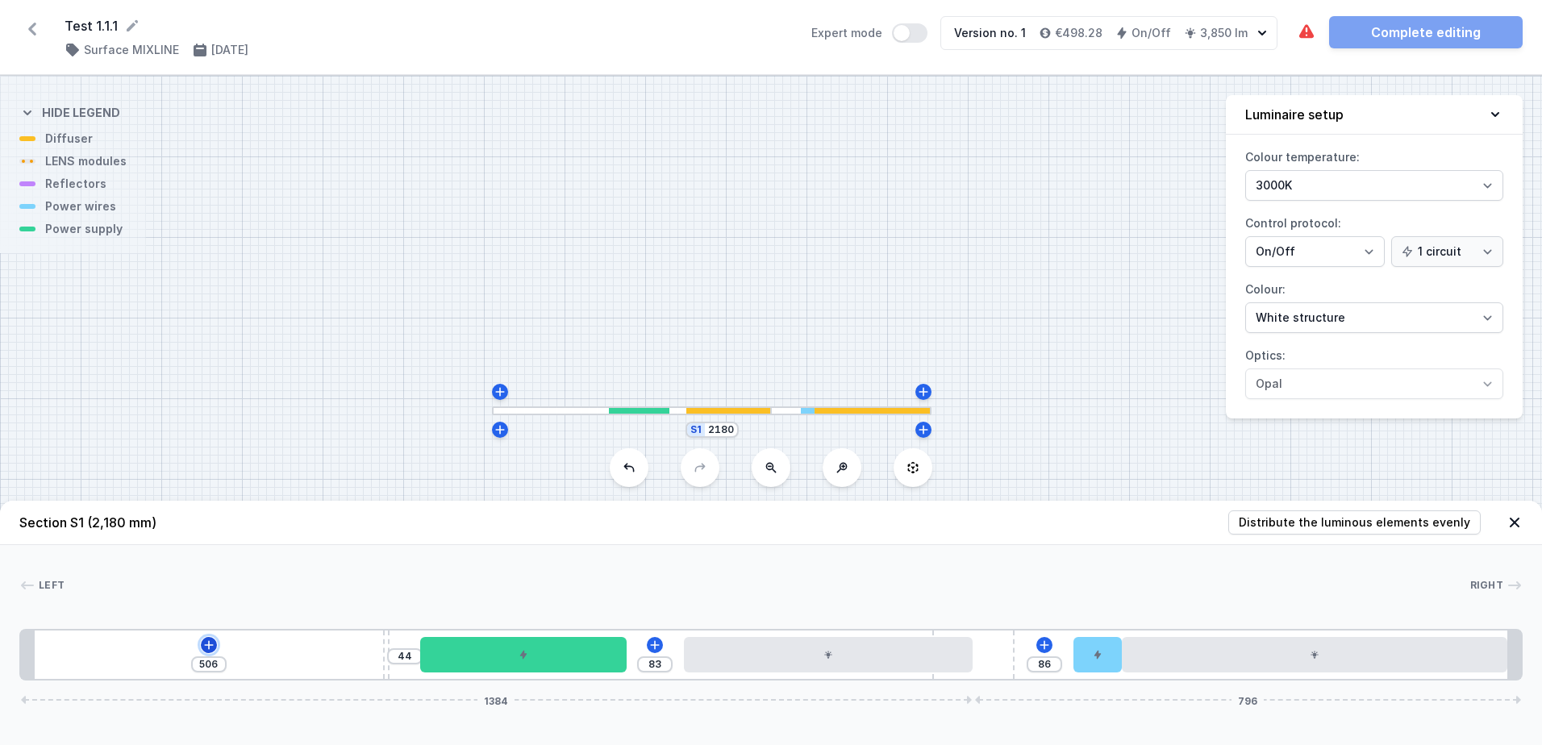
click at [206, 647] on icon at bounding box center [208, 645] width 13 height 13
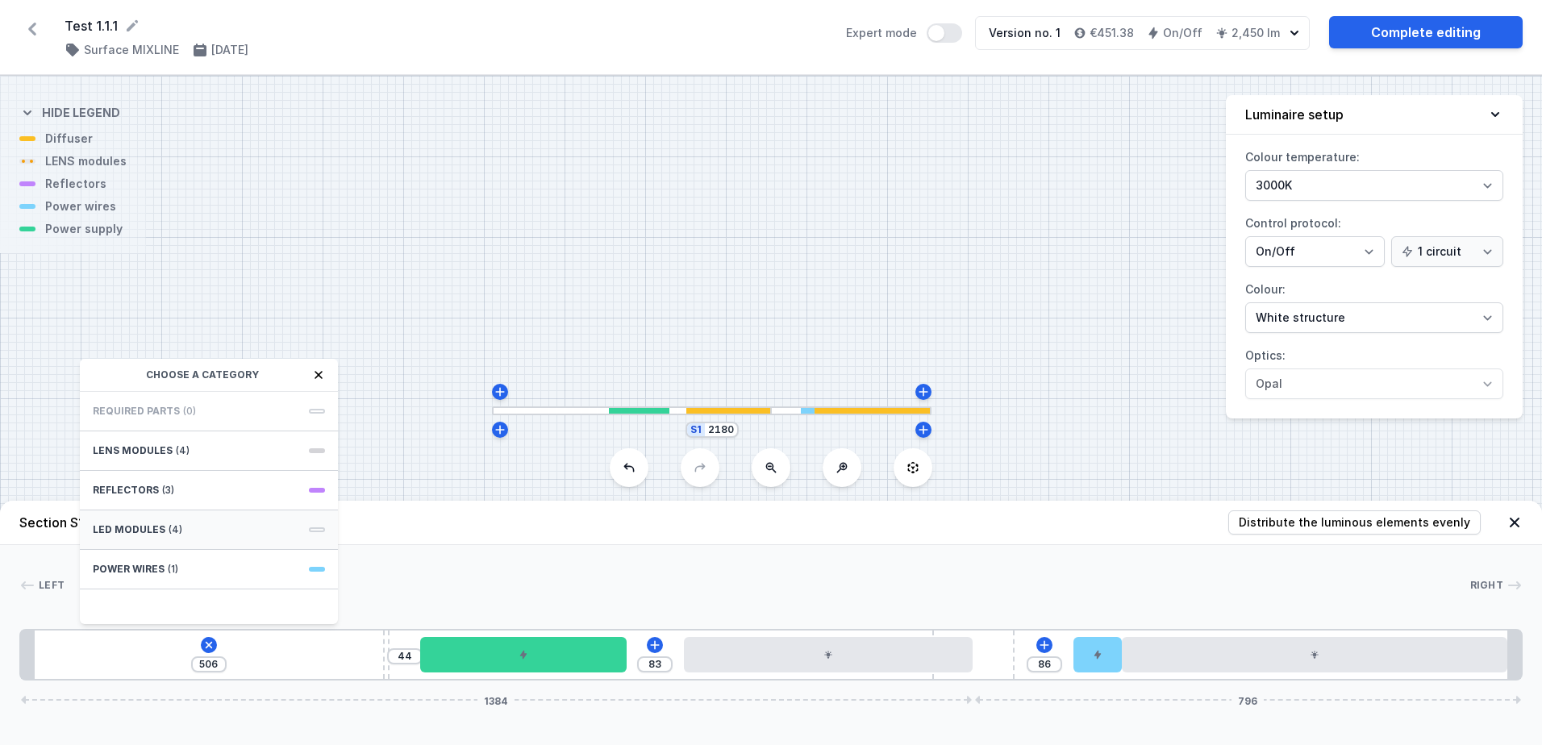
click at [201, 529] on div "LED modules (4)" at bounding box center [209, 530] width 258 height 40
click at [192, 406] on span "LED opal module 420mm" at bounding box center [209, 410] width 232 height 16
type input "86"
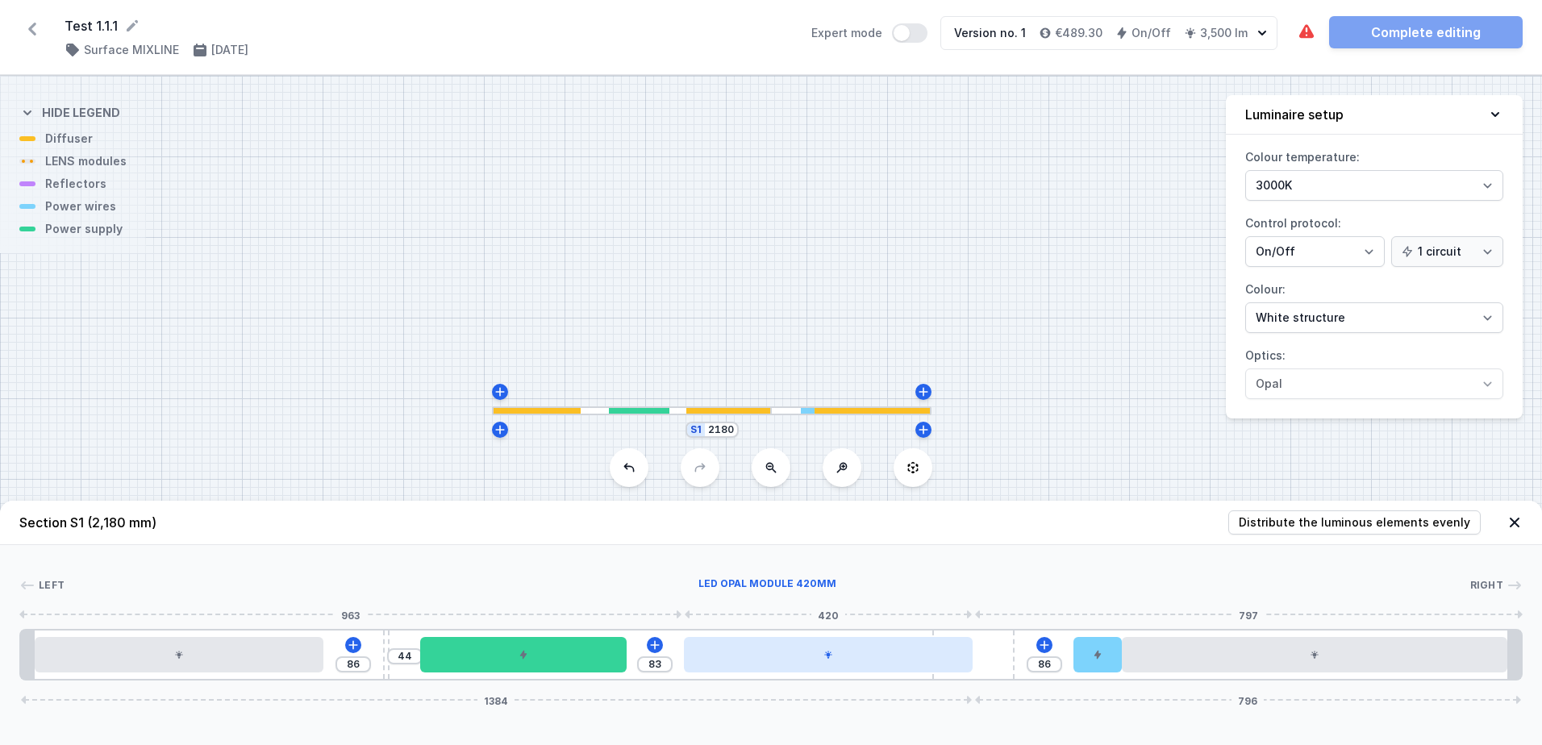
click at [848, 665] on div at bounding box center [828, 654] width 289 height 35
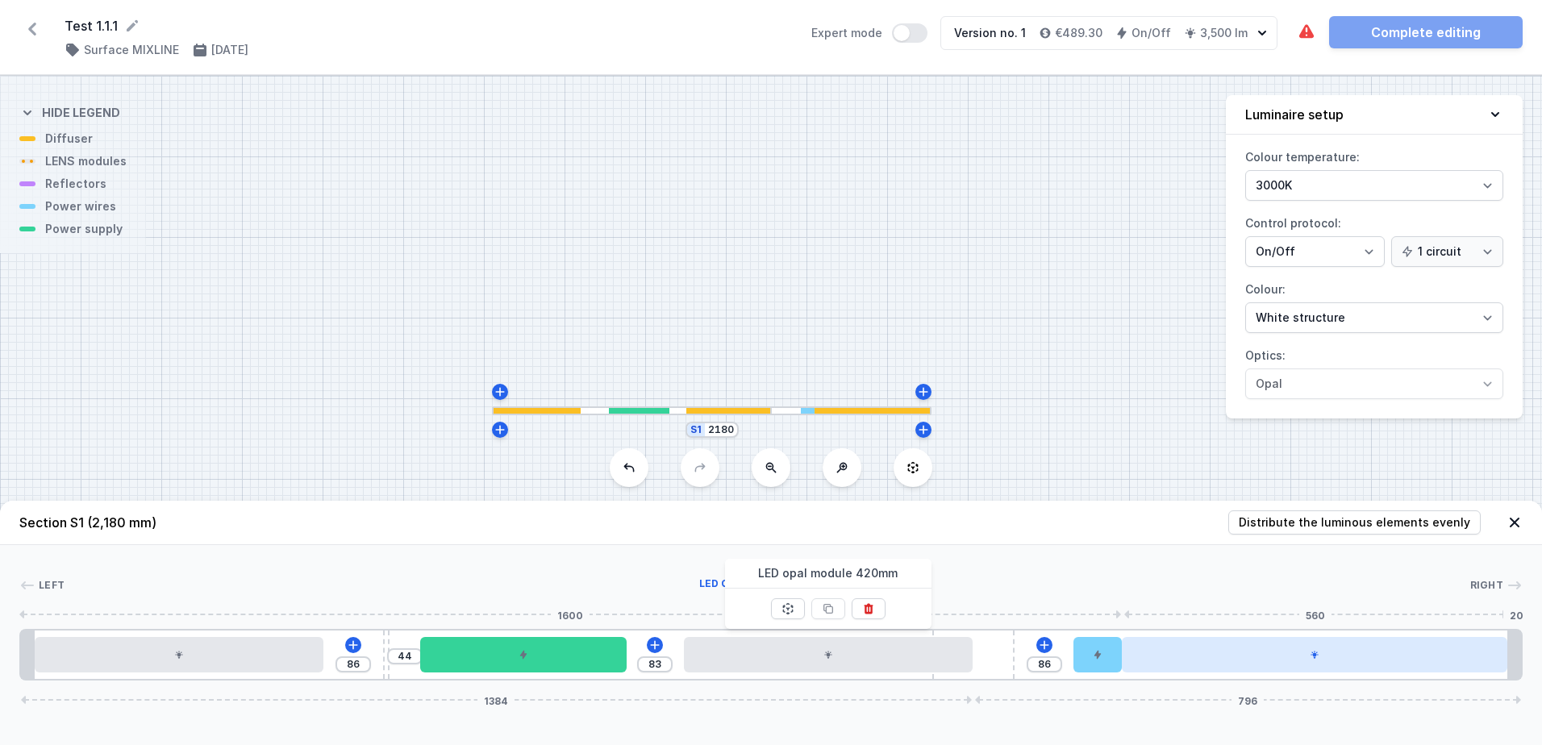
click at [1462, 654] on div at bounding box center [1314, 654] width 385 height 35
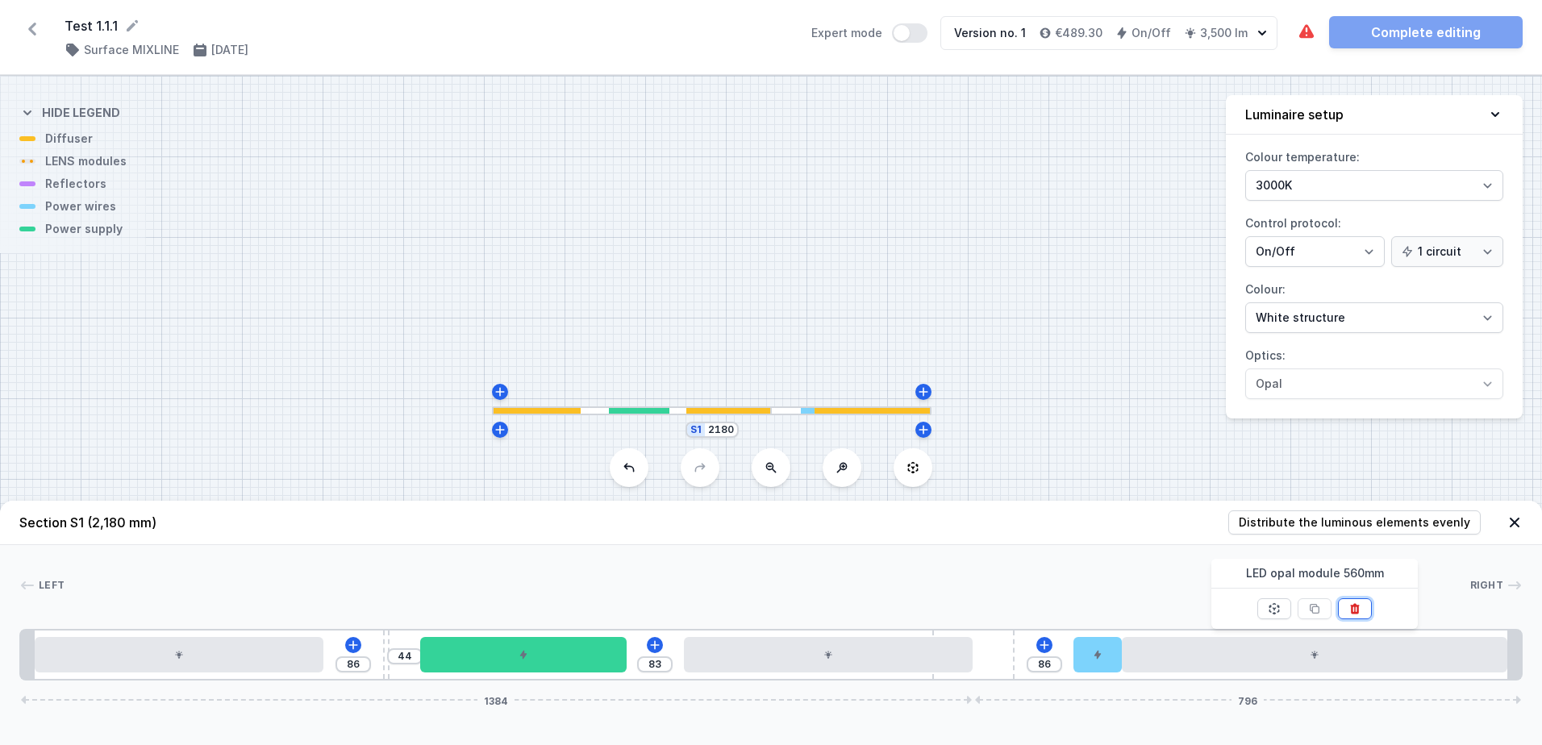
click at [1356, 610] on icon at bounding box center [1354, 608] width 13 height 13
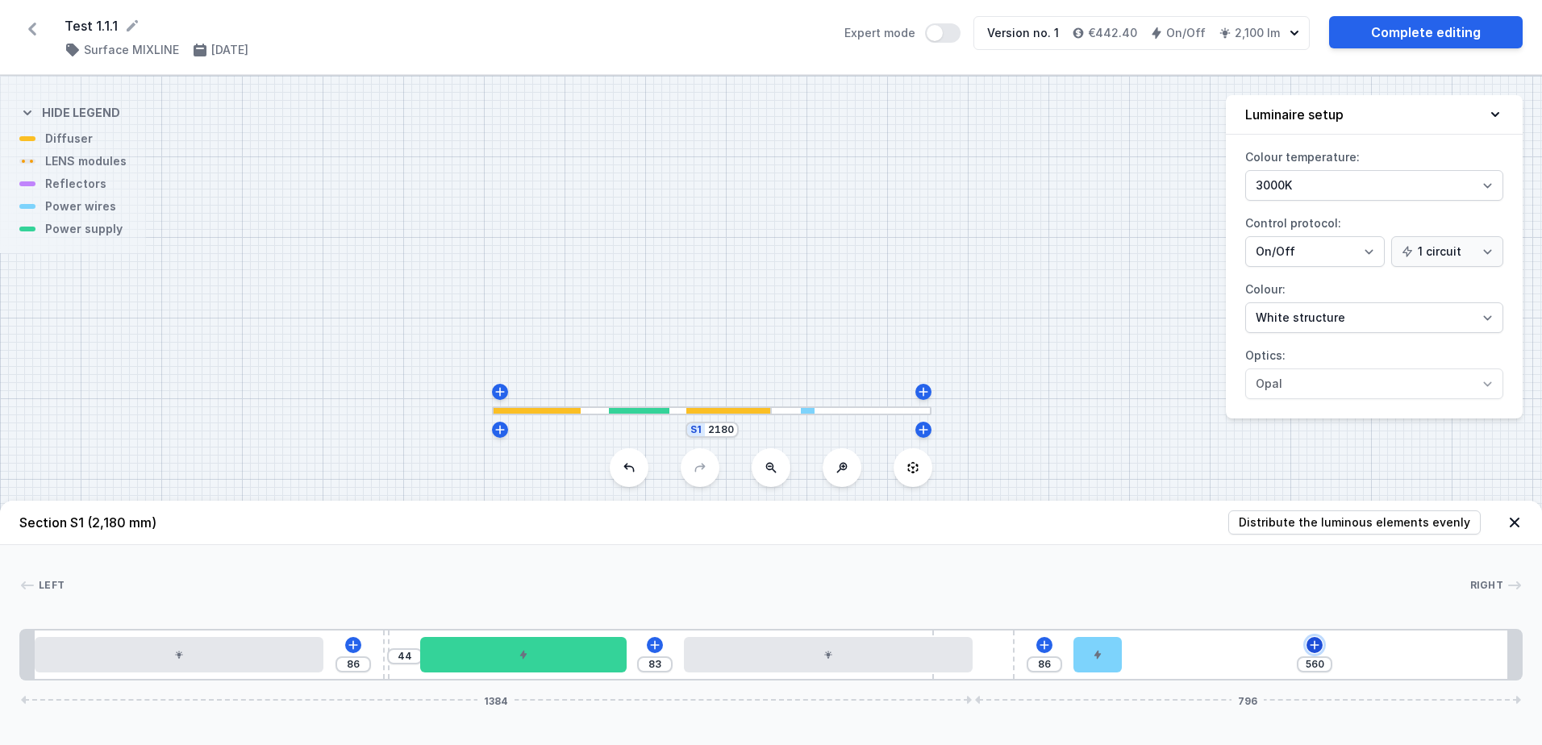
click at [1318, 644] on icon at bounding box center [1314, 645] width 13 height 13
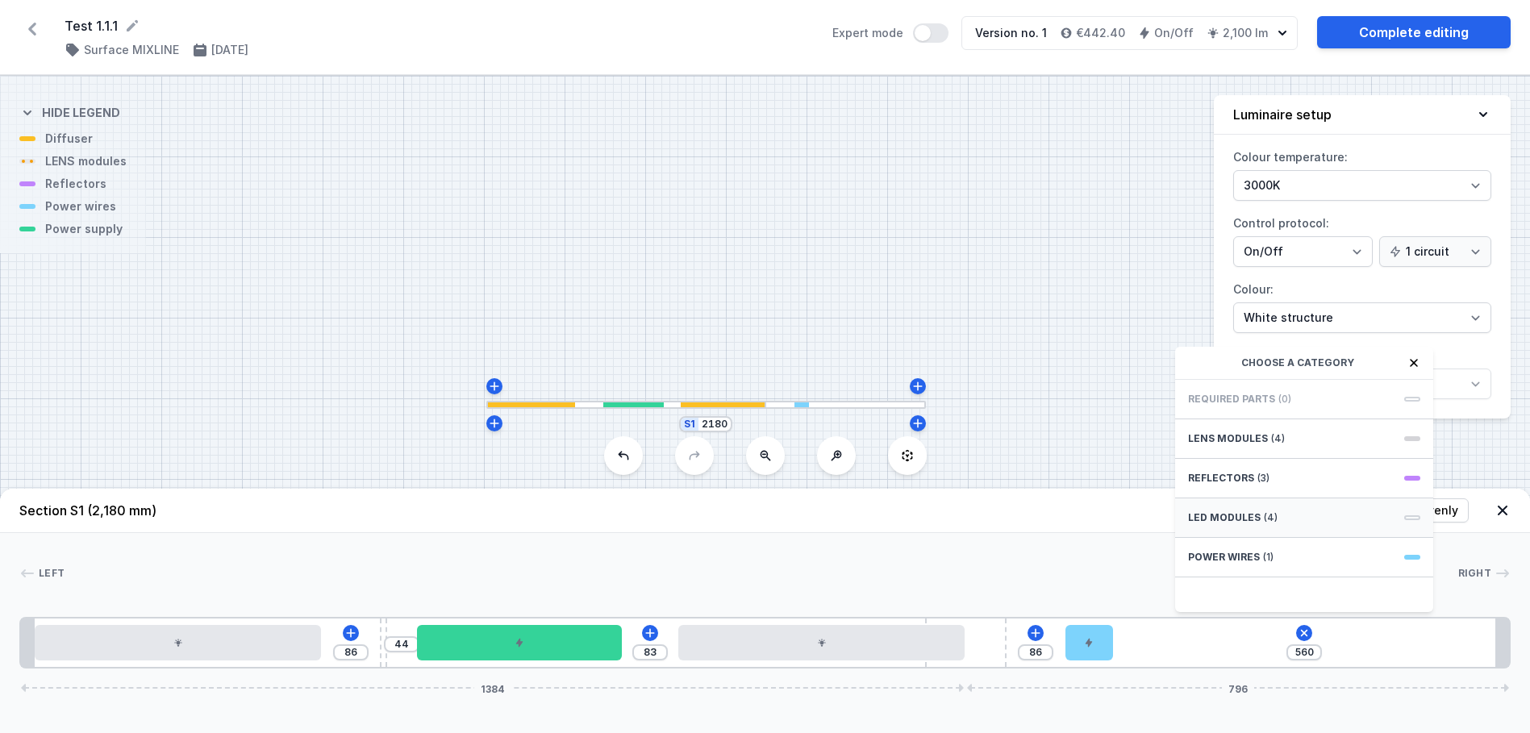
click at [1259, 531] on div "LED modules (4)" at bounding box center [1304, 518] width 258 height 40
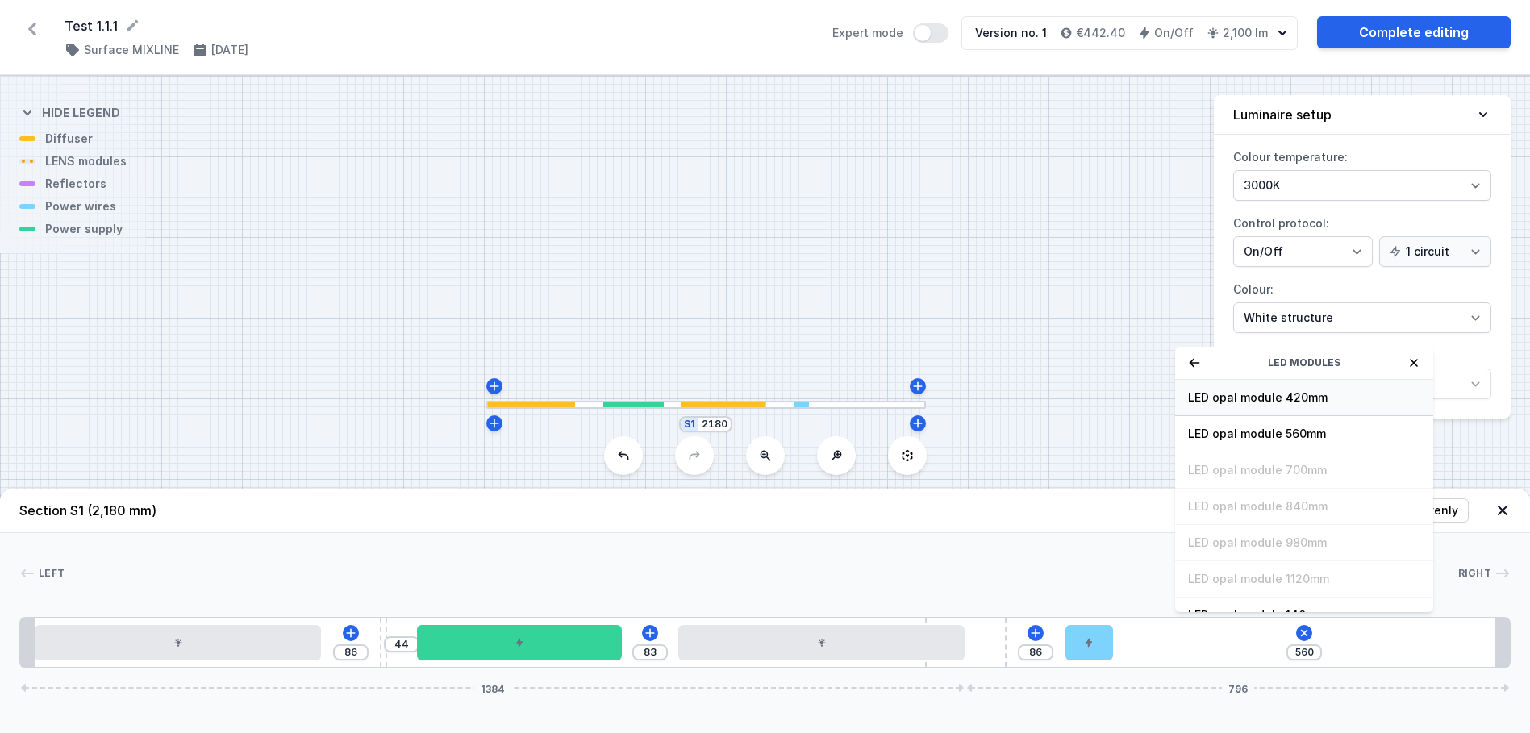
click at [1268, 406] on span "LED opal module 420mm" at bounding box center [1304, 397] width 232 height 16
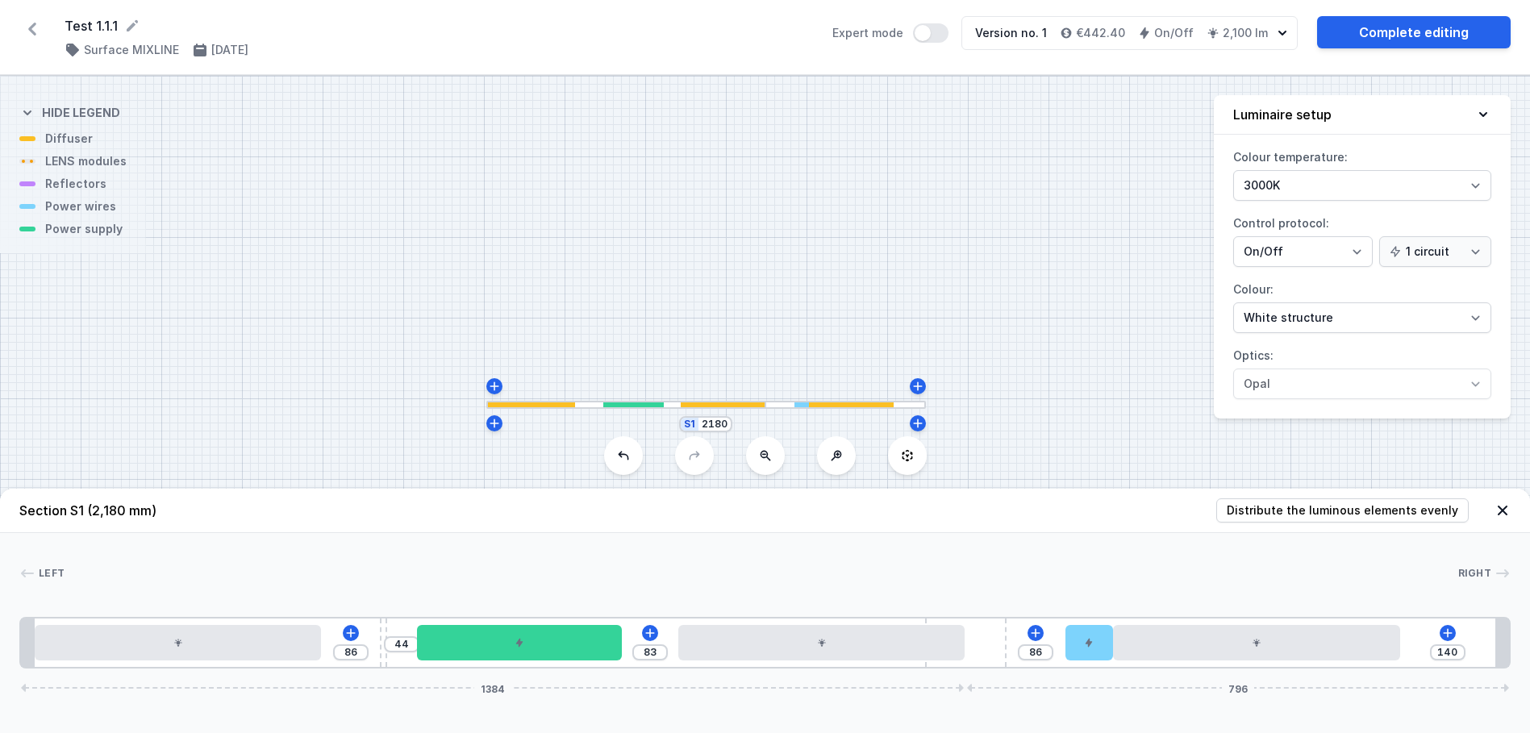
type input "140"
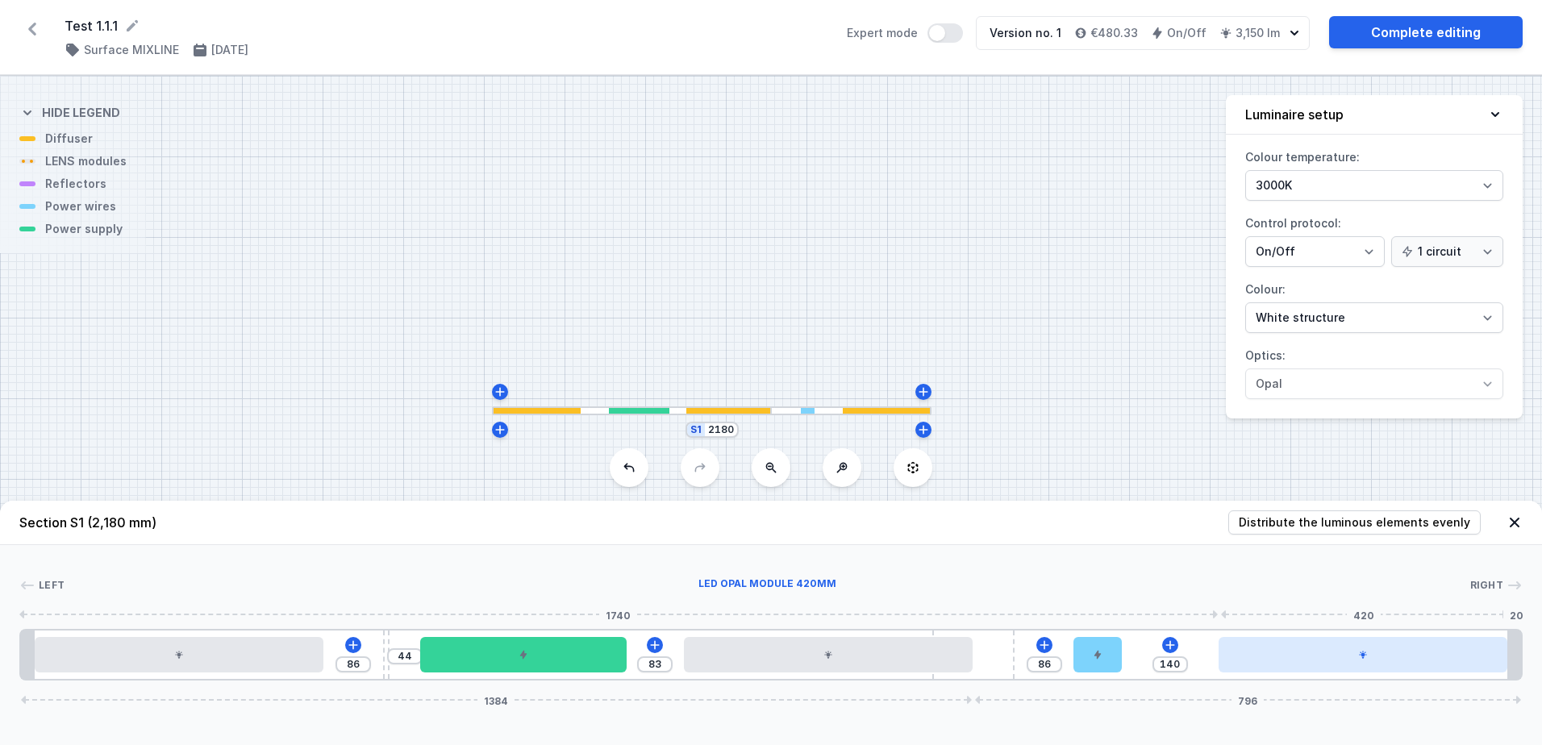
drag, startPoint x: 1299, startPoint y: 651, endPoint x: 1422, endPoint y: 650, distance: 123.4
click at [1422, 650] on div at bounding box center [1362, 654] width 289 height 35
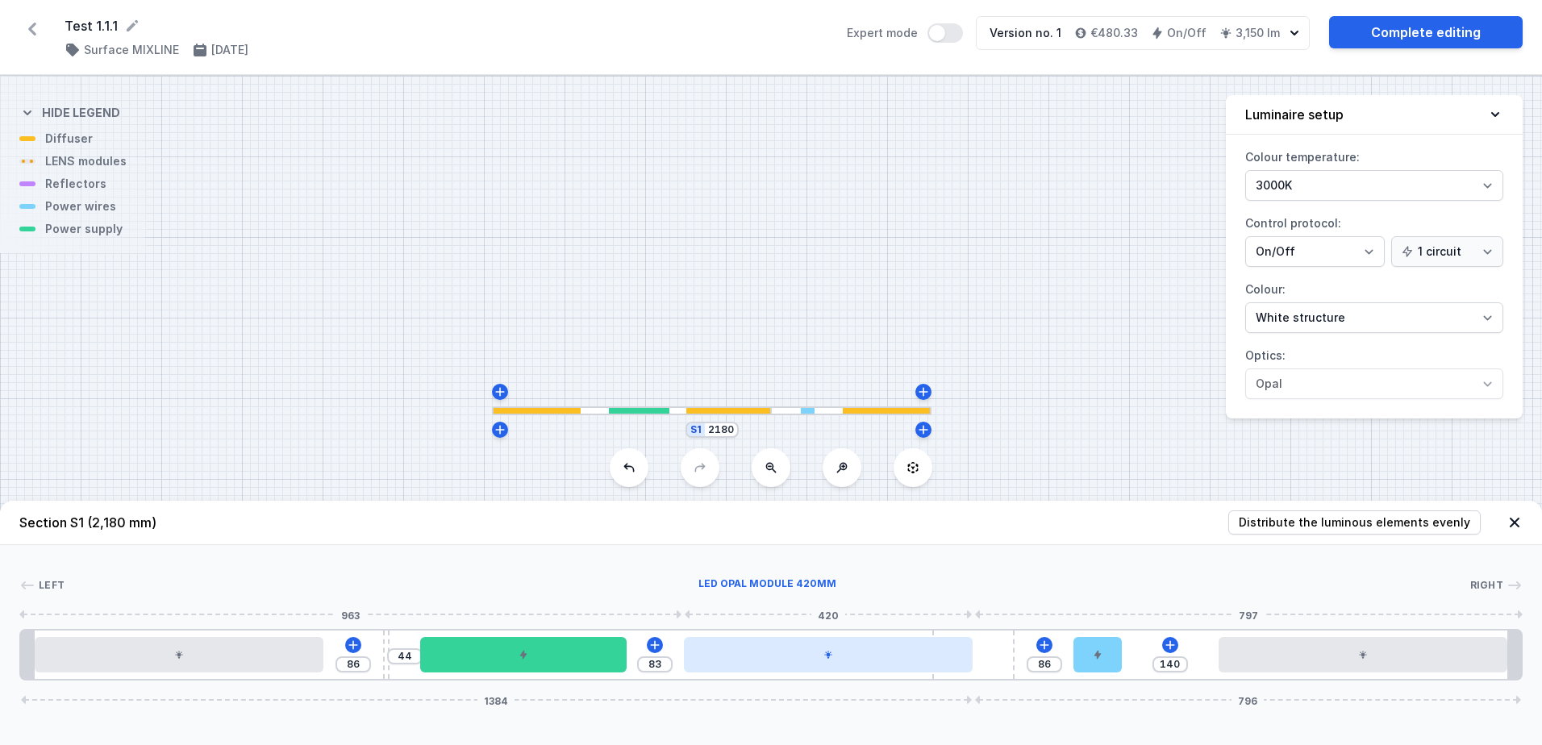
click at [800, 657] on div at bounding box center [828, 654] width 289 height 35
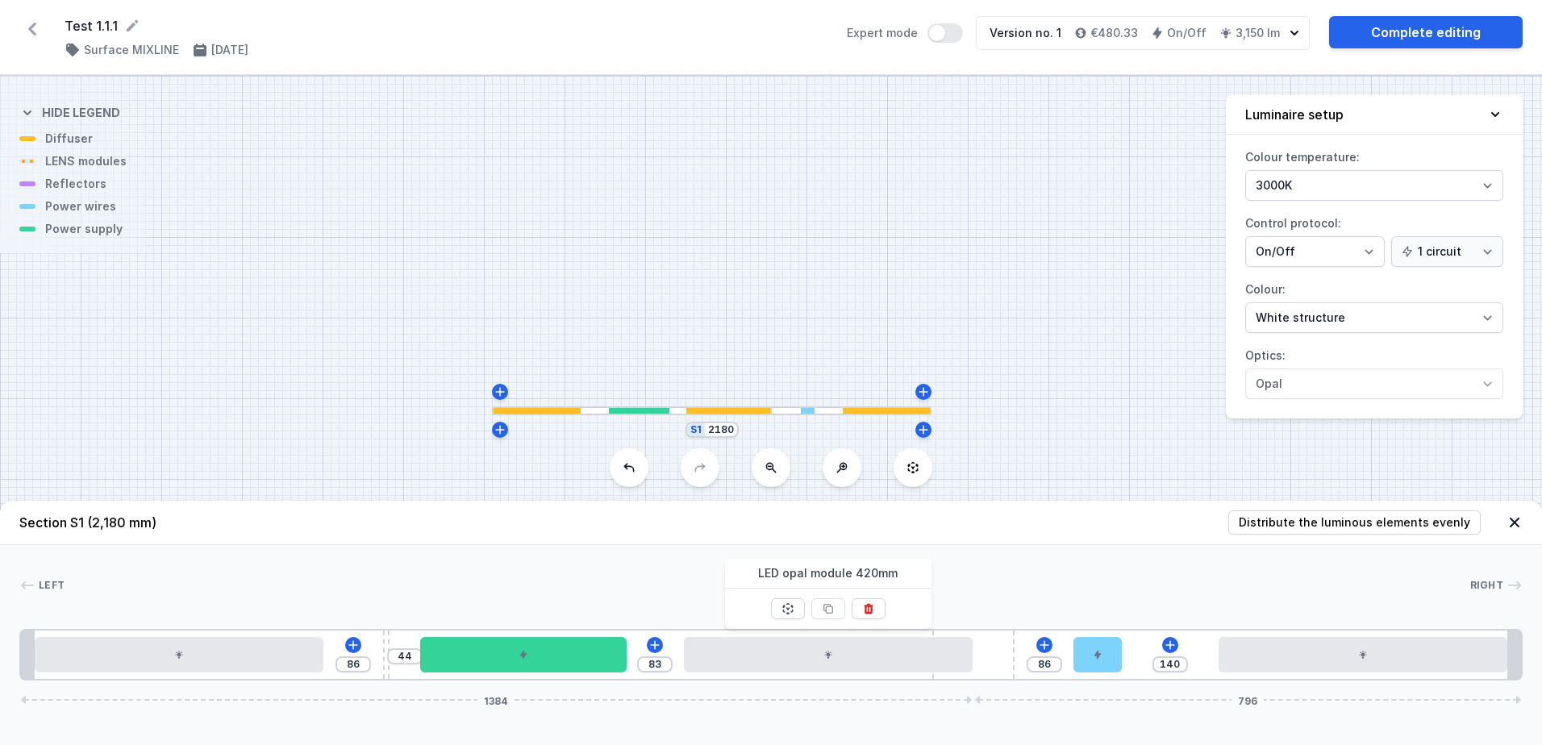
click at [1114, 547] on div "Left Right 1 2 3 4 2 5 6 2 1 86 44 83 86 140 1384 796 20 420 86 10 44 300 83 42…" at bounding box center [771, 612] width 1542 height 135
click at [1295, 33] on icon "button" at bounding box center [1294, 33] width 8 height 5
click at [1295, 31] on icon "button" at bounding box center [1294, 33] width 16 height 16
click at [1293, 34] on icon "button" at bounding box center [1294, 33] width 8 height 5
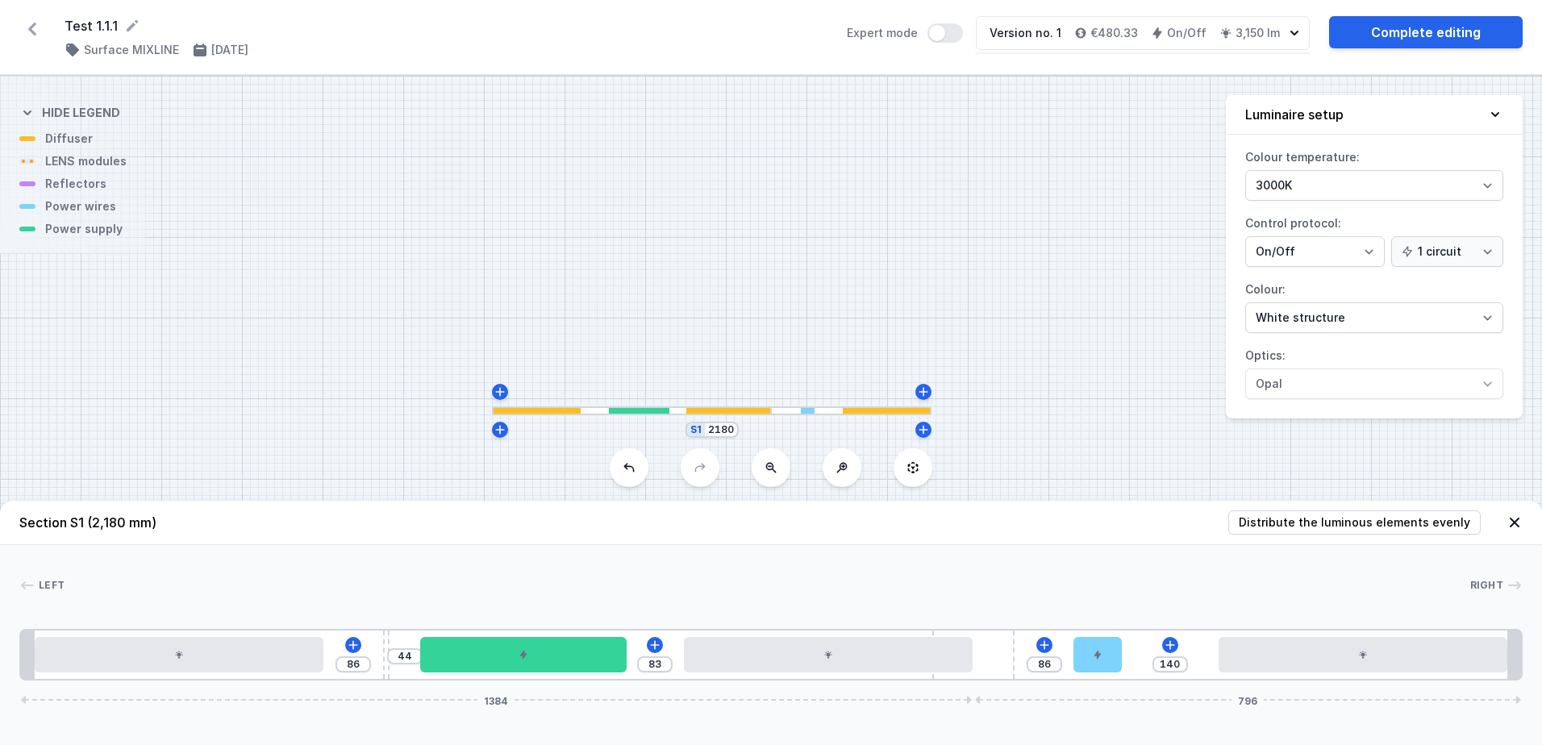
click at [1200, 556] on div "Left Right 1 2 3 4 2 5 6 2 1 86 44 83 86 140 1384 796 20 420 86 10 44 300 83 42…" at bounding box center [771, 612] width 1542 height 135
click at [1399, 29] on link "Complete editing" at bounding box center [1426, 32] width 194 height 32
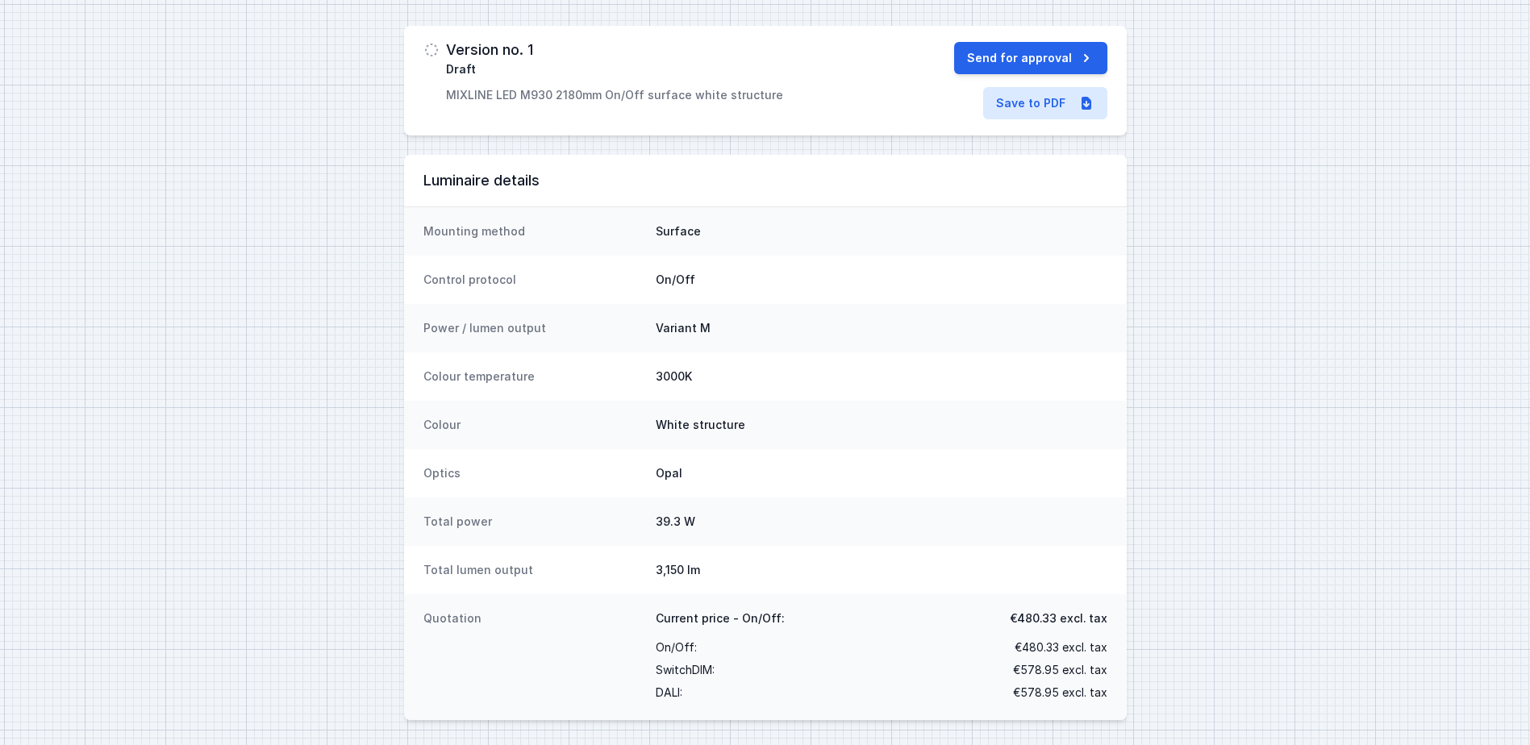
scroll to position [77, 0]
drag, startPoint x: 713, startPoint y: 327, endPoint x: 639, endPoint y: 331, distance: 73.5
click at [639, 331] on div "Power / lumen output Variant M" at bounding box center [765, 327] width 722 height 48
drag, startPoint x: 639, startPoint y: 331, endPoint x: 638, endPoint y: 340, distance: 9.0
click at [638, 340] on div "Power / lumen output Variant M" at bounding box center [765, 327] width 722 height 48
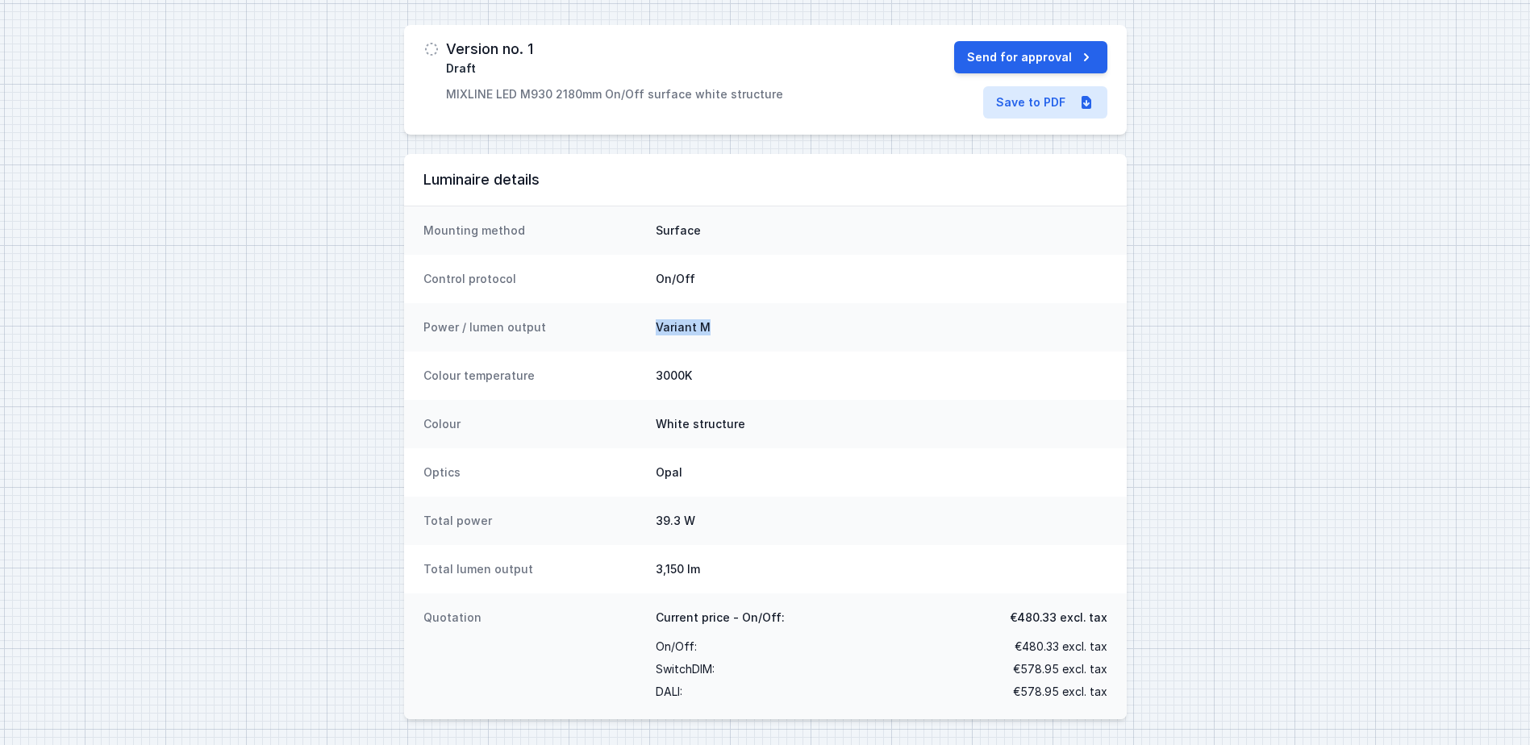
drag, startPoint x: 714, startPoint y: 331, endPoint x: 647, endPoint y: 328, distance: 67.8
click at [647, 328] on div "Power / lumen output Variant M" at bounding box center [765, 327] width 722 height 48
click at [647, 332] on div "Power / lumen output Variant M" at bounding box center [765, 327] width 722 height 48
click at [676, 533] on div "Total power 39.3 W" at bounding box center [765, 521] width 722 height 48
drag, startPoint x: 701, startPoint y: 573, endPoint x: 648, endPoint y: 522, distance: 74.1
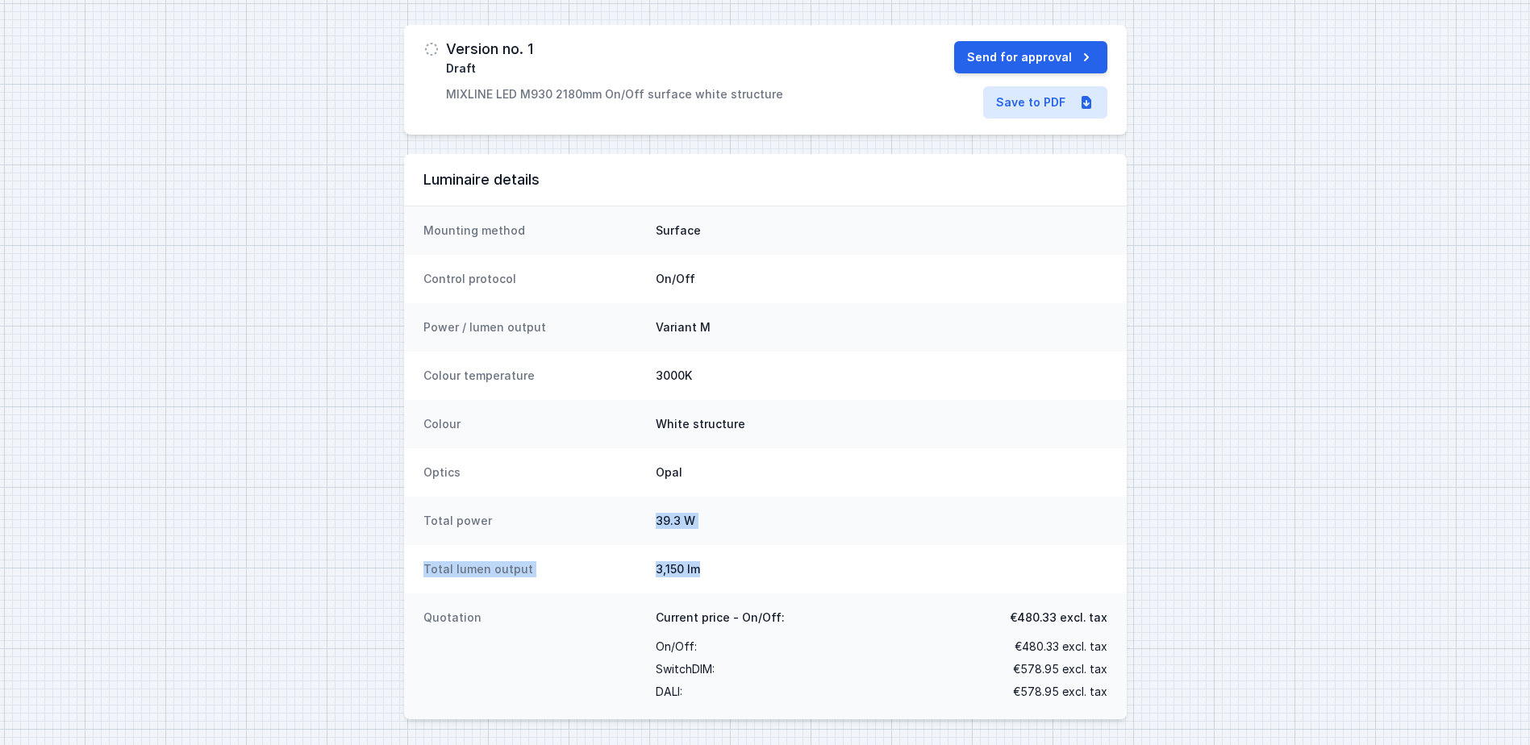
click at [648, 522] on dl "Mounting method Surface Control protocol On/Off Power / lumen output Variant M …" at bounding box center [765, 462] width 722 height 513
click at [648, 521] on div "Total power 39.3 W" at bounding box center [765, 521] width 722 height 48
click at [717, 572] on dd "3,150 lm" at bounding box center [882, 569] width 452 height 16
drag, startPoint x: 714, startPoint y: 581, endPoint x: 650, endPoint y: 555, distance: 68.7
click at [650, 555] on div "Total lumen output 3,150 lm" at bounding box center [765, 569] width 722 height 48
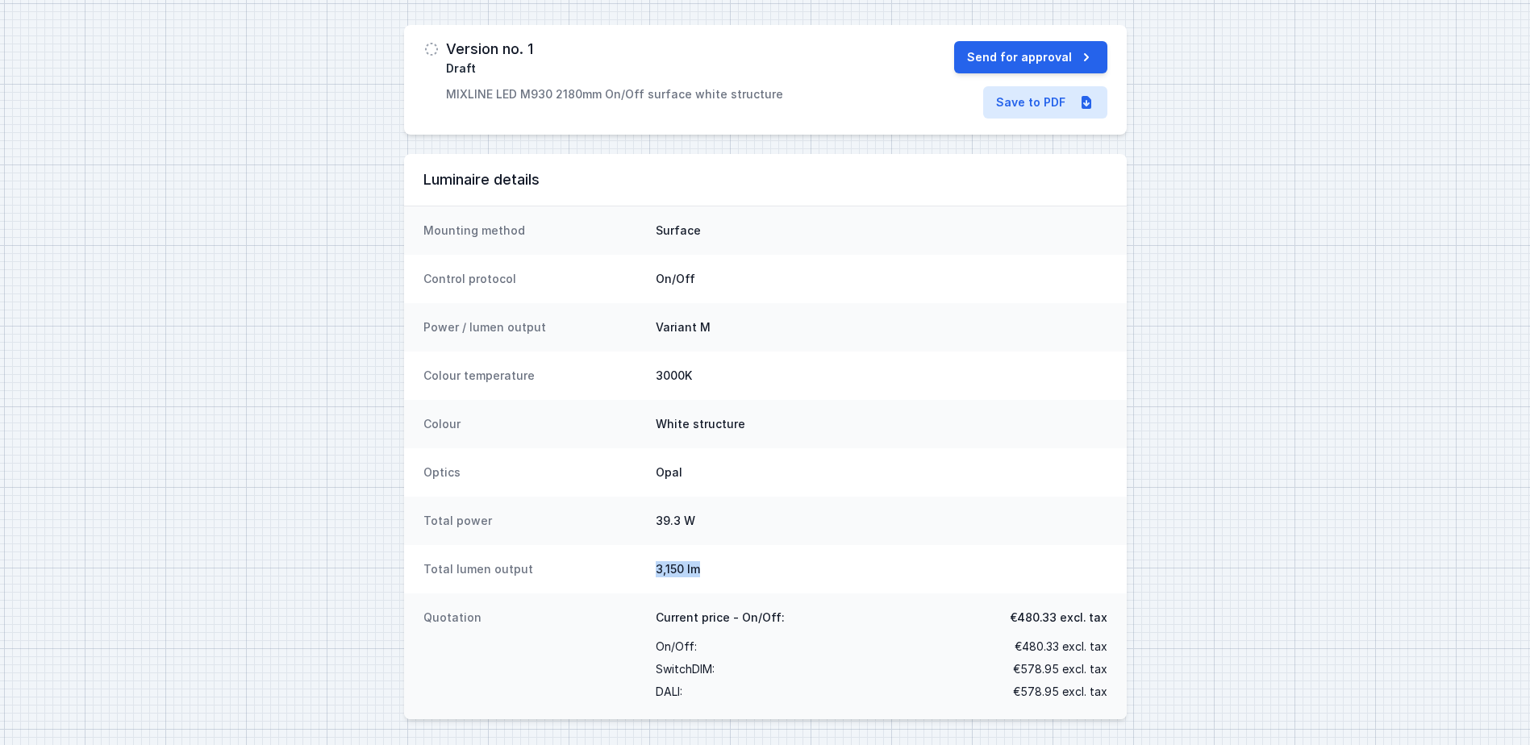
click at [650, 555] on div "Total lumen output 3,150 lm" at bounding box center [765, 569] width 722 height 48
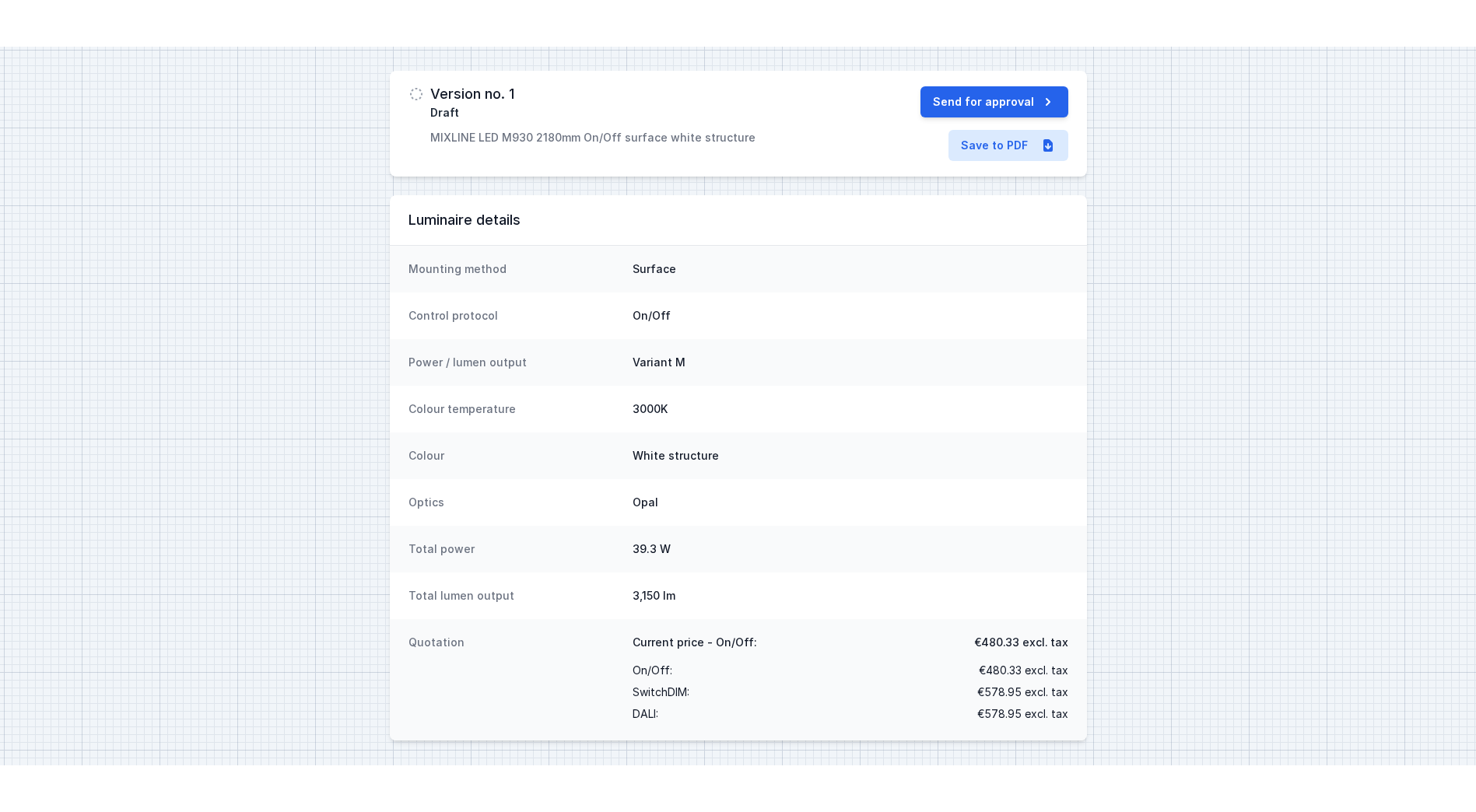
scroll to position [0, 0]
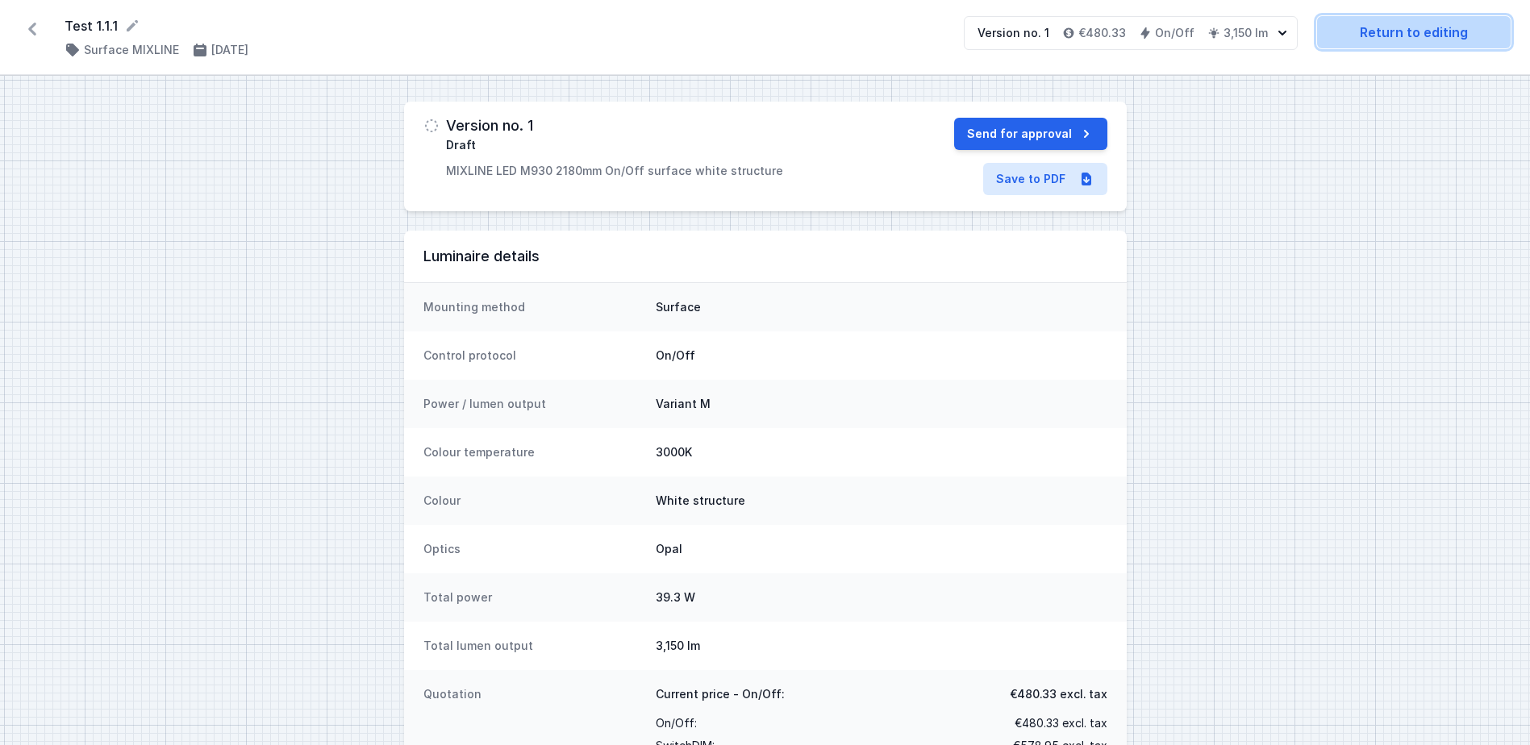
click at [1426, 22] on link "Return to editing" at bounding box center [1414, 32] width 194 height 32
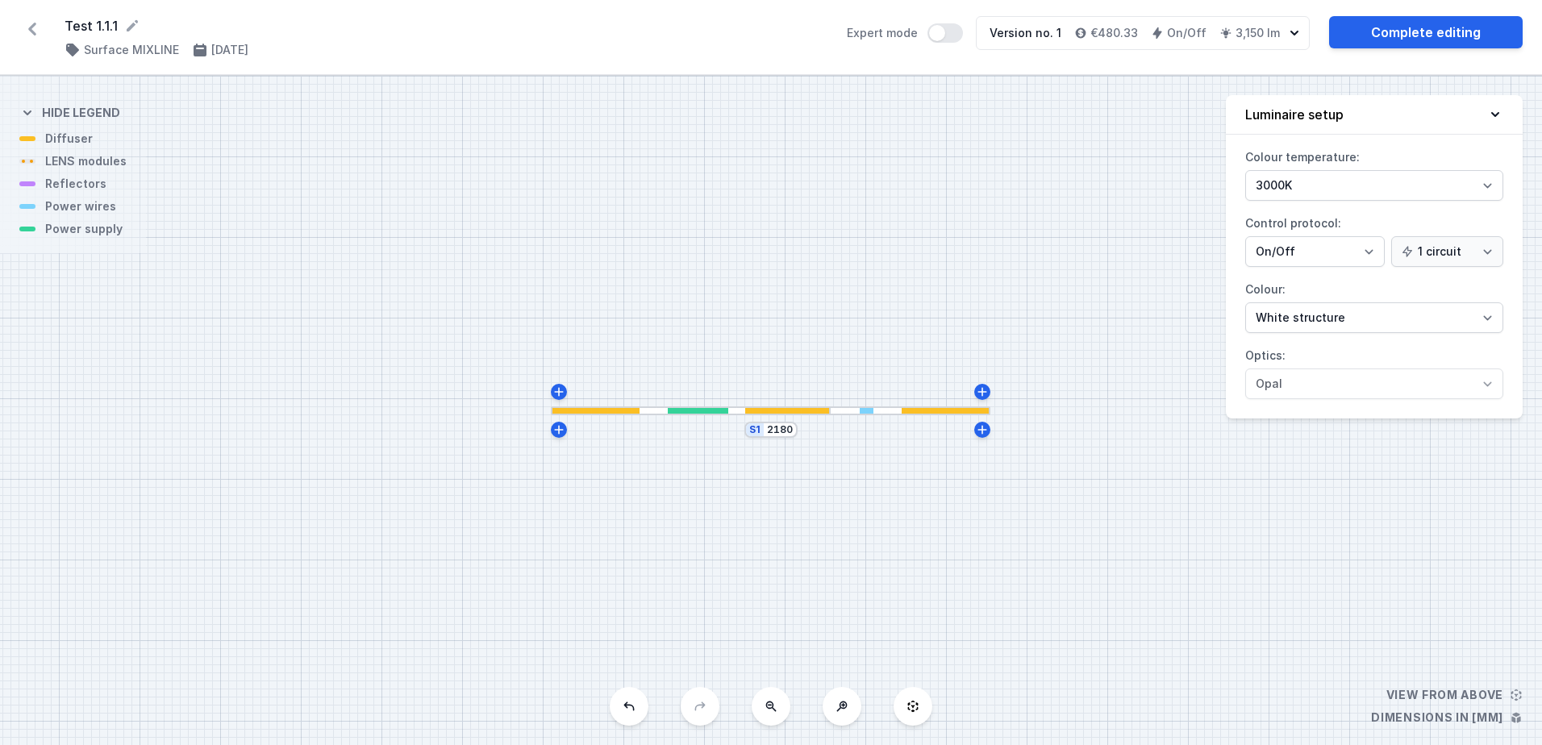
click at [811, 408] on div at bounding box center [787, 411] width 85 height 6
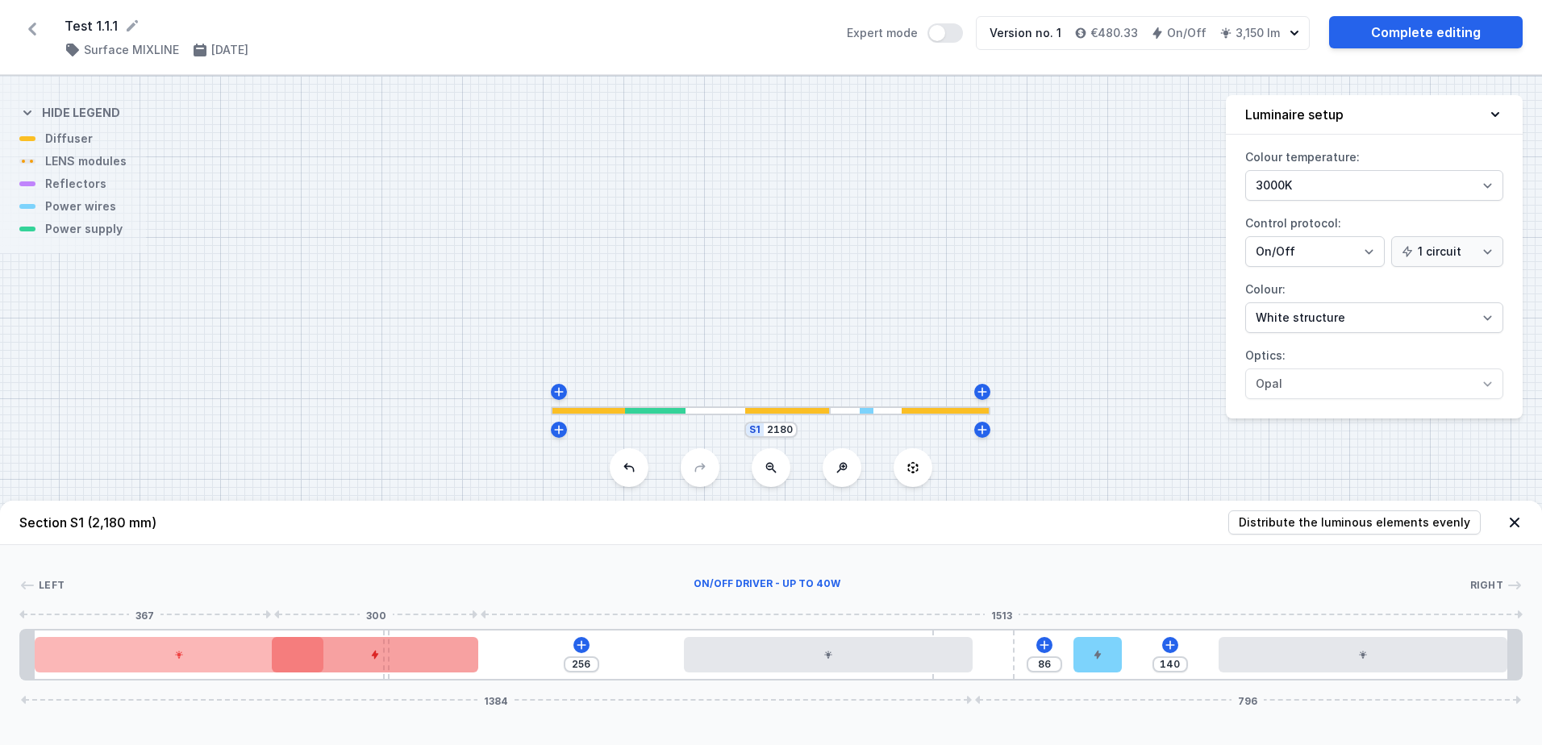
type input "223"
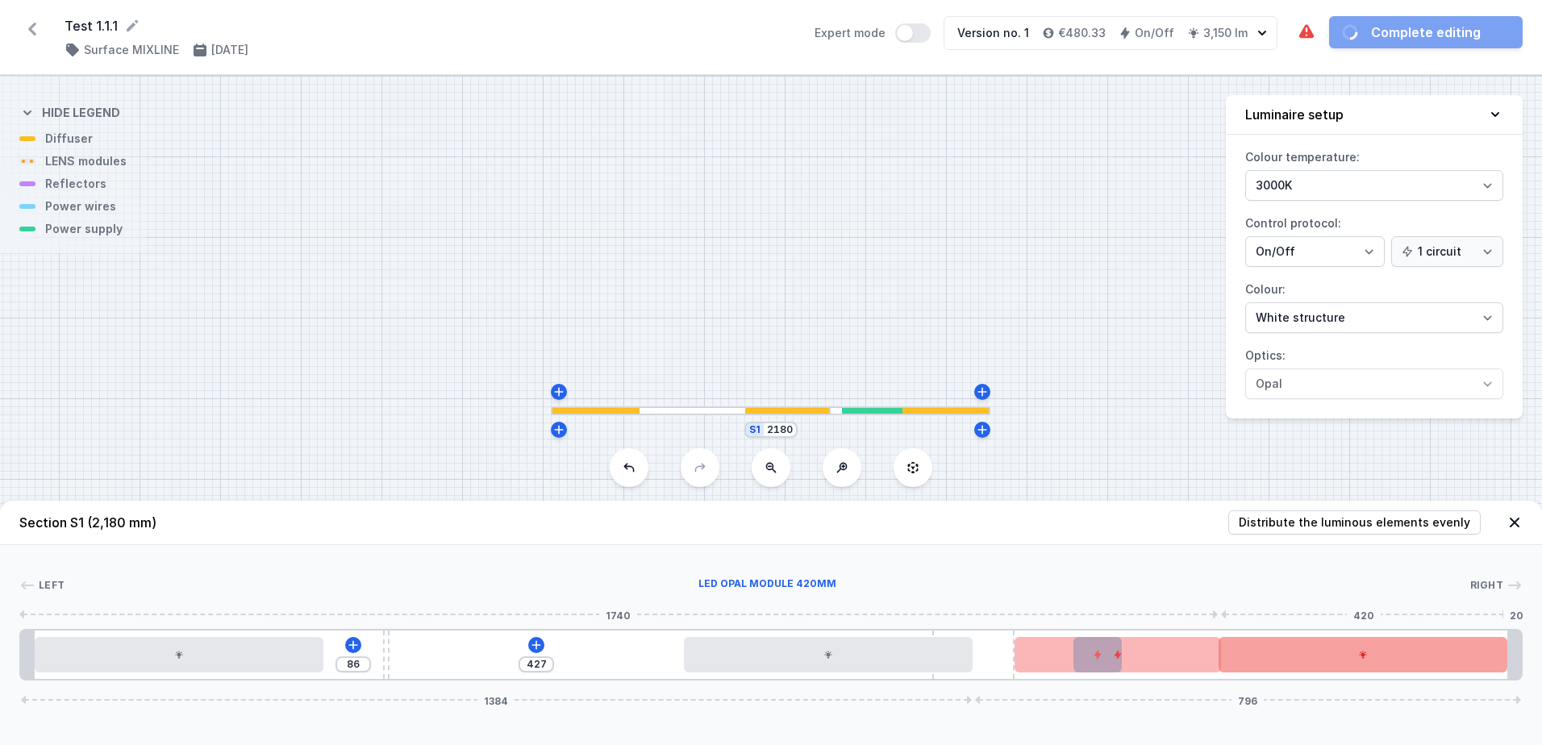
drag, startPoint x: 593, startPoint y: 661, endPoint x: 1234, endPoint y: 670, distance: 641.9
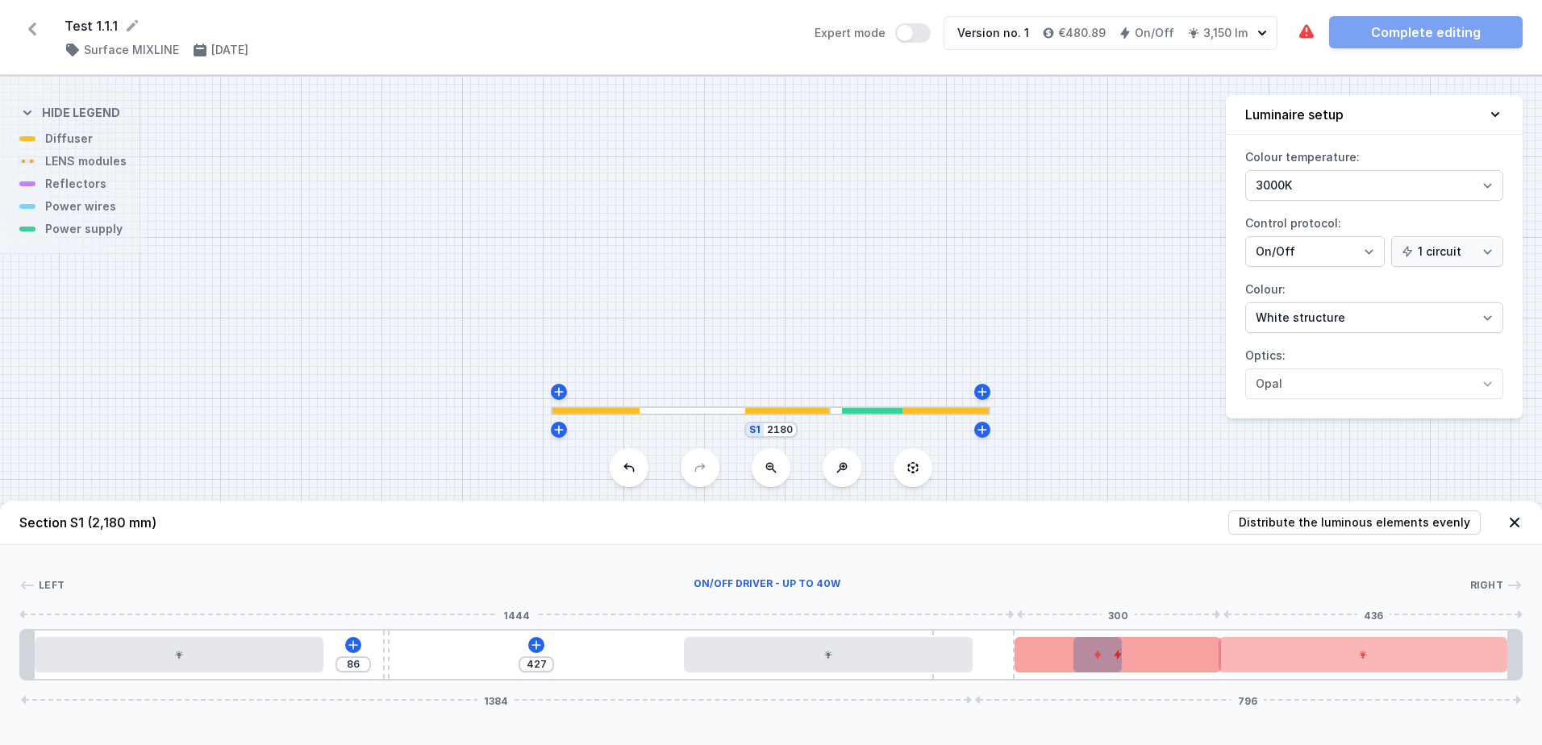
click at [1076, 649] on div at bounding box center [1117, 654] width 206 height 35
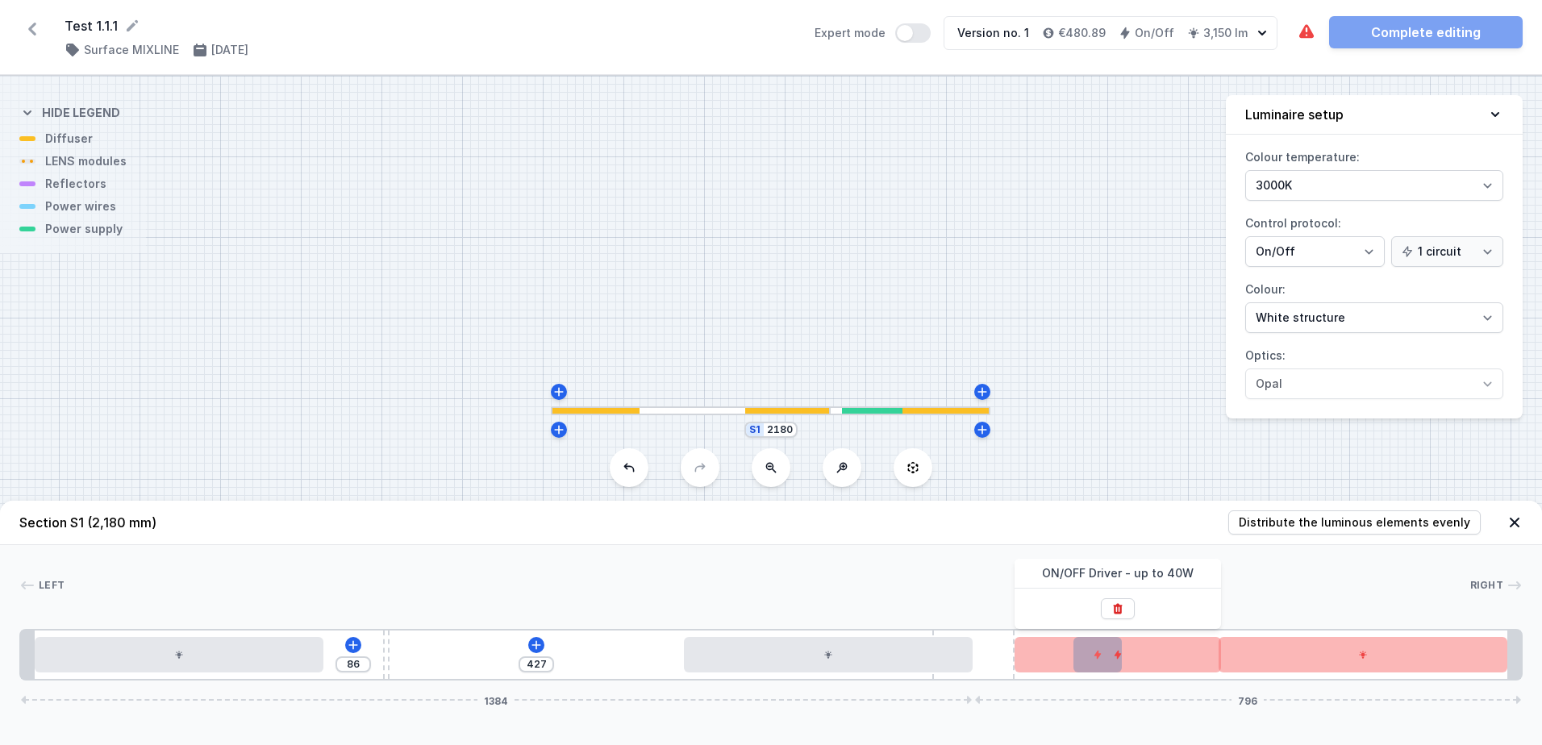
click at [1062, 481] on div "S1 2180" at bounding box center [771, 410] width 1542 height 669
click at [1118, 604] on icon at bounding box center [1117, 609] width 9 height 10
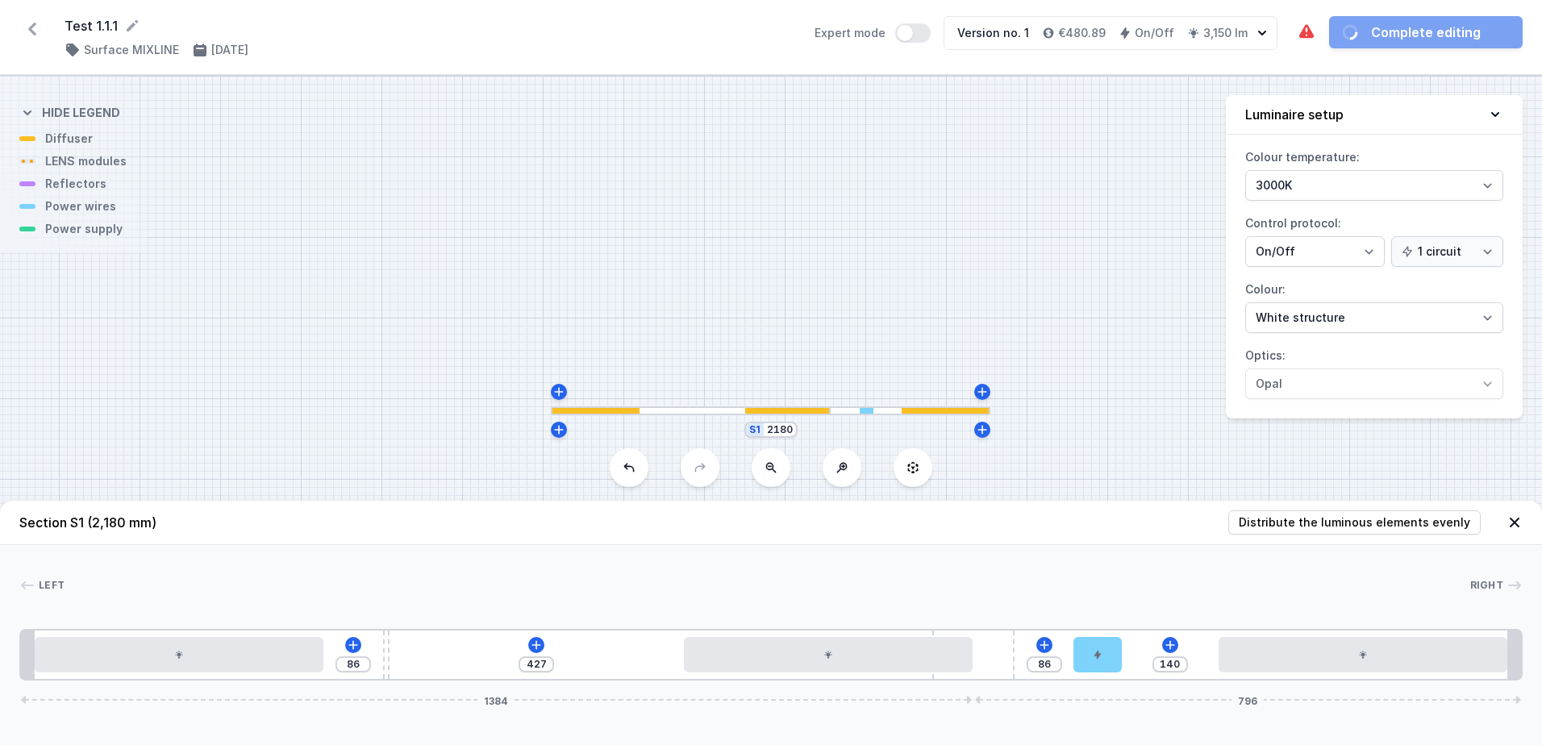
click at [1061, 580] on div at bounding box center [767, 585] width 1405 height 16
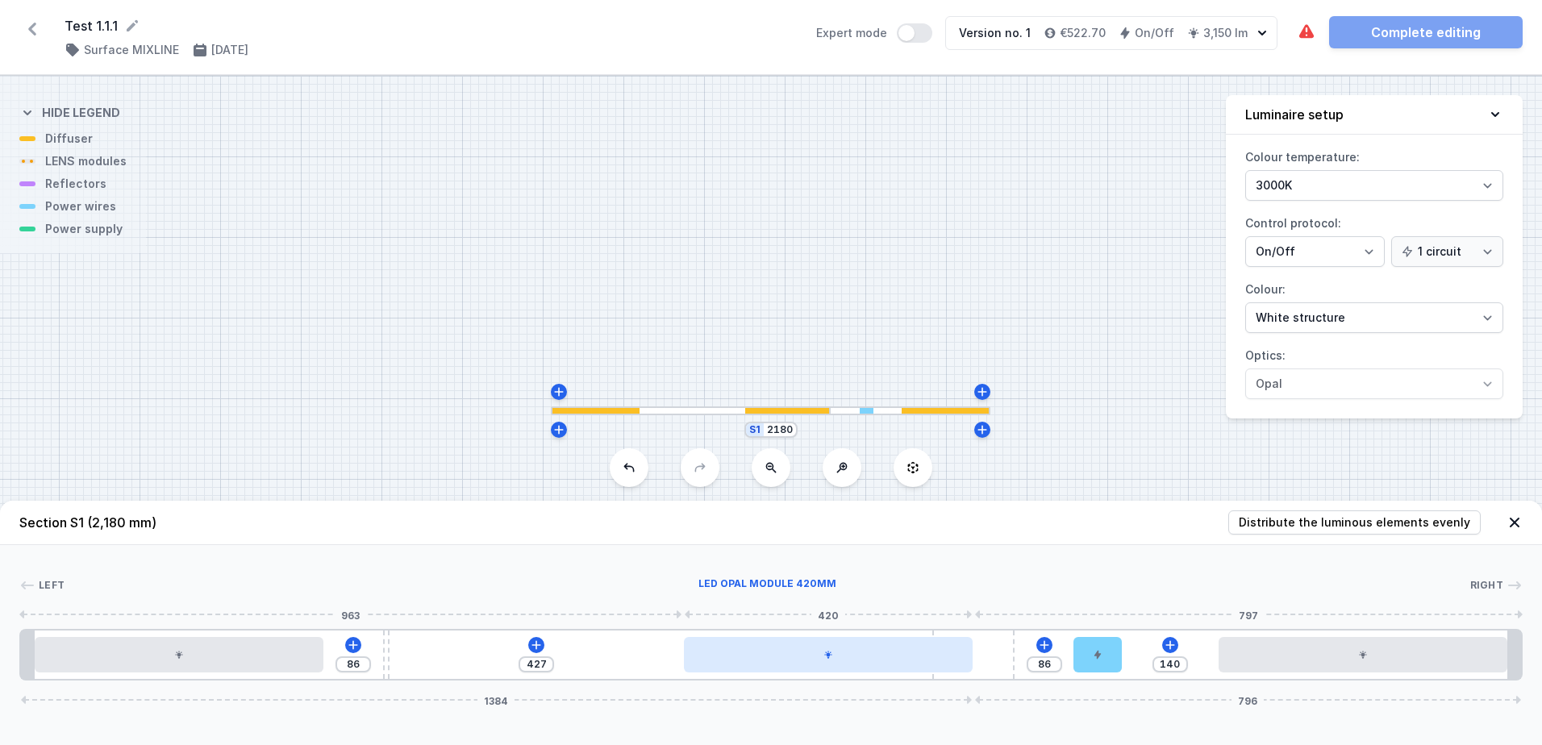
click at [830, 650] on icon at bounding box center [828, 655] width 10 height 10
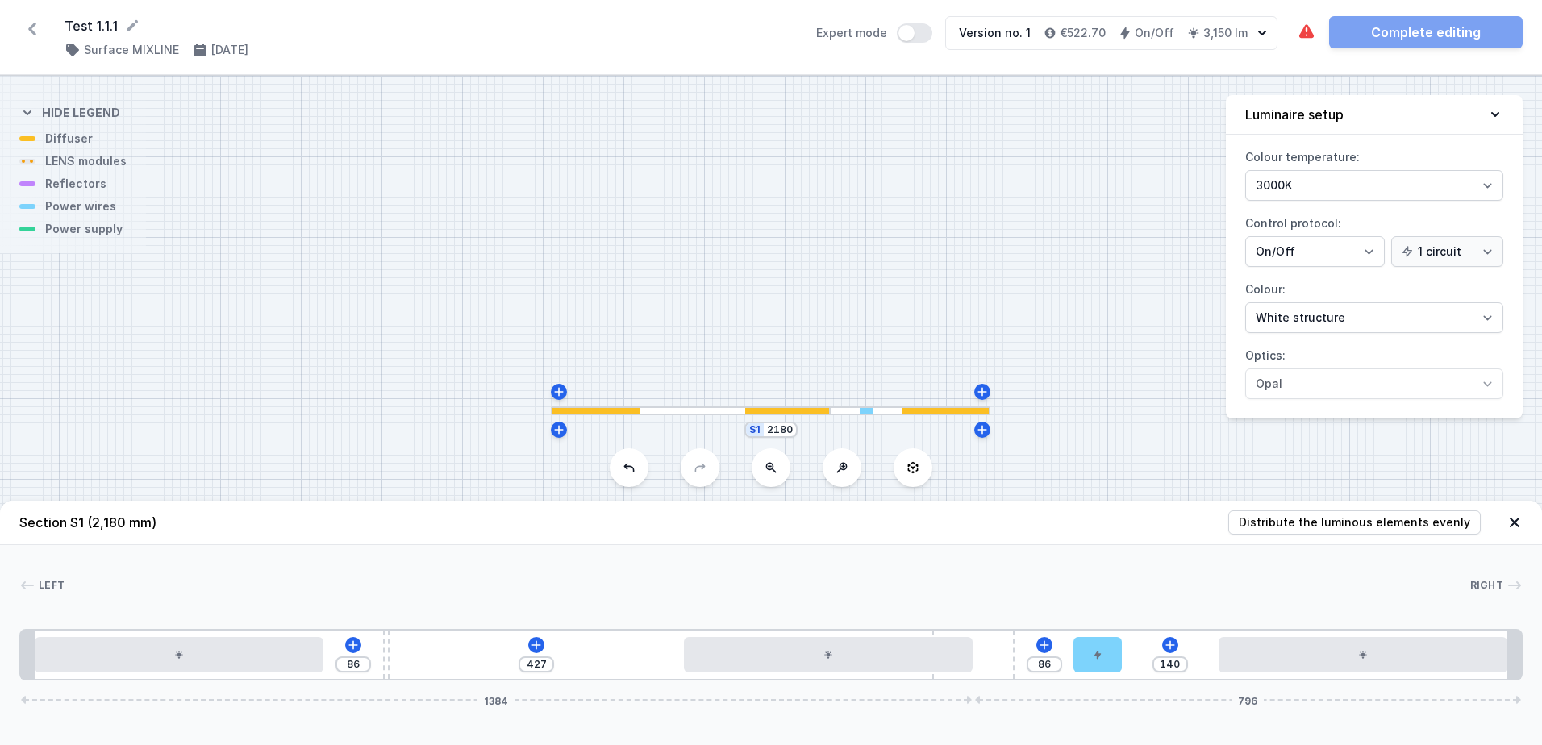
click at [1009, 556] on div "Left Right 1 2 3 2 4 5 2 1 86 427 86 140 1384 796 20 420 86 10 427 420 147 70 1…" at bounding box center [771, 612] width 1542 height 135
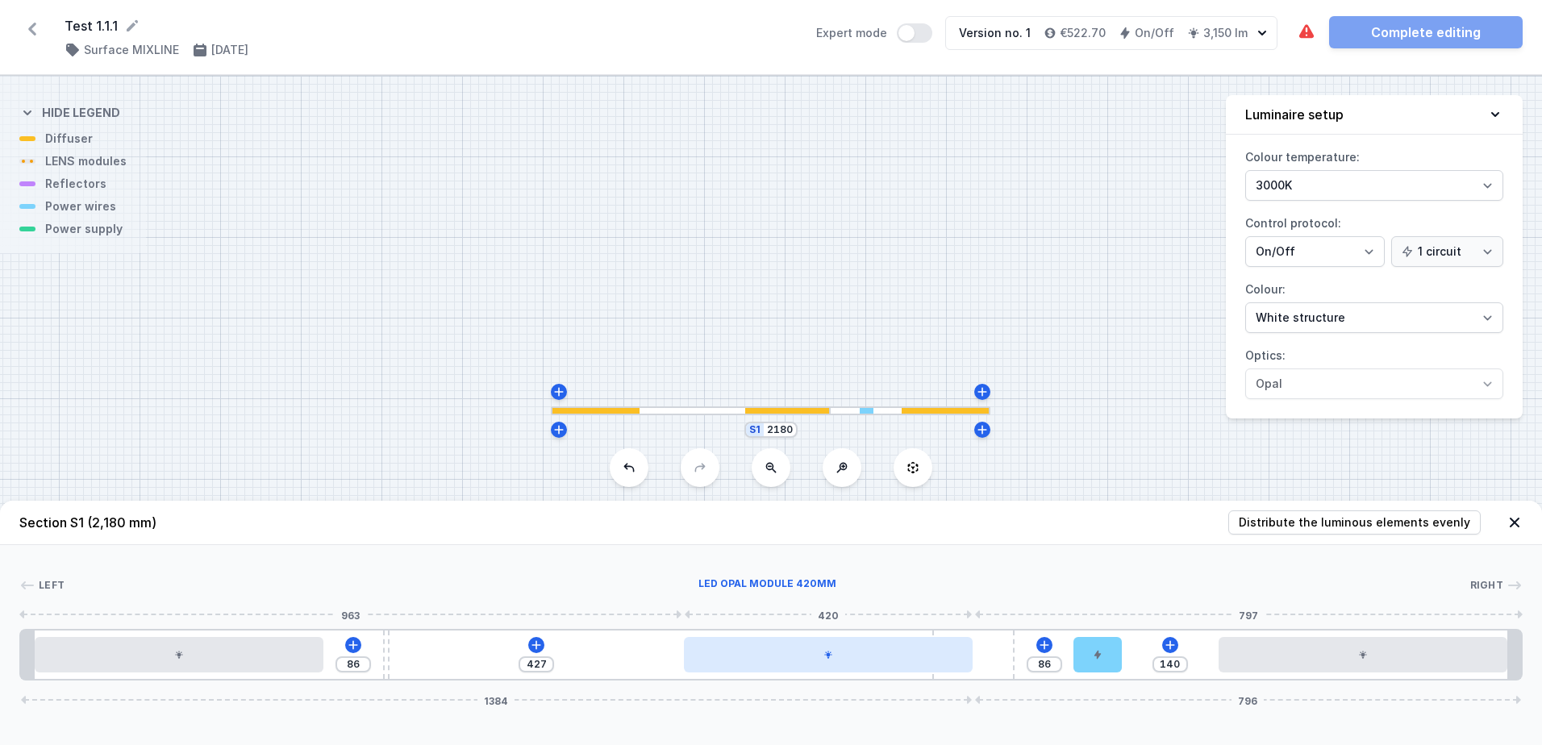
click at [807, 647] on div at bounding box center [828, 654] width 289 height 35
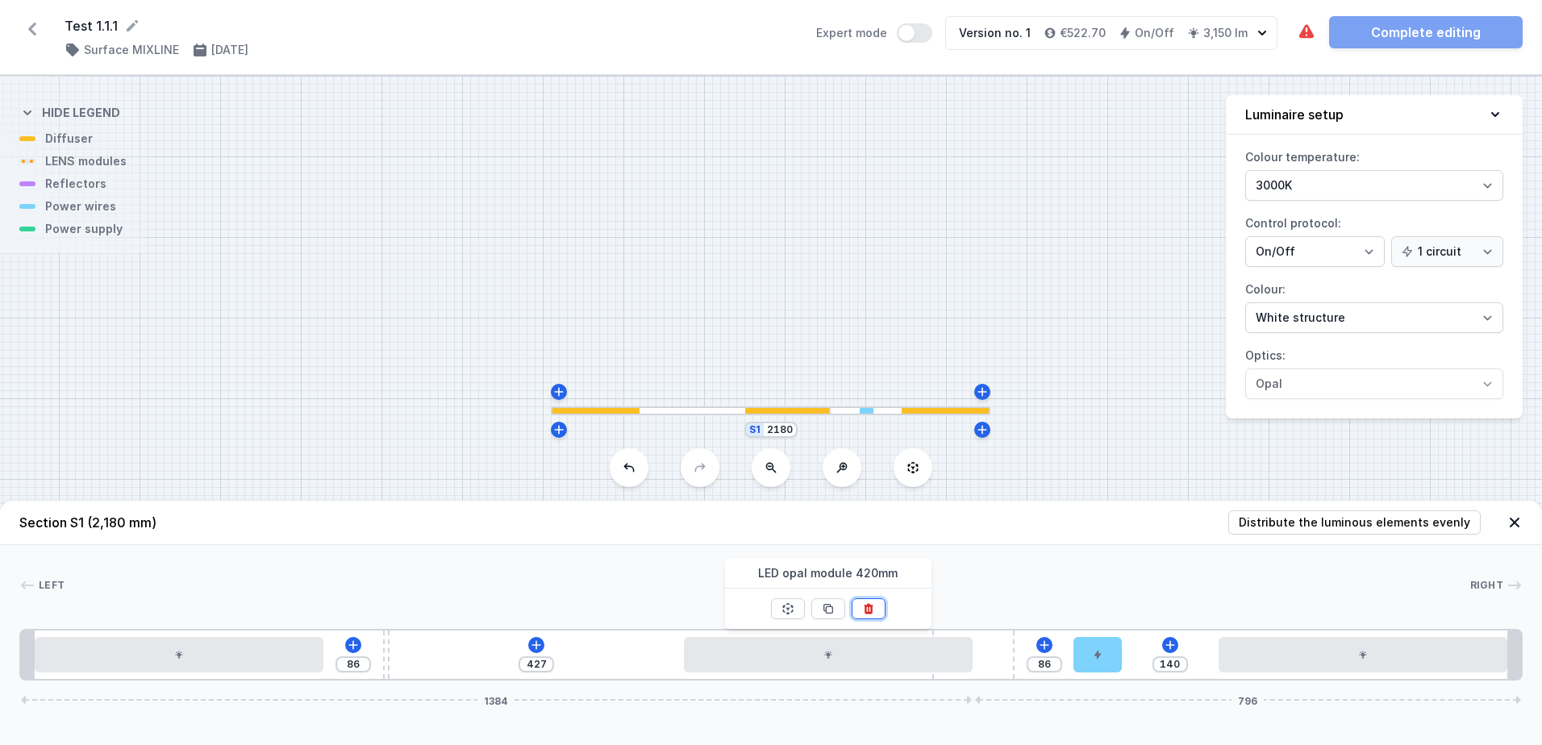
click at [868, 611] on icon at bounding box center [868, 608] width 13 height 13
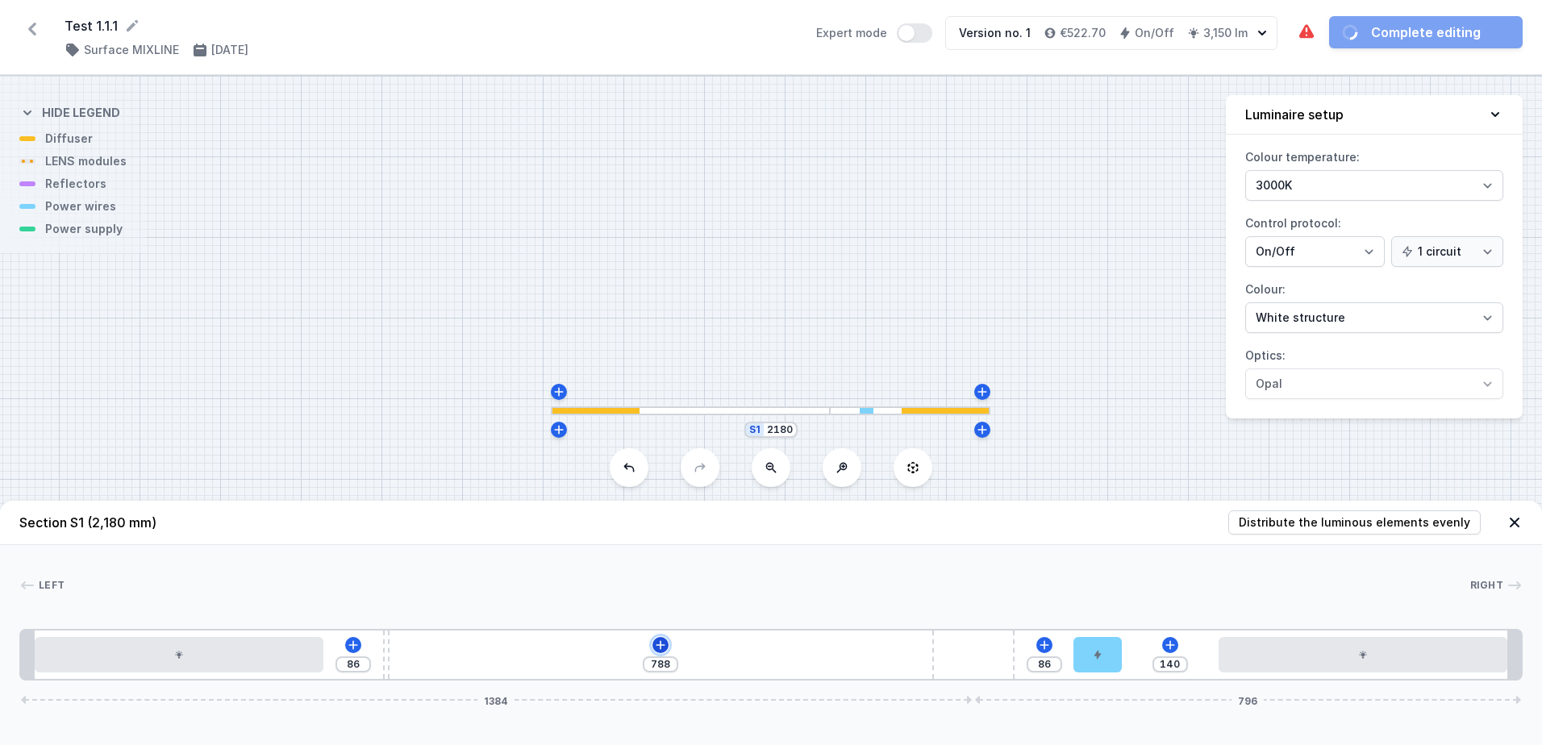
click at [663, 647] on icon at bounding box center [660, 645] width 13 height 13
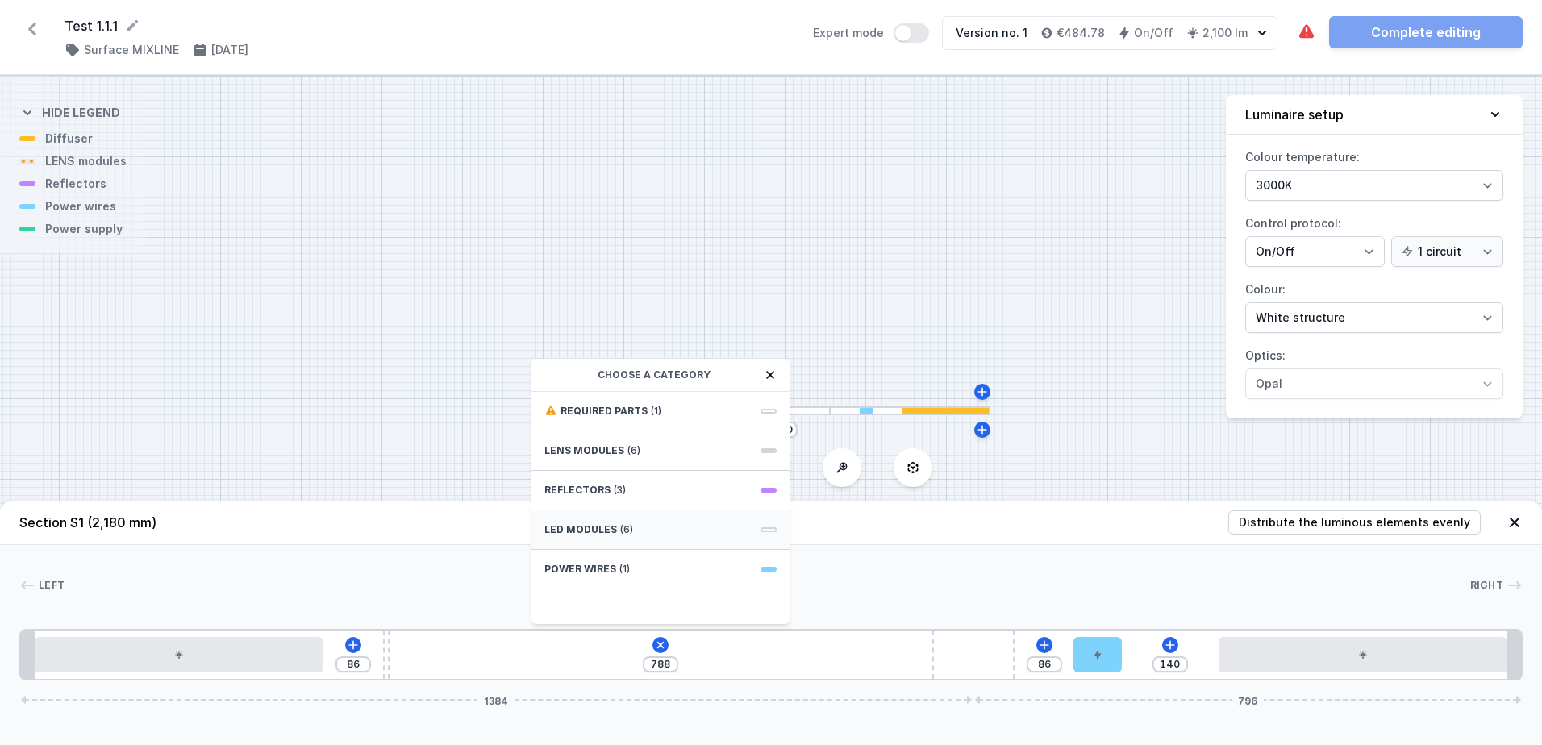
click at [653, 531] on div "LED modules (6)" at bounding box center [660, 530] width 258 height 40
click at [660, 507] on div "LED opal module 840mm" at bounding box center [660, 519] width 258 height 36
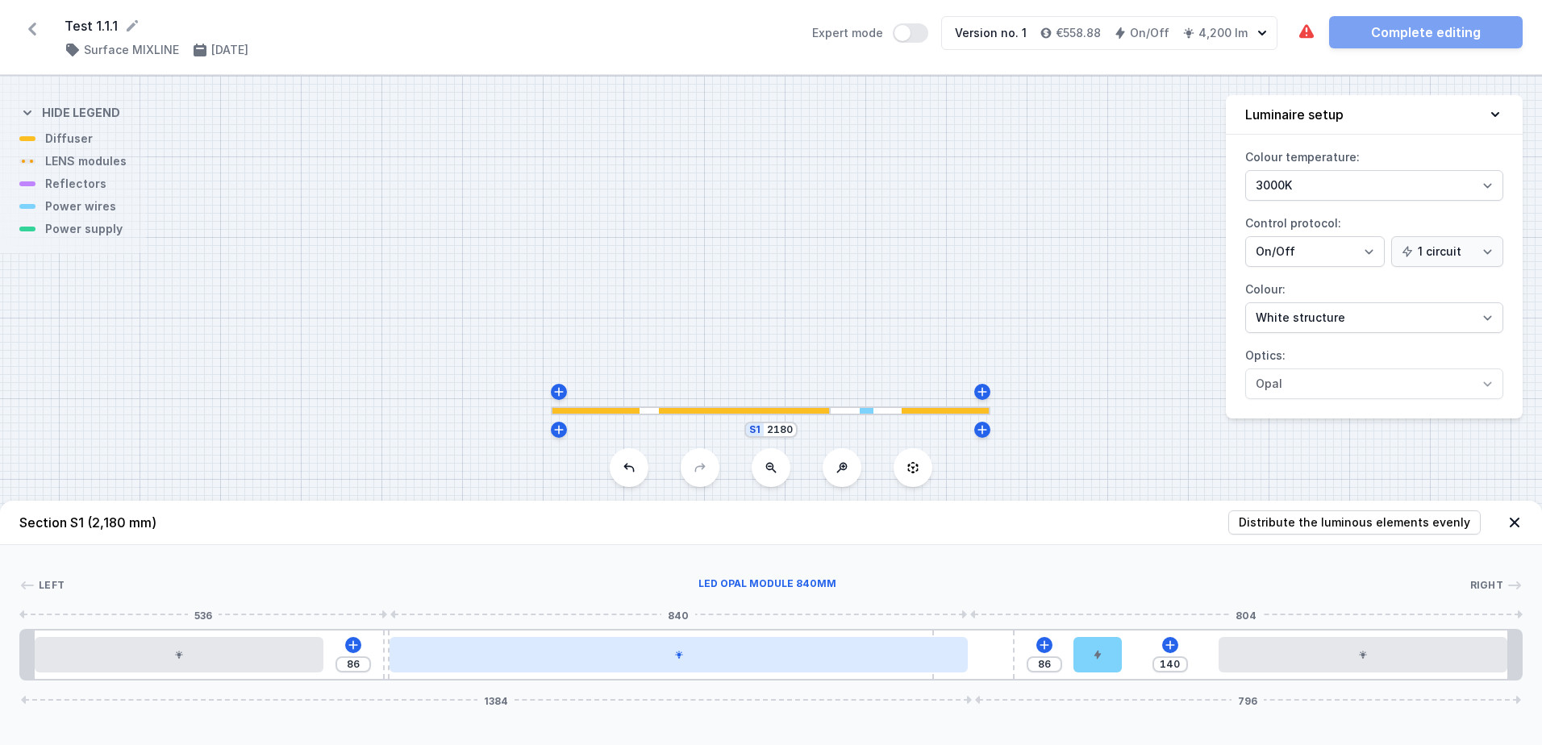
click at [776, 670] on div at bounding box center [678, 654] width 578 height 35
click at [776, 670] on div at bounding box center [683, 654] width 578 height 35
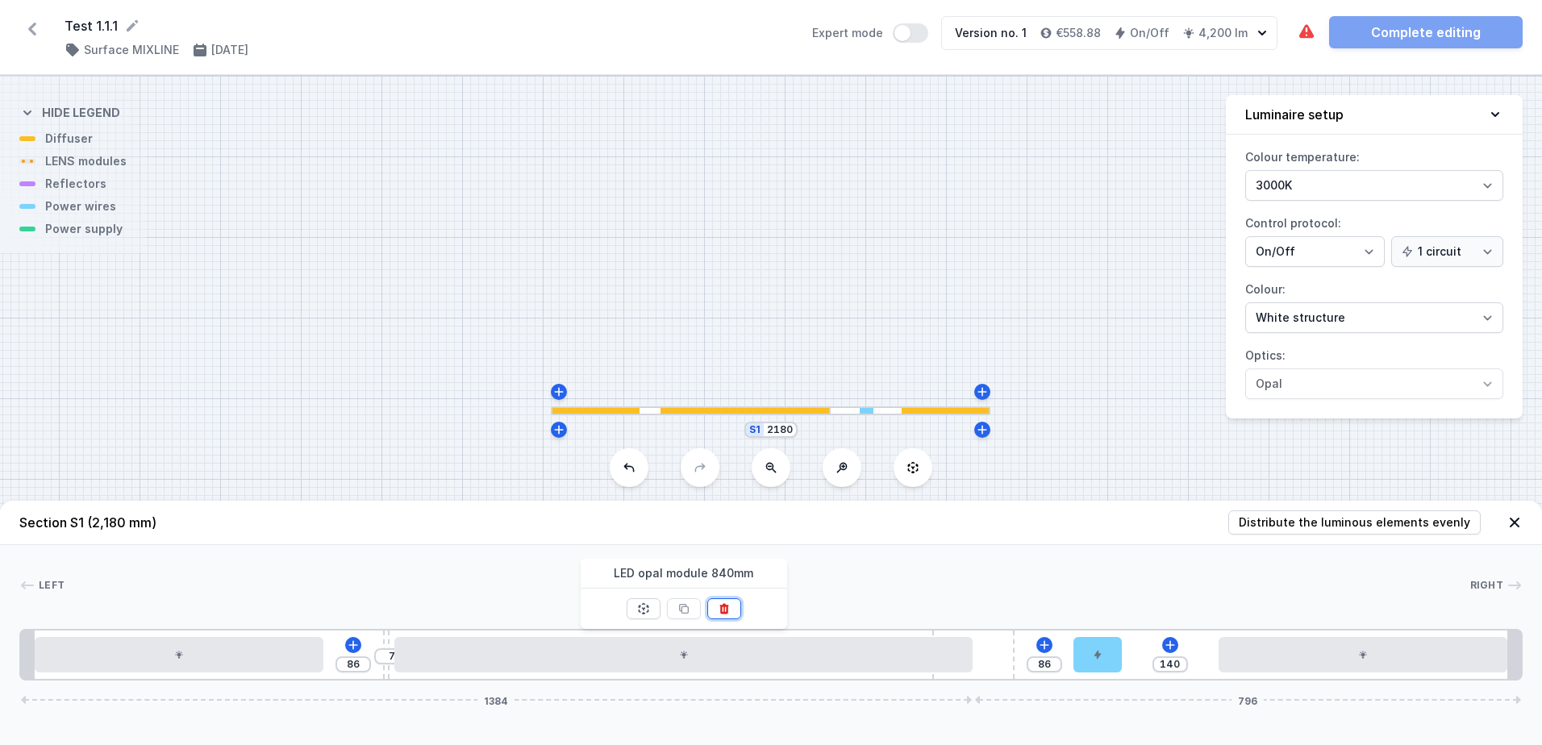
click at [722, 610] on icon at bounding box center [724, 608] width 13 height 13
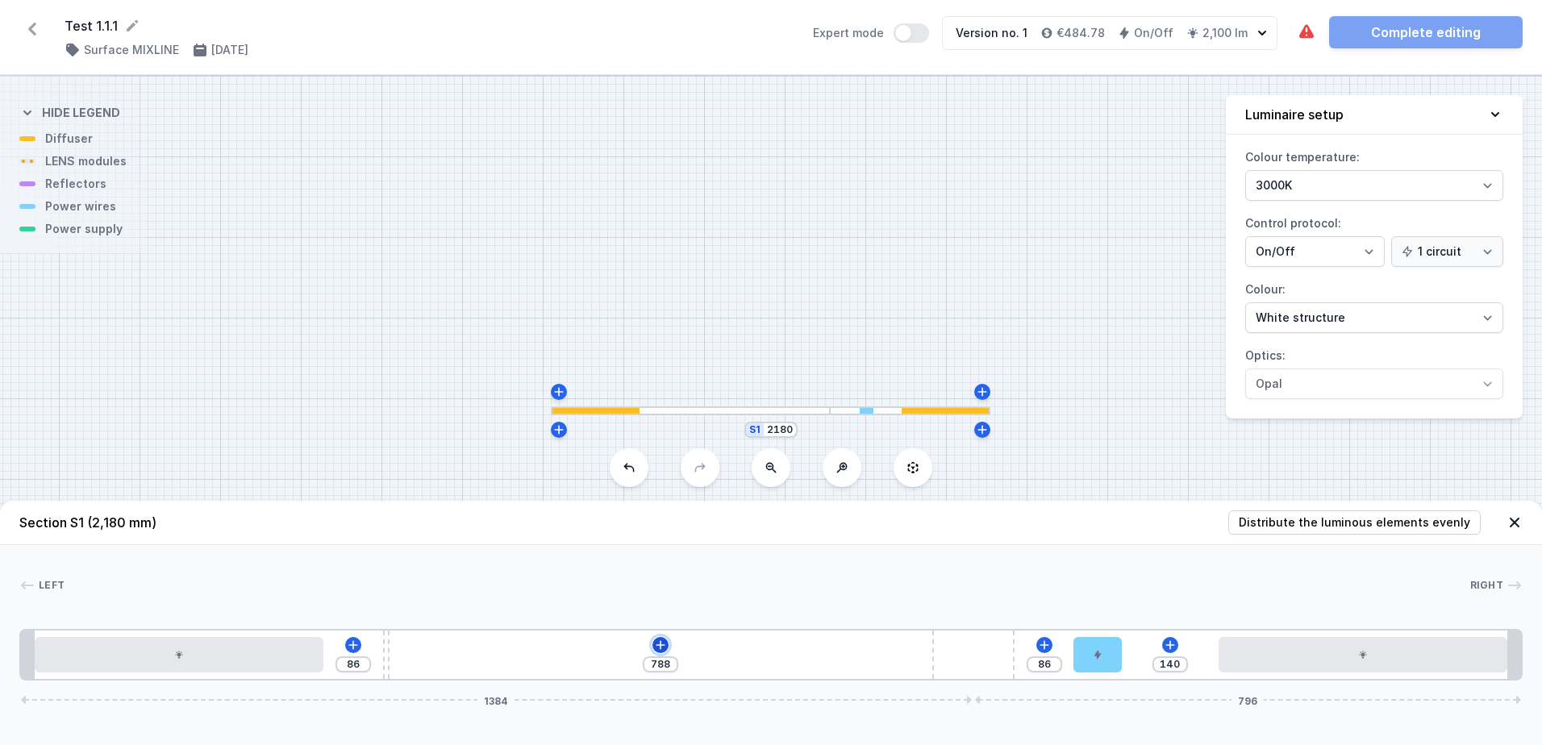
click at [667, 647] on icon at bounding box center [660, 645] width 13 height 13
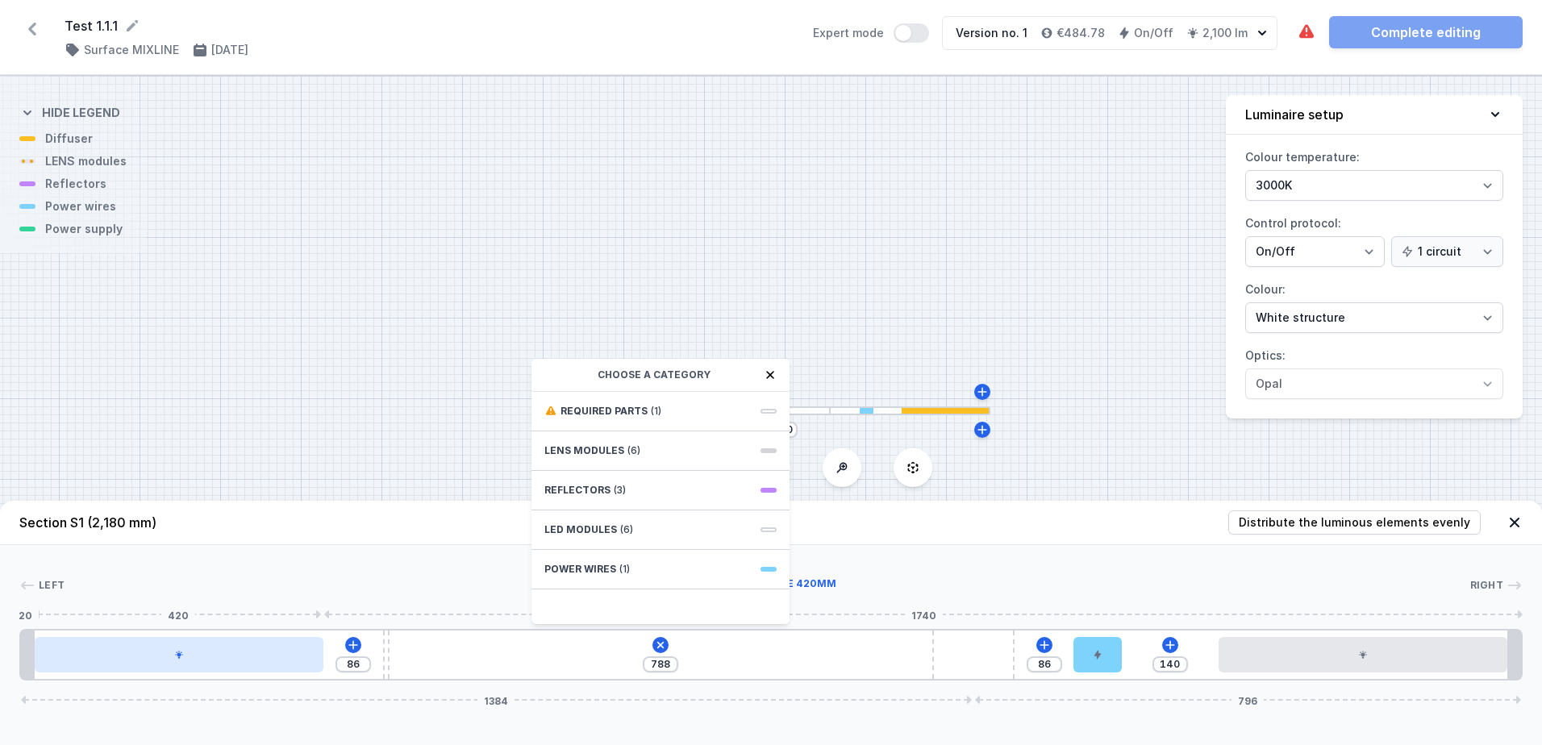
click at [283, 652] on div at bounding box center [179, 654] width 289 height 35
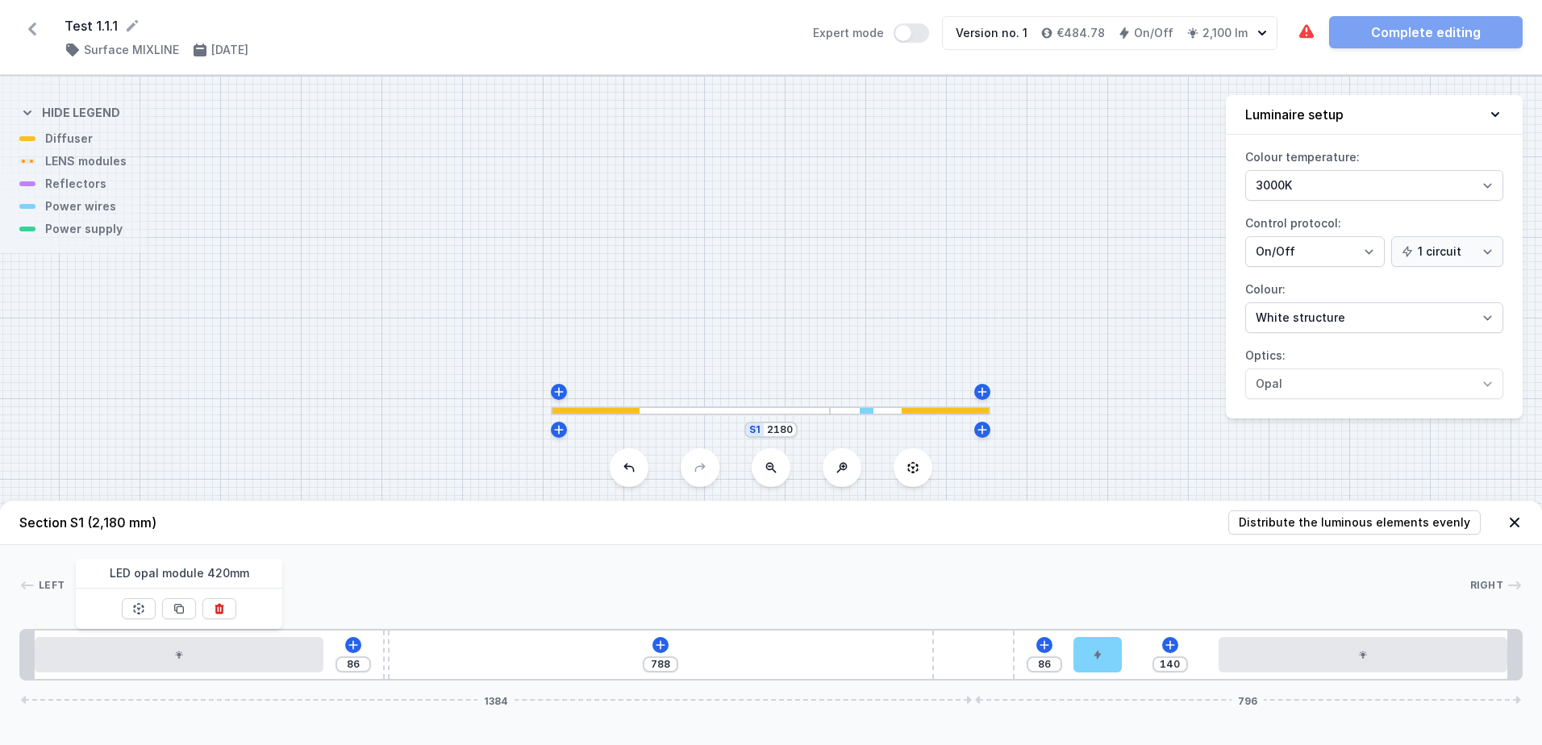
click at [550, 659] on div "86 788 86 140 1384 796" at bounding box center [770, 655] width 1503 height 52
click at [580, 655] on div "86 788 86 140 1384 796" at bounding box center [770, 655] width 1503 height 52
click at [946, 568] on div "Left Right 1 2 3 4 5 2 1 86 788 86 140 1384 796 20 420 86 10 994 70 140 420 20 …" at bounding box center [771, 612] width 1542 height 135
click at [657, 647] on icon at bounding box center [660, 645] width 13 height 13
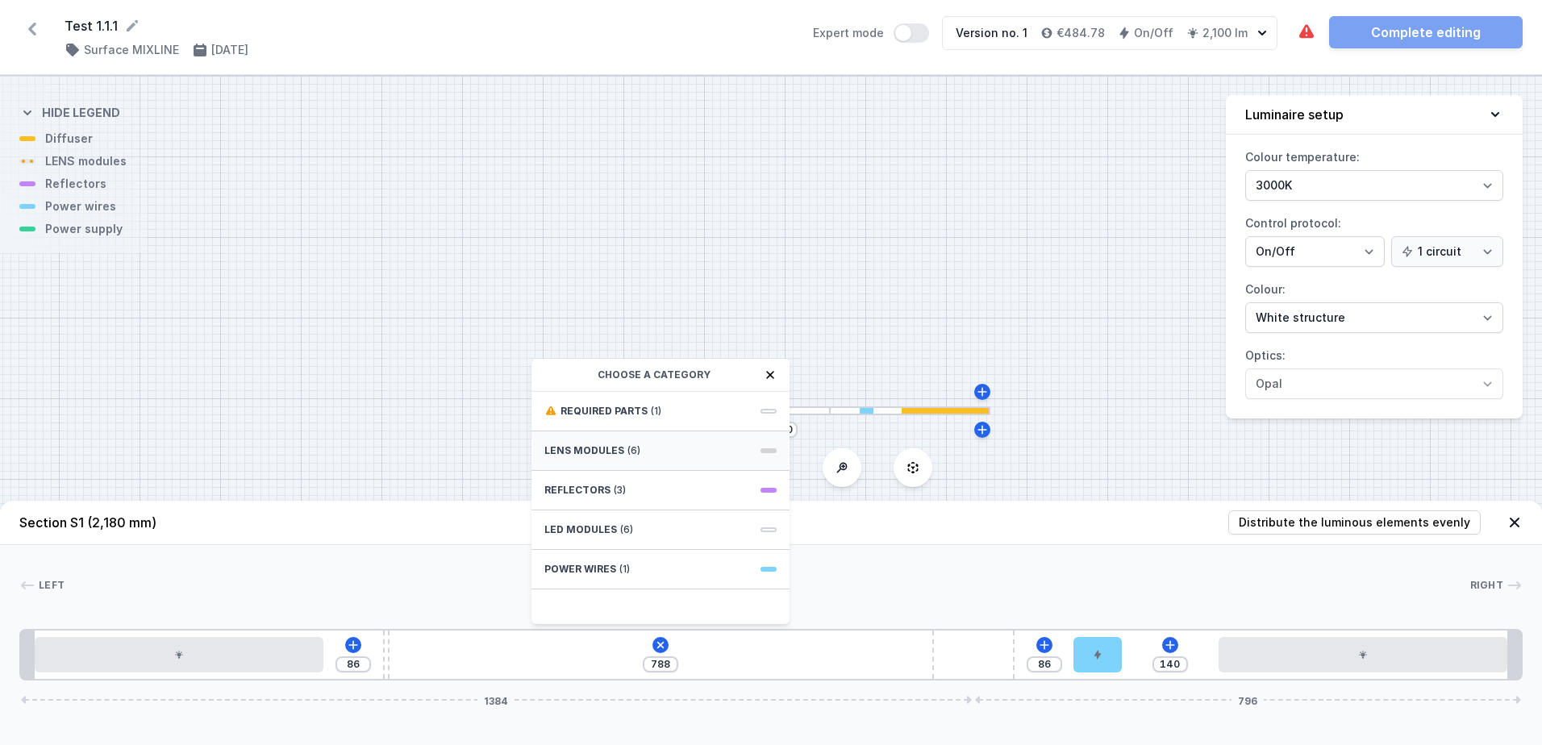
click at [658, 443] on div "LENS modules (6)" at bounding box center [660, 451] width 258 height 40
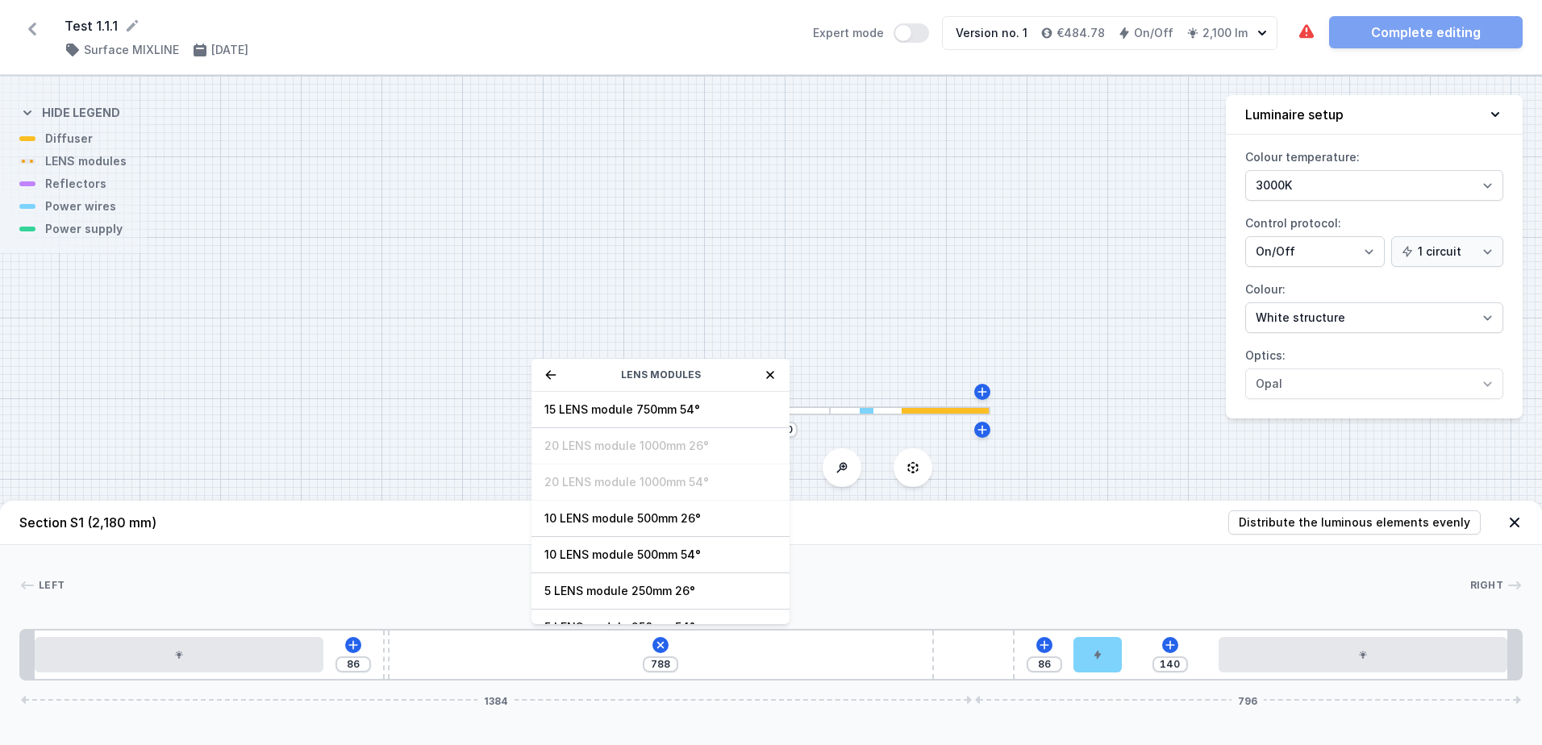
click at [552, 377] on icon at bounding box center [550, 374] width 13 height 13
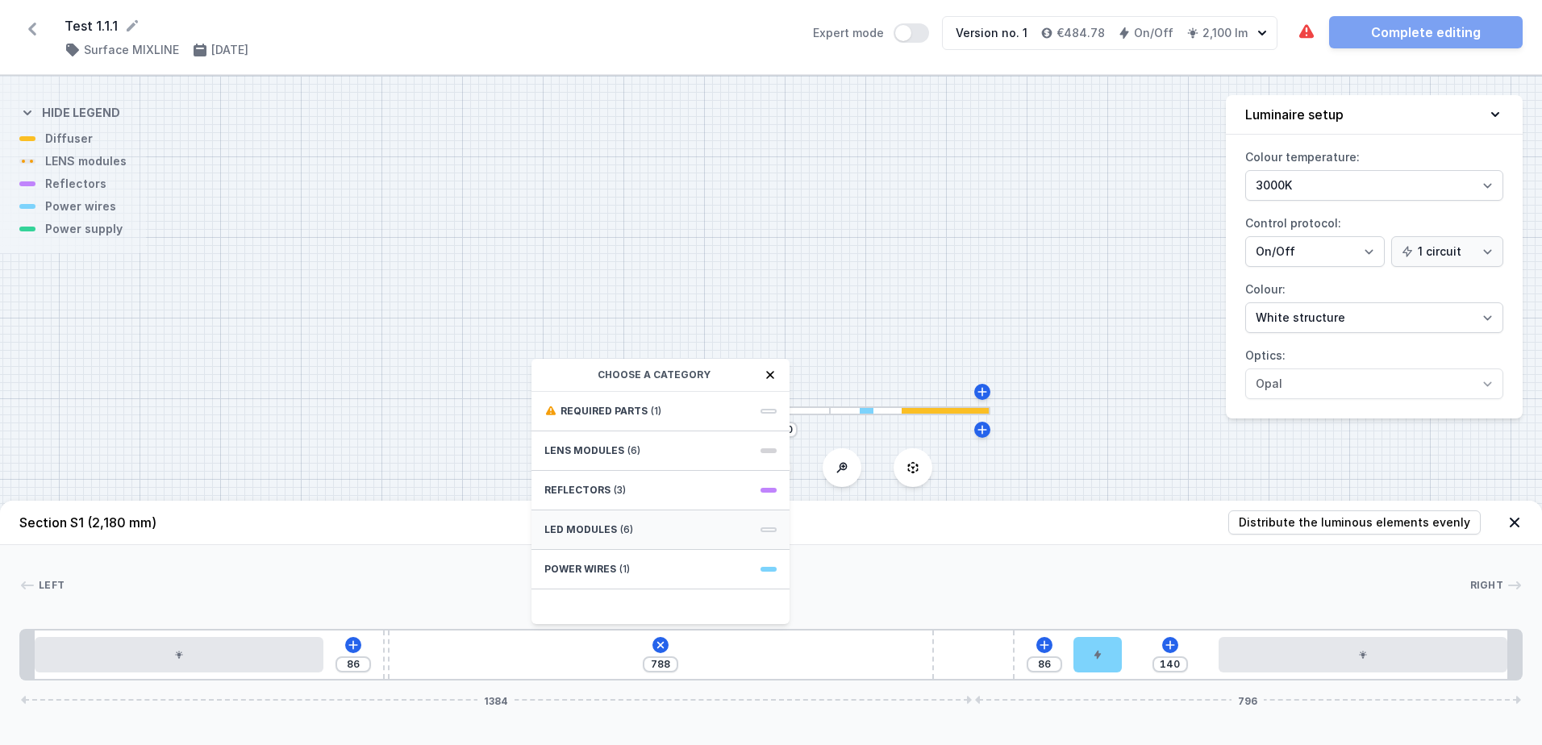
click at [620, 535] on span "(6)" at bounding box center [626, 529] width 13 height 13
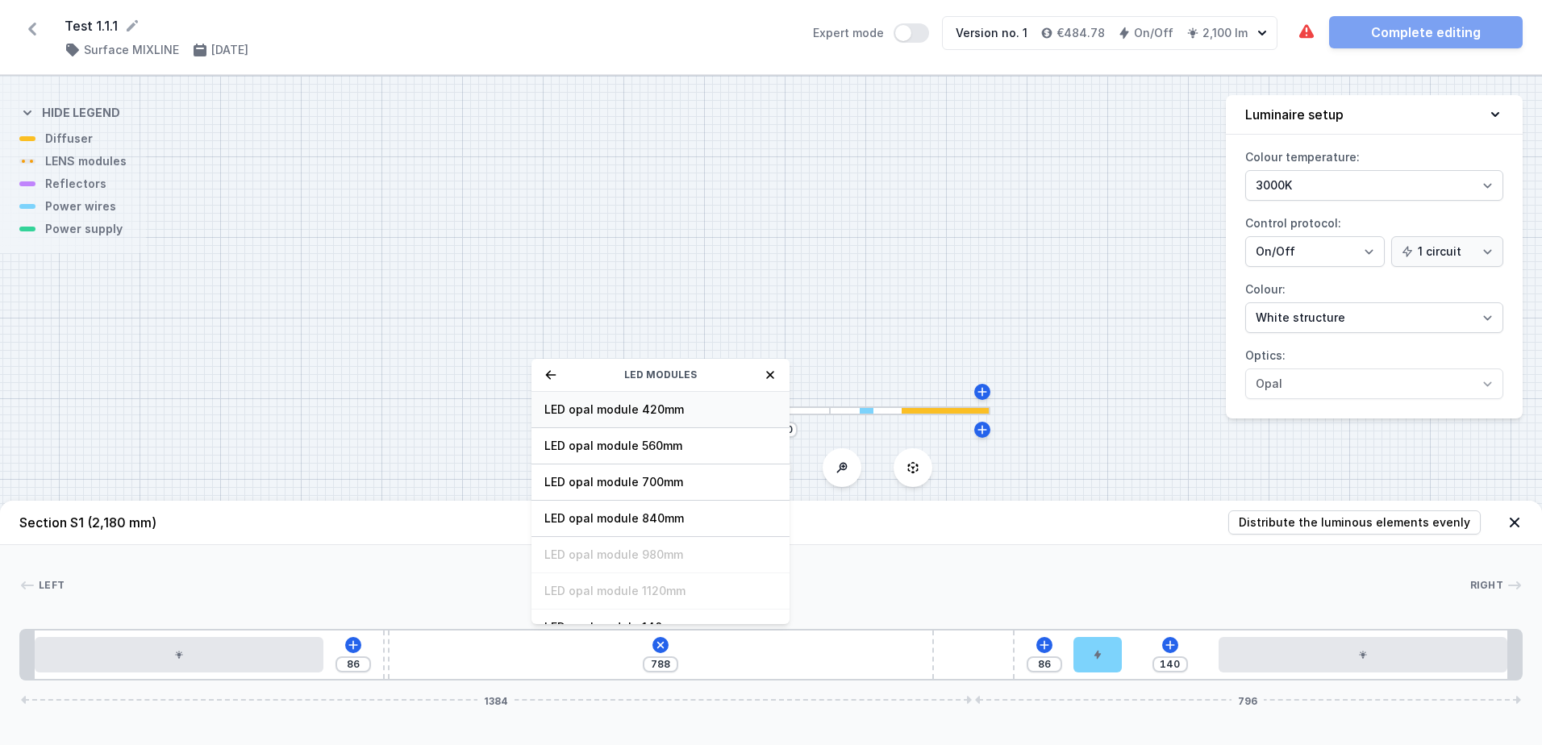
click at [685, 410] on span "LED opal module 420mm" at bounding box center [660, 410] width 232 height 16
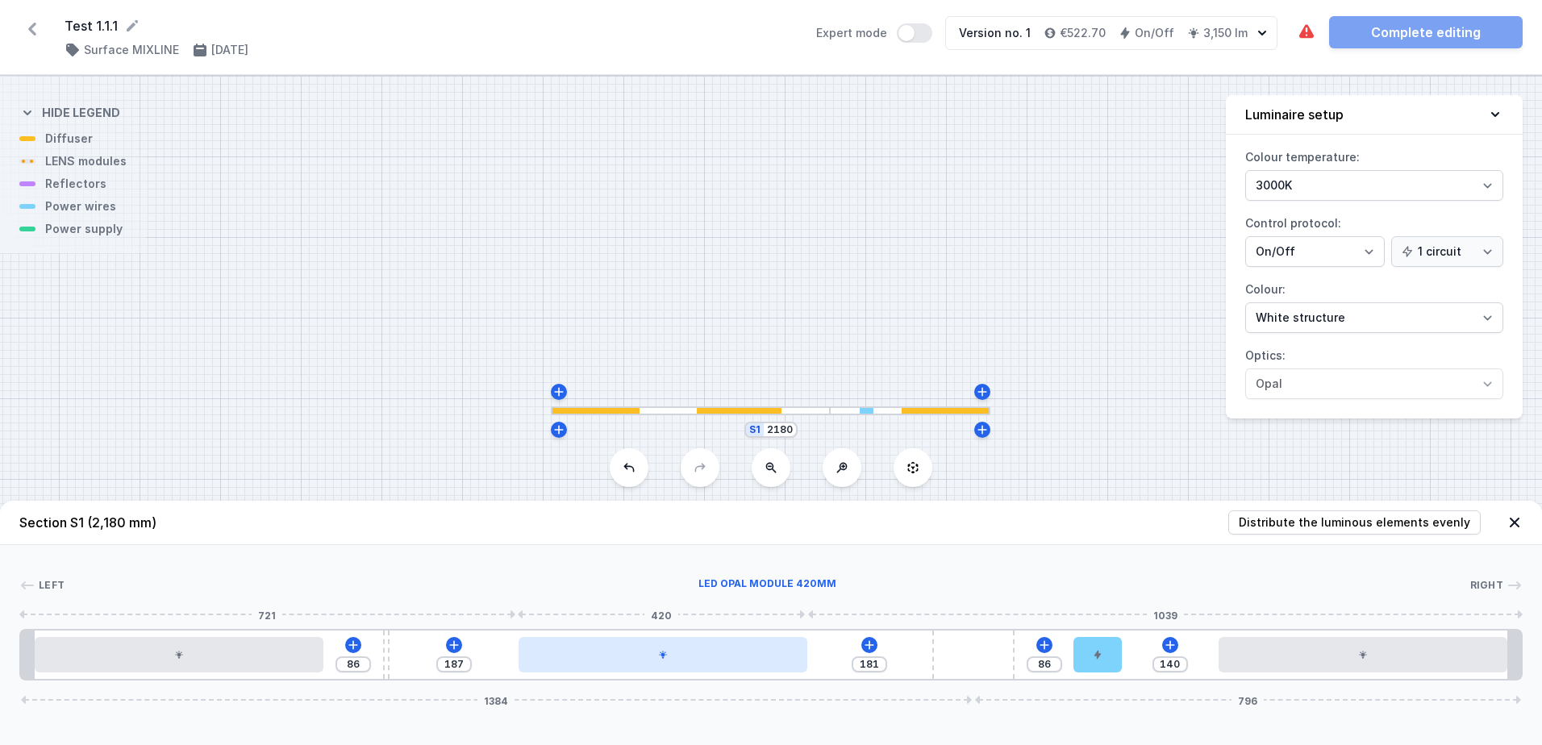
type input "179"
type input "189"
type input "178"
drag, startPoint x: 621, startPoint y: 653, endPoint x: 835, endPoint y: 661, distance: 213.8
click at [835, 661] on div at bounding box center [741, 654] width 289 height 35
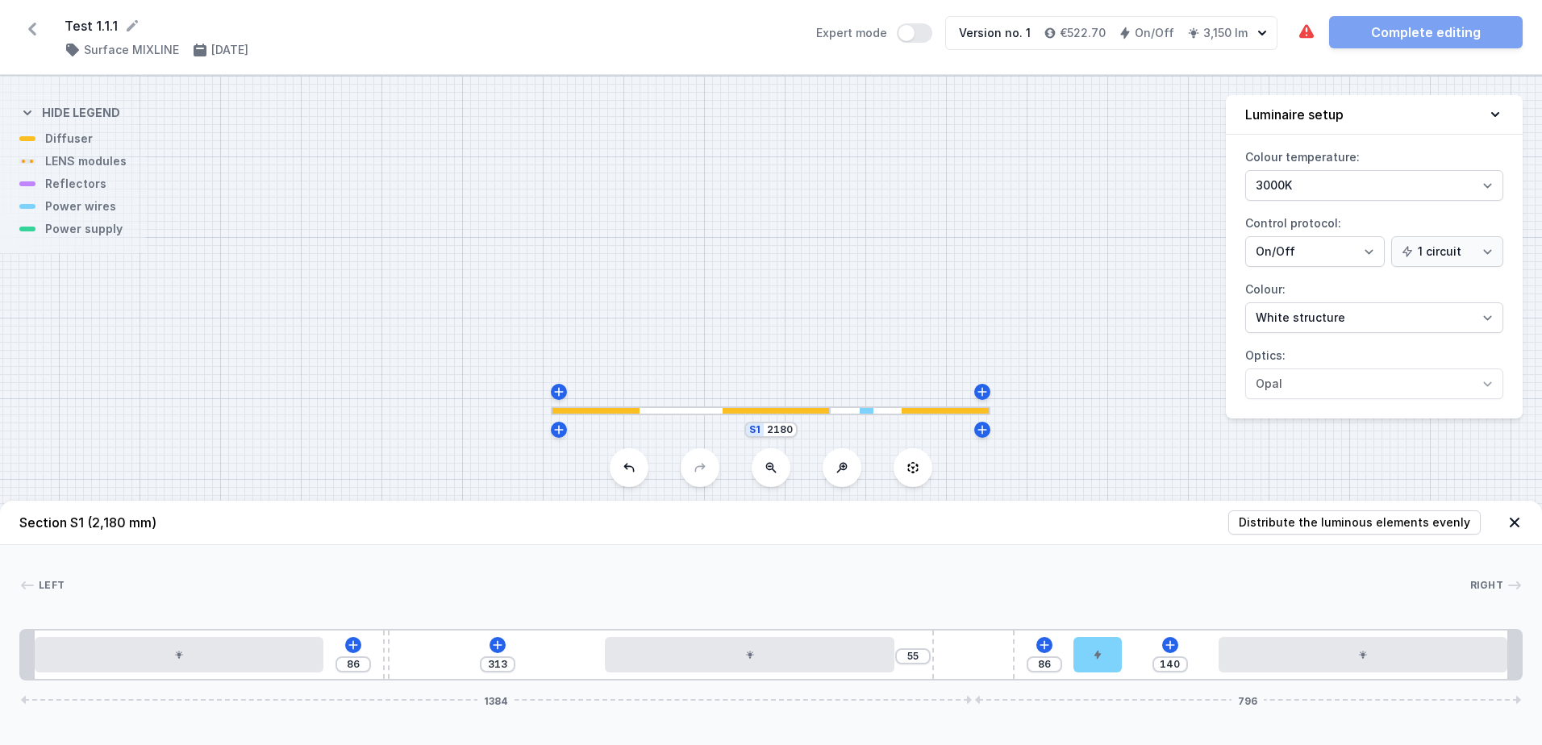
click at [864, 569] on div "Left Right 1 2 3 2 4 5 2 1 86 313 55 86 140 1384 796 20 420 86 10 313 420 261 7…" at bounding box center [771, 612] width 1542 height 135
click at [948, 548] on div "Left Right 1 2 3 2 4 5 2 1 86 313 55 86 140 1384 796 20 420 86 10 313 420 261 7…" at bounding box center [771, 612] width 1542 height 135
click at [846, 557] on div "Left Right 1 2 3 2 4 5 2 1 86 313 55 86 140 1384 796 20 420 86 10 313 420 261 7…" at bounding box center [771, 612] width 1542 height 135
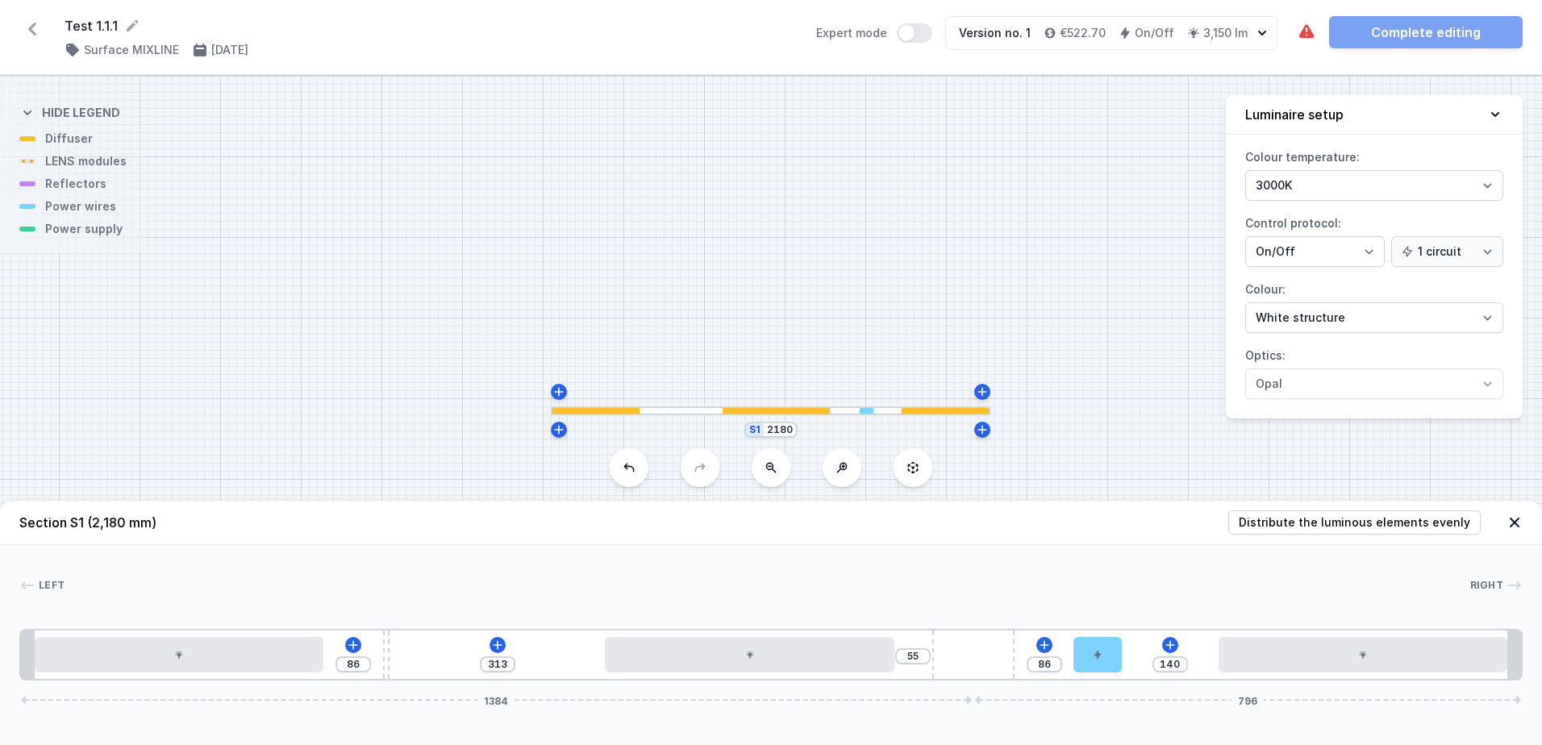
click at [885, 581] on div at bounding box center [767, 585] width 1405 height 16
click at [976, 541] on header "Section S1 (2,180 mm) Distribute the luminous elements evenly" at bounding box center [771, 523] width 1542 height 44
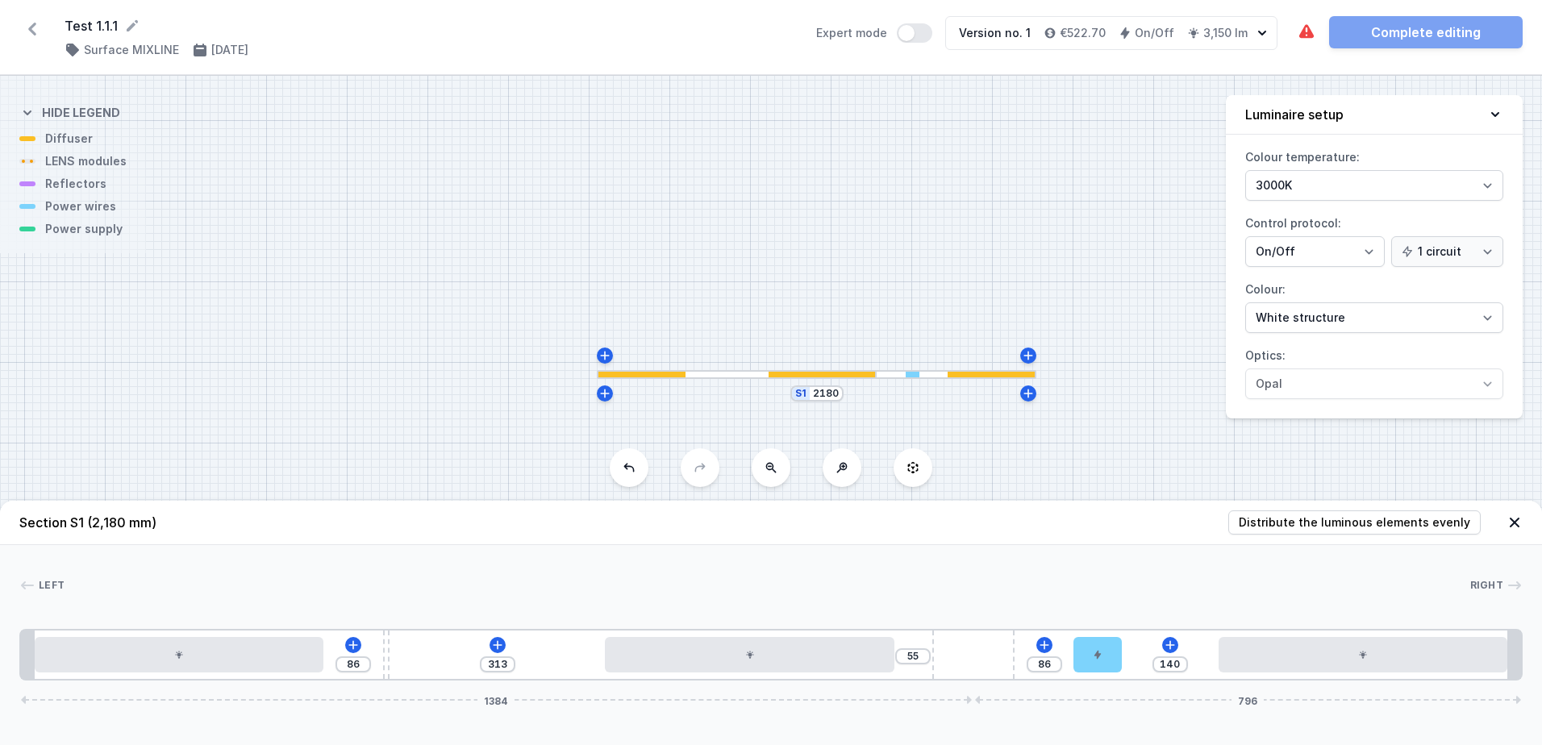
drag, startPoint x: 1056, startPoint y: 369, endPoint x: 1111, endPoint y: 323, distance: 71.5
click at [1111, 323] on div "S1 2180" at bounding box center [771, 410] width 1542 height 669
drag, startPoint x: 1134, startPoint y: 399, endPoint x: 1097, endPoint y: 314, distance: 92.4
click at [1097, 314] on div "S1 2180" at bounding box center [771, 410] width 1542 height 669
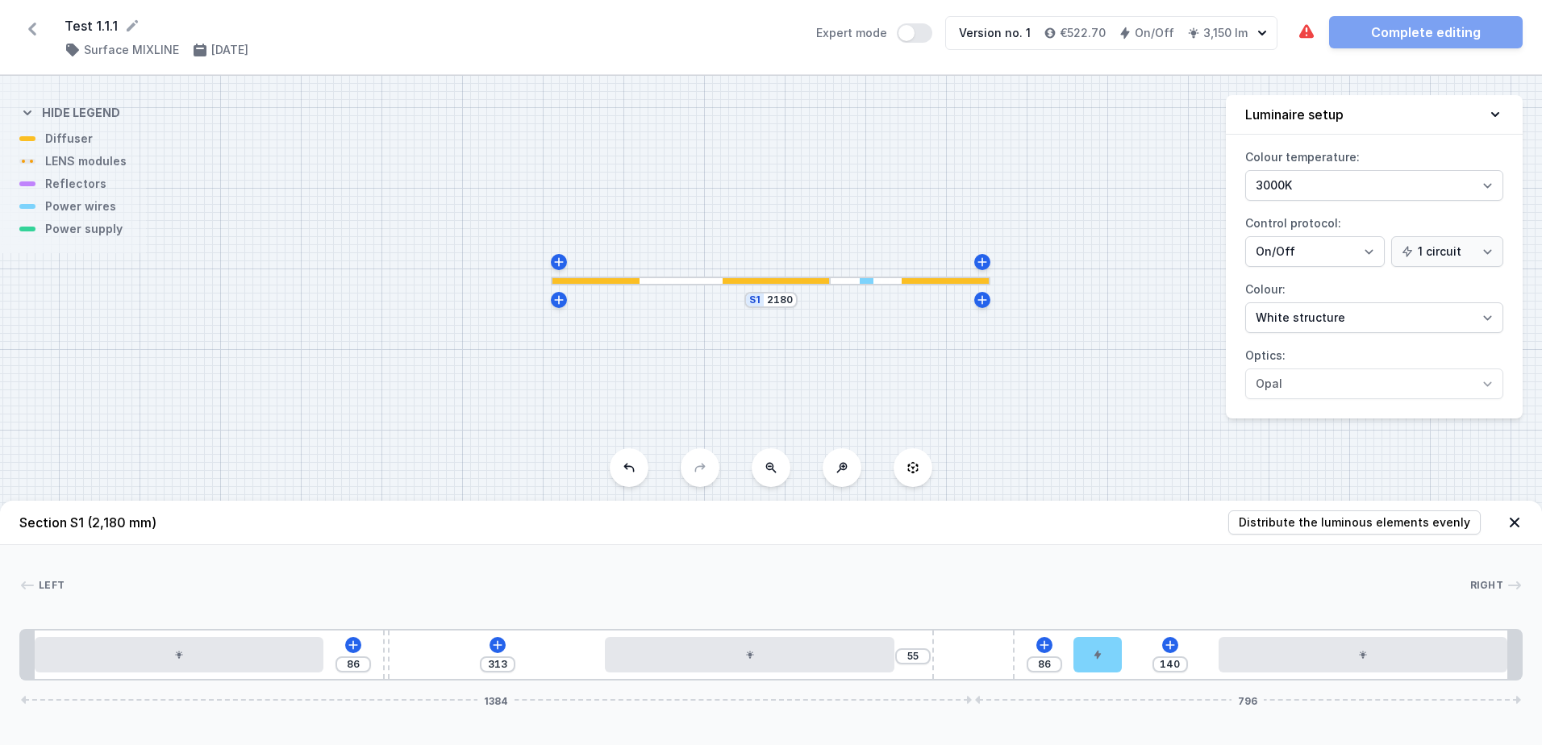
drag, startPoint x: 1076, startPoint y: 321, endPoint x: 1061, endPoint y: 319, distance: 15.4
click at [1061, 319] on div "S1 2180" at bounding box center [771, 410] width 1542 height 669
drag, startPoint x: 1055, startPoint y: 327, endPoint x: 1082, endPoint y: 318, distance: 28.8
click at [1082, 318] on div "S1 2180" at bounding box center [771, 410] width 1542 height 669
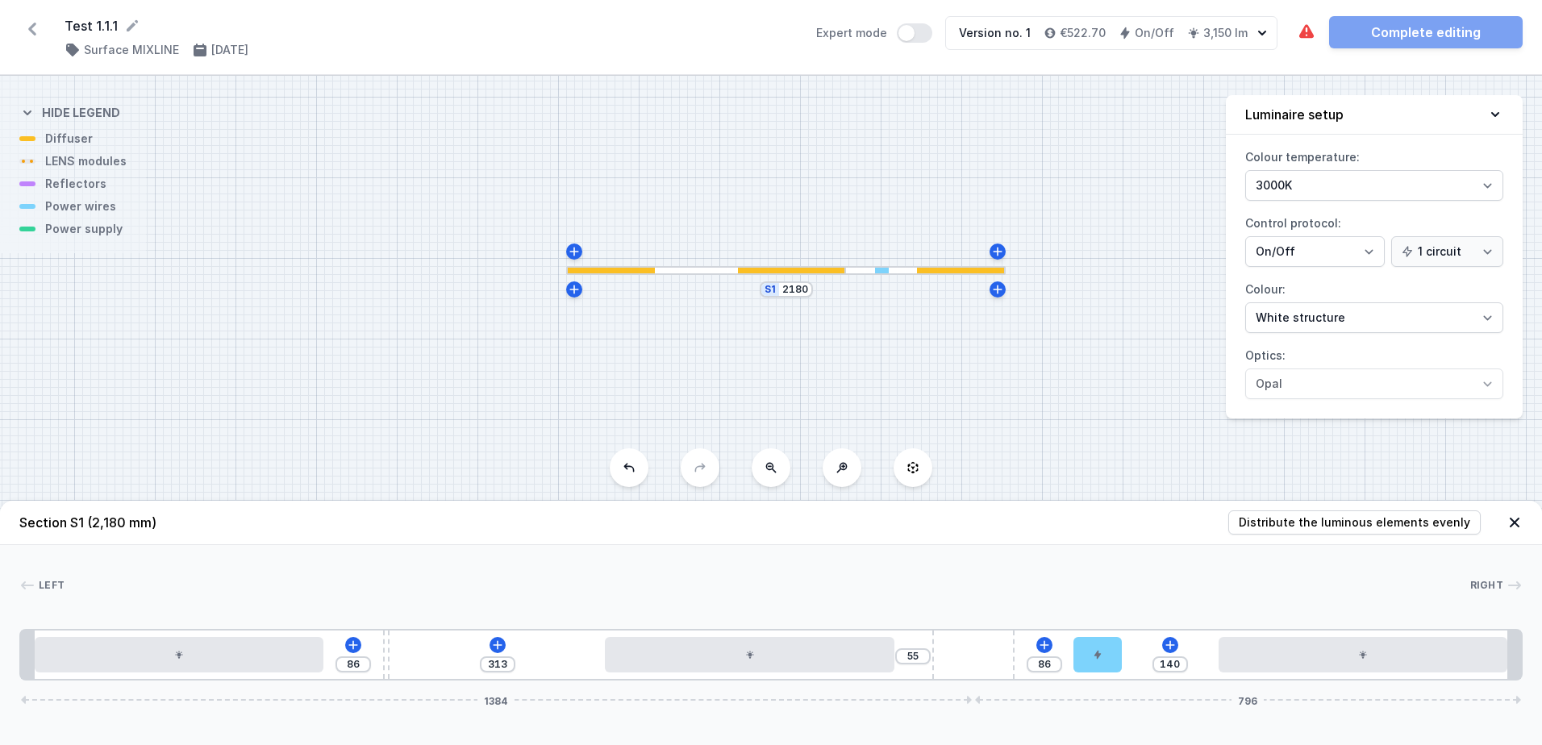
click at [1082, 318] on div "S1 2180" at bounding box center [771, 410] width 1542 height 669
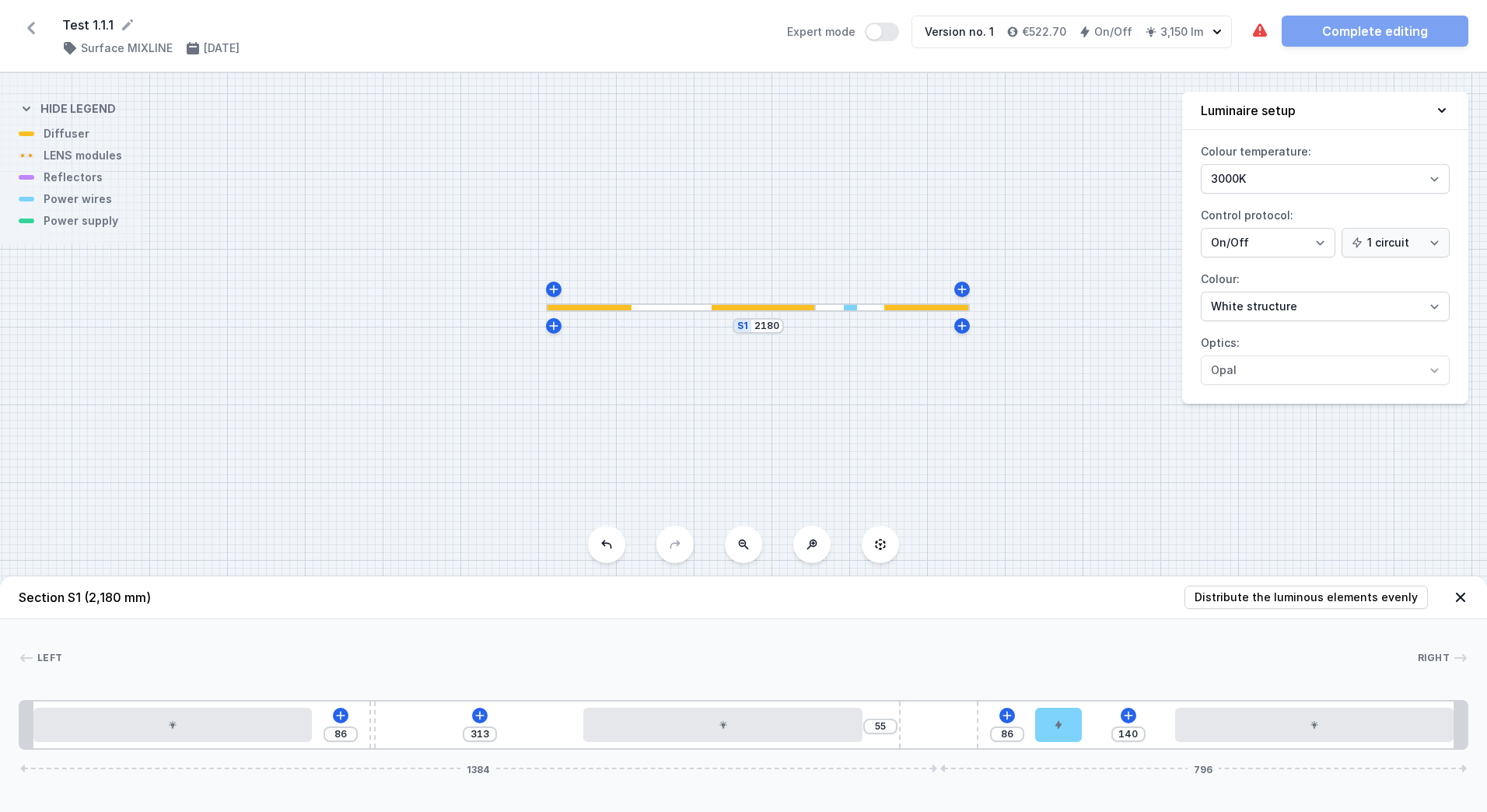
click at [33, 25] on icon at bounding box center [31, 28] width 8 height 13
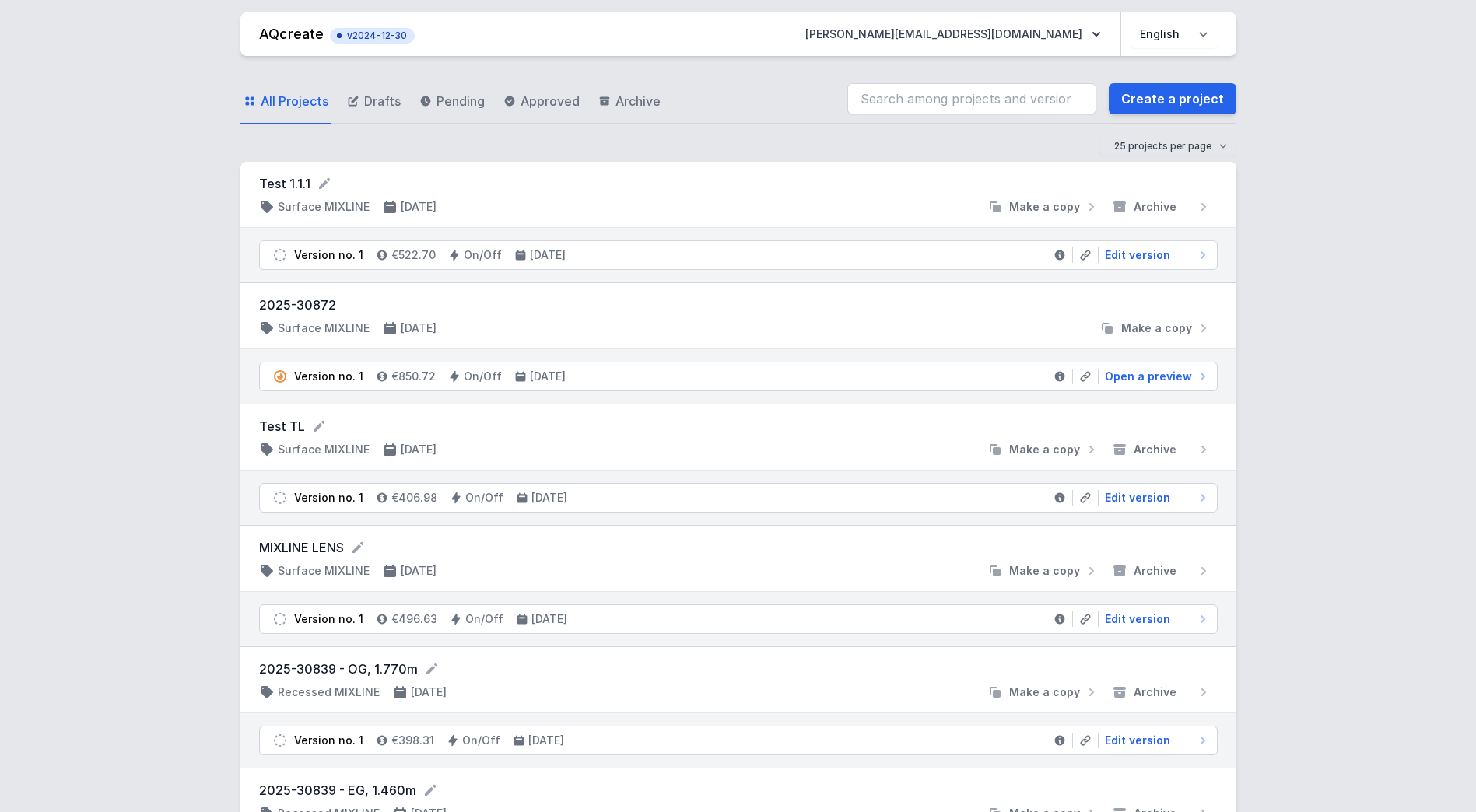
click at [293, 235] on div "Version no. 1 €522.70 On/Off [DATE] Edit version" at bounding box center [738, 255] width 996 height 54
